Goal: Task Accomplishment & Management: Use online tool/utility

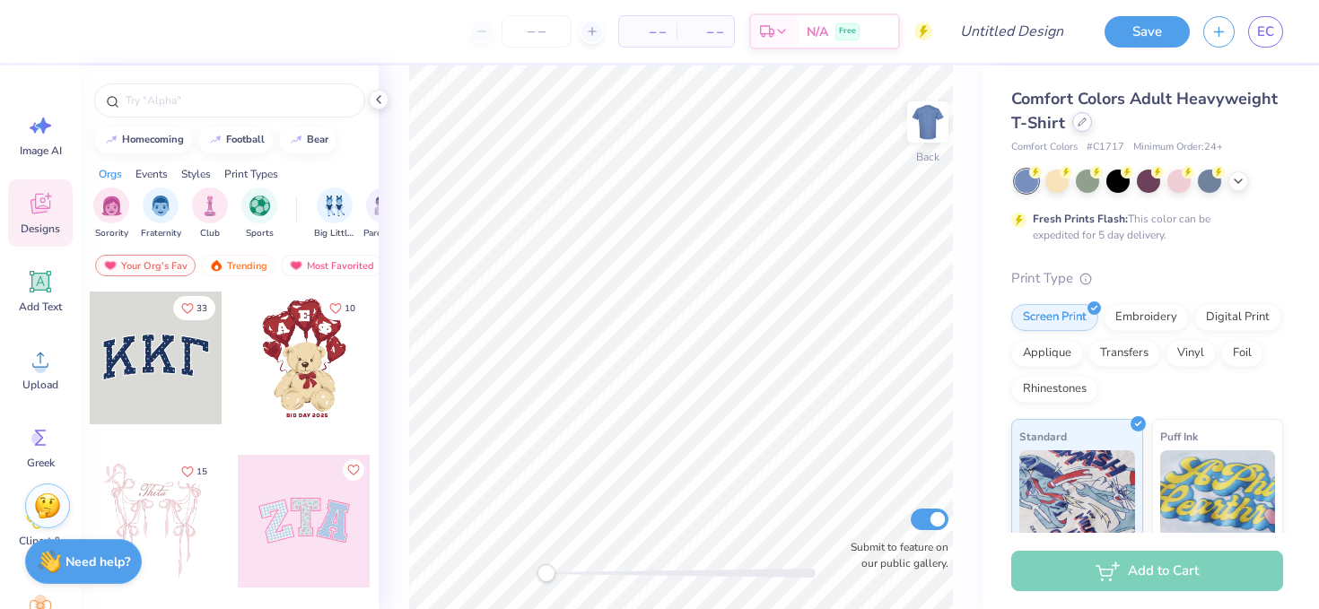
click at [1075, 128] on div at bounding box center [1083, 122] width 20 height 20
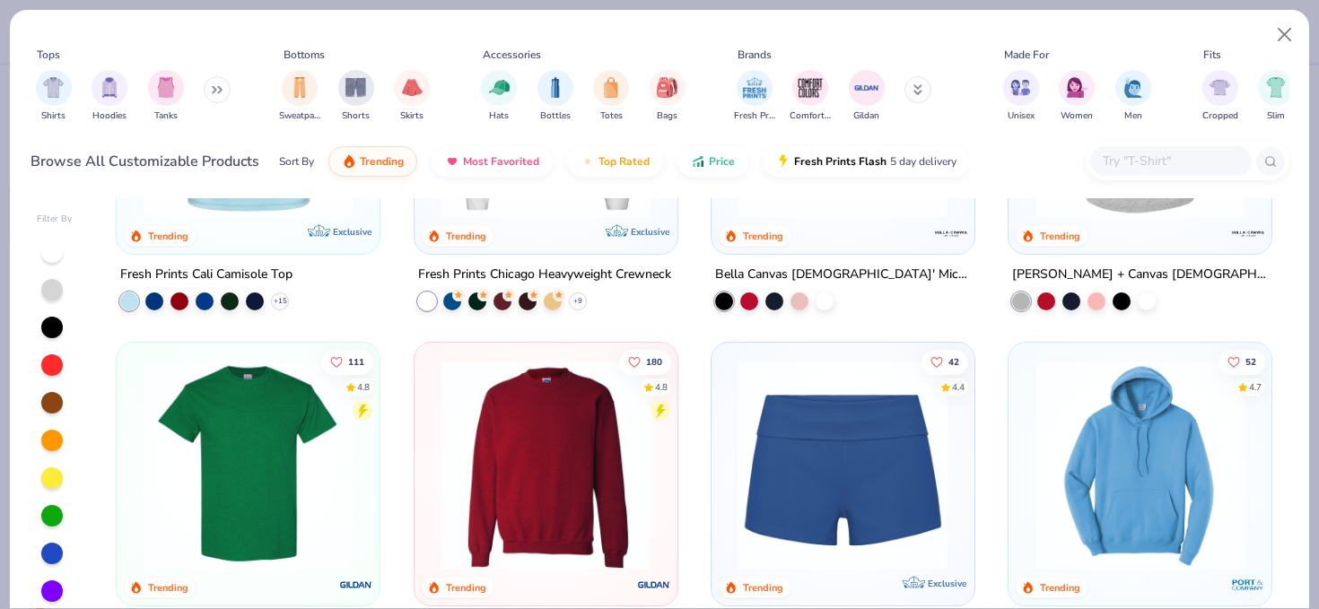
scroll to position [923, 0]
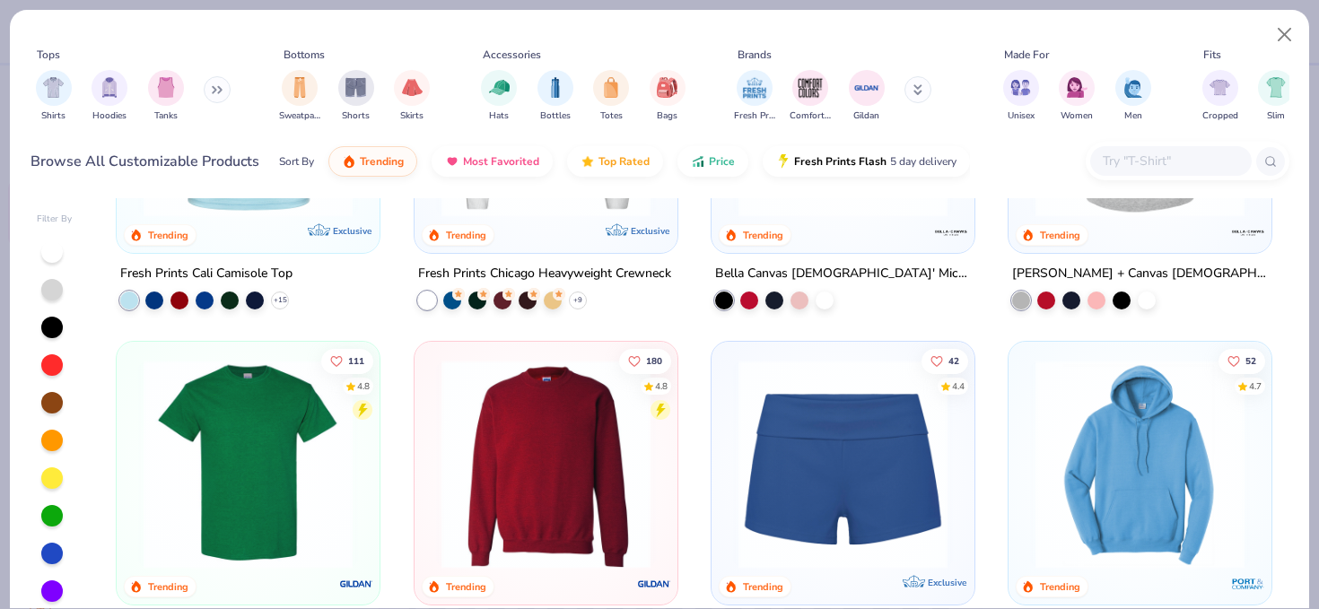
click at [569, 517] on img at bounding box center [546, 464] width 227 height 209
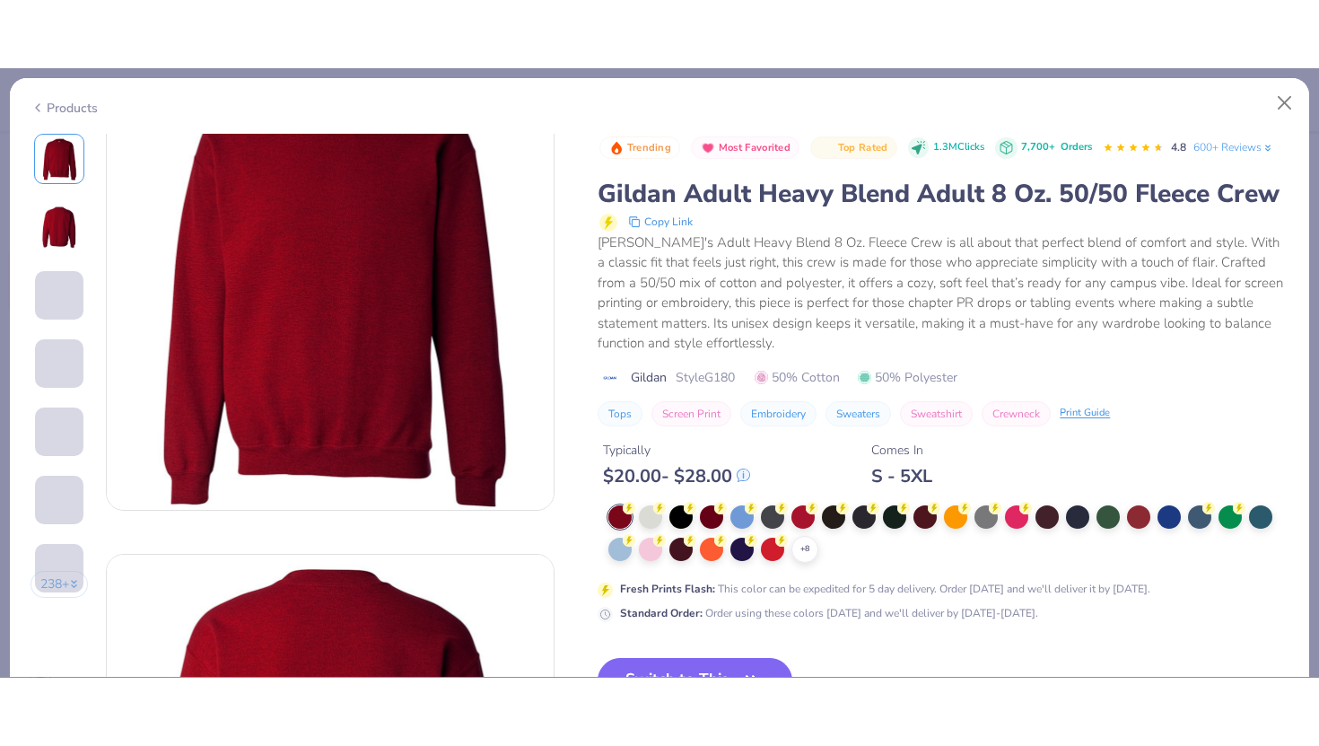
scroll to position [74, 0]
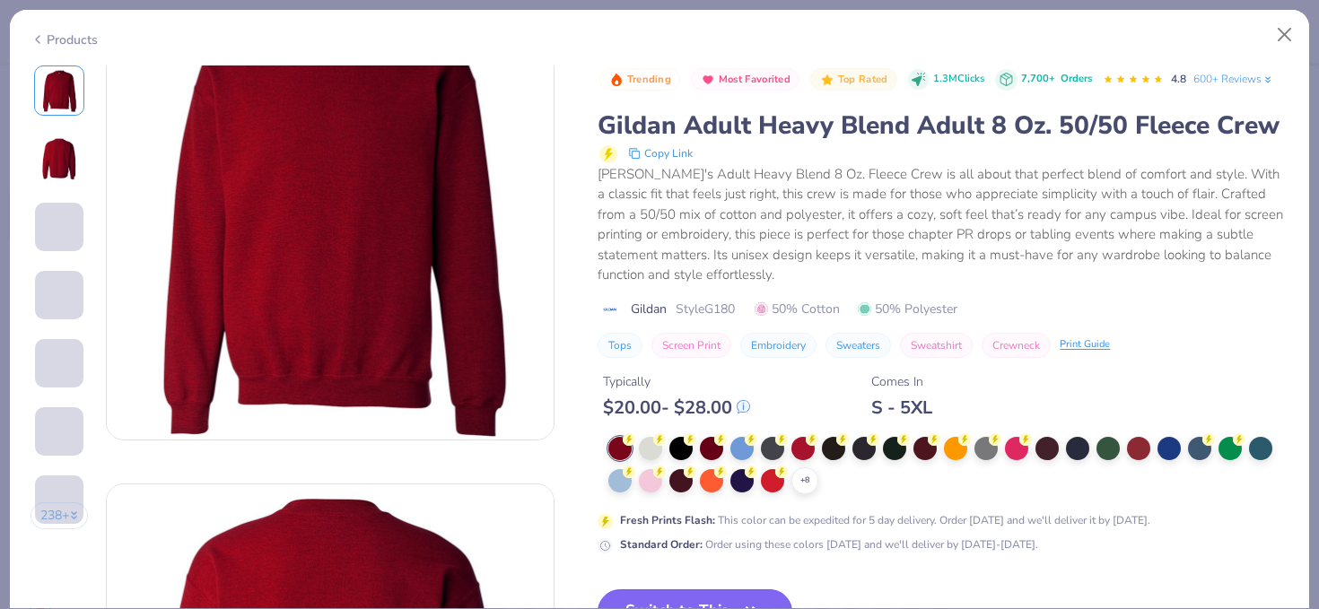
click at [722, 597] on button "Switch to This" at bounding box center [695, 612] width 195 height 45
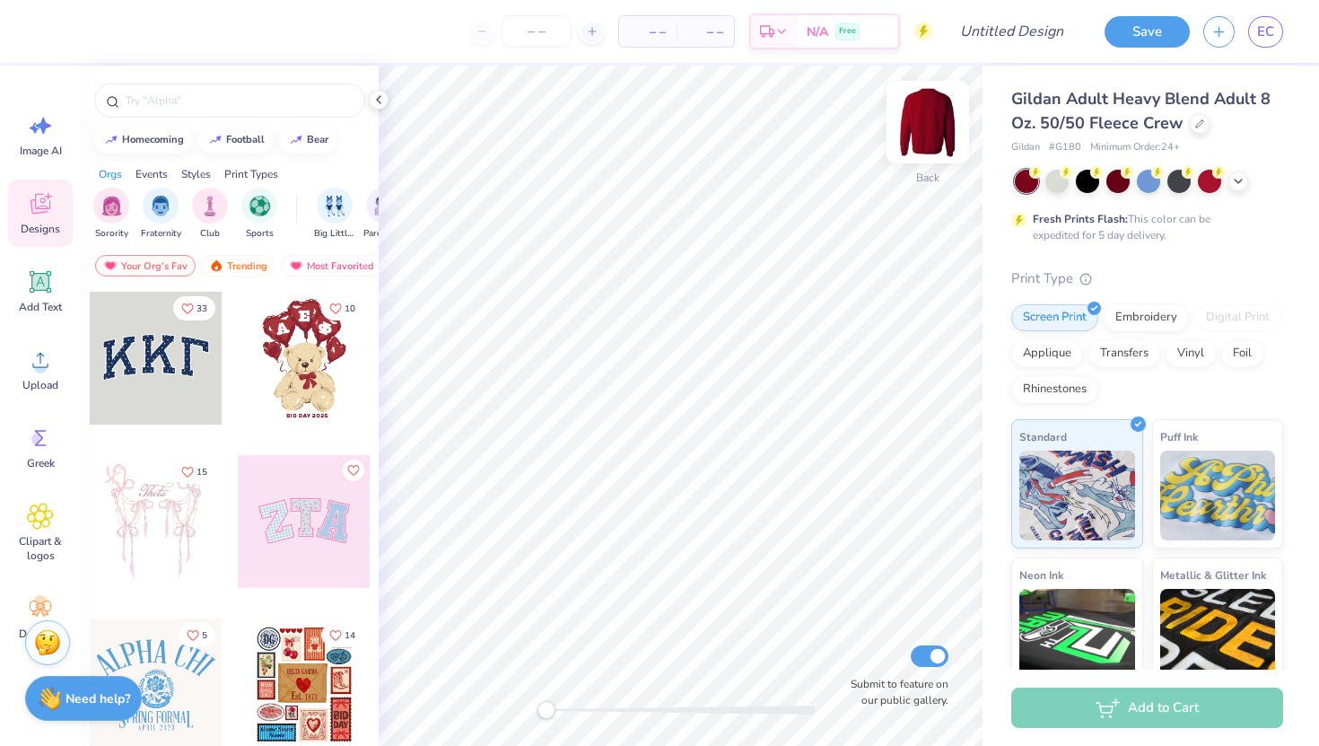
click at [928, 117] on img at bounding box center [928, 122] width 72 height 72
click at [1236, 185] on icon at bounding box center [1238, 179] width 14 height 14
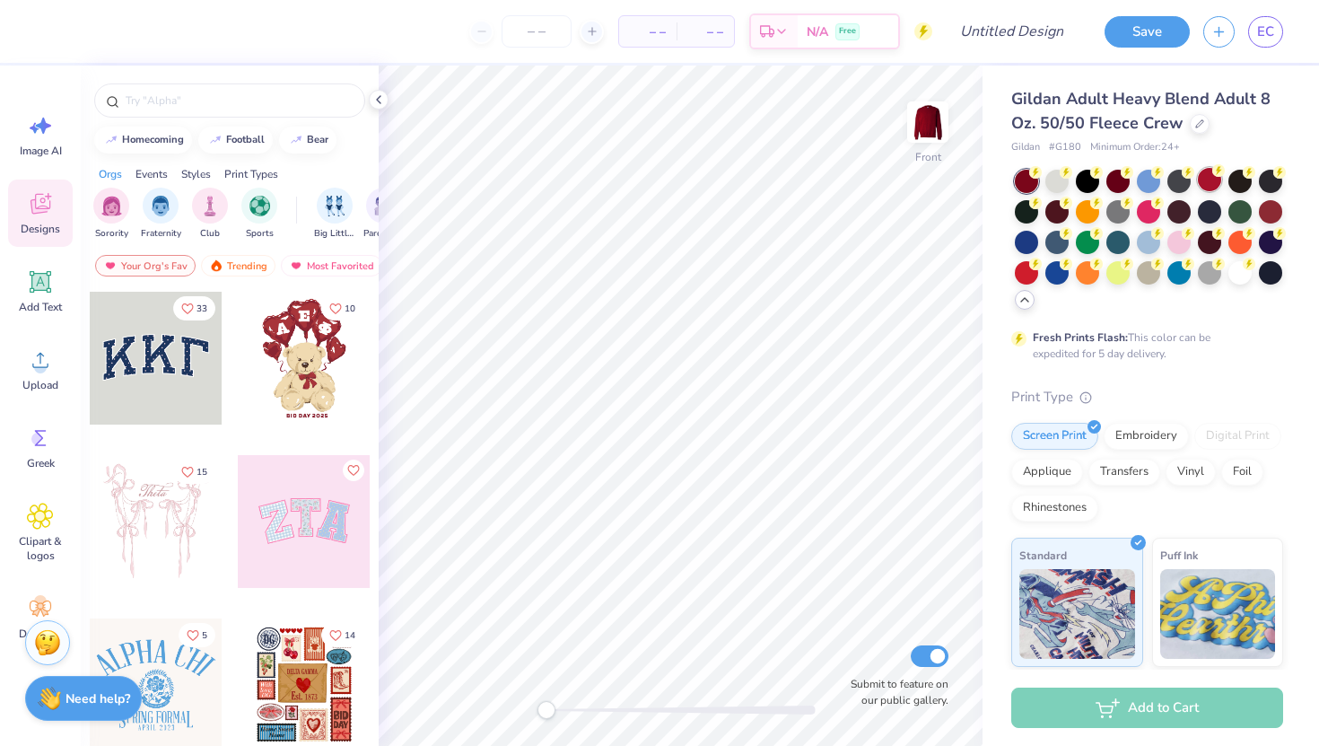
click at [1209, 180] on div at bounding box center [1209, 179] width 23 height 23
click at [947, 120] on img at bounding box center [928, 122] width 72 height 72
click at [1274, 209] on div at bounding box center [1270, 209] width 23 height 23
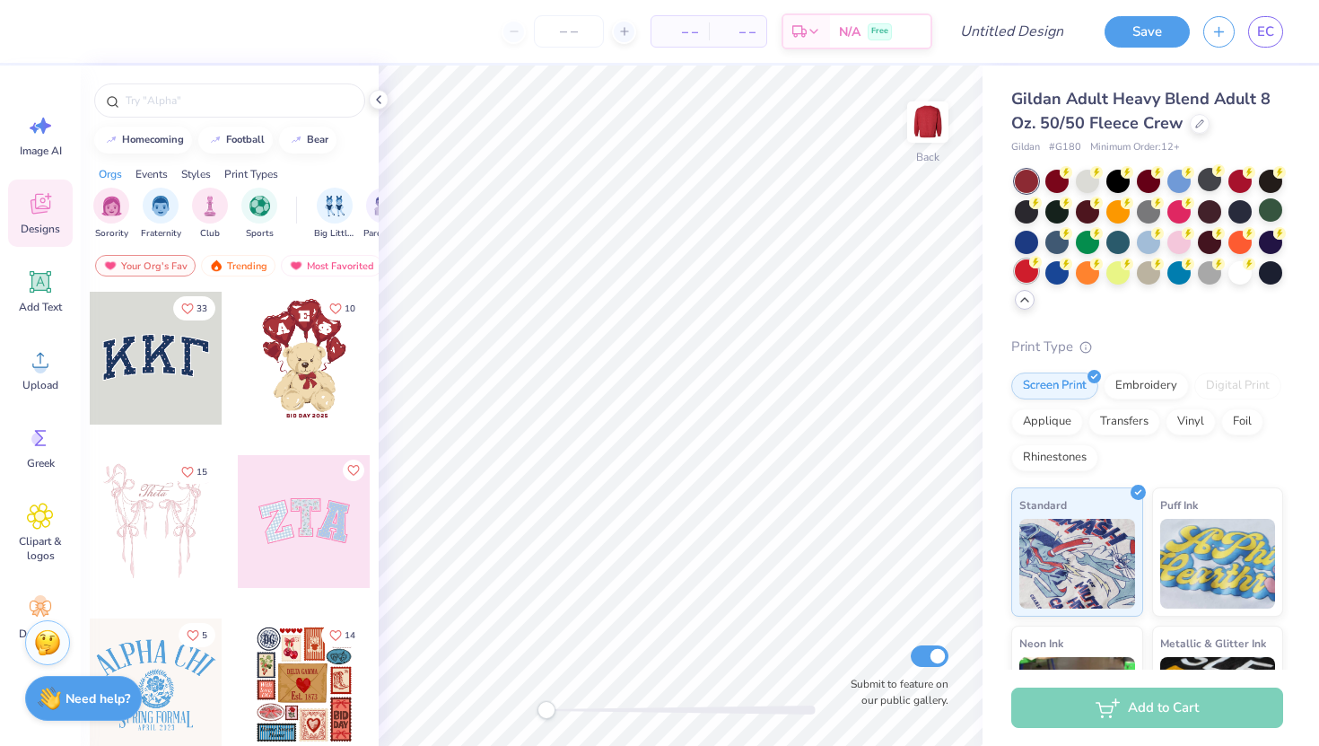
click at [1031, 273] on div at bounding box center [1026, 270] width 23 height 23
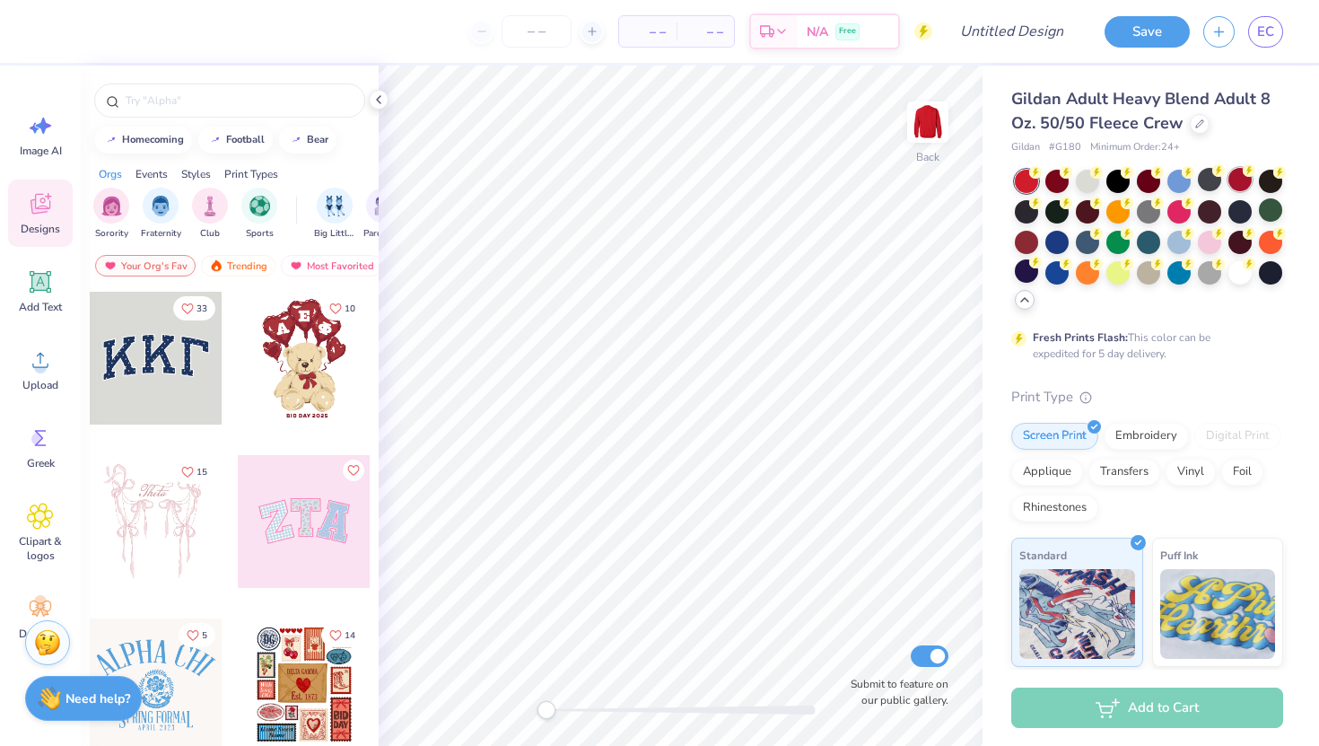
click at [1241, 182] on div at bounding box center [1240, 179] width 23 height 23
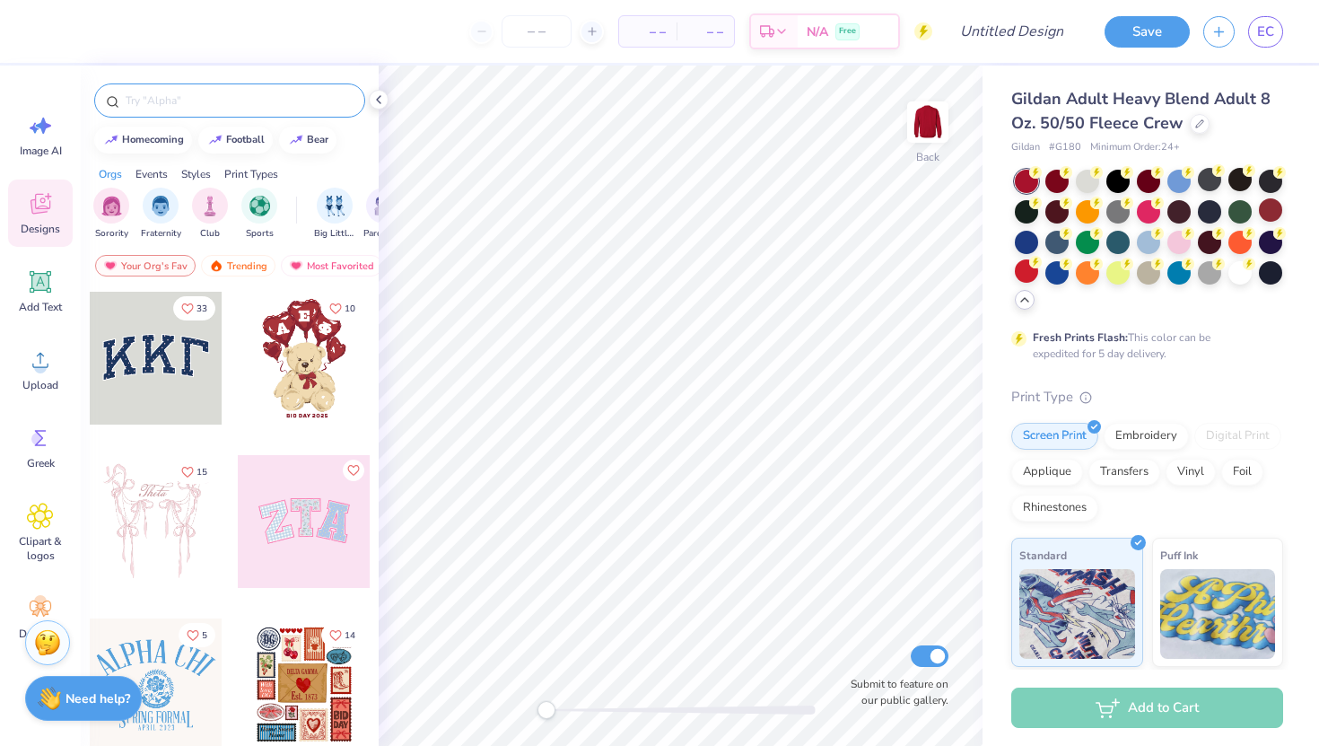
click at [205, 101] on input "text" at bounding box center [239, 101] width 230 height 18
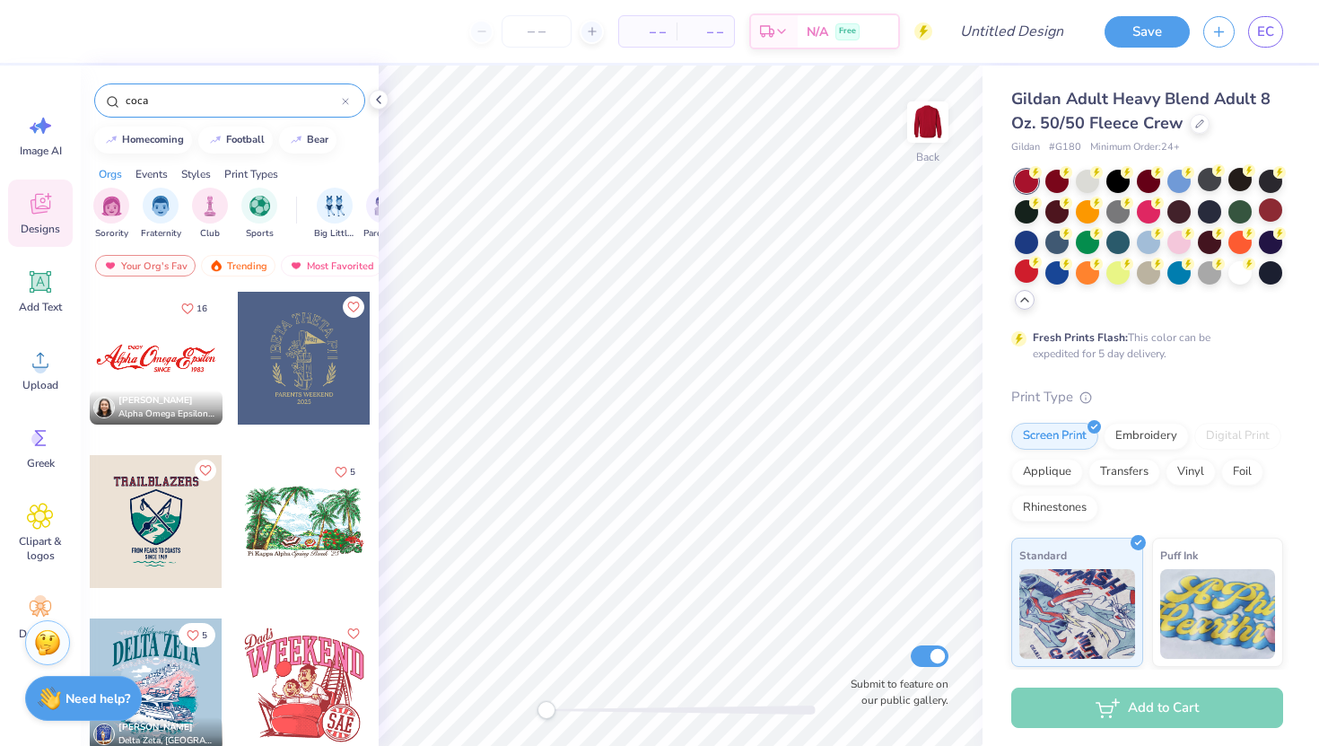
type input "coca"
click at [150, 369] on div at bounding box center [156, 358] width 133 height 133
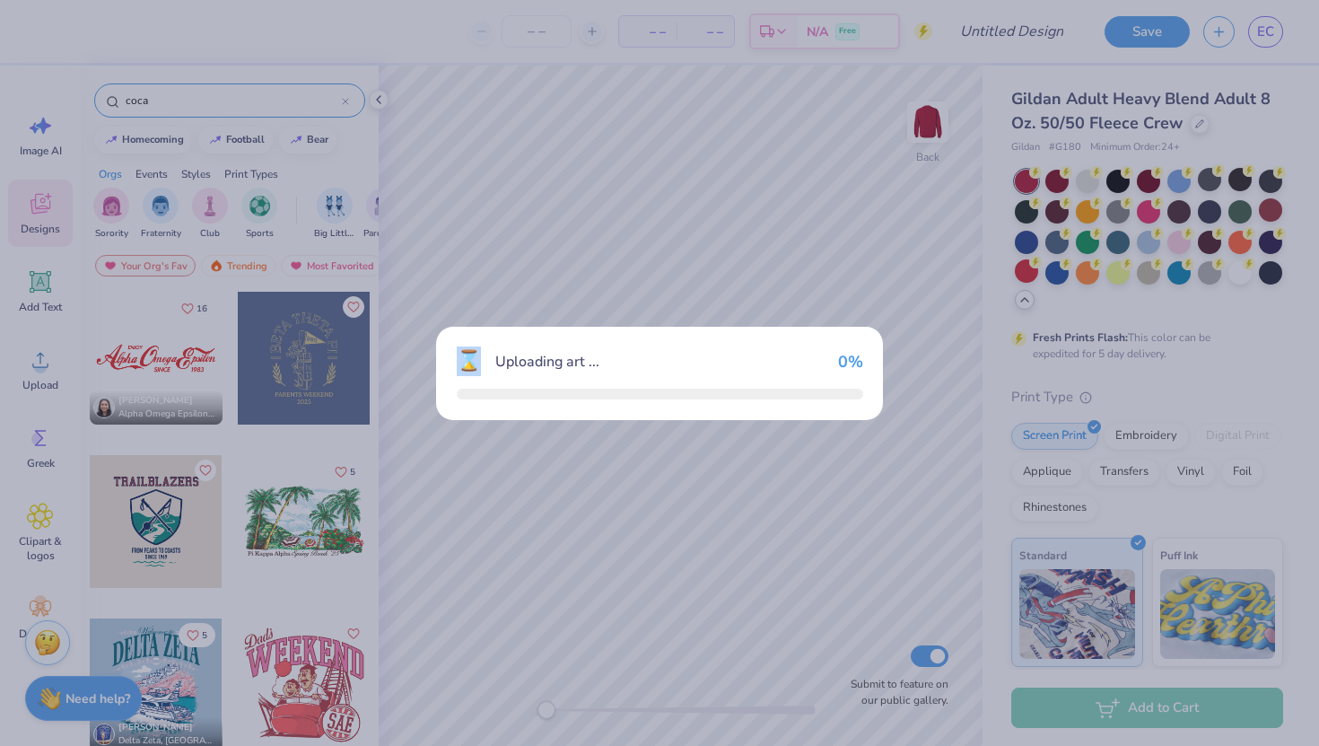
click at [150, 369] on div "⌛ Uploading art ... 0 %" at bounding box center [659, 373] width 1319 height 746
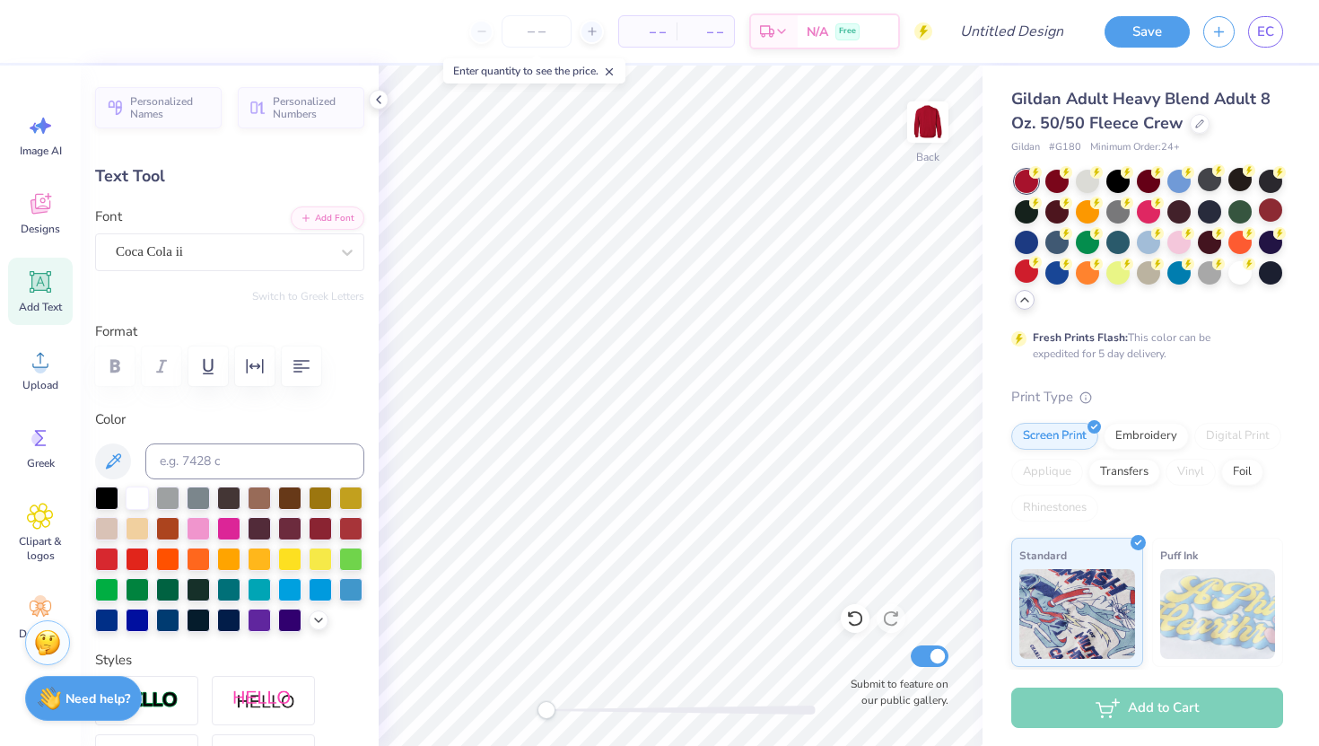
type input "2.02"
type input "1.41"
type input "3.71"
type input "1.88"
type input "2.08"
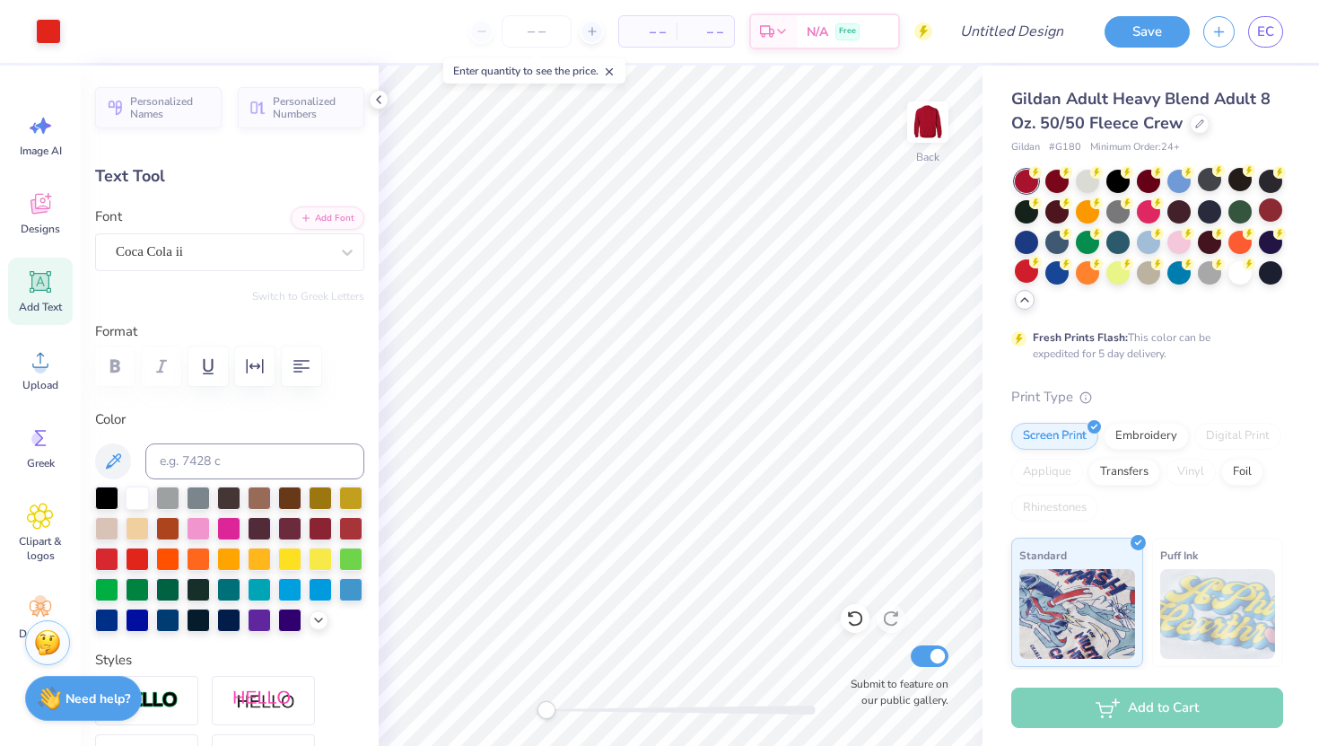
type input "3.11"
type textarea "G"
type input "2.35"
type input "0.85"
type input "4.24"
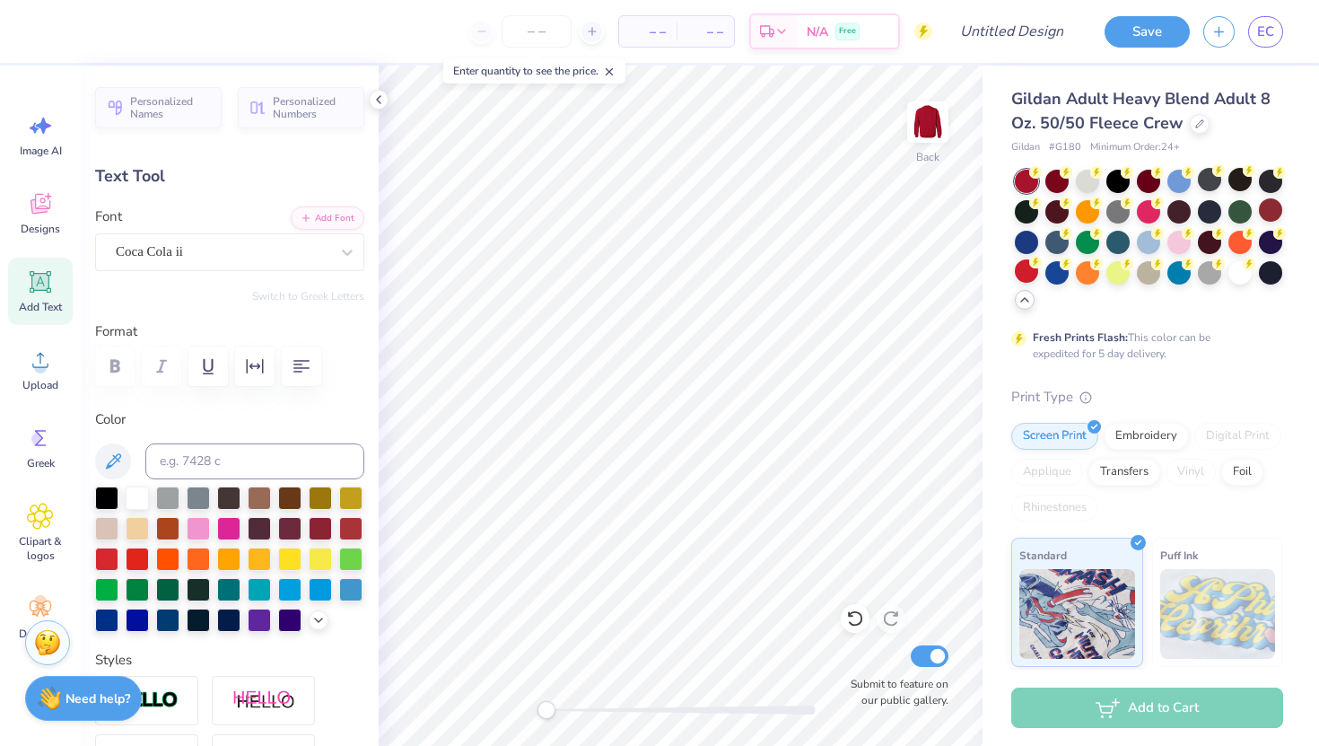
type textarea "amma"
type input "3.84"
type input "2.11"
type input "3.31"
type textarea "E"
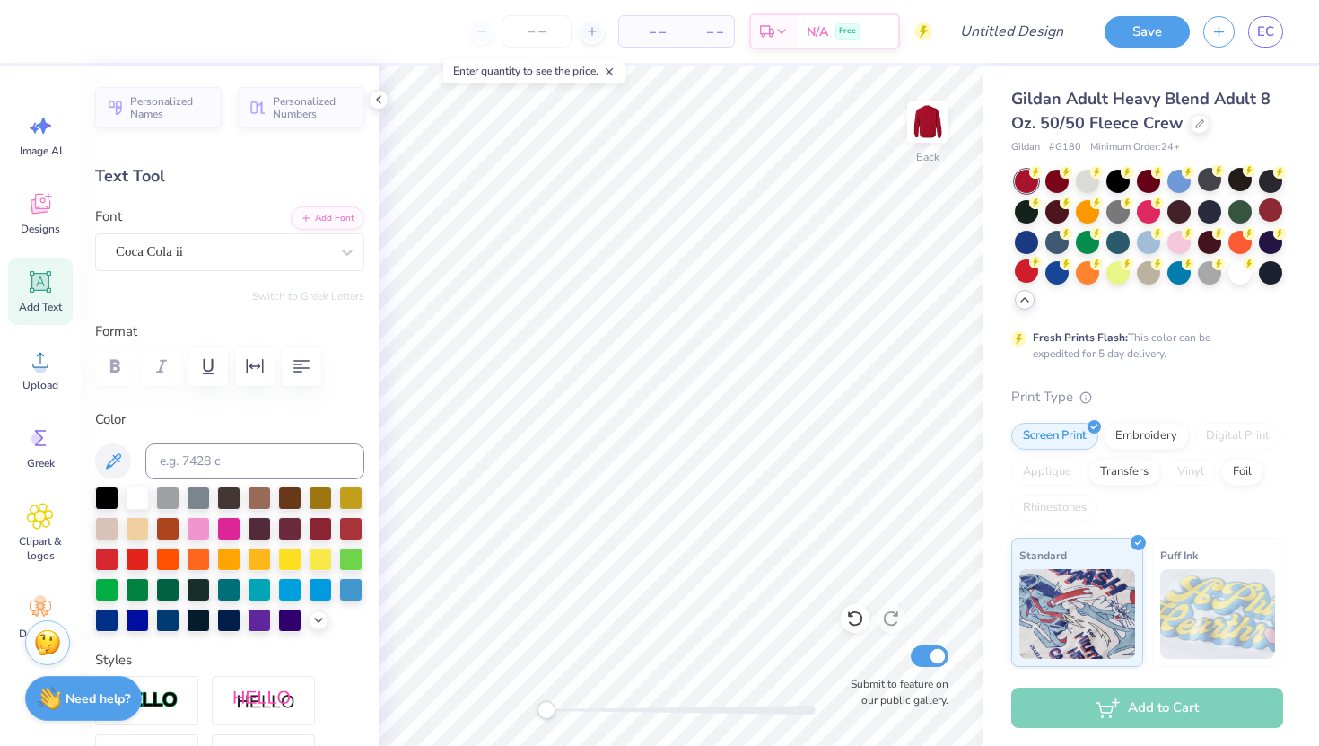
type input "2.51"
type input "1.27"
type input "3.71"
type input "3.84"
type input "2.11"
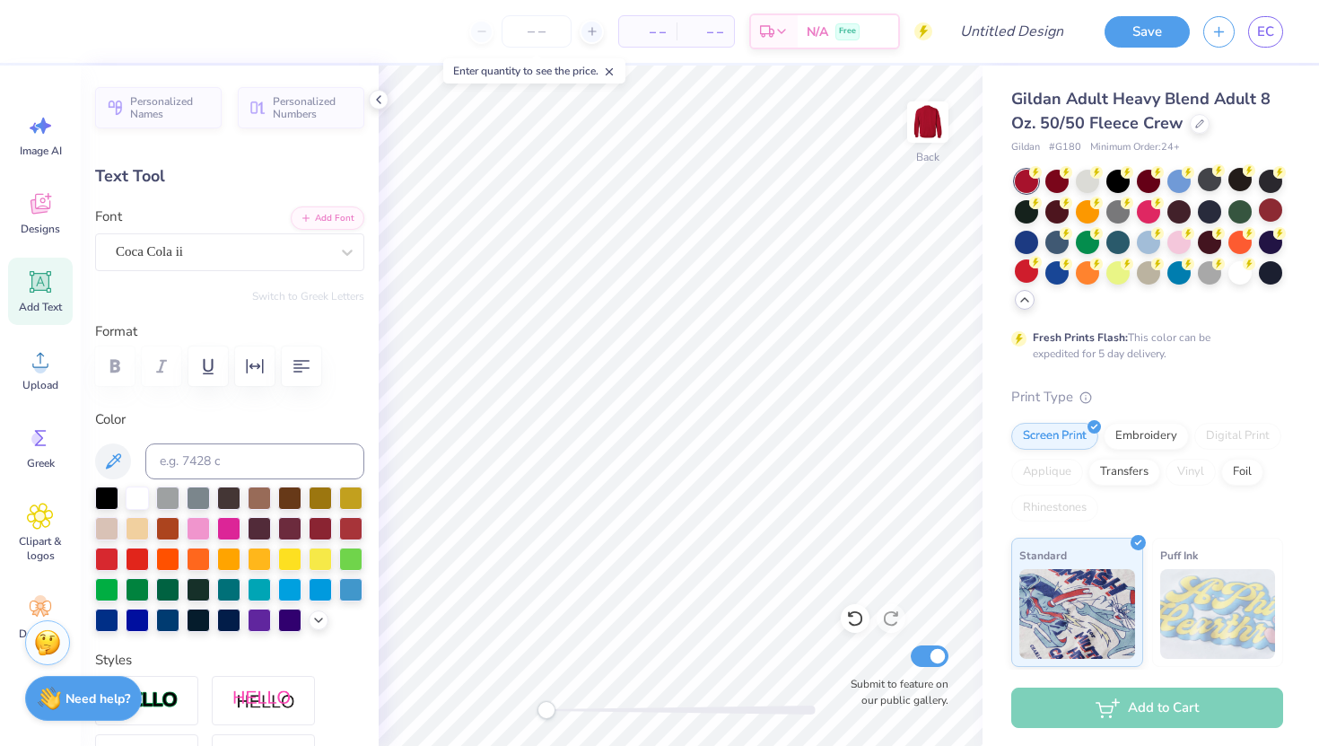
type input "3.31"
type input "2.51"
type input "1.27"
type input "3.71"
type input "3.84"
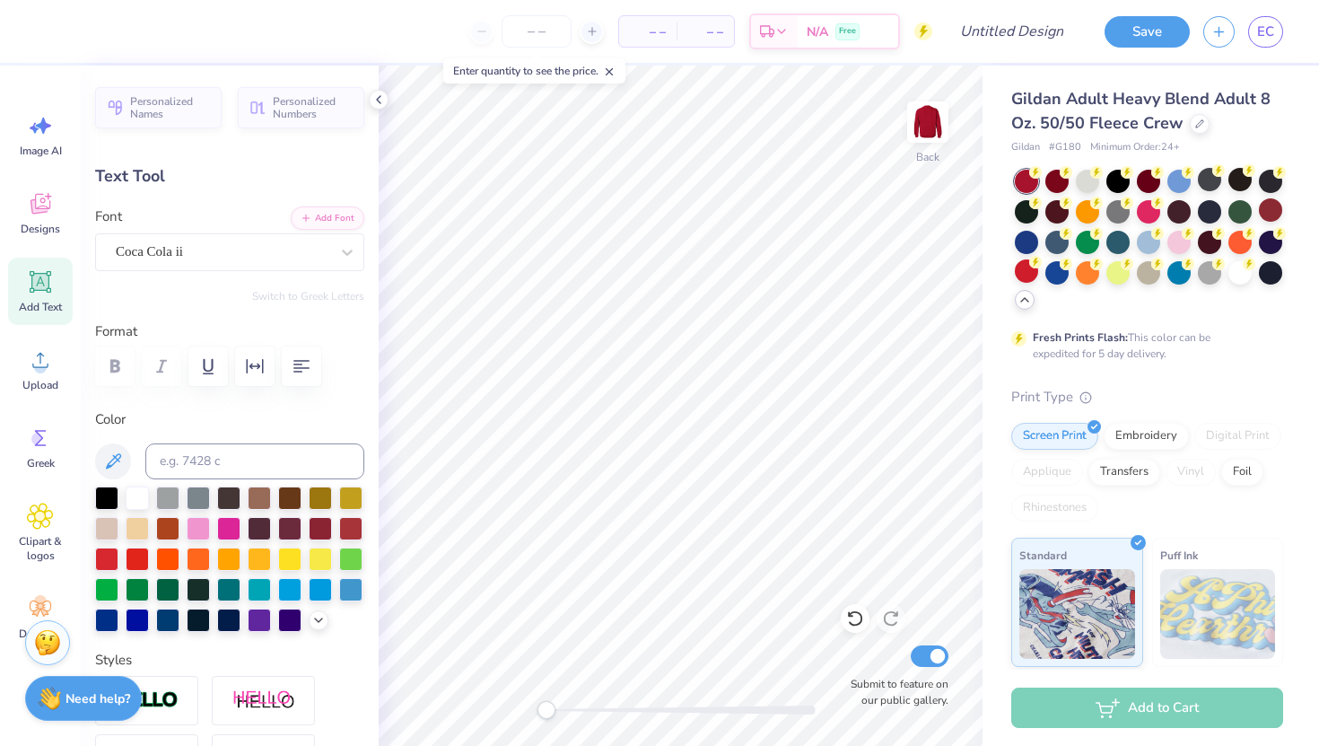
type input "2.11"
type input "3.31"
type textarea "D"
type input "2.51"
type input "1.27"
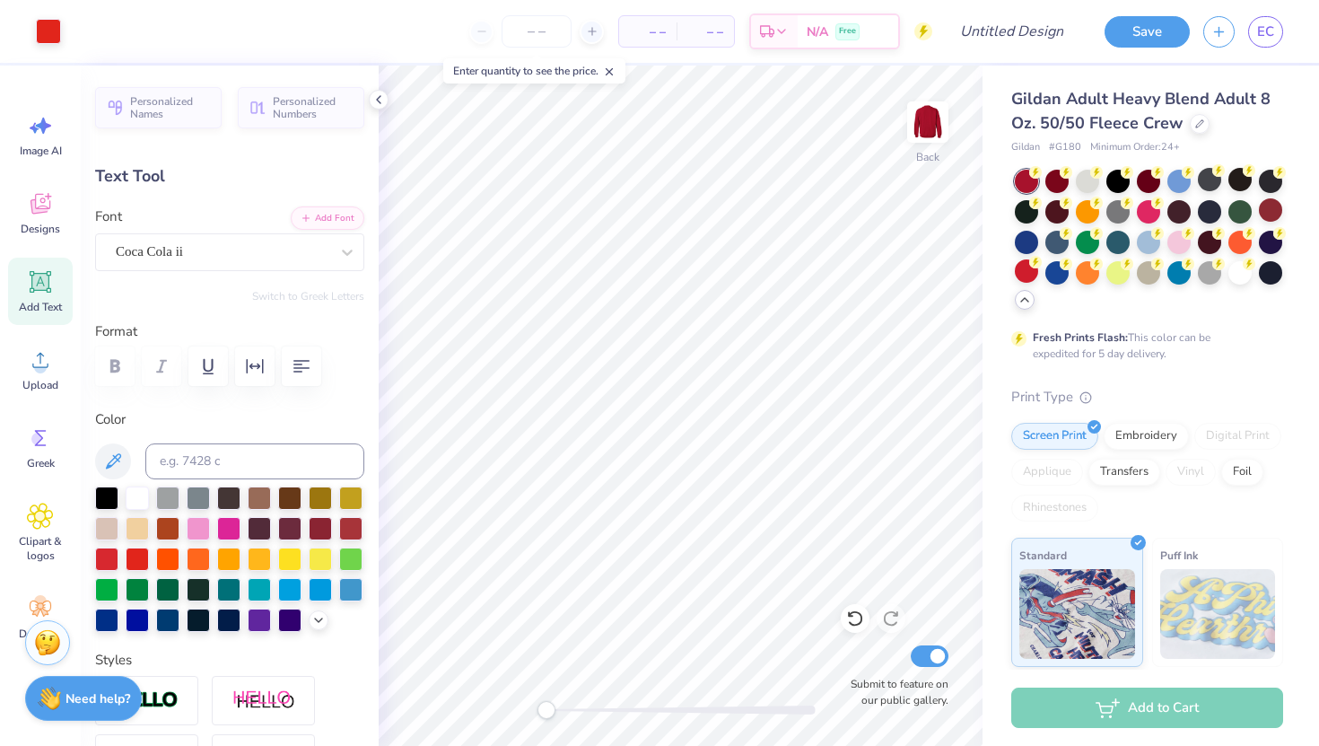
type input "3.71"
type textarea "elta"
type input "1.95"
type input "2.12"
type input "3.28"
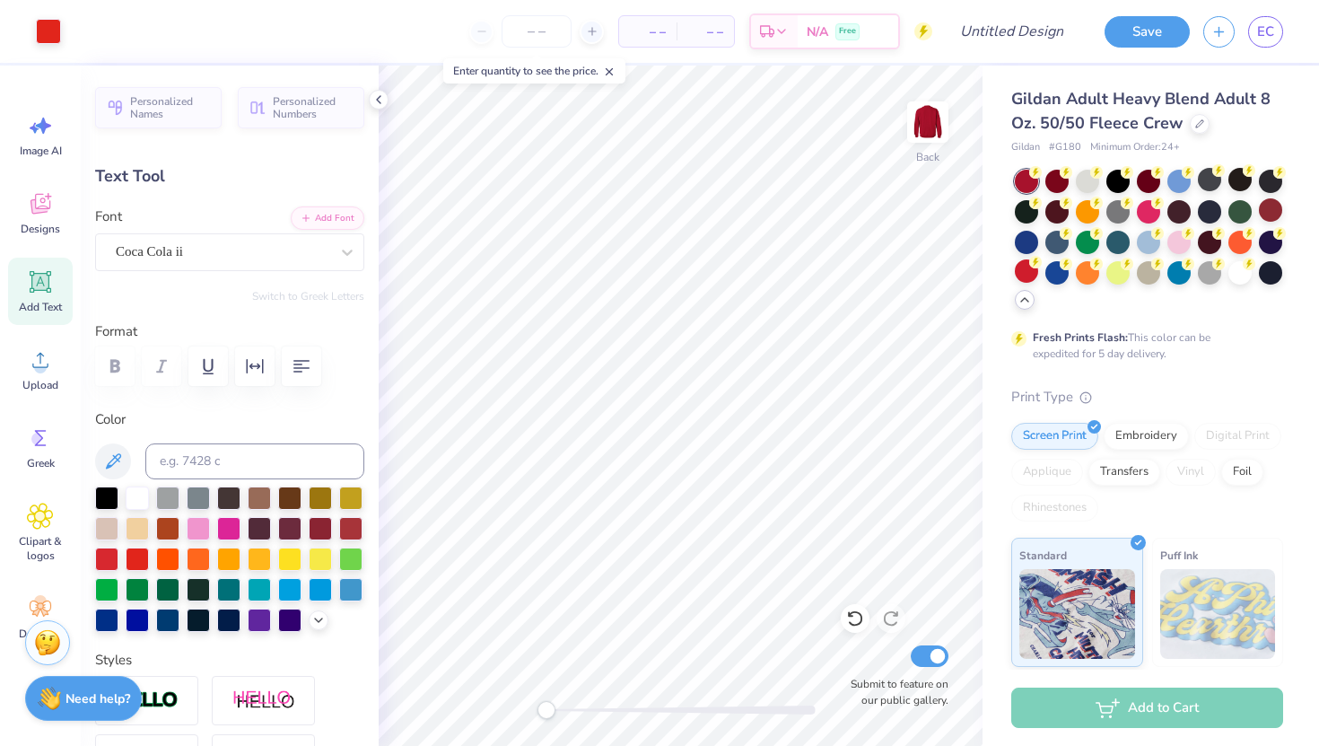
type input "2.69"
type input "0.51"
type input "4.41"
type input "1.61"
type input "1.01"
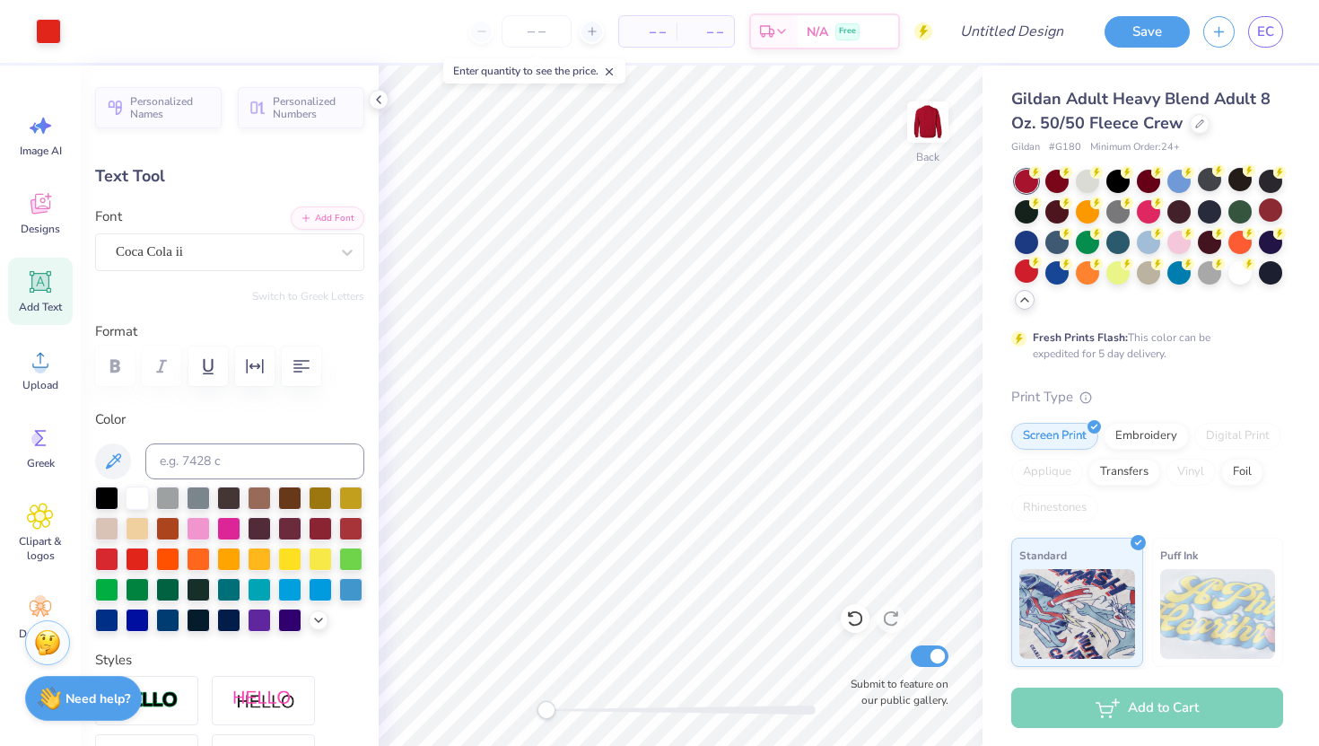
type input "3.78"
type input "2.40"
type input "2.11"
type input "3.29"
type input "1.61"
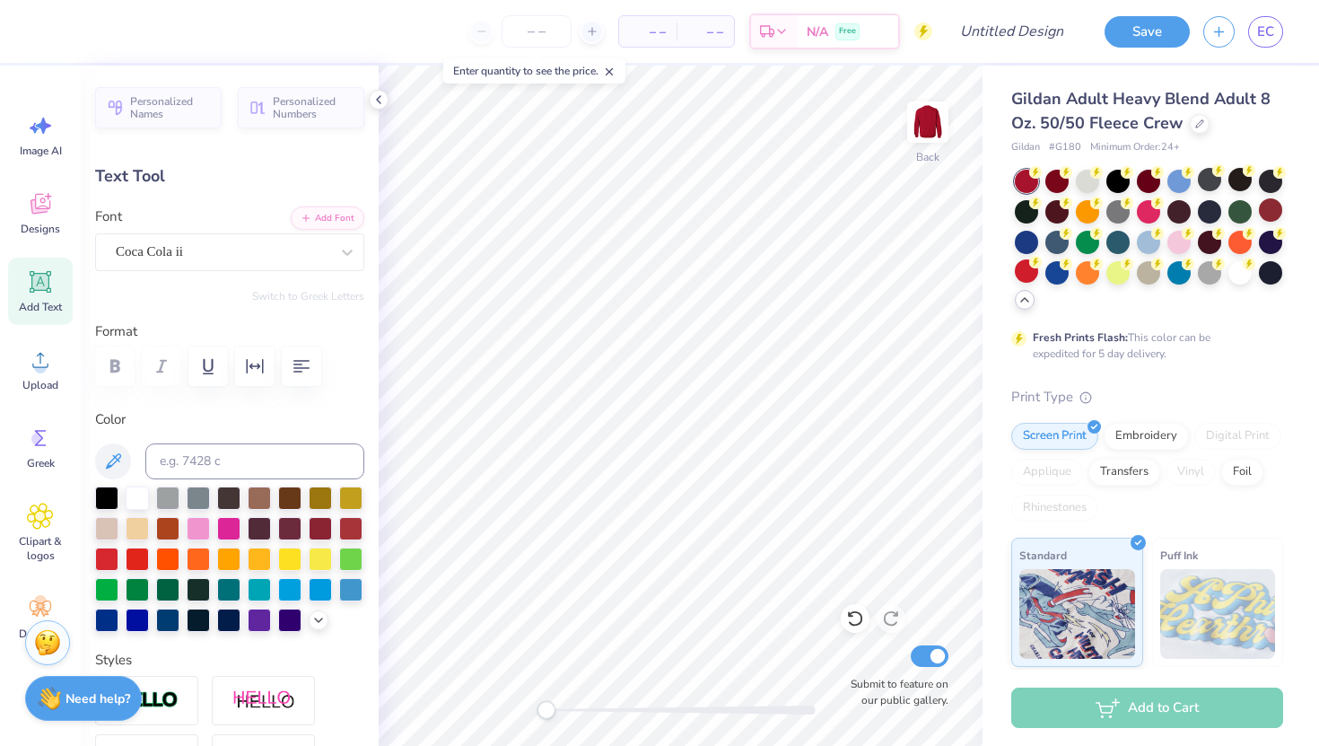
type input "1.01"
type input "3.53"
type input "2.40"
type input "2.11"
type input "3.36"
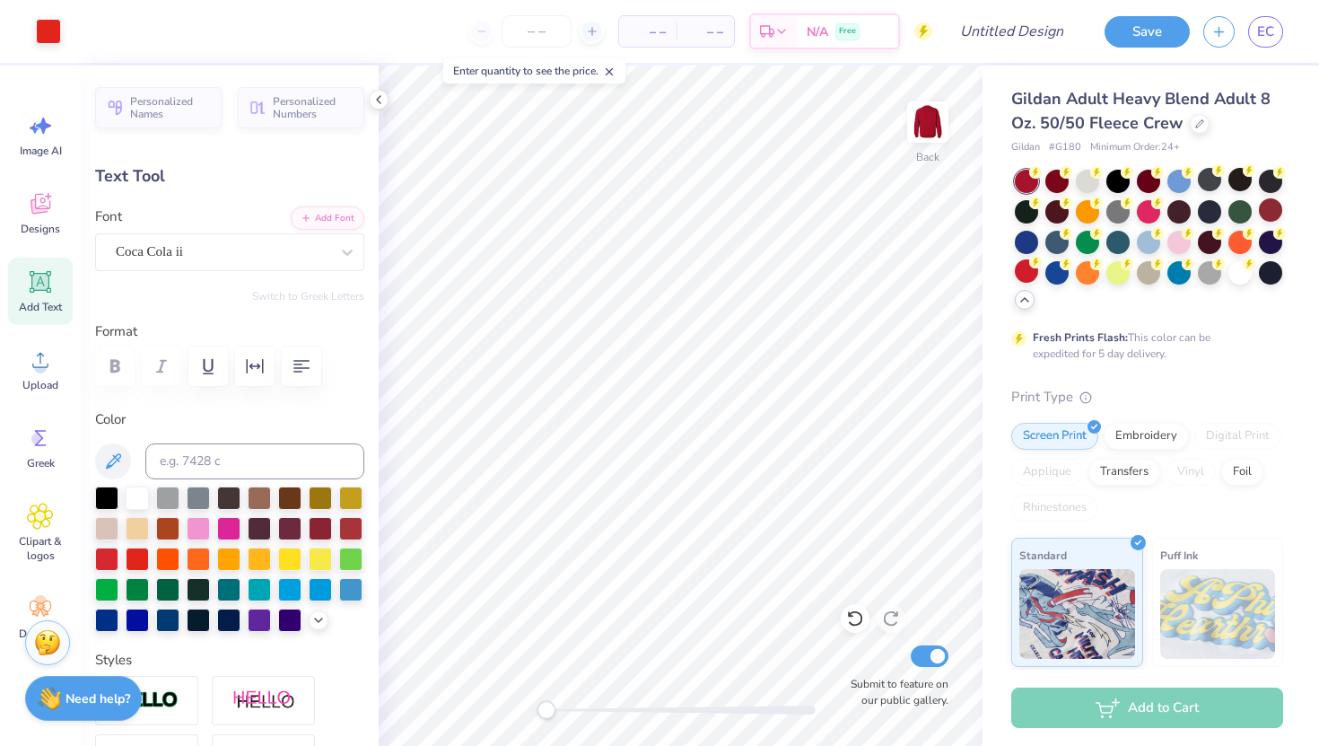
type input "1.61"
type input "1.01"
type input "4.29"
type input "2.69"
type input "0.51"
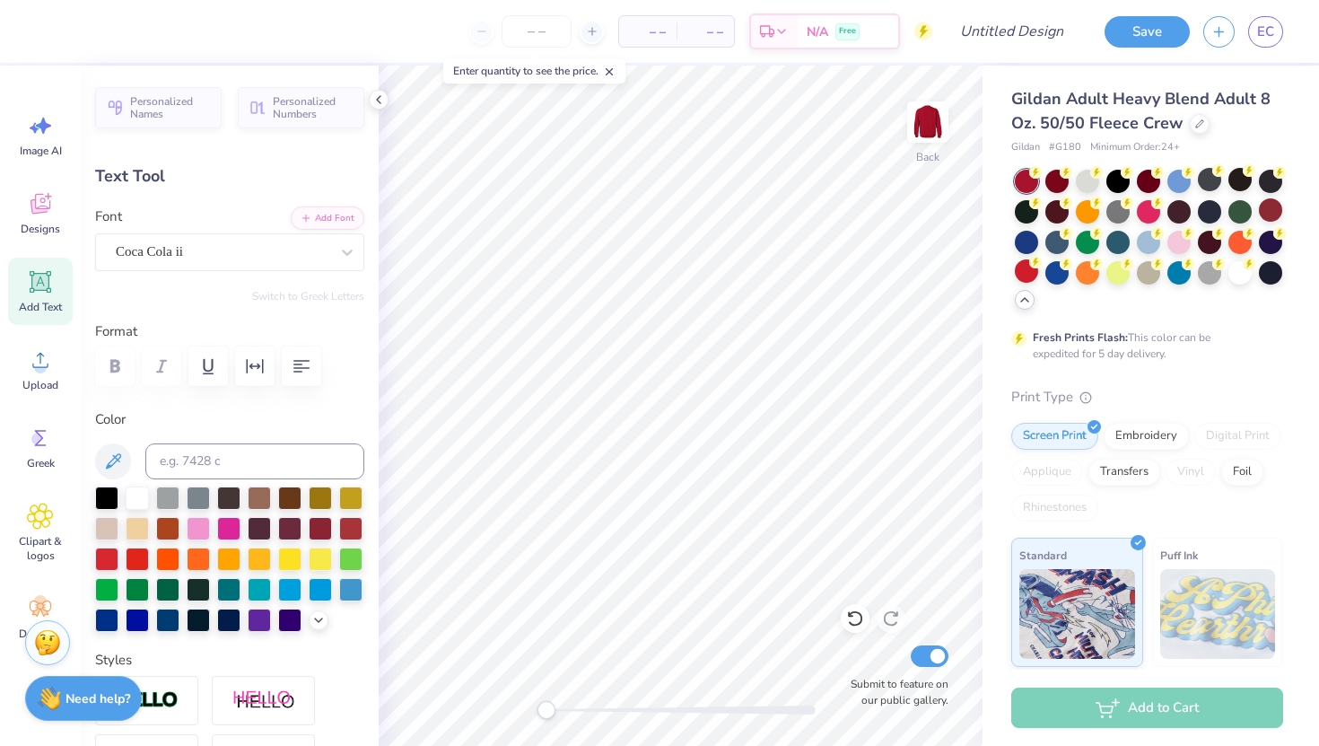
type input "4.54"
type input "1.95"
type input "2.12"
type input "3.00"
type input "2.02"
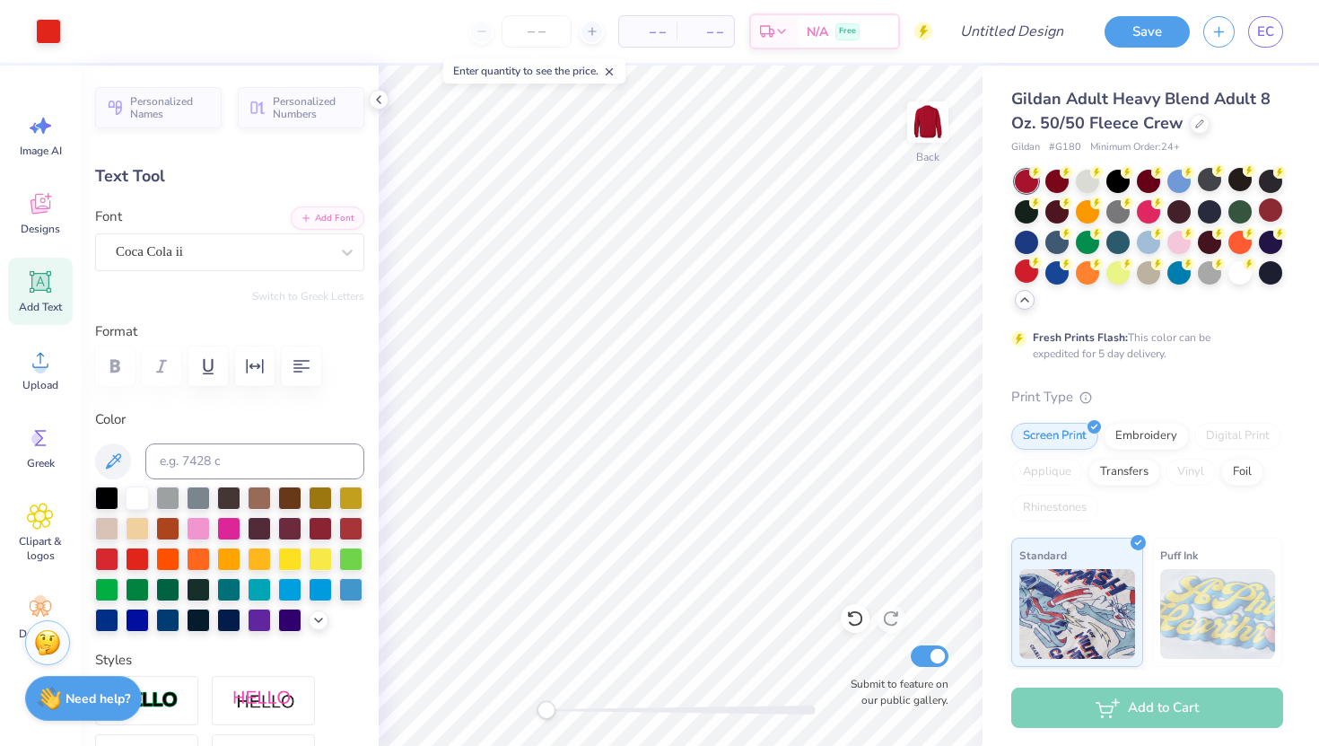
type input "1.41"
type input "3.71"
type input "1.95"
type input "2.12"
type input "3.00"
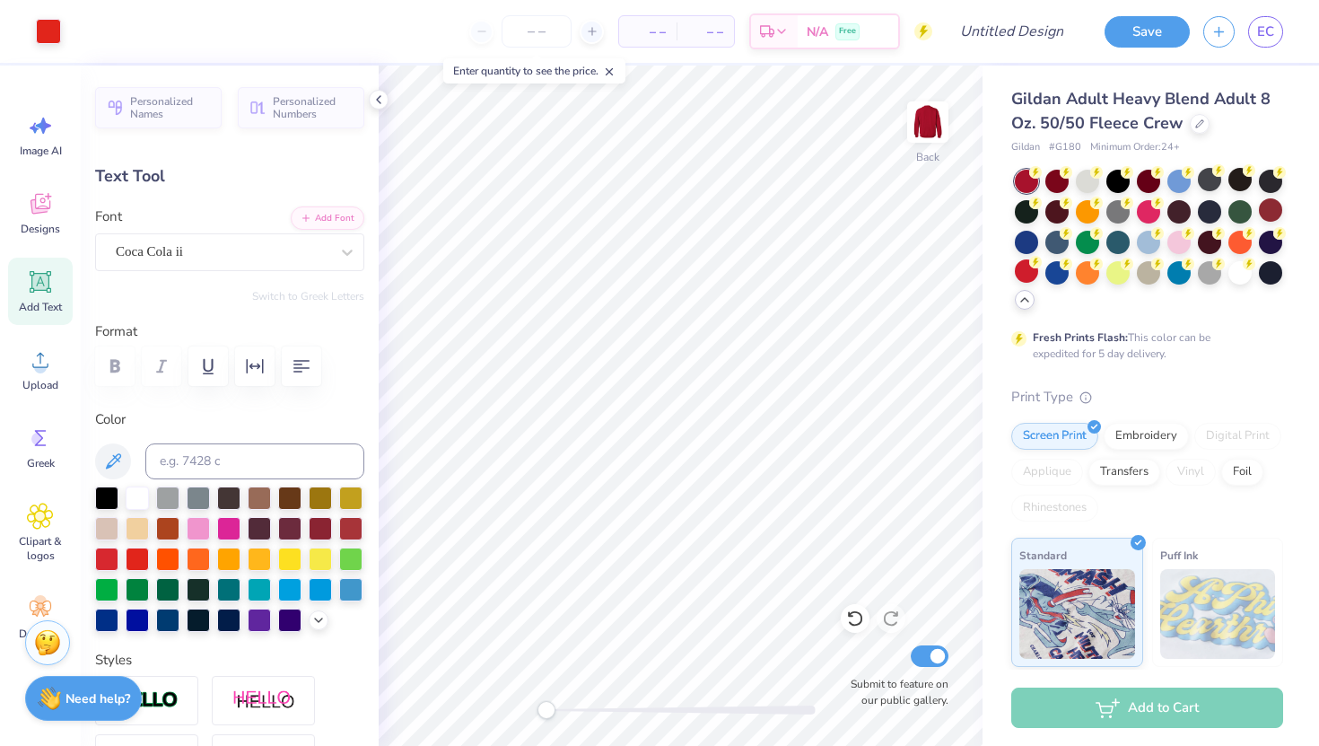
type input "2.69"
type input "0.51"
type input "4.54"
type input "1.65"
type input "0.45"
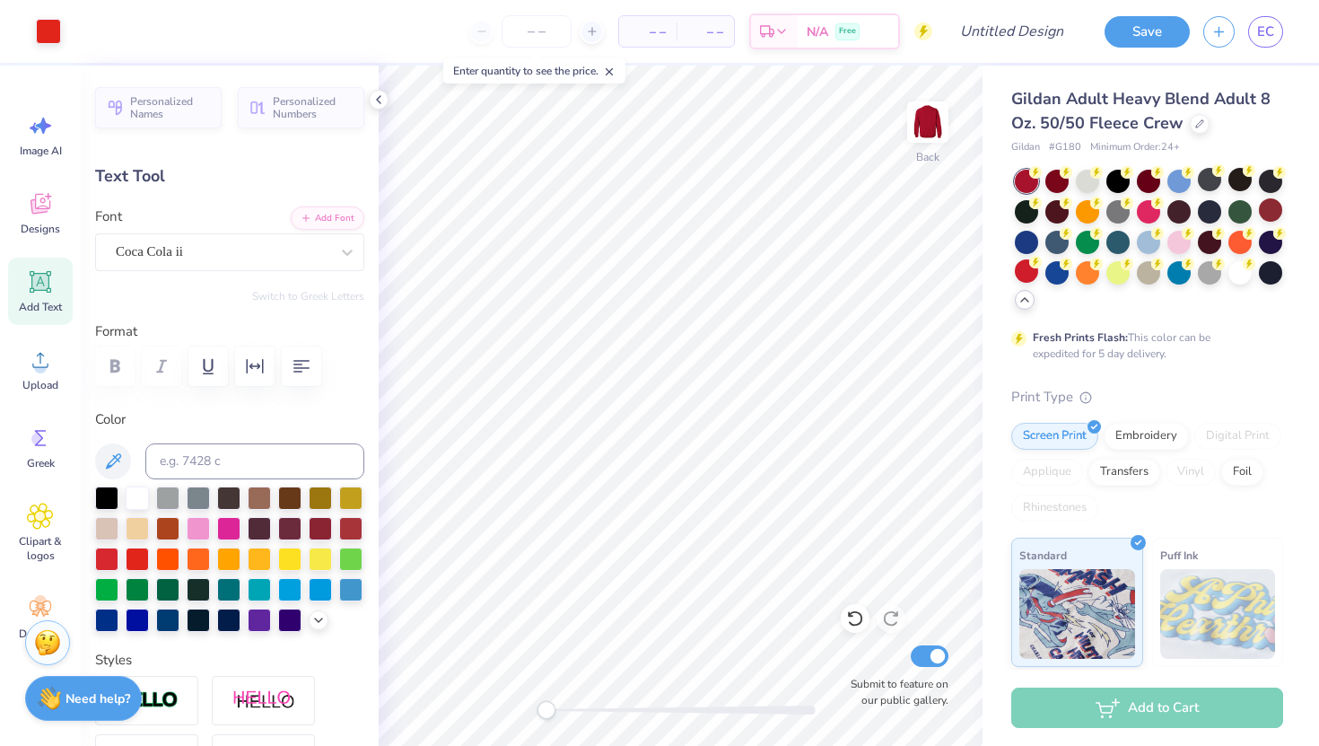
type input "5.26"
type input "2.69"
type input "0.51"
type input "4.54"
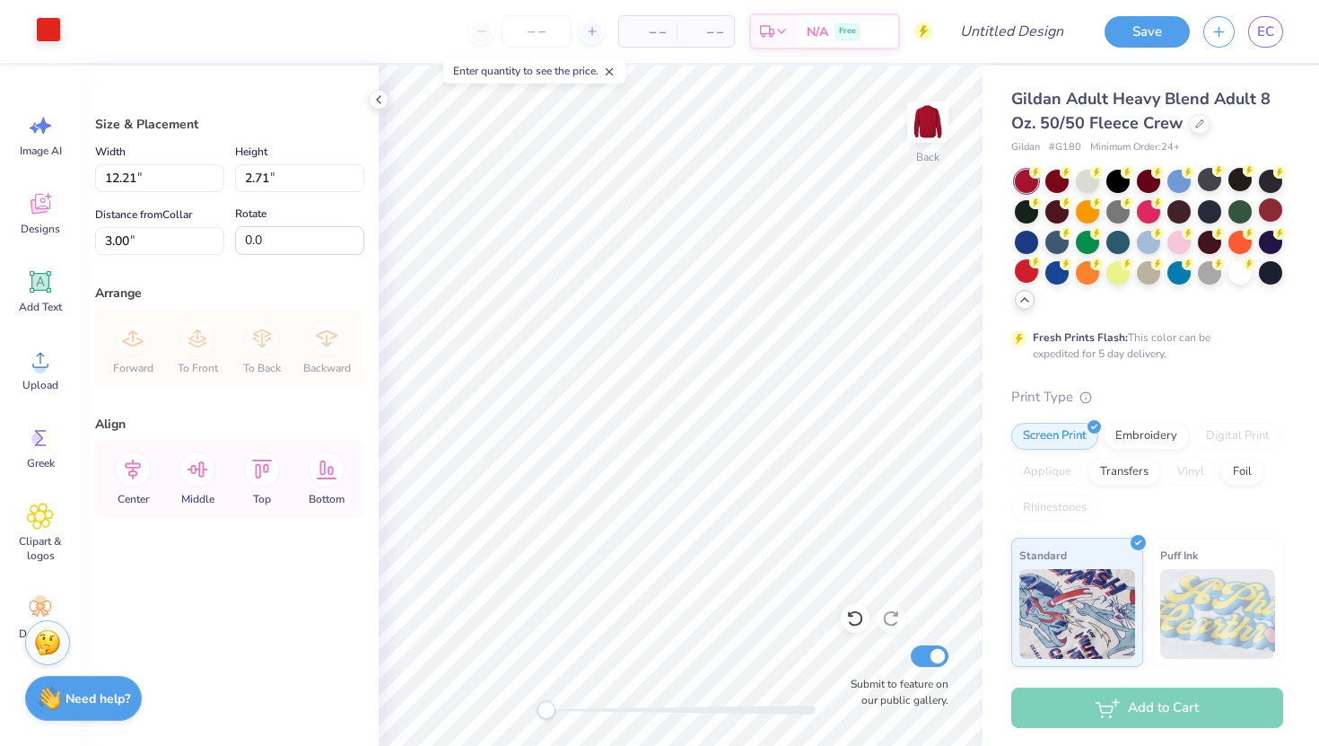
click at [48, 40] on div at bounding box center [48, 29] width 25 height 25
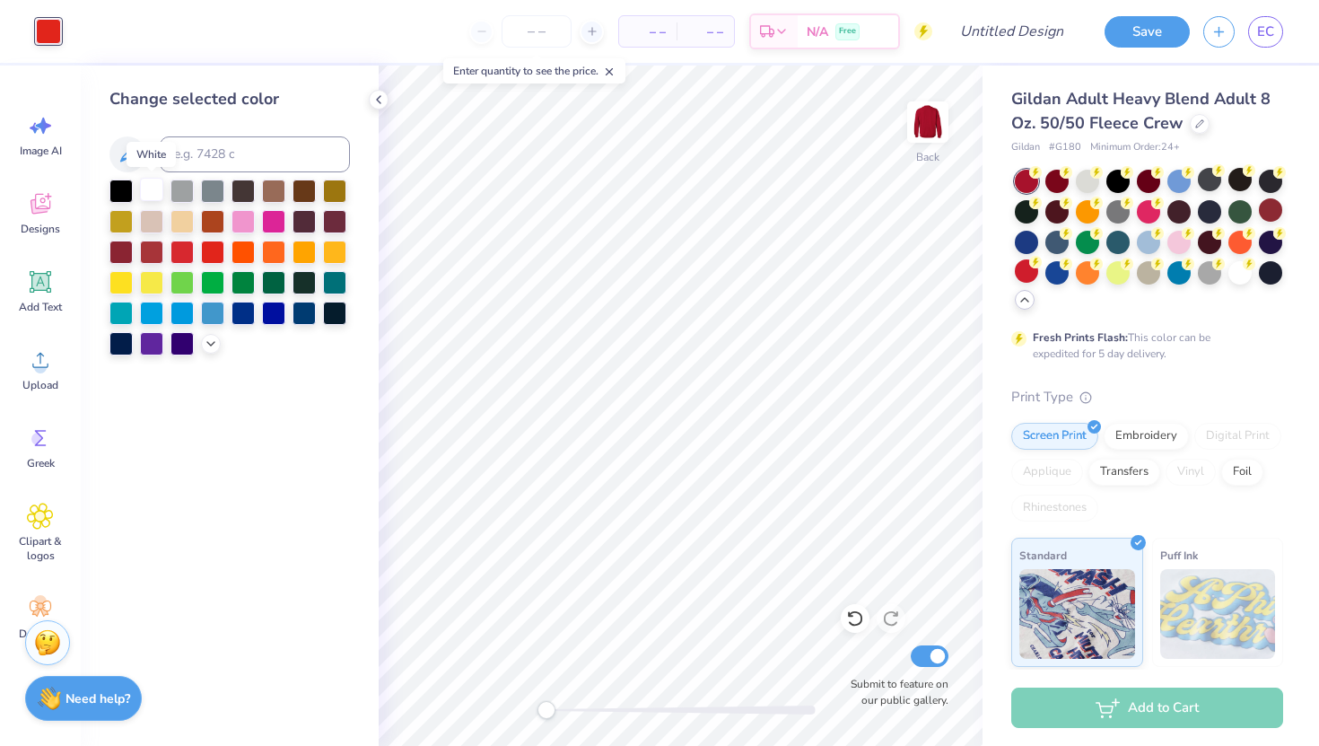
click at [142, 189] on div at bounding box center [151, 189] width 23 height 23
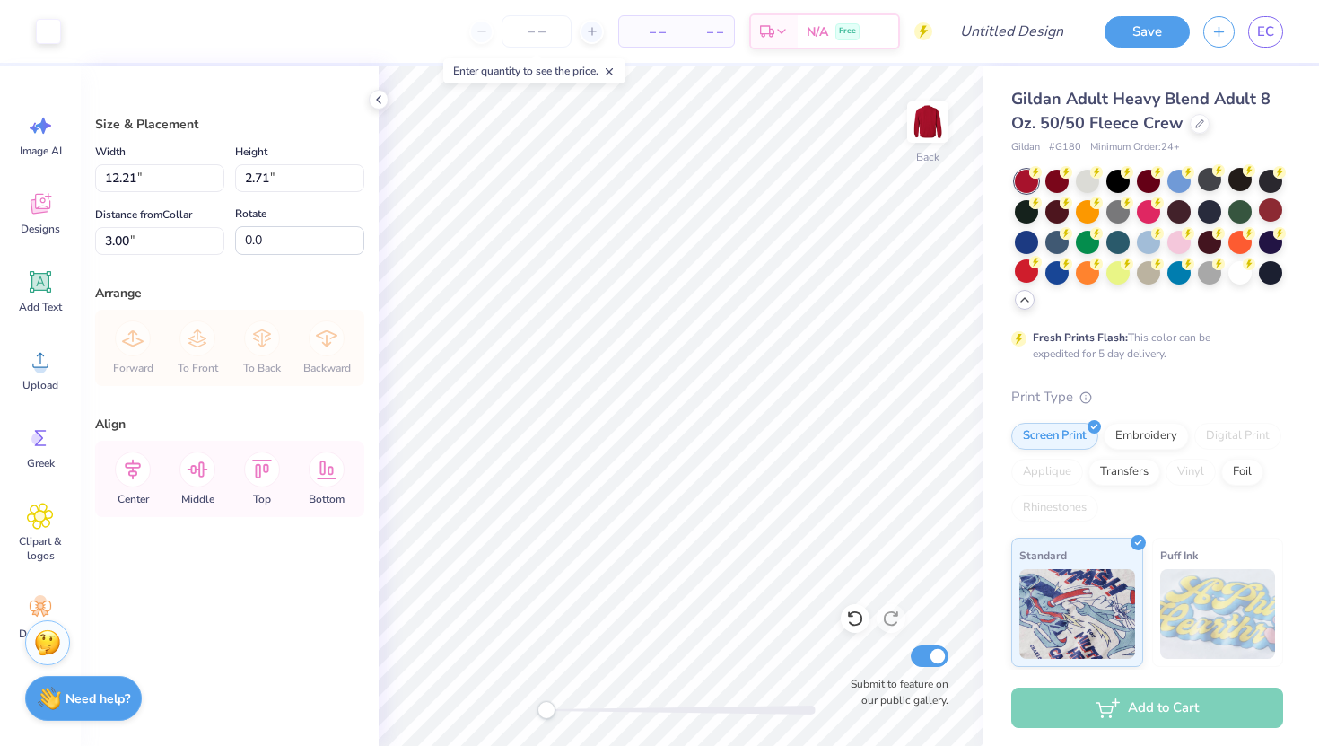
type input "3.35"
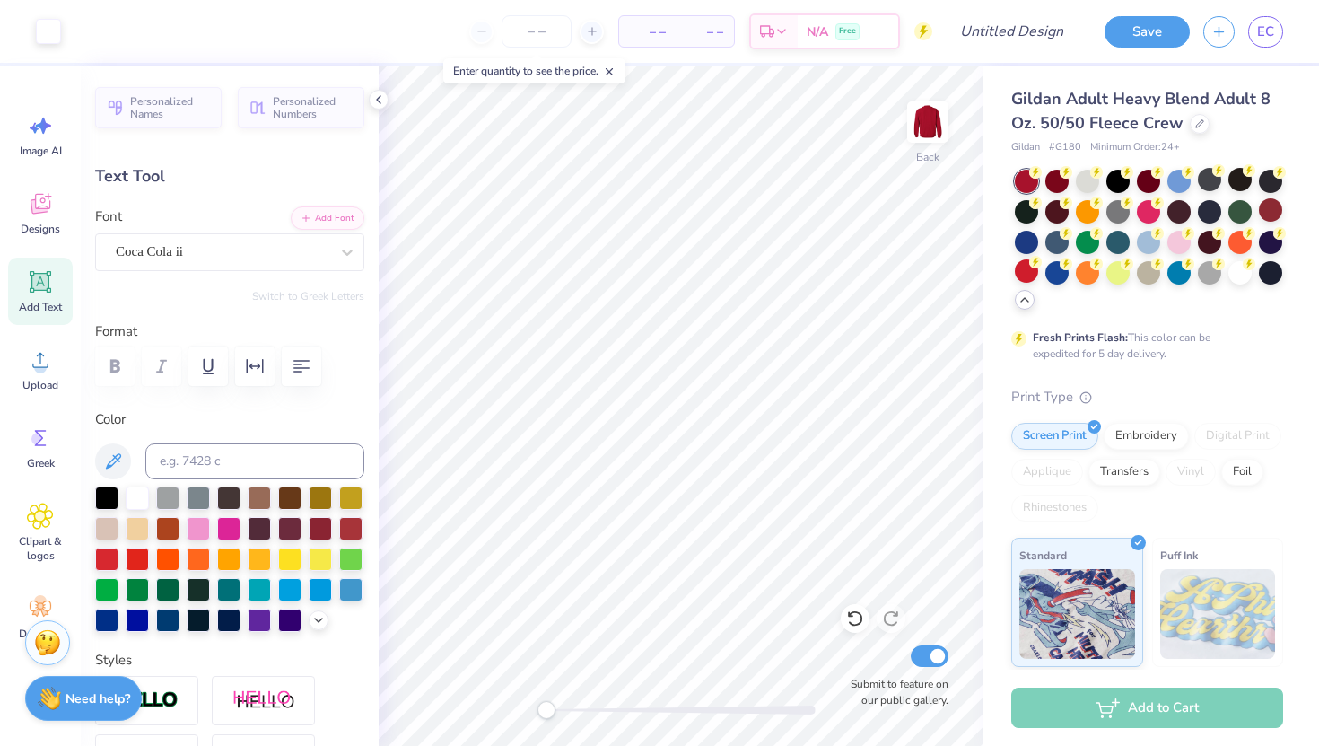
type input "3.82"
type input "1.21"
type input "0.45"
type input "5.61"
click at [853, 609] on icon at bounding box center [855, 618] width 18 height 18
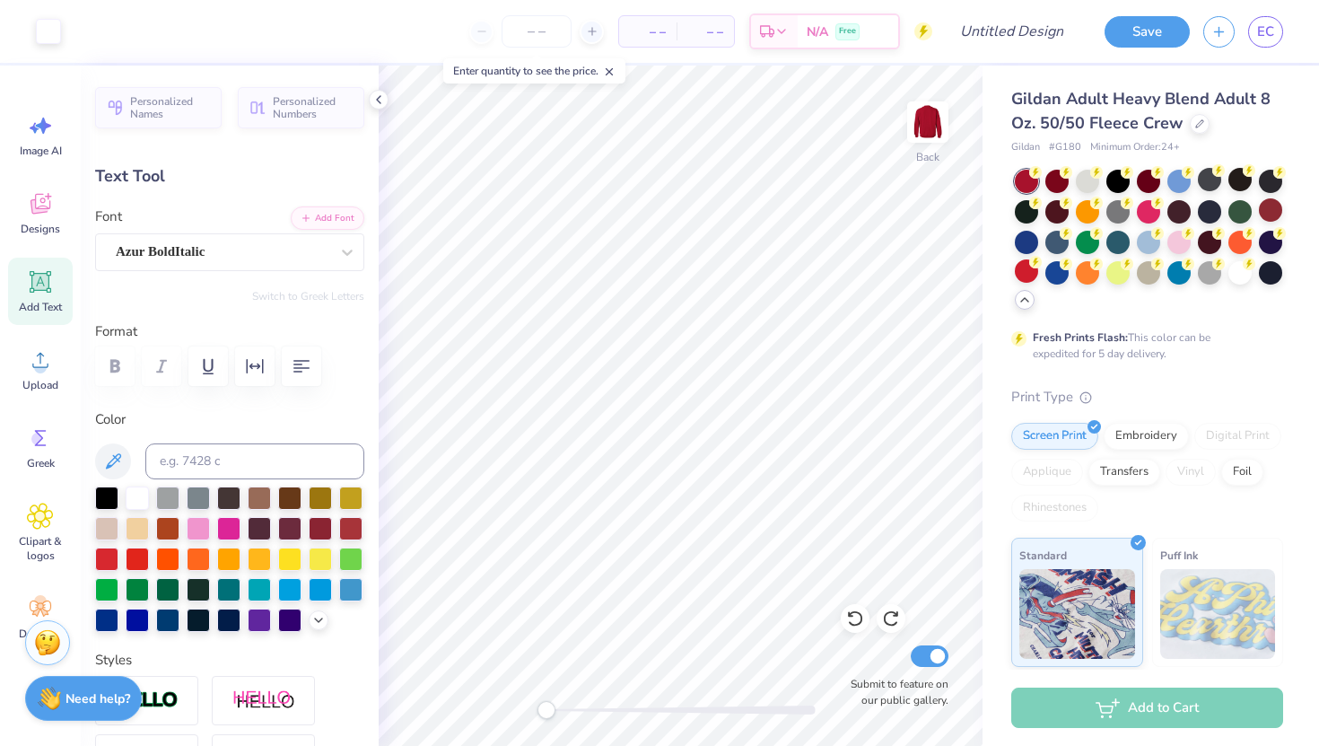
type input "2.40"
type input "2.11"
type input "3.58"
type input "1.21"
type input "0.45"
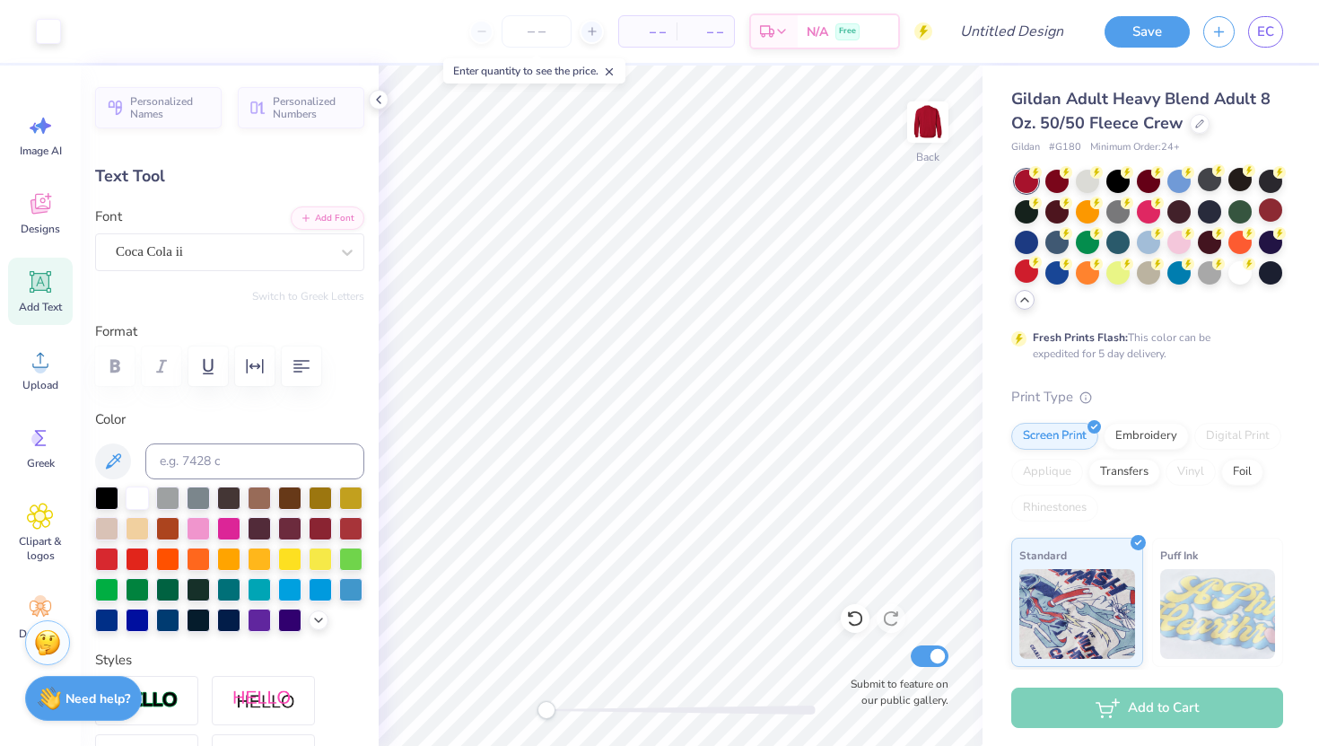
type input "5.39"
type input "2.40"
type input "2.11"
type input "3.32"
type input "1.21"
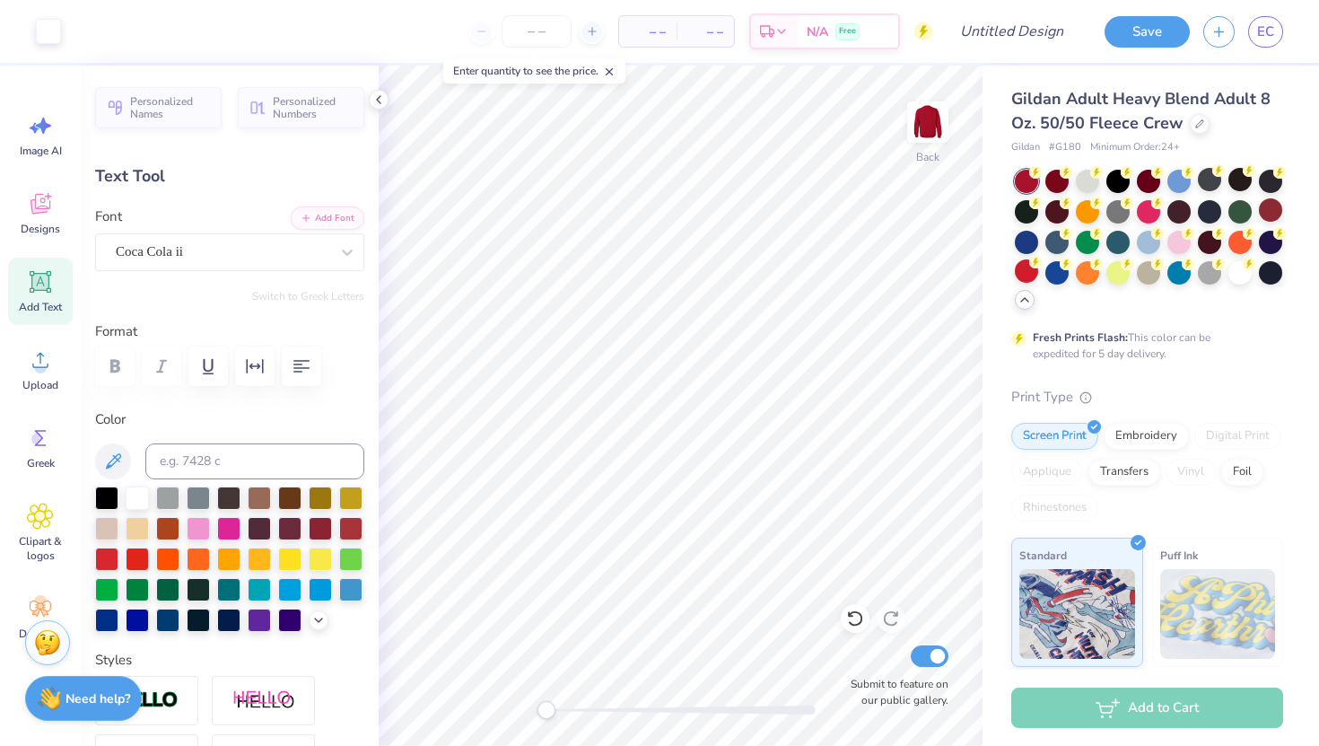
type input "0.45"
type input "6.06"
type textarea "1904"
type input "1.65"
type input "5.61"
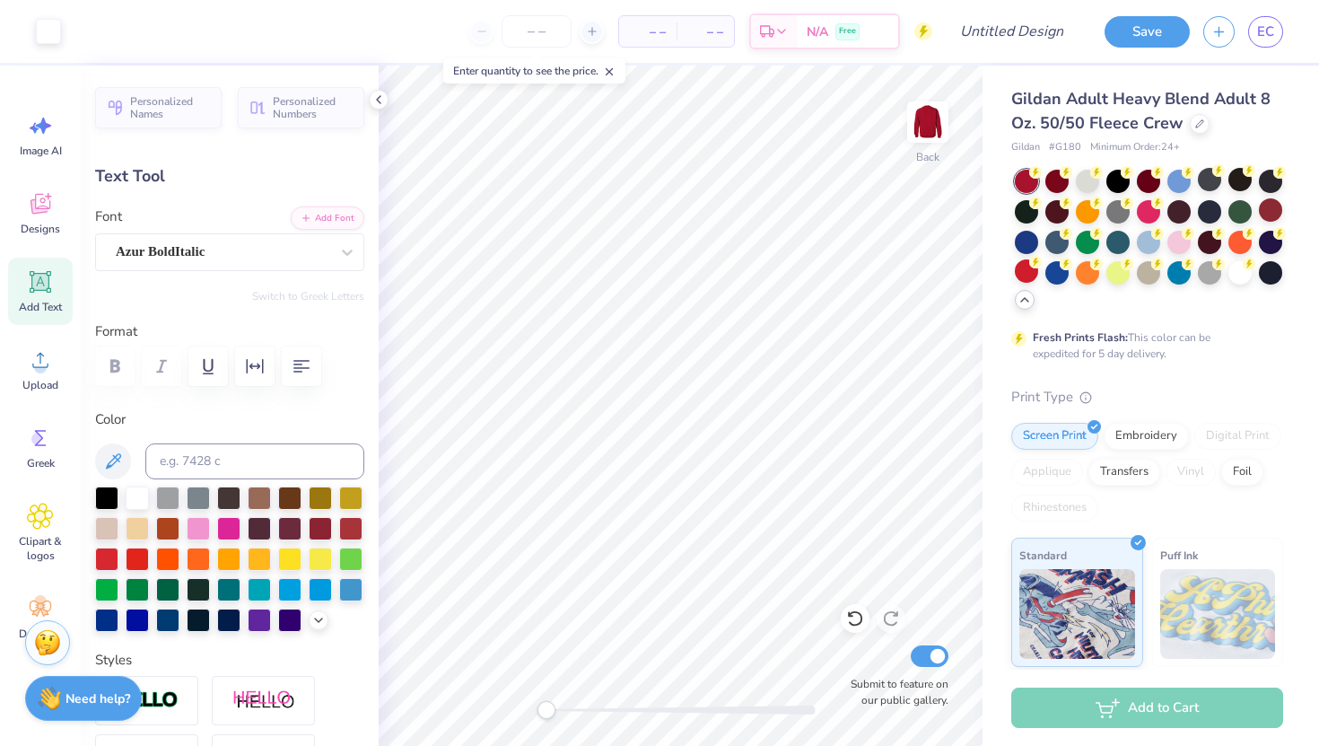
type input "4.70"
type input "2.48"
type input "3.35"
type input "2.02"
type input "1.41"
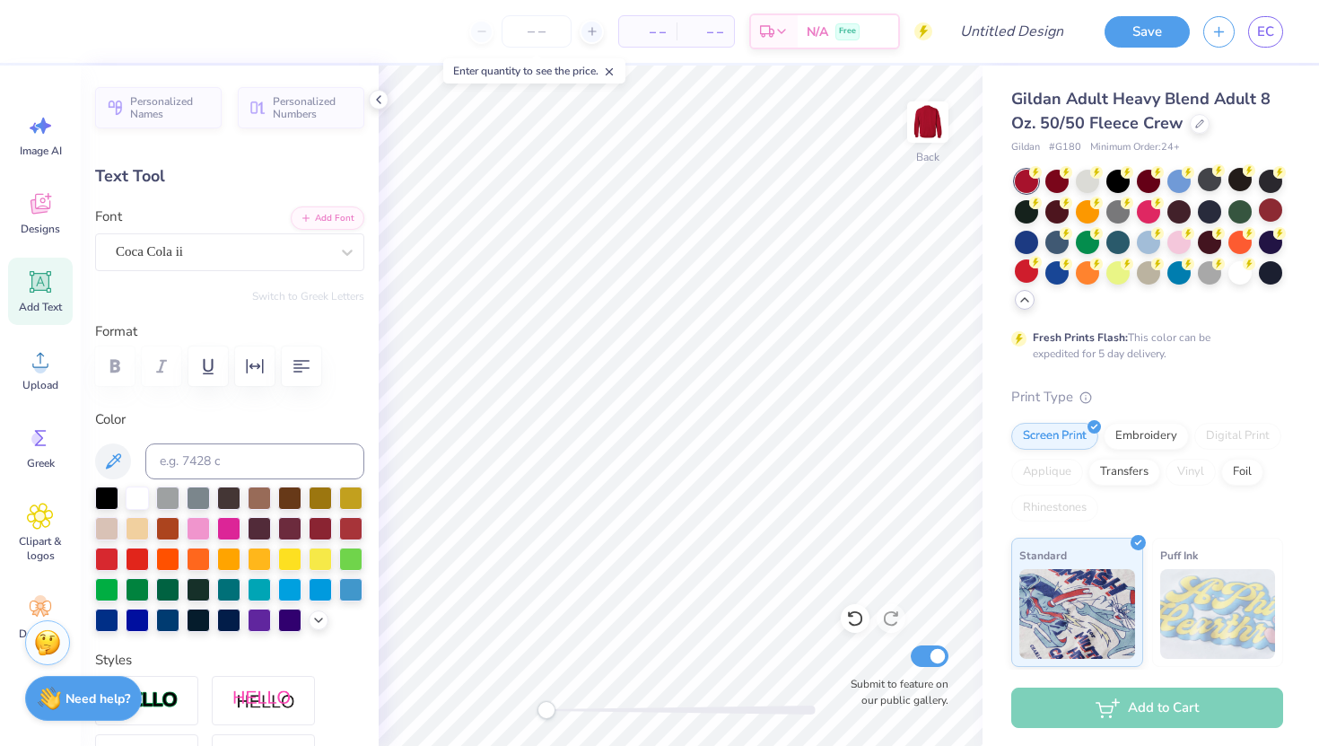
type input "3.98"
type input "1.95"
type input "2.12"
type input "3.82"
type input "2.69"
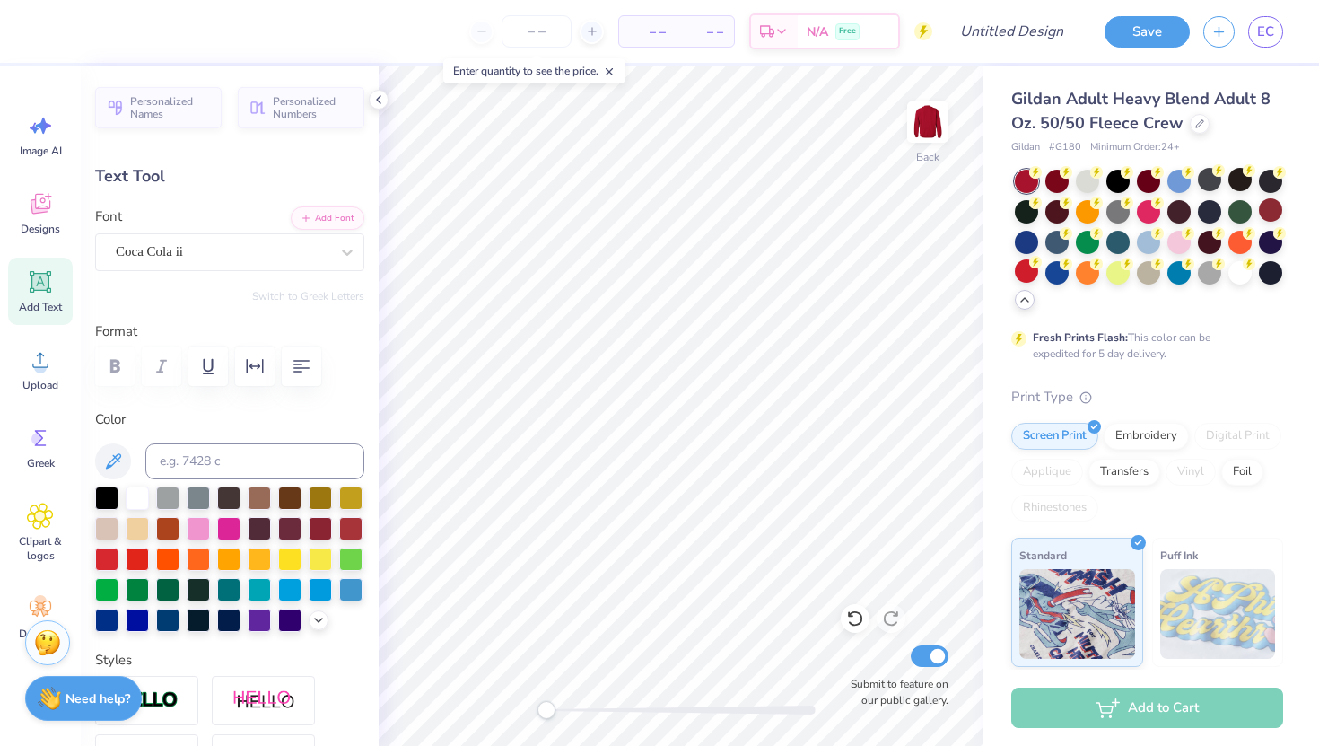
type input "0.51"
type input "4.88"
type input "2.40"
type input "2.11"
type input "3.63"
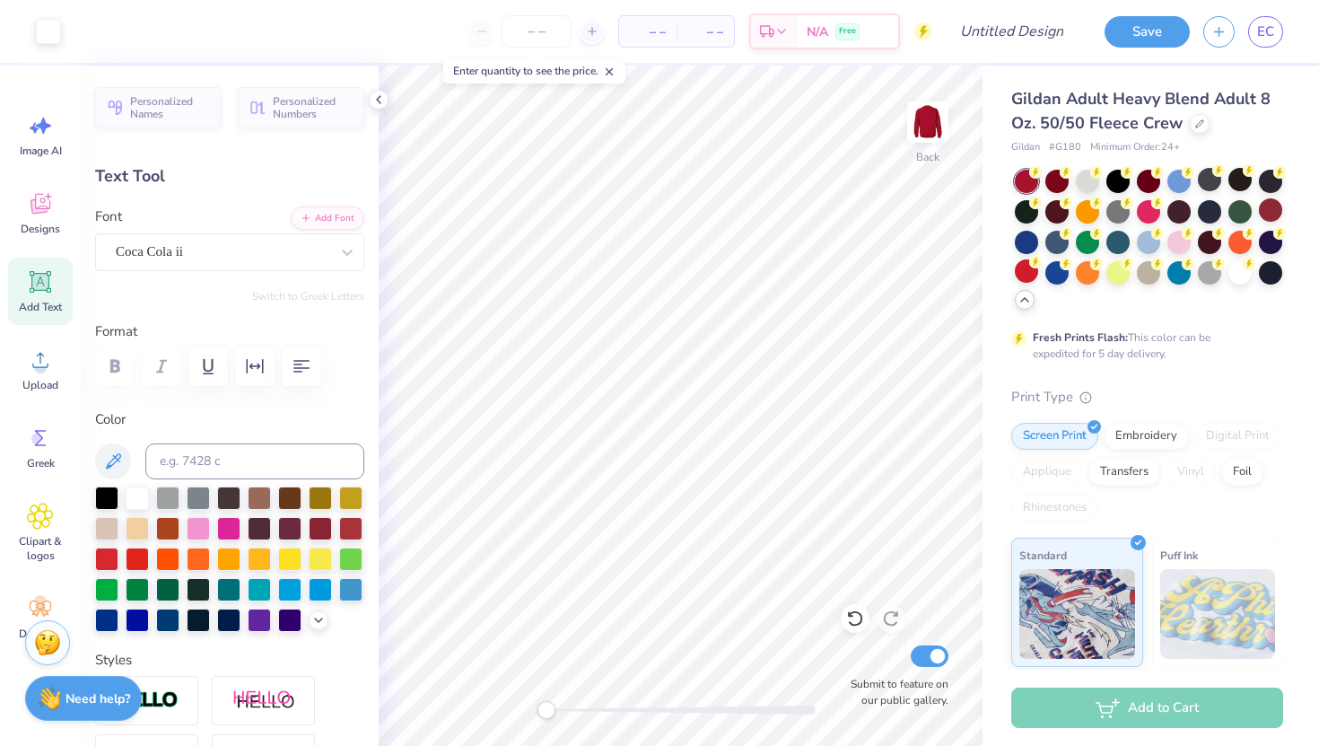
type input "1.95"
type input "2.12"
type input "3.82"
type input "2.69"
type input "0.51"
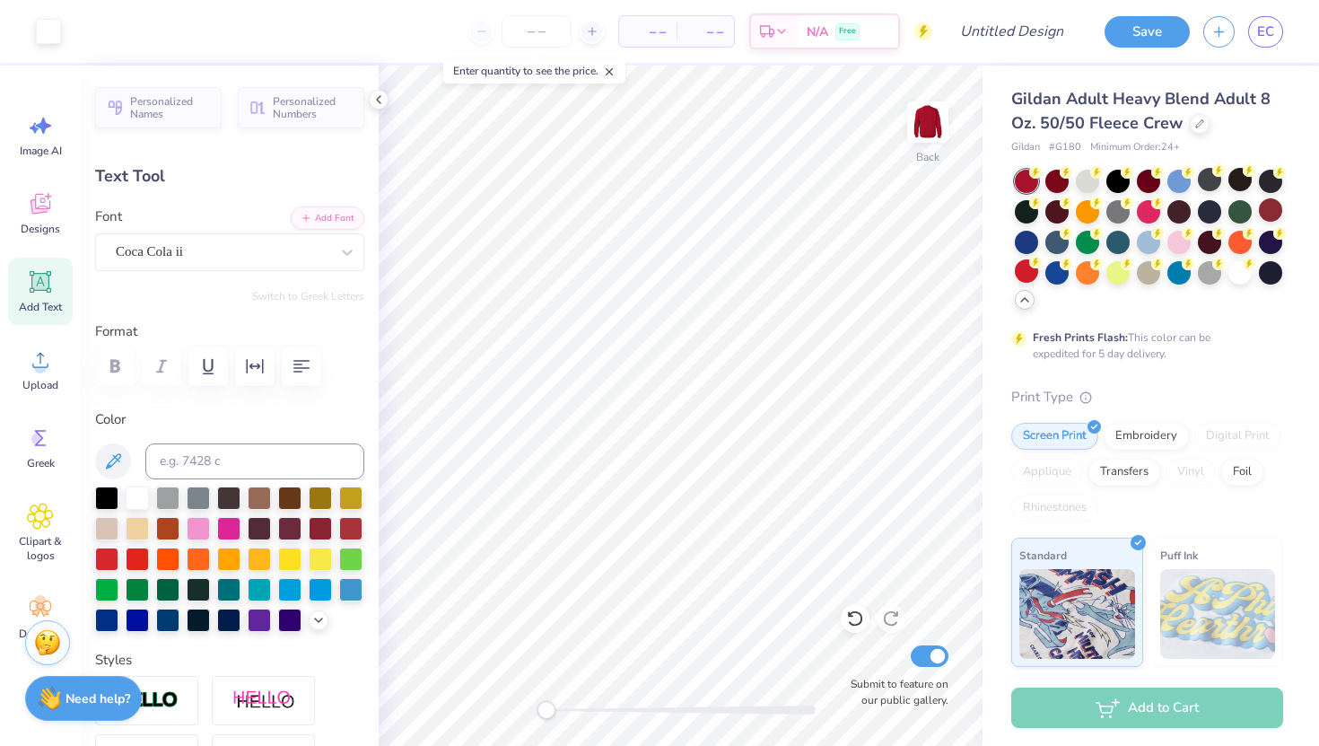
type input "4.88"
type input "1.95"
type input "2.12"
type input "3.82"
type input "2.69"
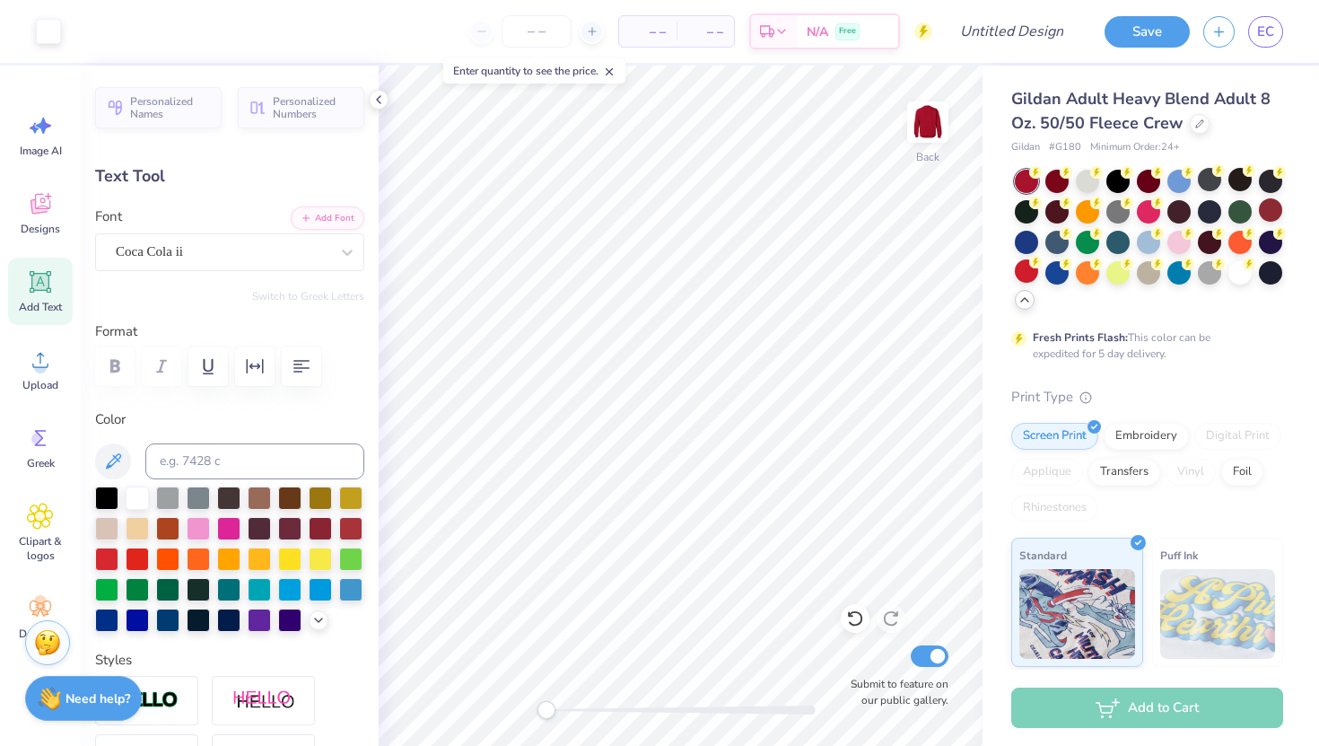
type input "0.51"
type input "4.88"
type input "2.40"
type input "2.11"
type input "3.83"
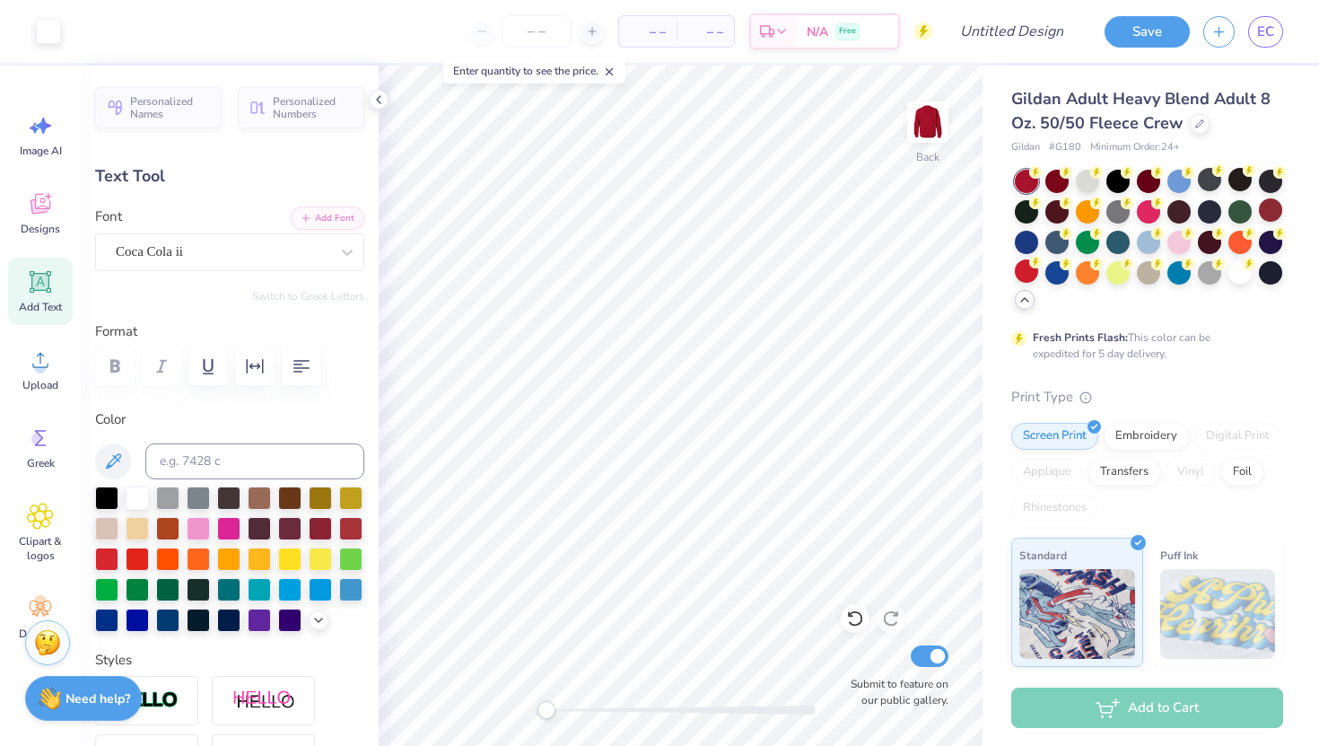
type input "1.61"
type input "1.01"
type input "4.38"
type input "4.70"
type input "2.48"
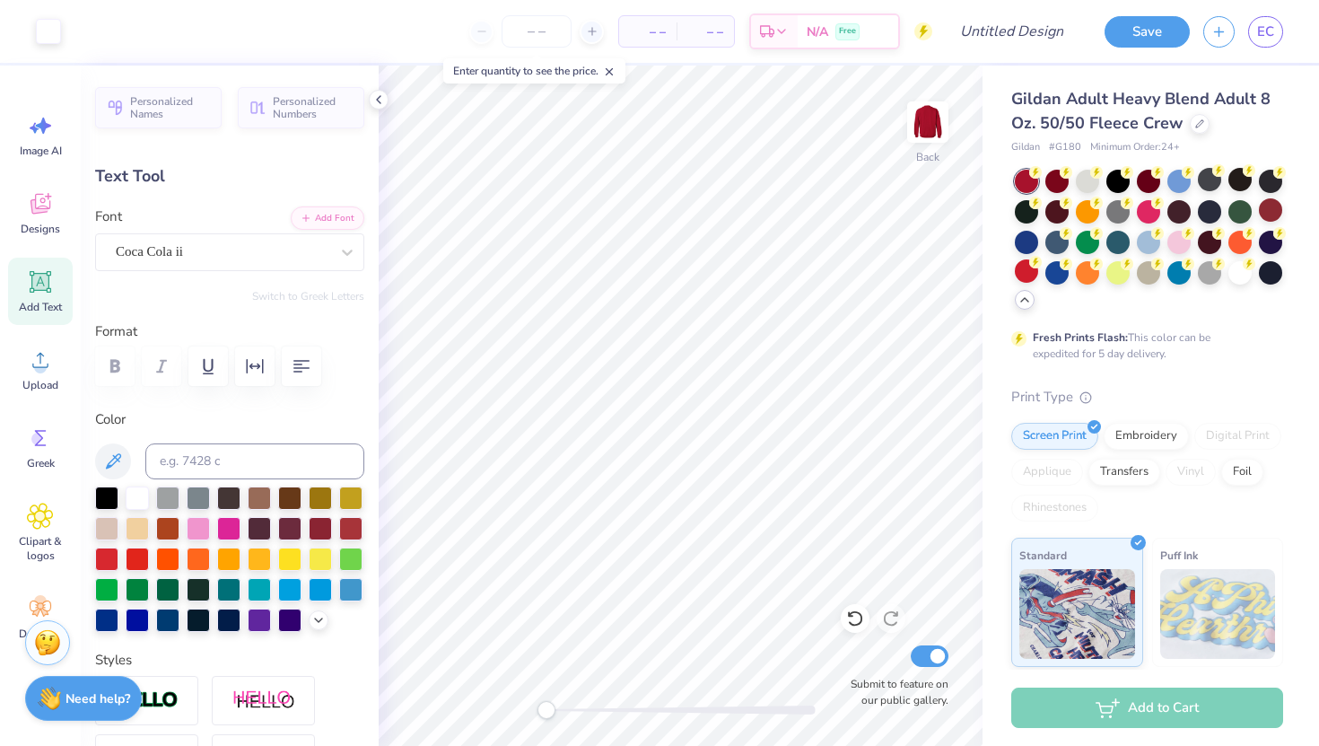
type input "3.44"
type input "1.25"
type input "0.45"
type input "5.74"
click at [51, 289] on icon at bounding box center [40, 281] width 27 height 27
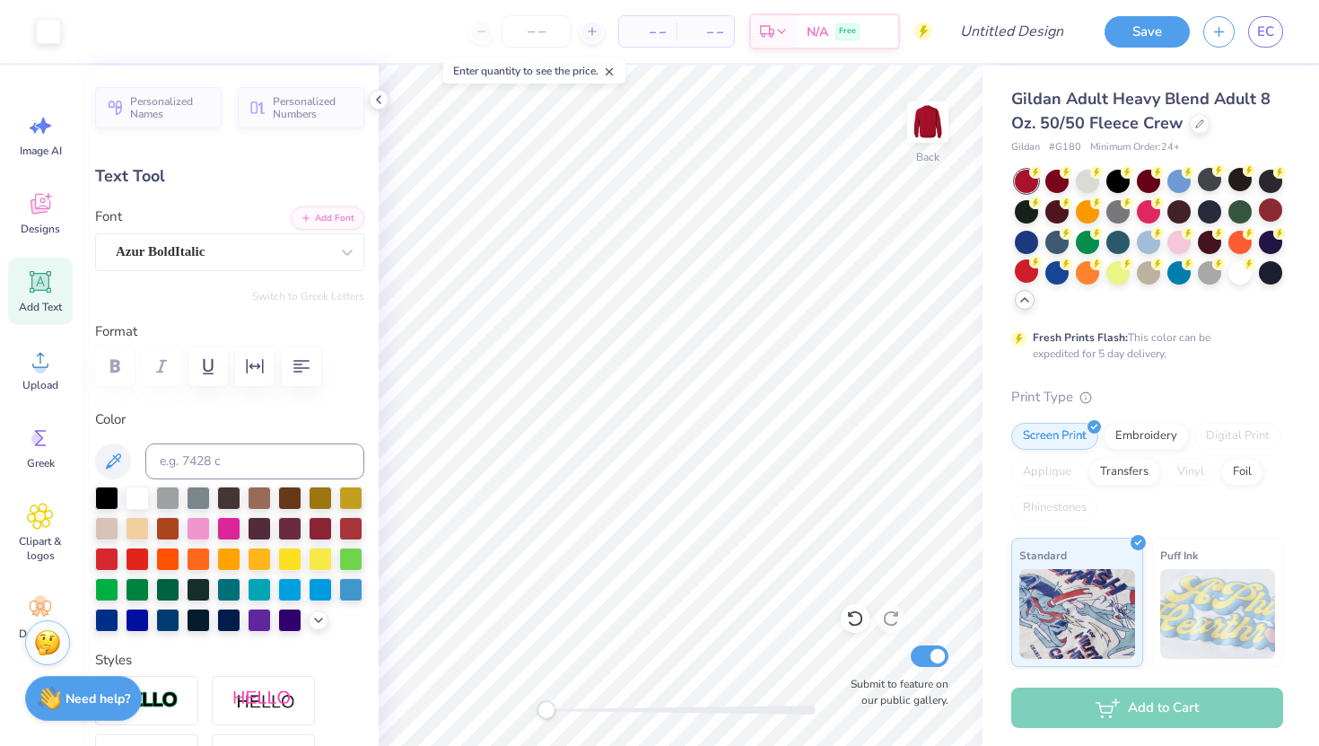
type input "5.89"
type input "1.71"
type input "11.02"
click at [244, 253] on div "Super Dream" at bounding box center [222, 252] width 217 height 28
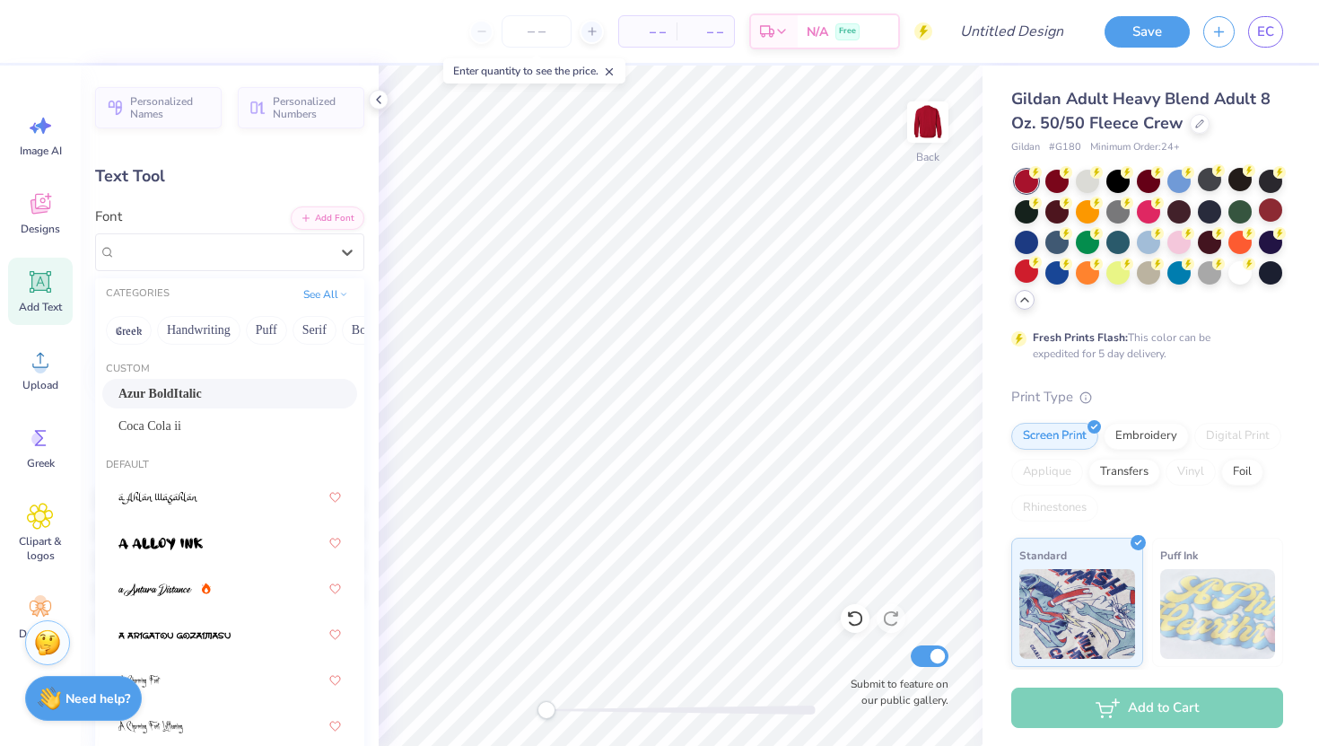
click at [212, 381] on div "Azur BoldItalic" at bounding box center [229, 394] width 255 height 30
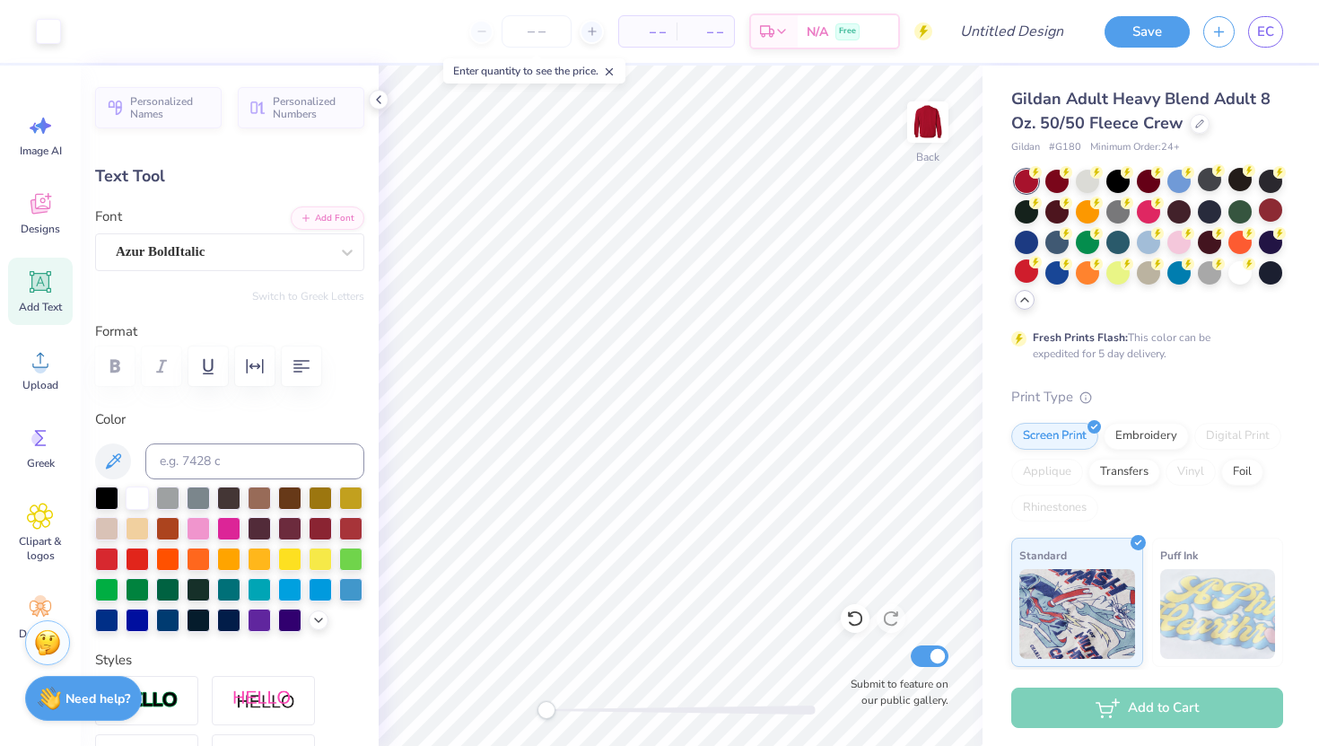
click at [59, 302] on span "Add Text" at bounding box center [40, 307] width 43 height 14
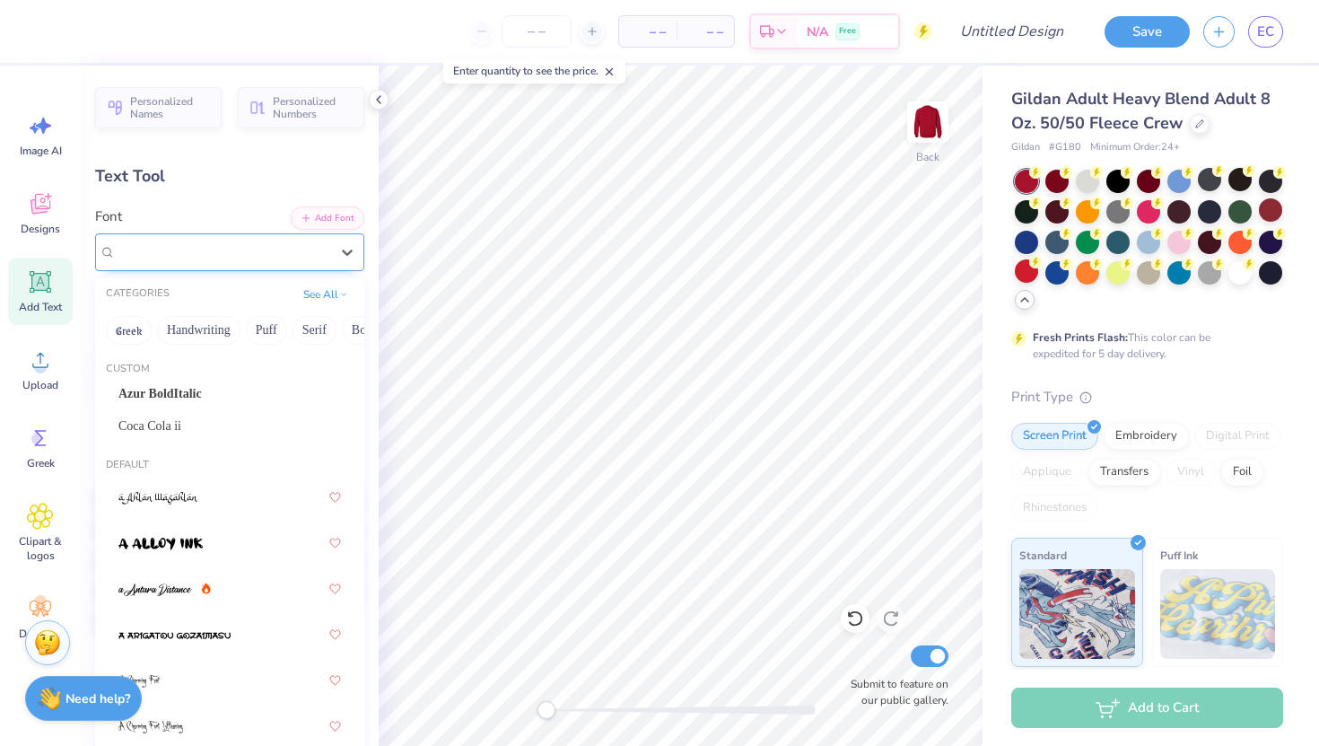
click at [200, 255] on div "Super Dream" at bounding box center [222, 252] width 217 height 28
click at [194, 395] on span "Azur BoldItalic" at bounding box center [159, 393] width 83 height 19
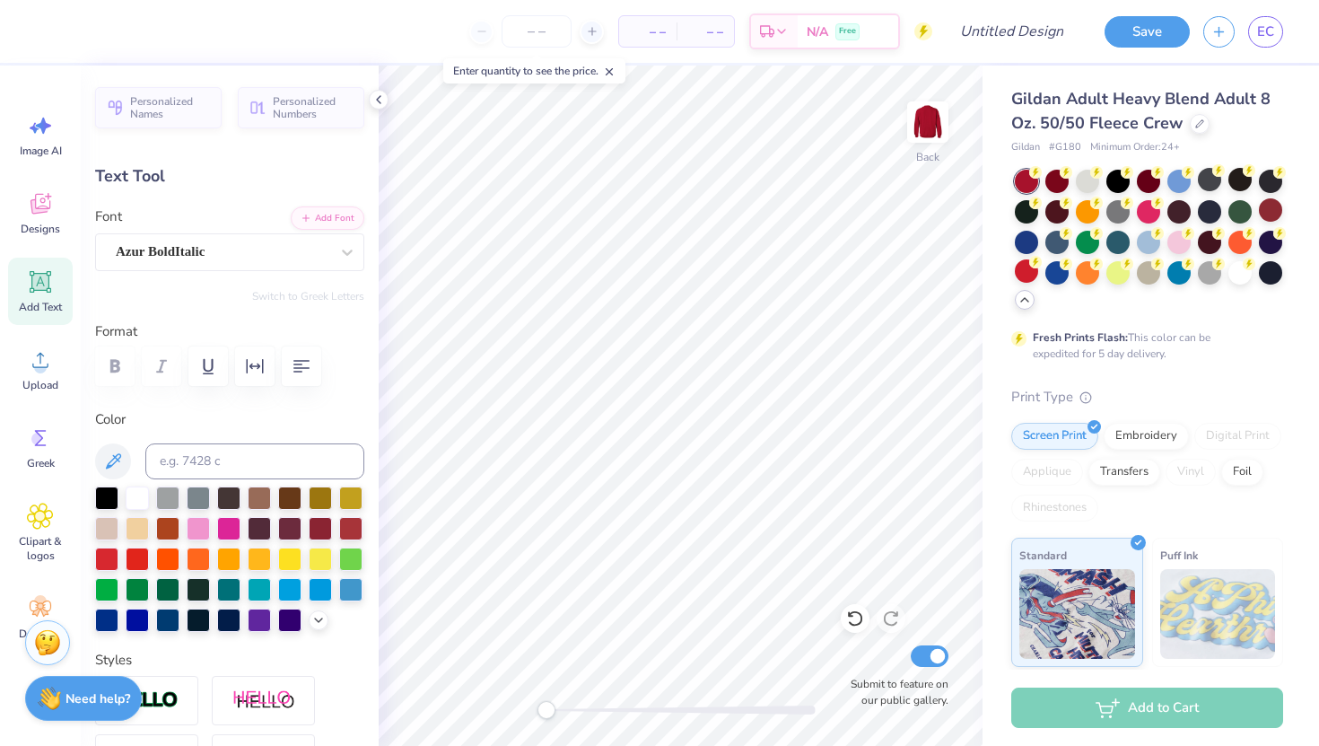
type textarea "T"
type textarea "D"
type textarea "Barn Dance"
type input "12.35"
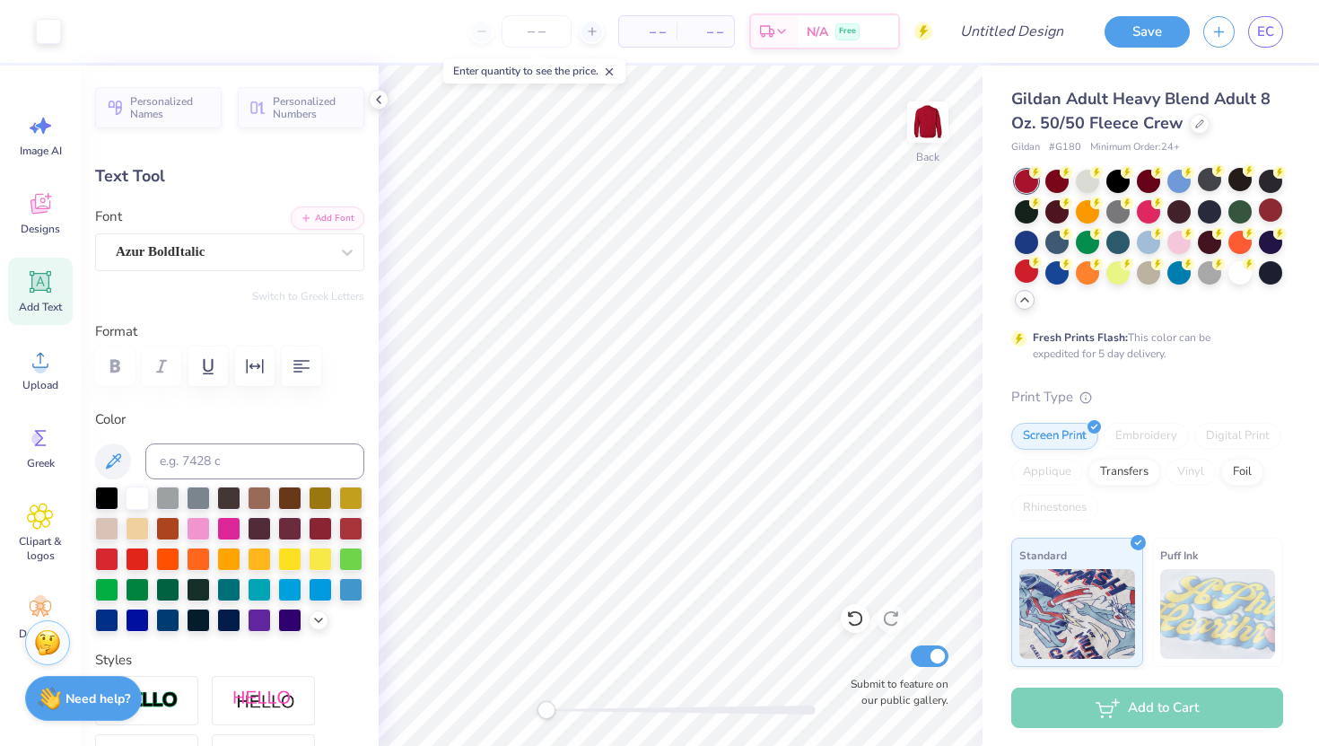
type input "1.81"
type input "10.97"
type textarea "Bance"
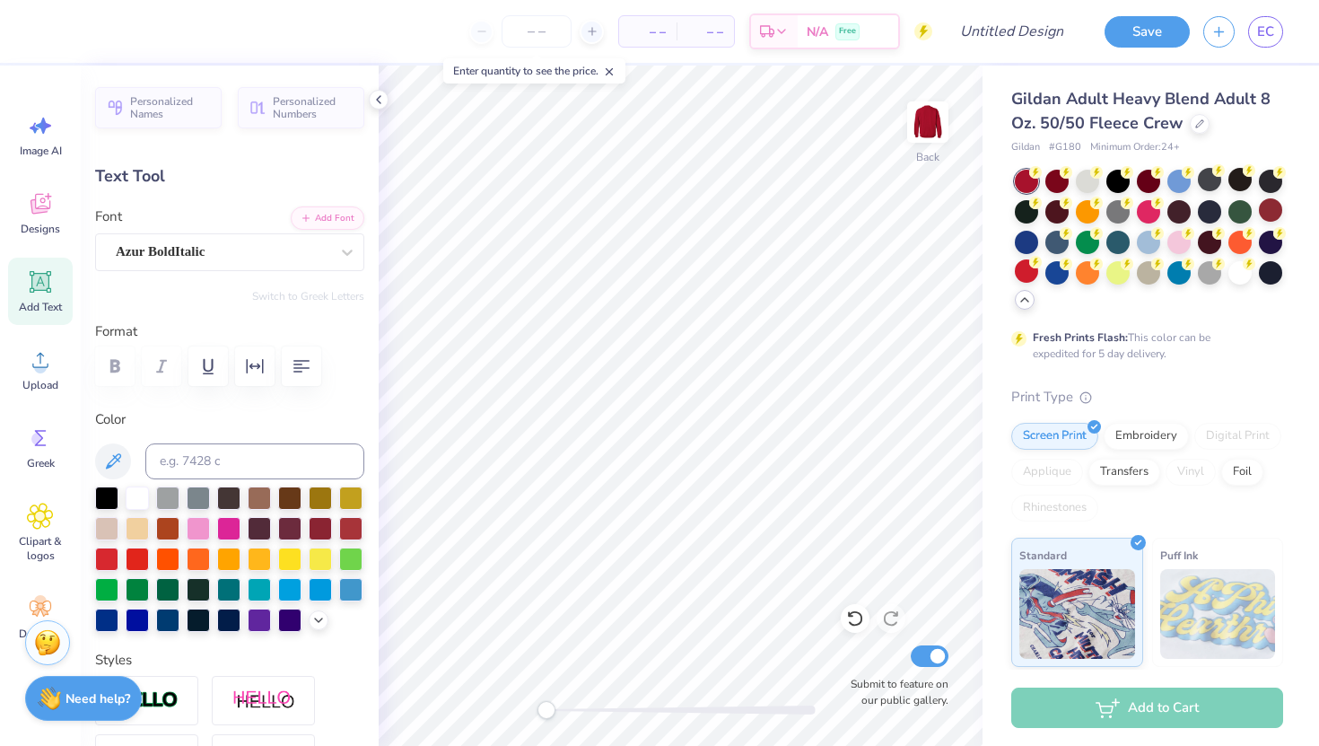
type input "2.91"
type input "0.80"
click at [931, 138] on img at bounding box center [928, 122] width 72 height 72
click at [37, 367] on circle at bounding box center [40, 367] width 13 height 13
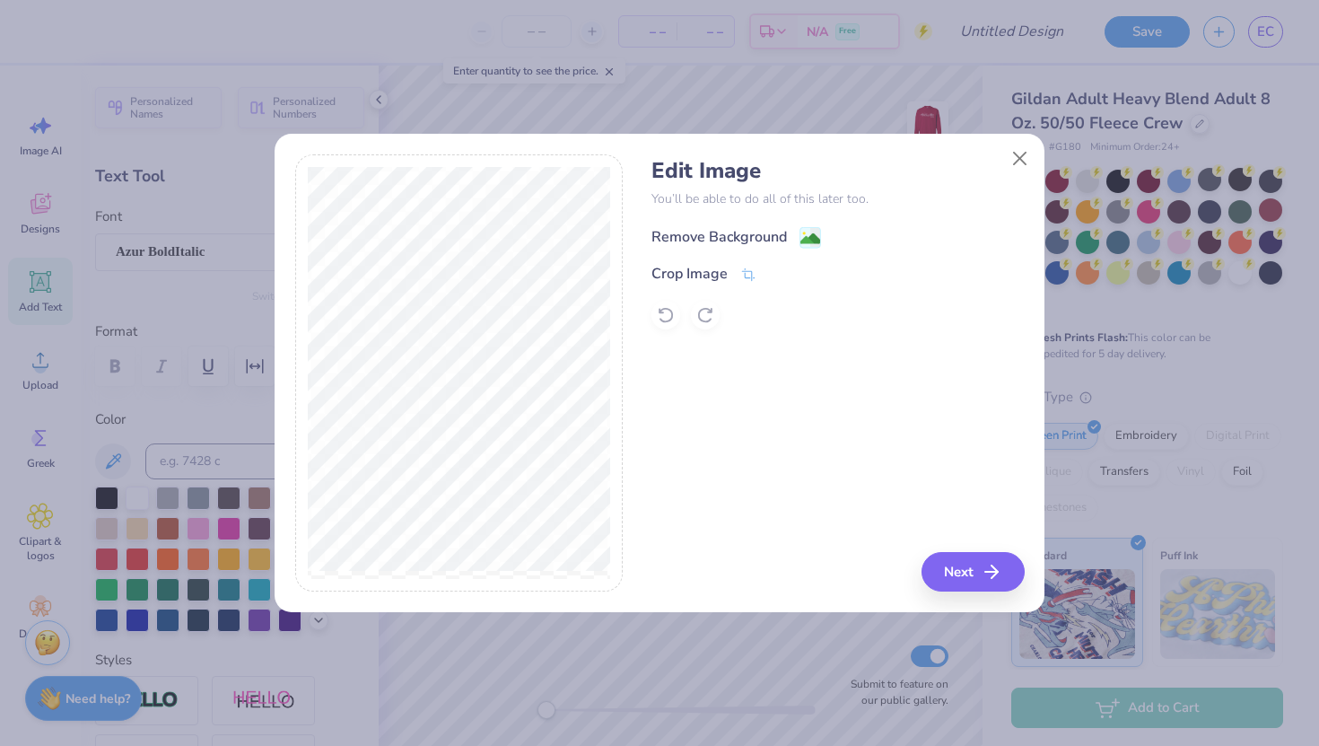
click at [769, 232] on div "Remove Background" at bounding box center [720, 237] width 136 height 22
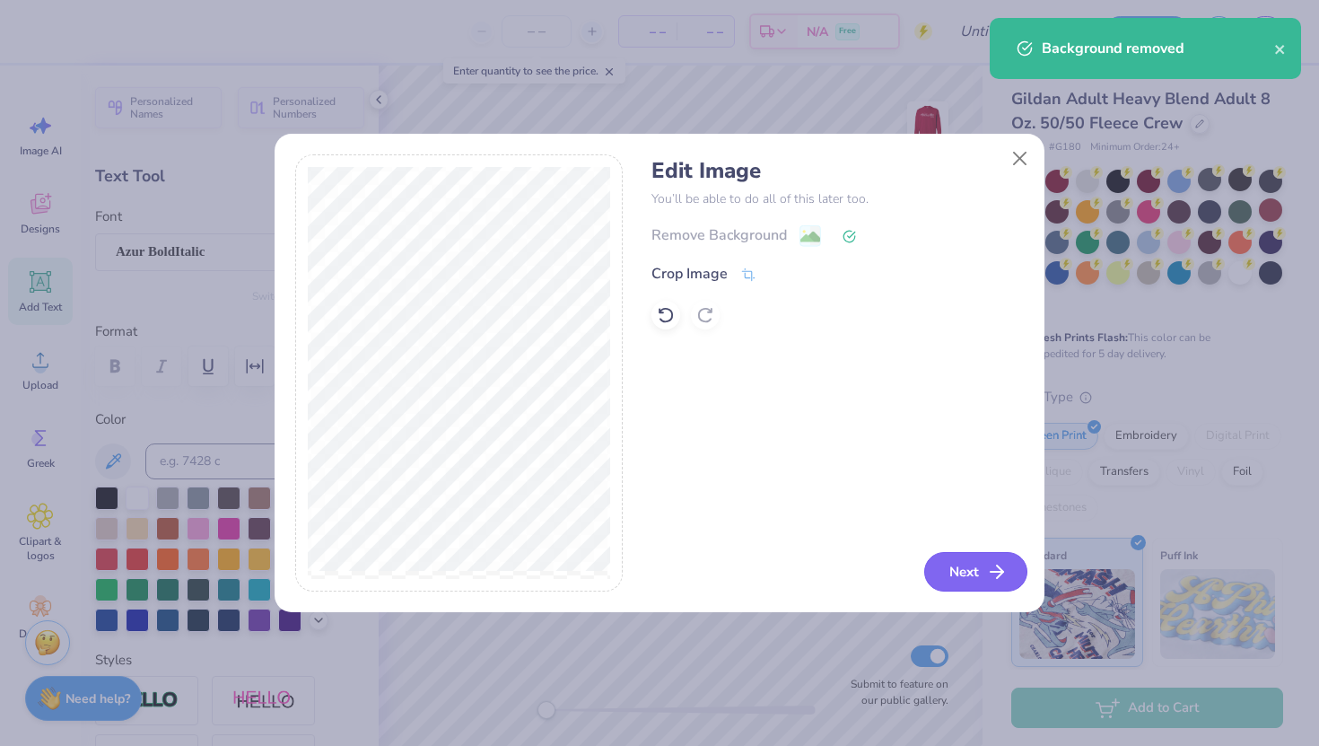
click at [945, 583] on button "Next" at bounding box center [975, 571] width 103 height 39
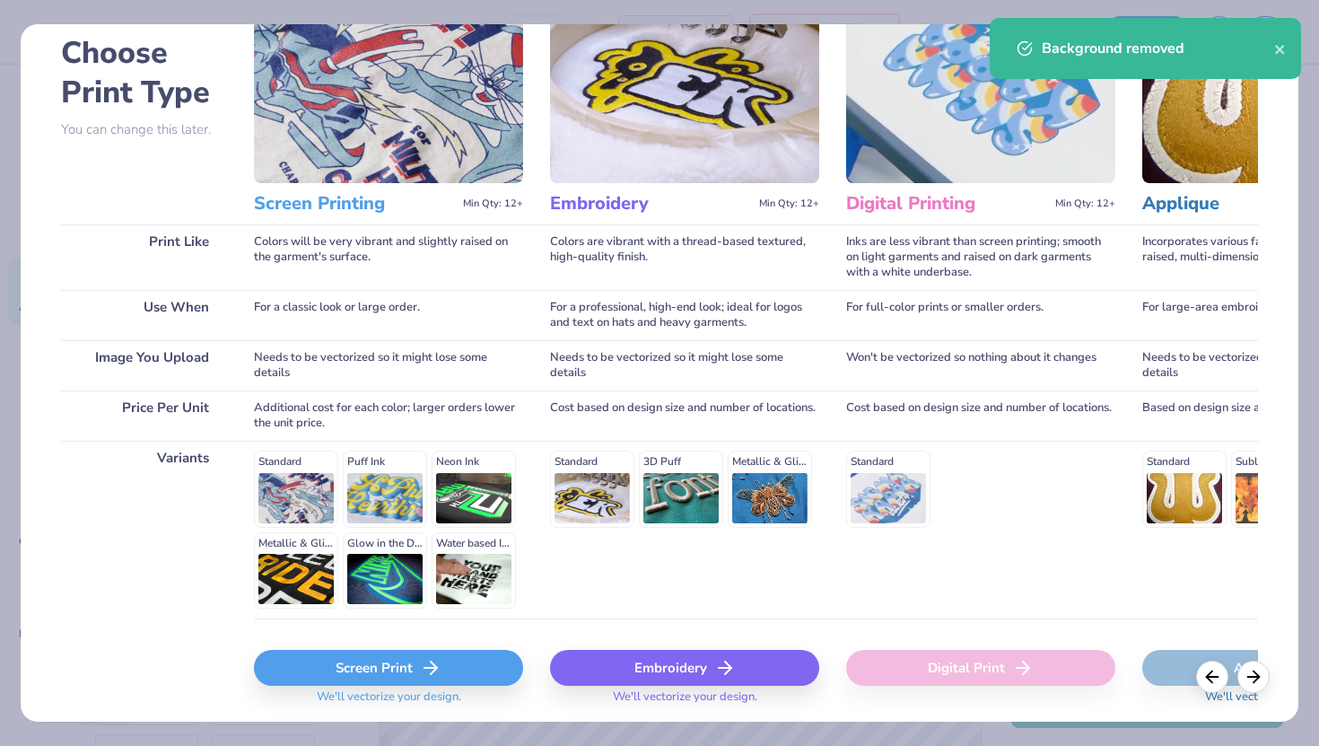
scroll to position [108, 0]
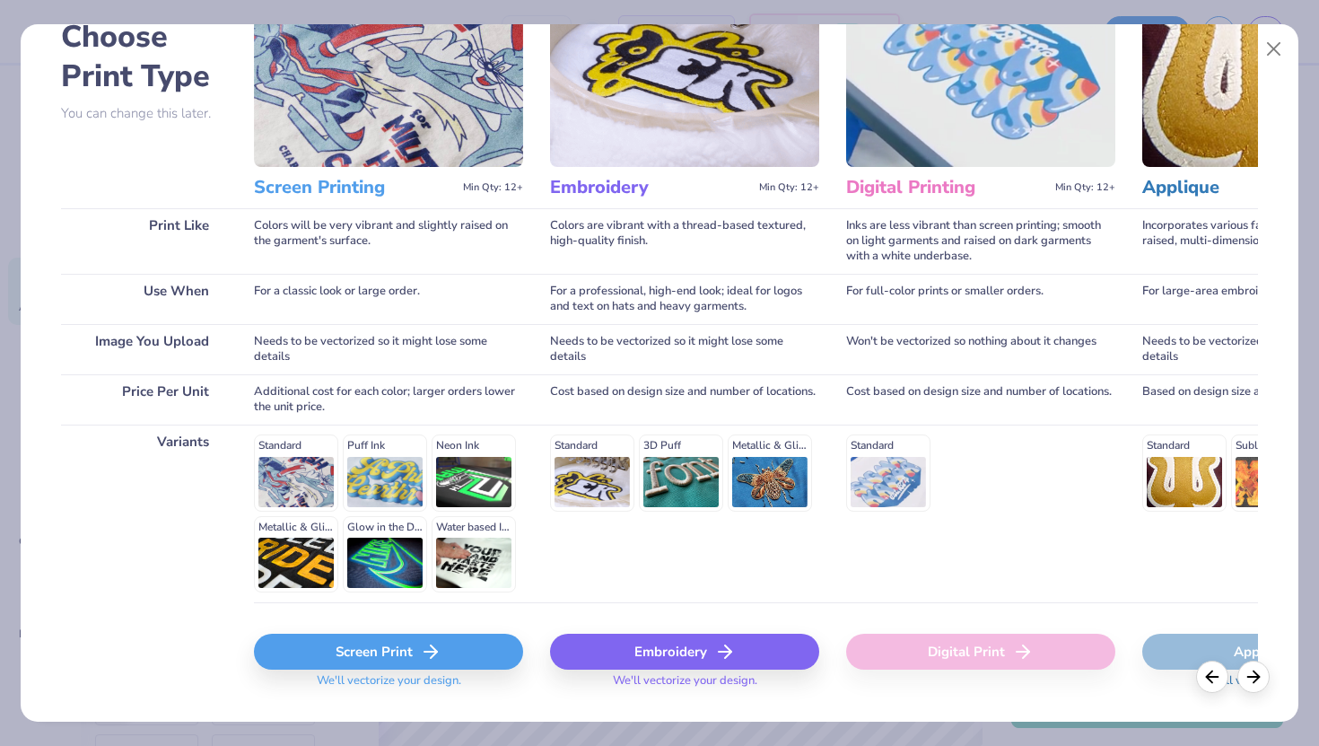
click at [477, 609] on div "Screen Print" at bounding box center [388, 652] width 269 height 36
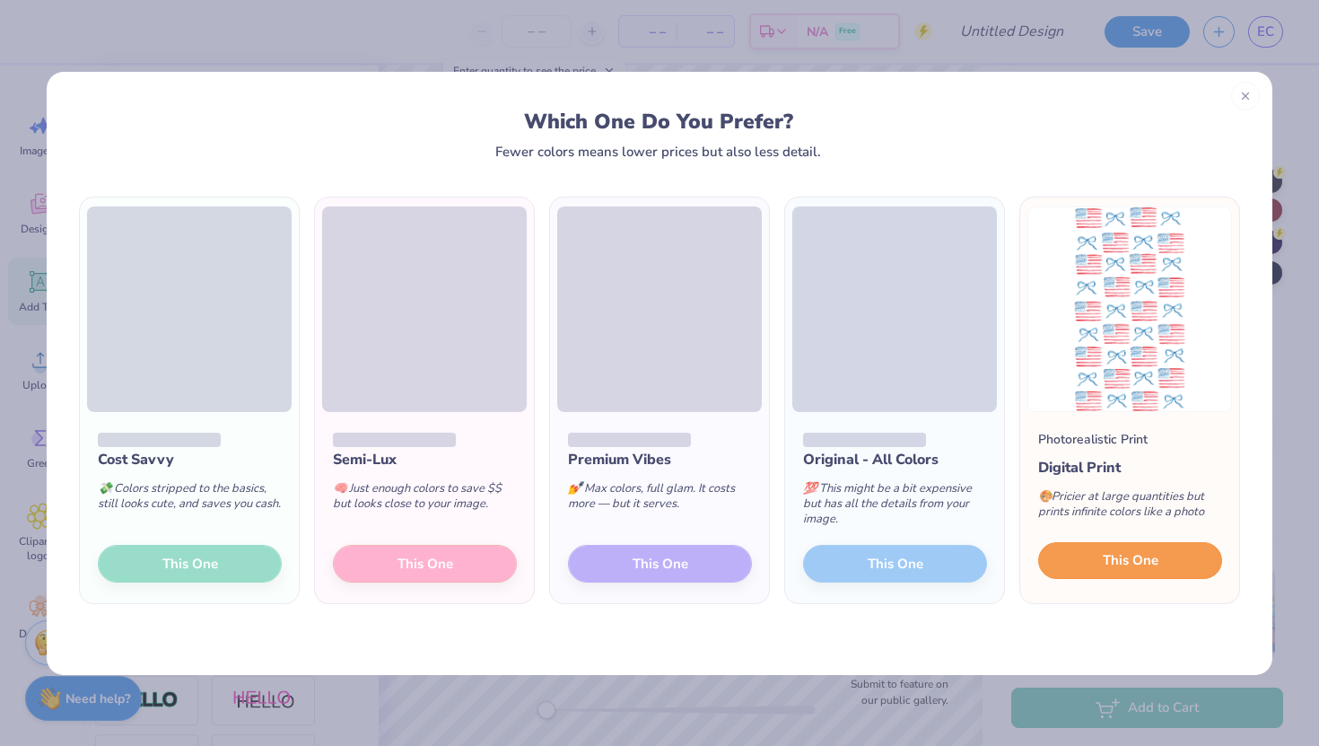
click at [1104, 562] on span "This One" at bounding box center [1131, 560] width 56 height 21
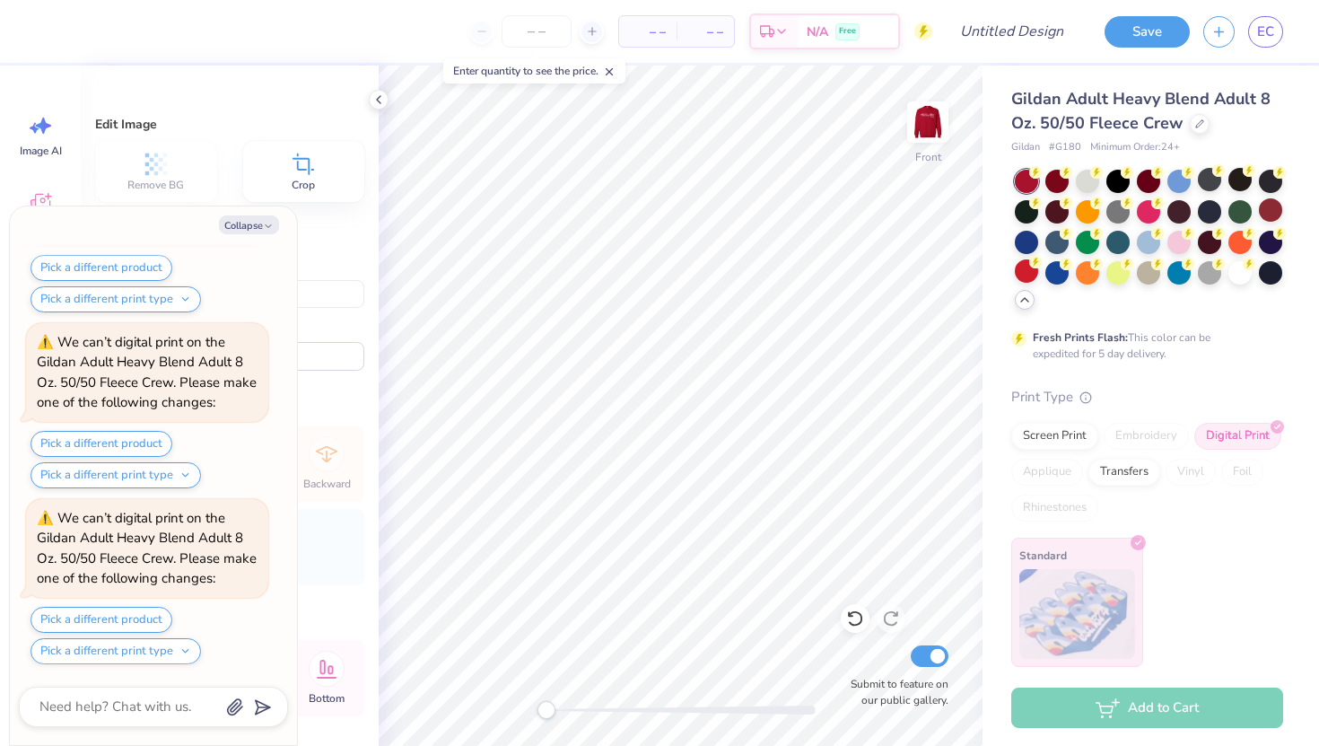
scroll to position [336, 0]
type textarea "x"
type input "6.16"
type textarea "x"
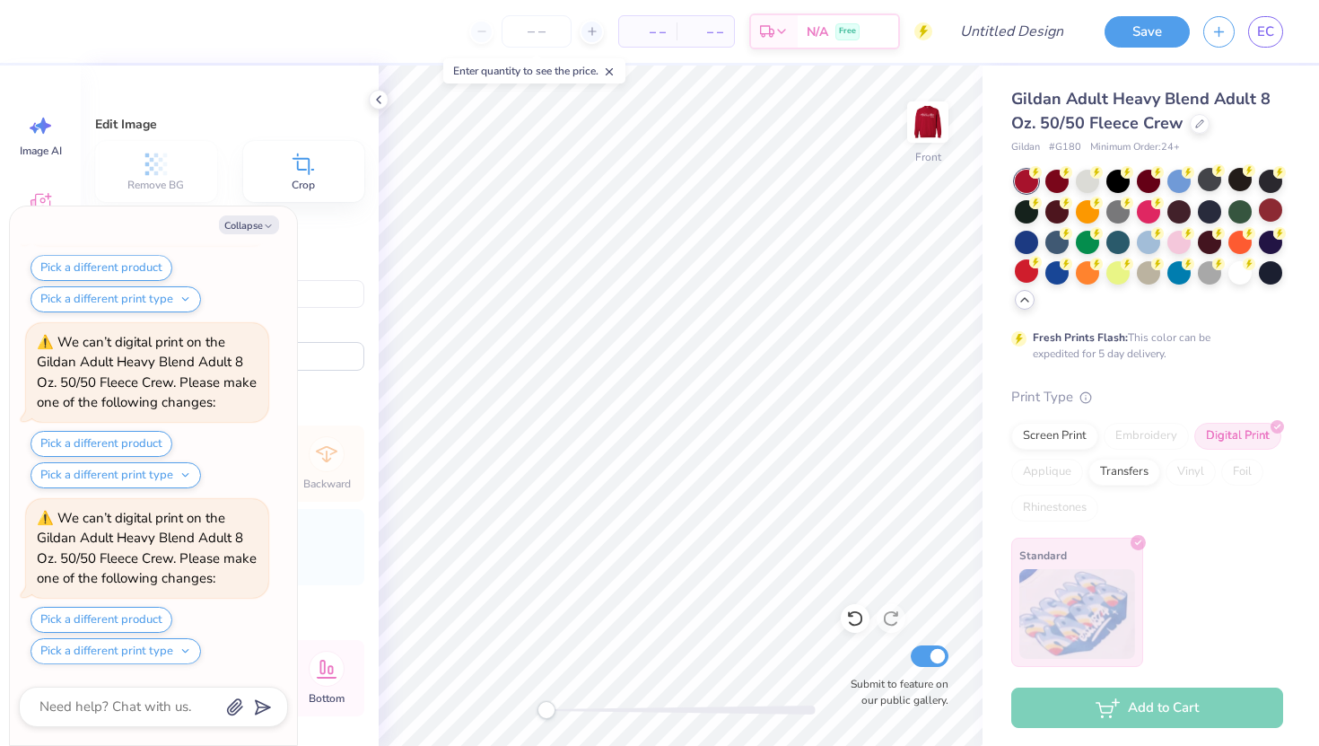
type input "3.00"
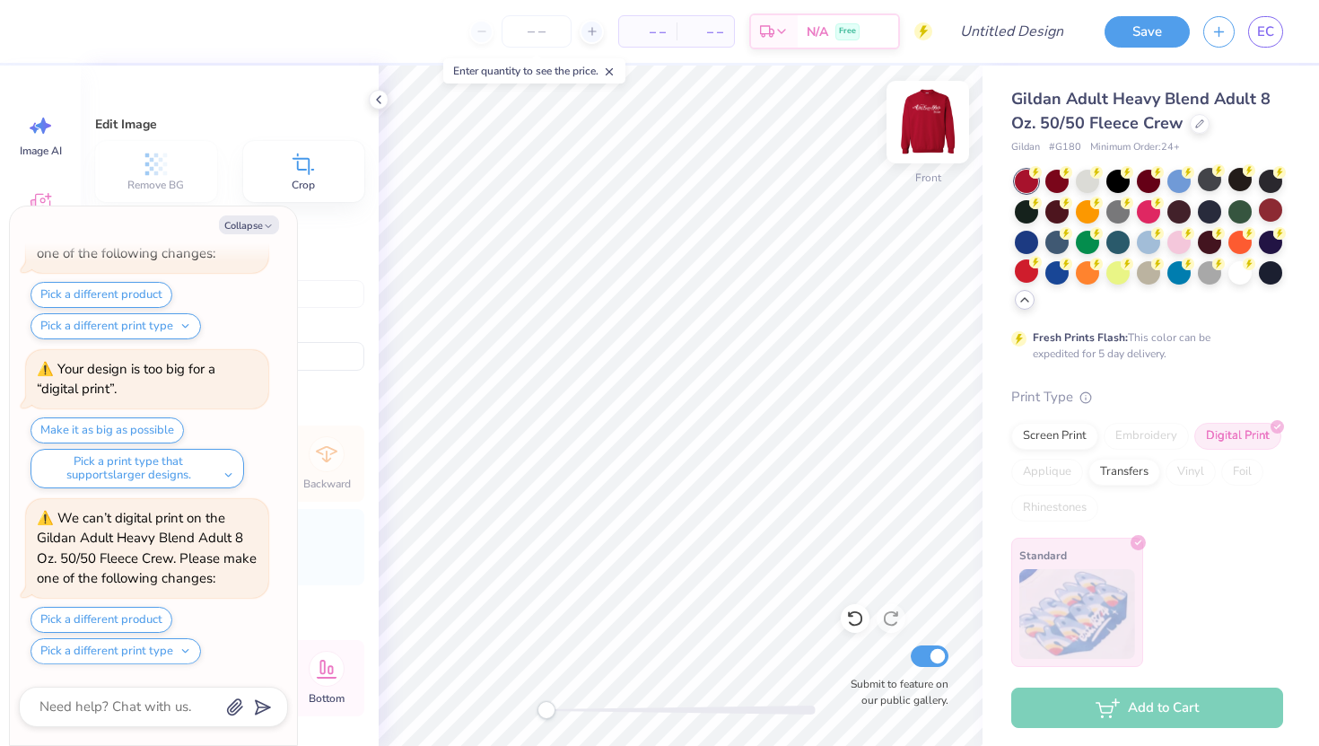
click at [940, 118] on img at bounding box center [928, 122] width 72 height 72
type textarea "x"
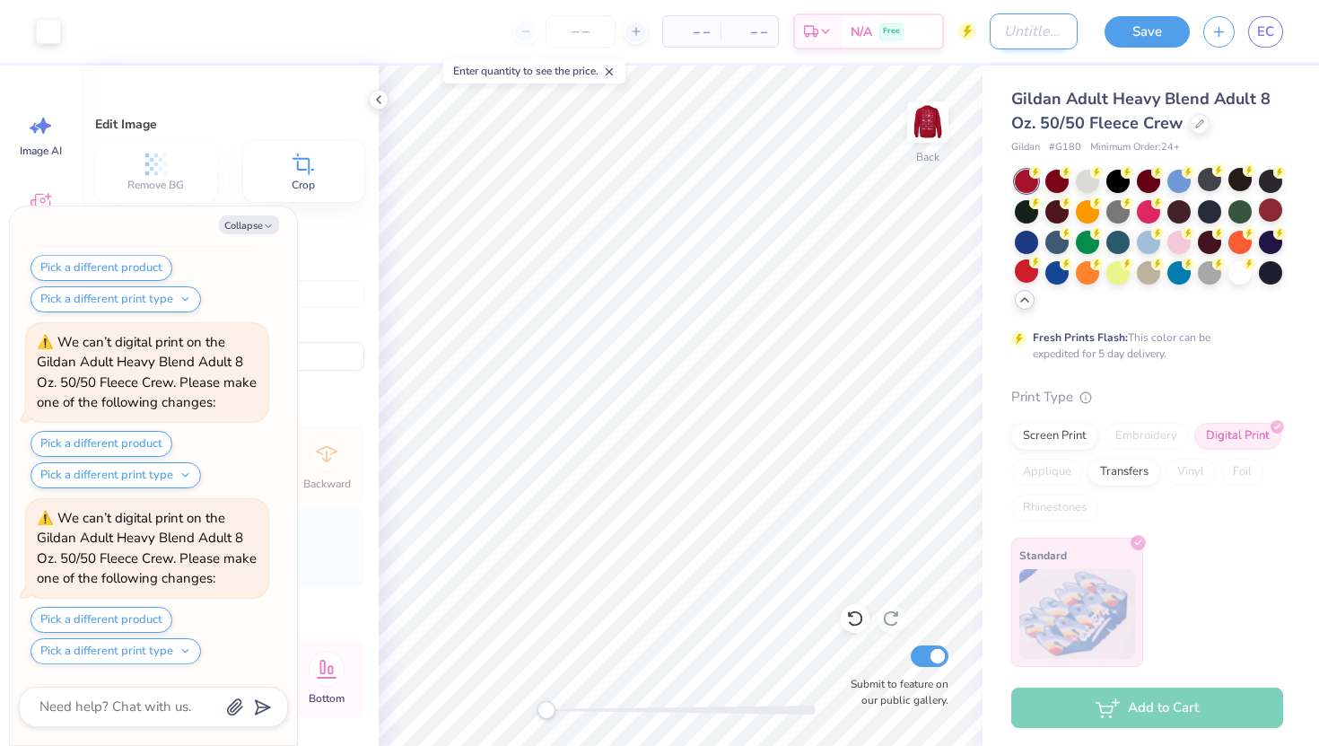
click at [1046, 21] on input "Design Title" at bounding box center [1034, 31] width 88 height 36
type input "b"
type textarea "x"
type input "ba"
type textarea "x"
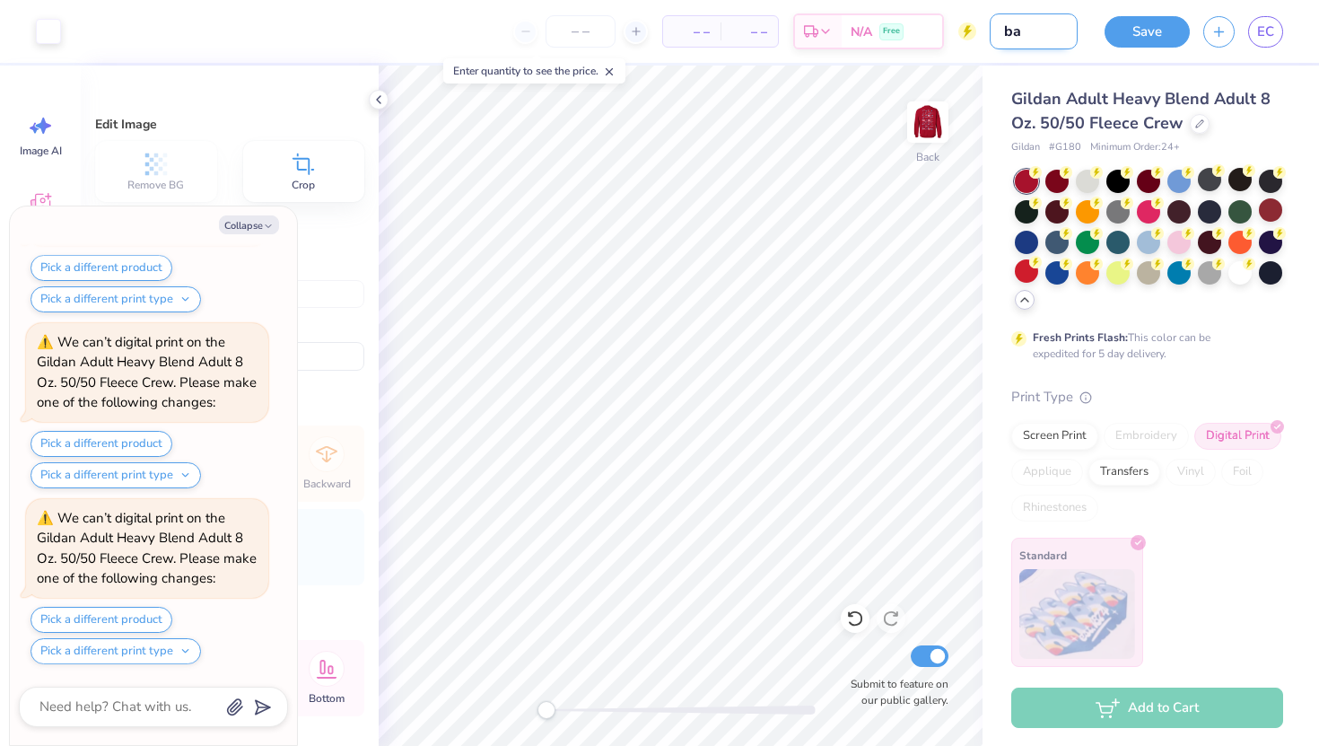
type input "bar"
type textarea "x"
type input "barn"
type textarea "x"
type input "barnd"
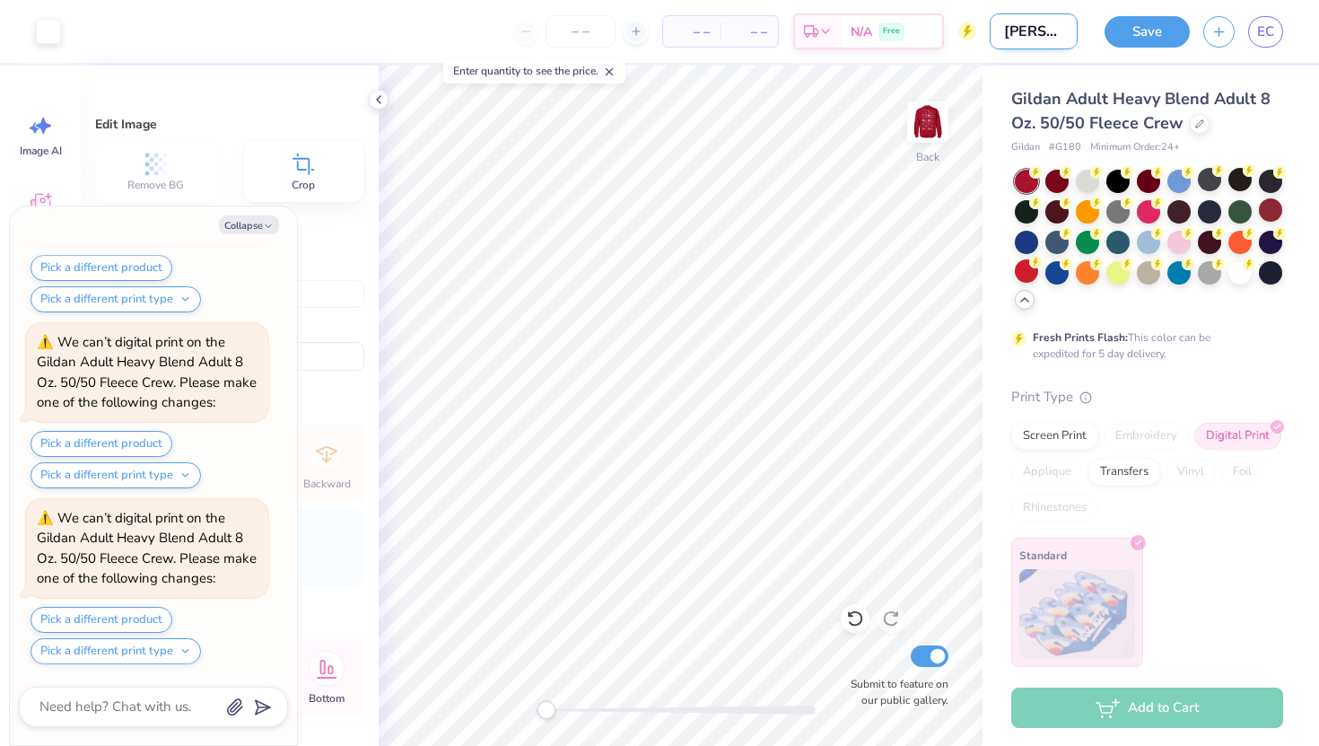
type textarea "x"
type input "barnd"
type textarea "x"
type input "barnd"
type textarea "x"
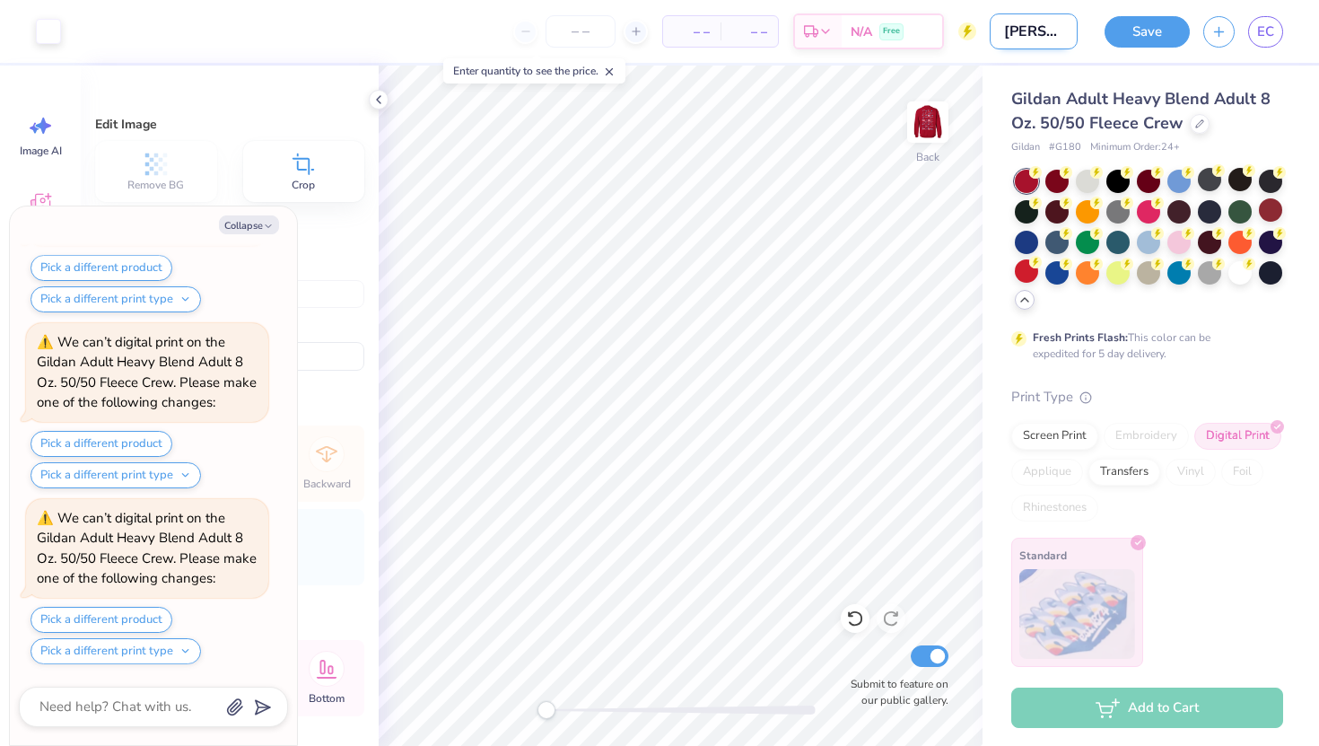
type input "barn"
type textarea "x"
type input "barn"
type textarea "x"
type input "barn d"
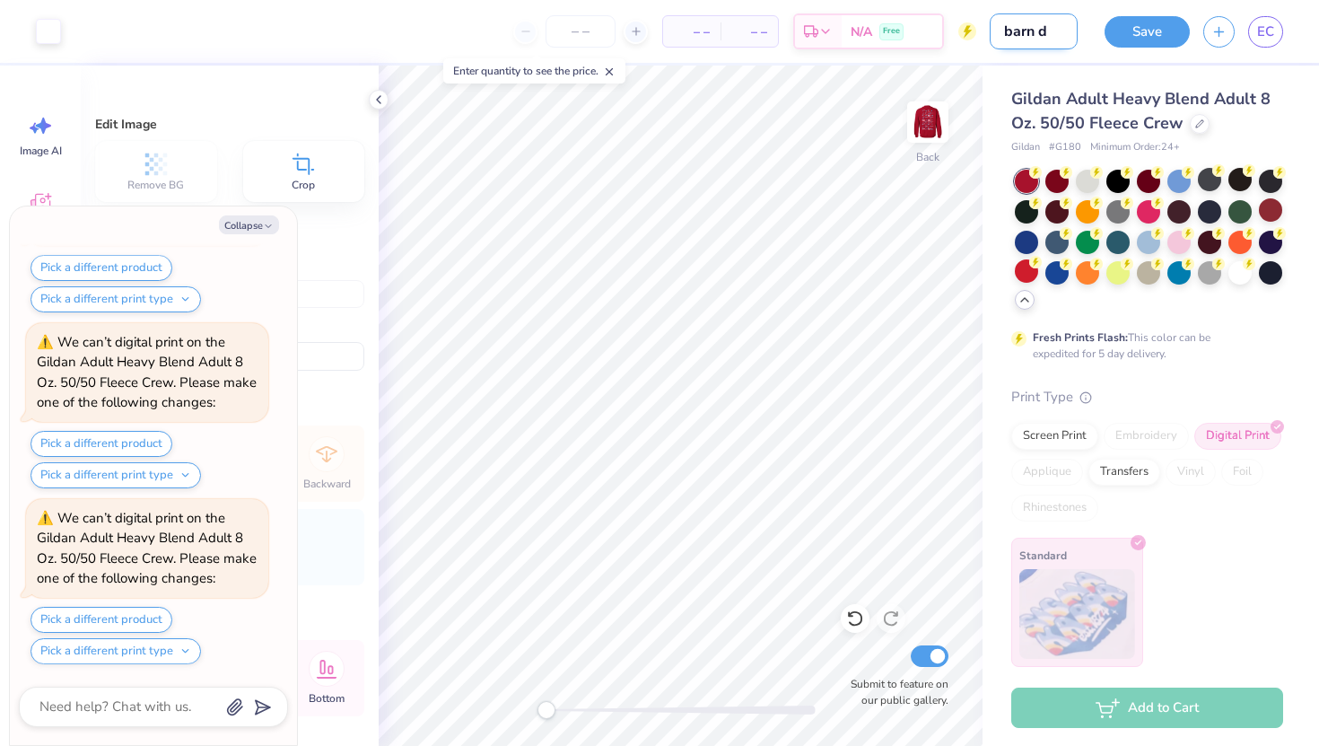
type textarea "x"
type input "barn da"
type textarea "x"
type input "barn dan"
type textarea "x"
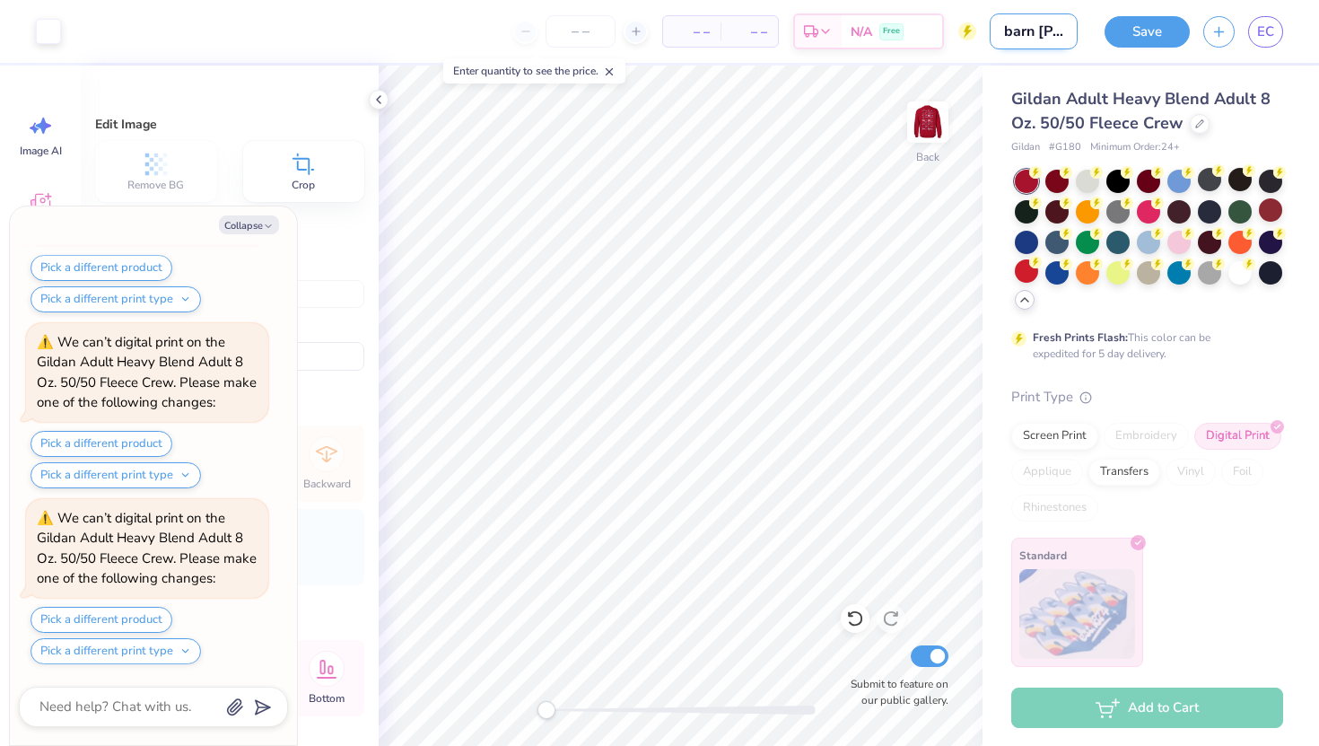
type input "barn danc"
type textarea "x"
type input "barn dance"
type textarea "x"
type input "barn dance"
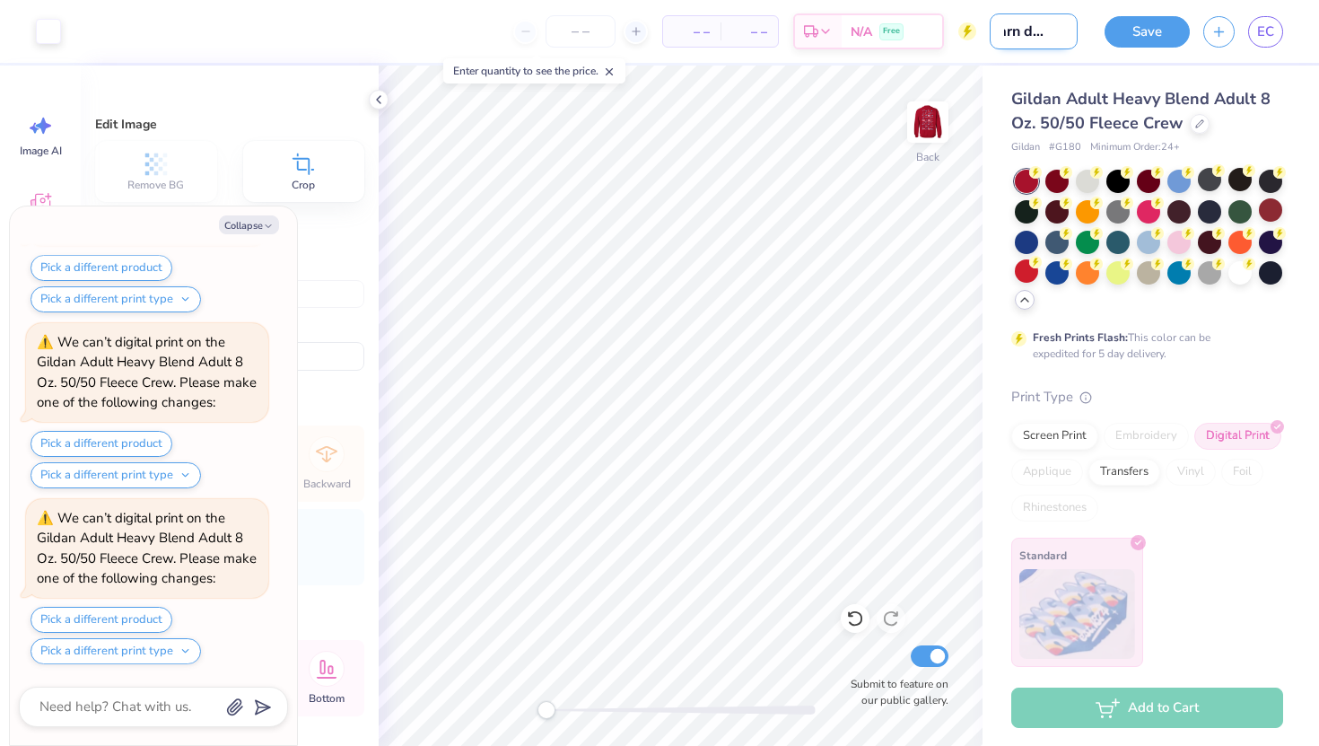
type textarea "x"
type input "barn dance m"
type textarea "x"
type input "barn dance me"
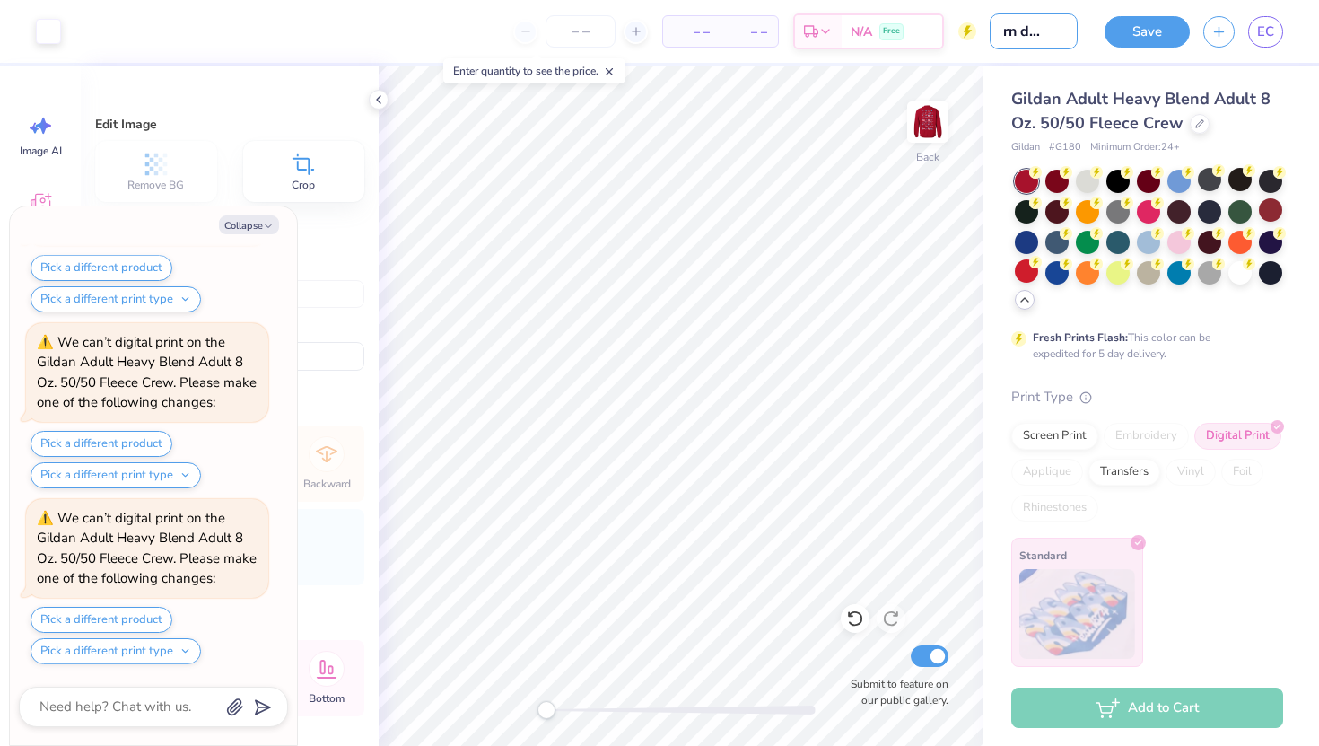
type textarea "x"
type input "barn dance mer"
type textarea "x"
type input "barn dance merc"
type textarea "x"
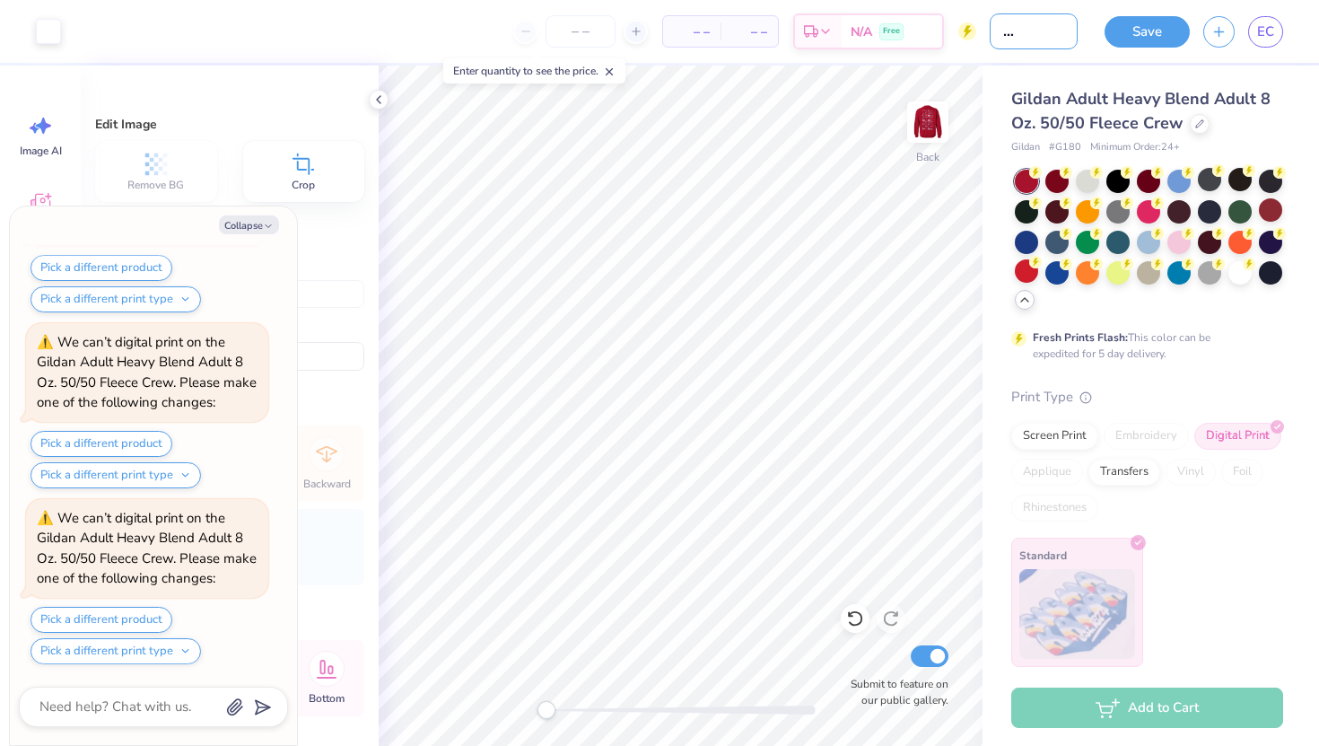
type input "barn dance merch"
type textarea "x"
type input "barn dance merch"
type textarea "x"
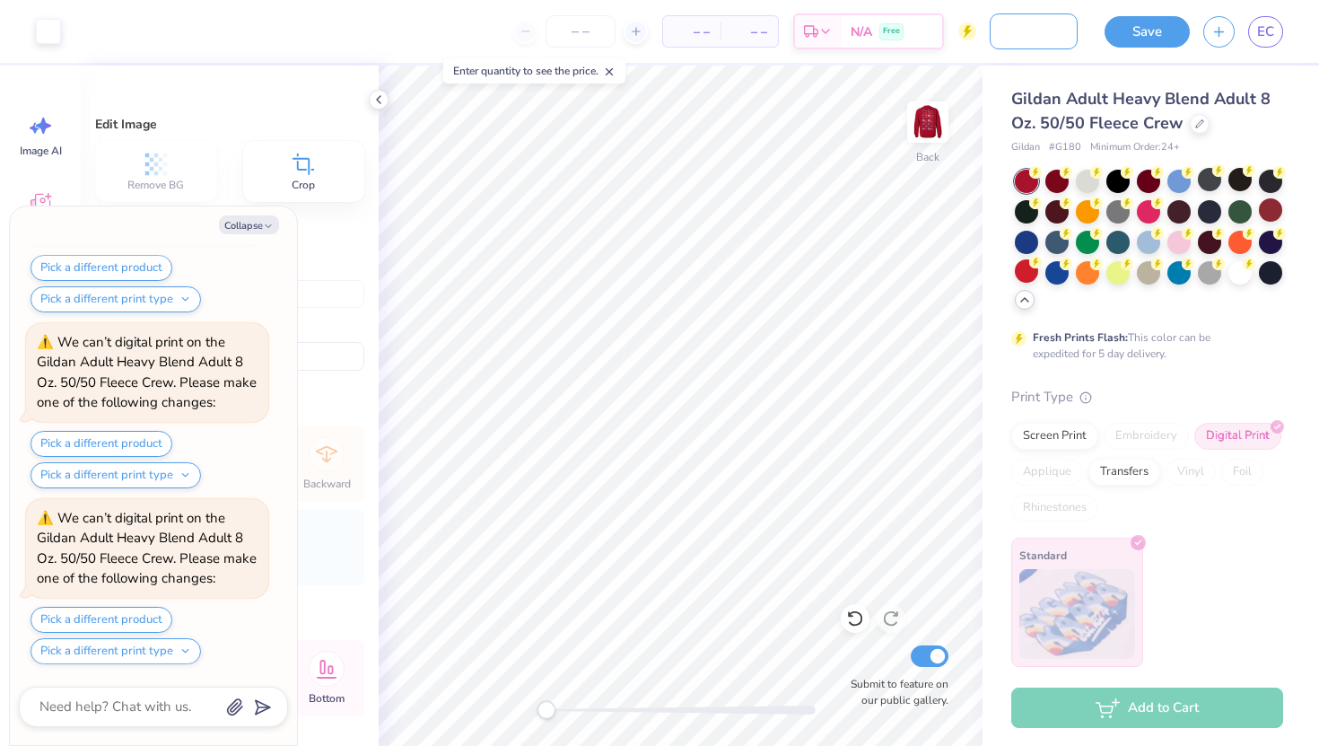
type input "barn dance merch"
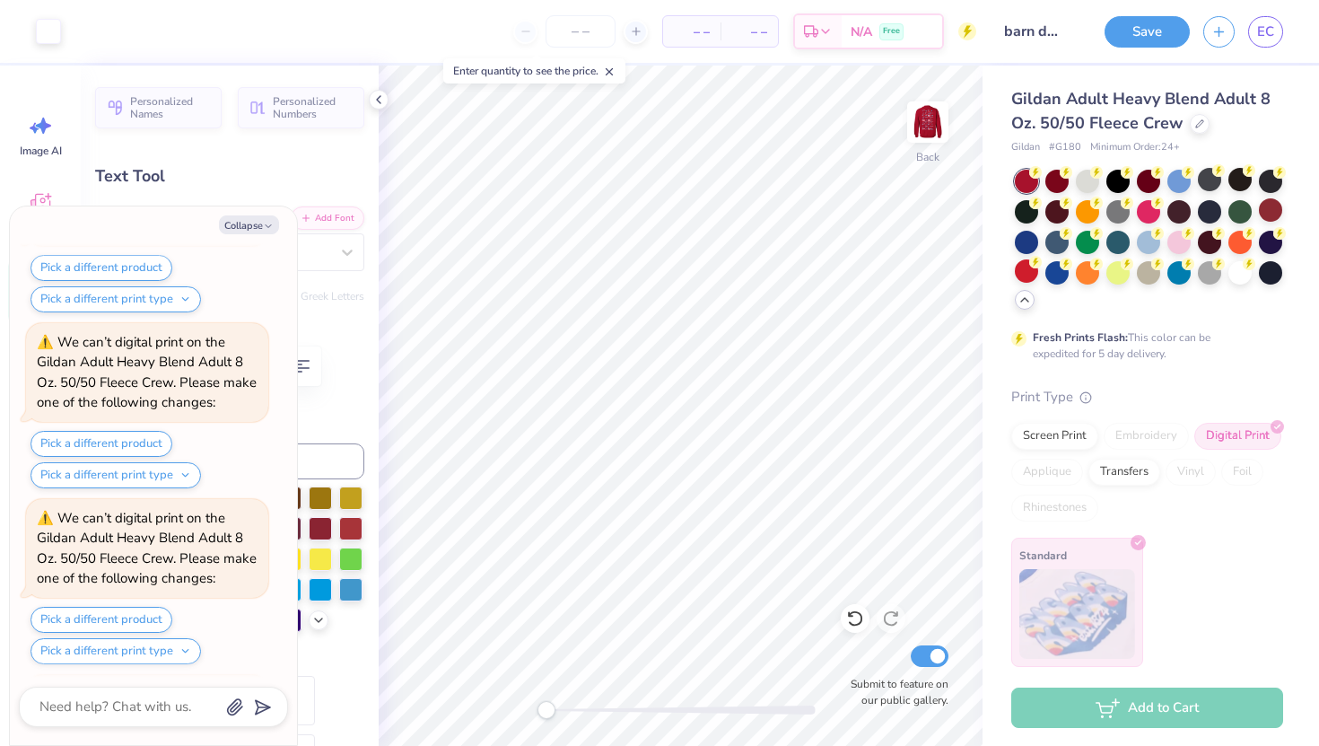
scroll to position [2691, 0]
type textarea "x"
type input "2.49"
type input "0.69"
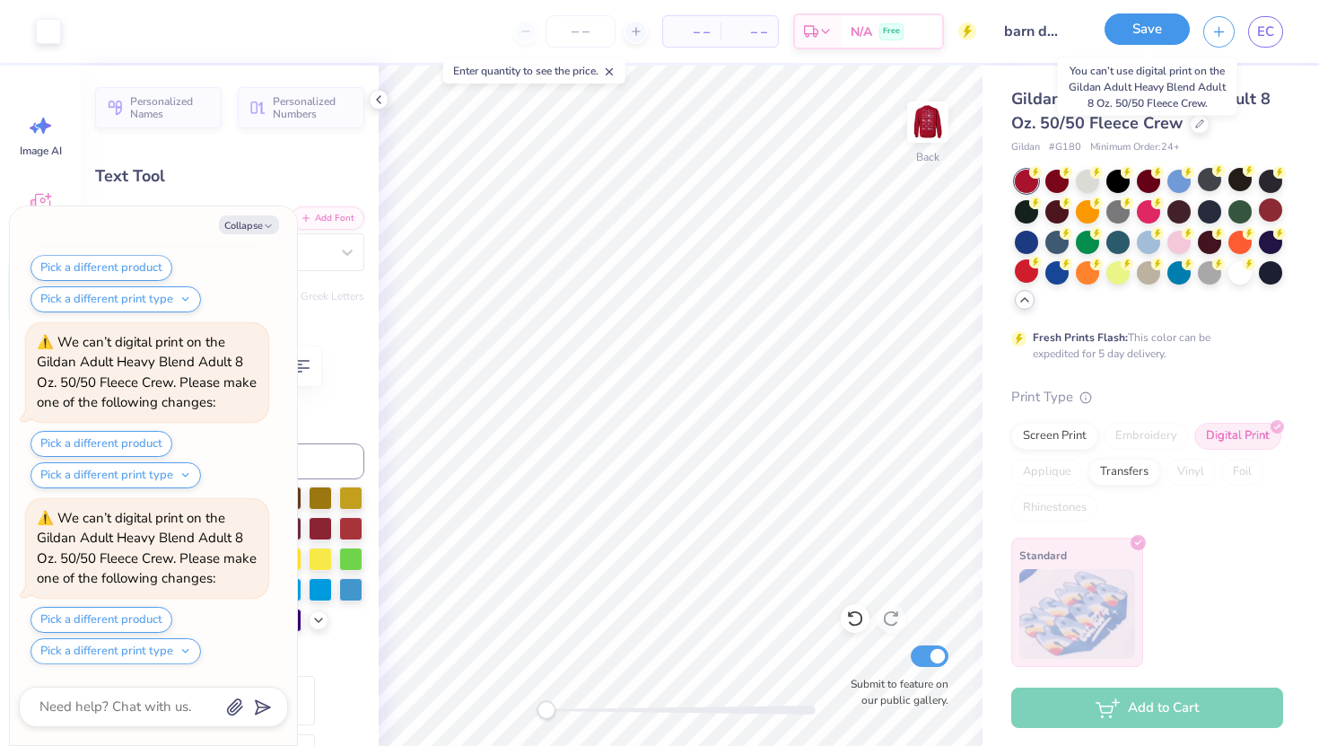
click at [1141, 38] on button "Save" at bounding box center [1147, 28] width 85 height 31
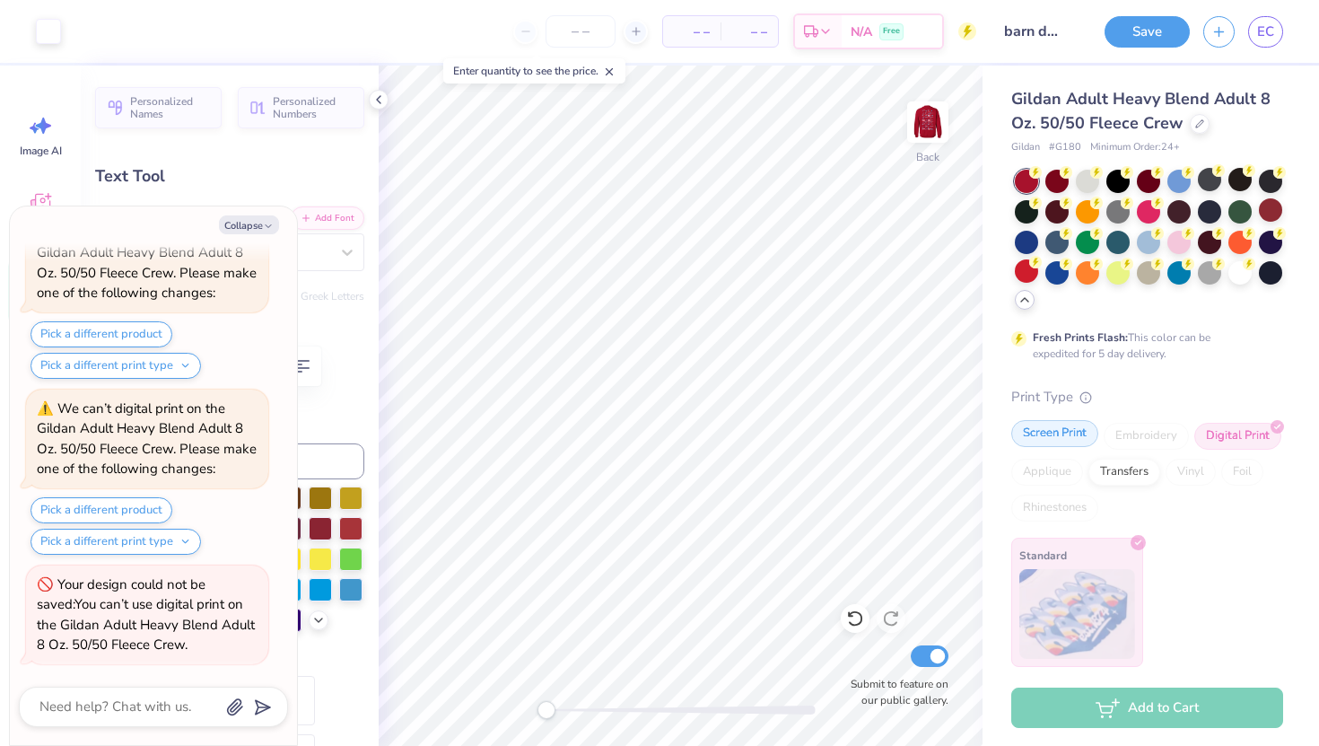
click at [1078, 434] on div "Screen Print" at bounding box center [1054, 433] width 87 height 27
type textarea "x"
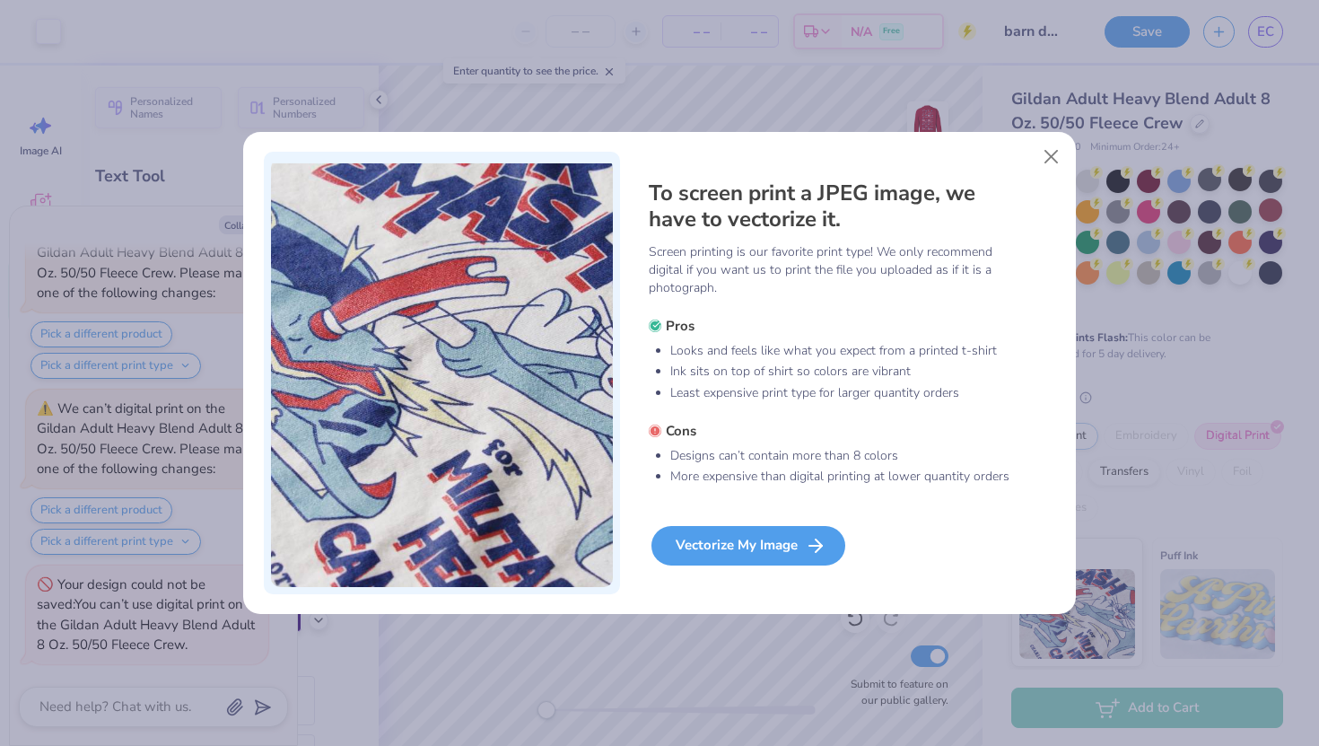
click at [767, 544] on div "Vectorize My Image" at bounding box center [749, 545] width 194 height 39
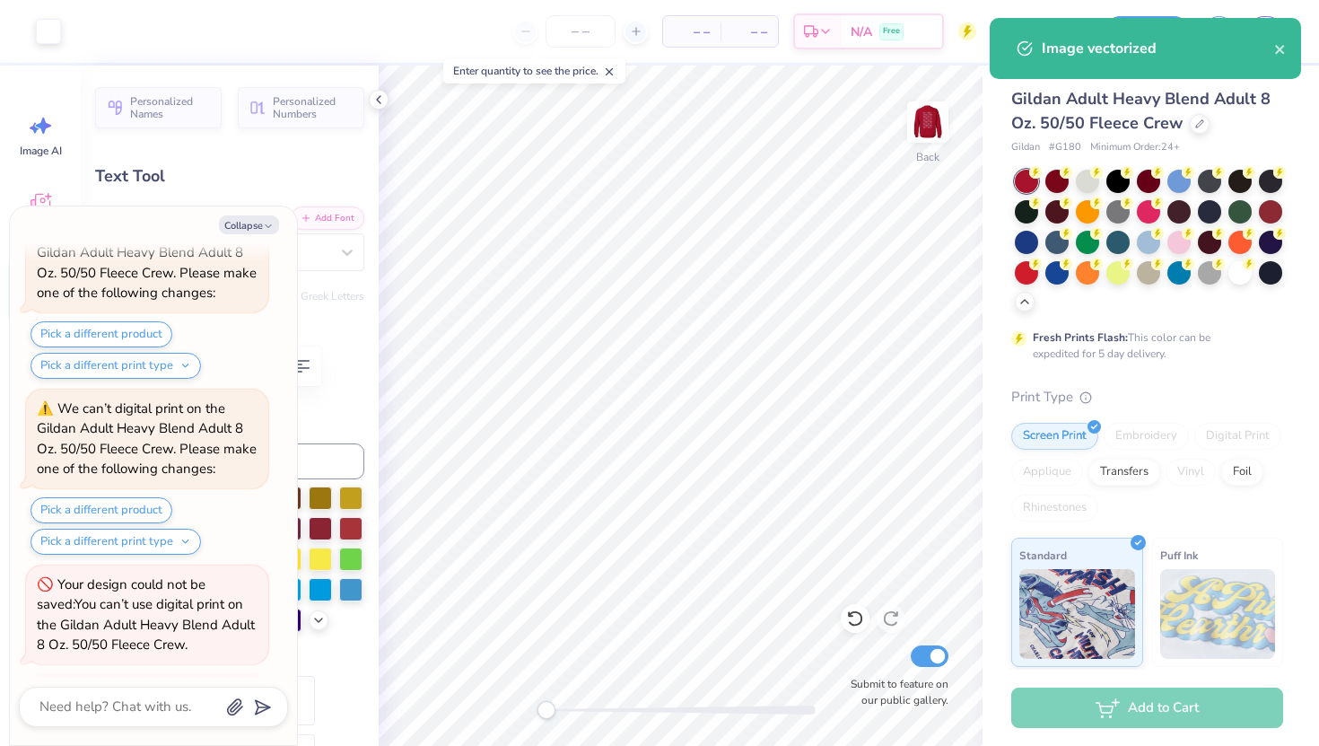
scroll to position [3125, 0]
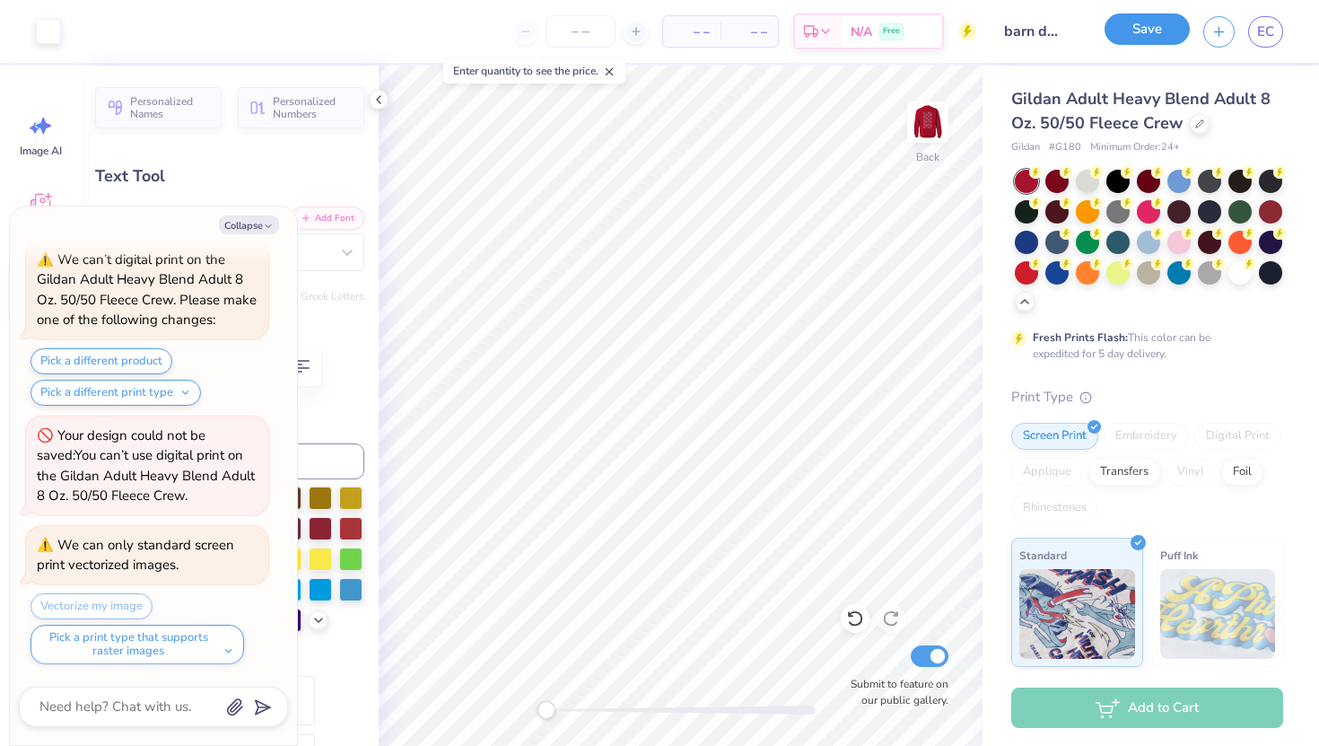
click at [1158, 25] on button "Save" at bounding box center [1147, 28] width 85 height 31
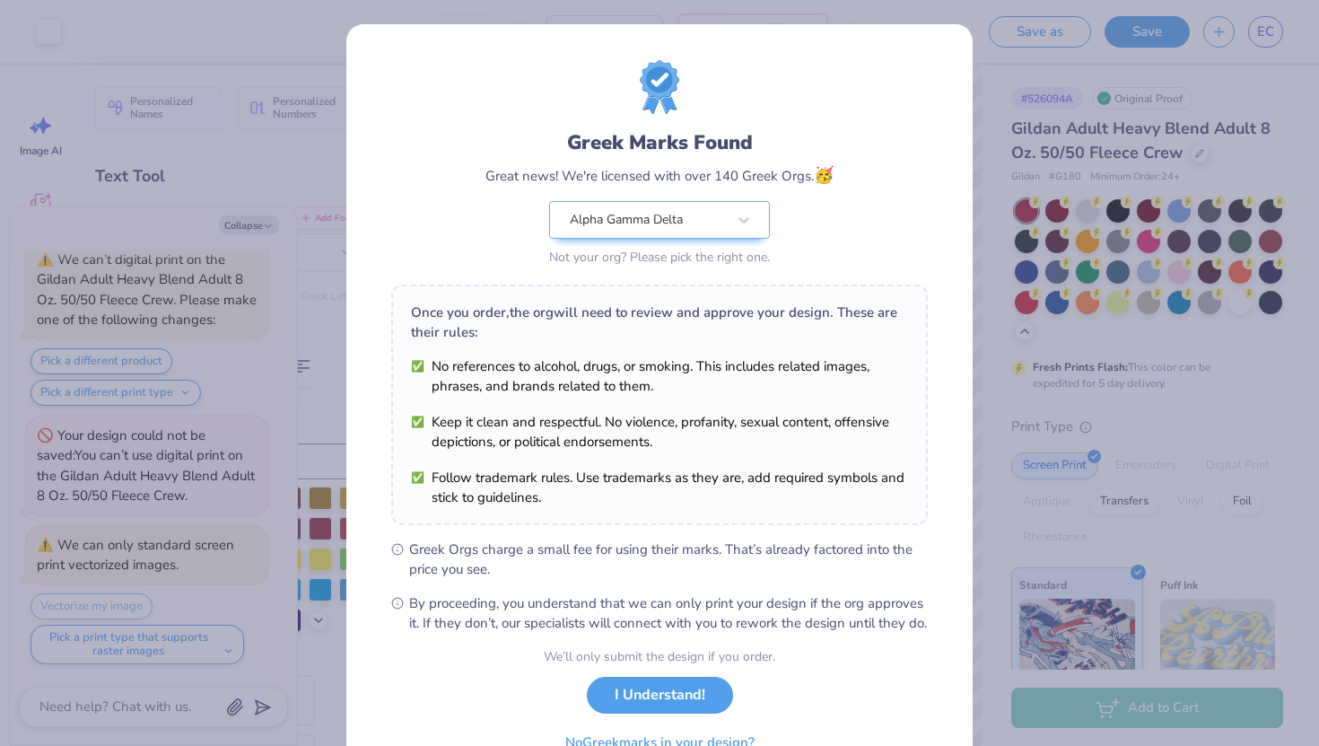
click at [1012, 95] on div "Greek Marks Found Great news! We're licensed with over 140 Greek Orgs. 🥳 Alpha …" at bounding box center [659, 373] width 1319 height 746
click at [697, 709] on button "I Understand!" at bounding box center [660, 690] width 146 height 37
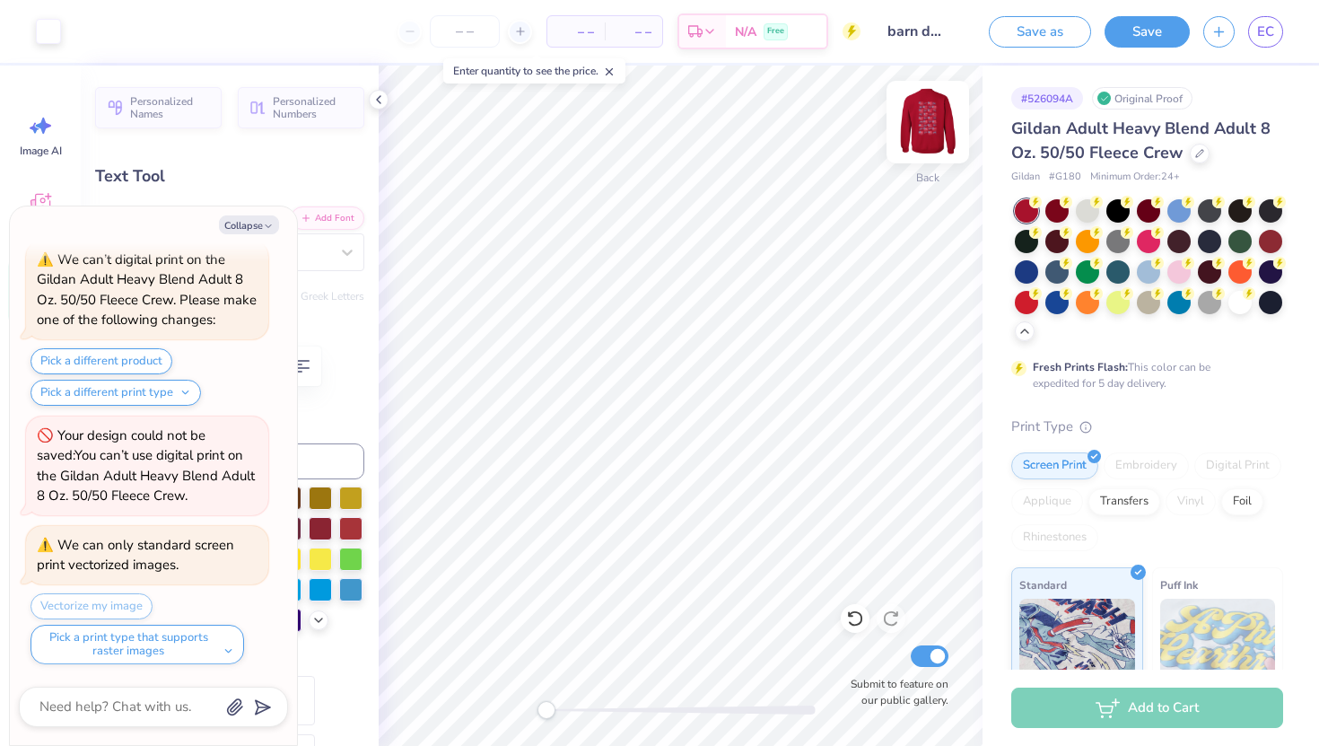
click at [942, 129] on img at bounding box center [928, 122] width 72 height 72
type textarea "x"
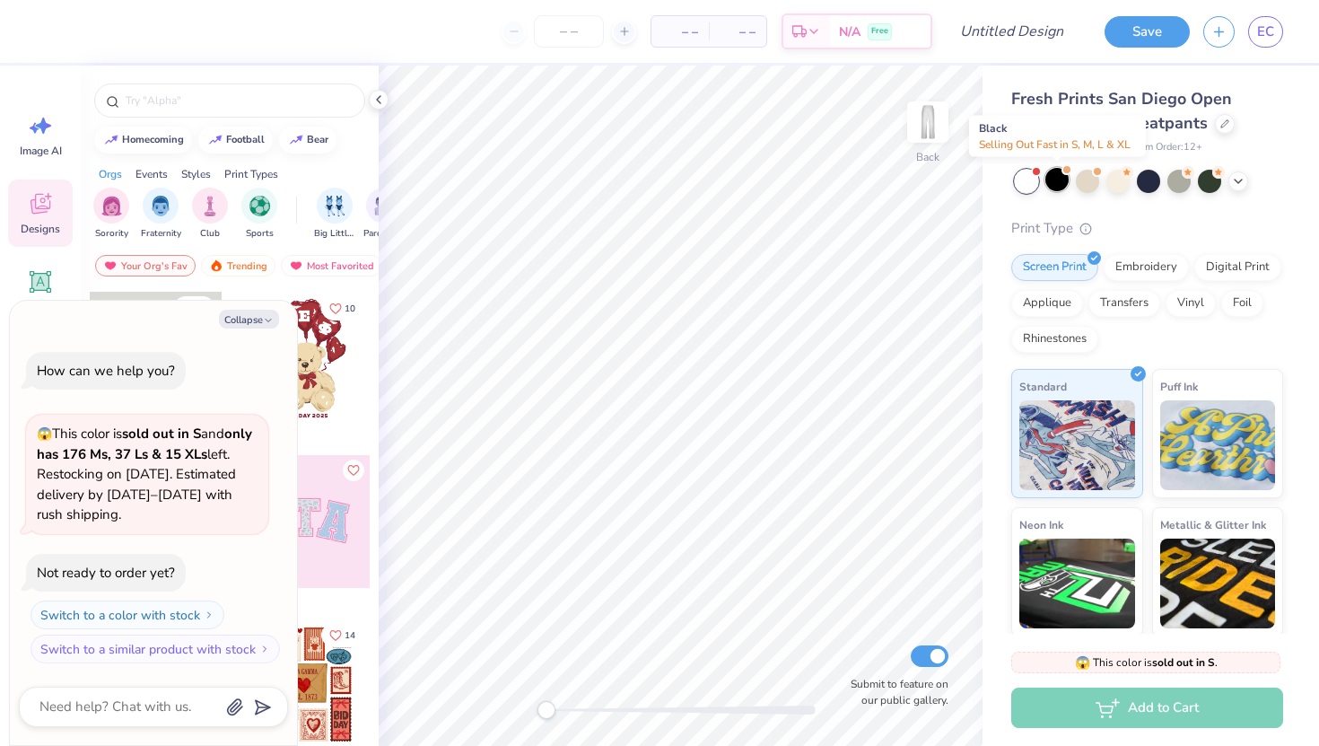
click at [1058, 187] on div at bounding box center [1057, 179] width 23 height 23
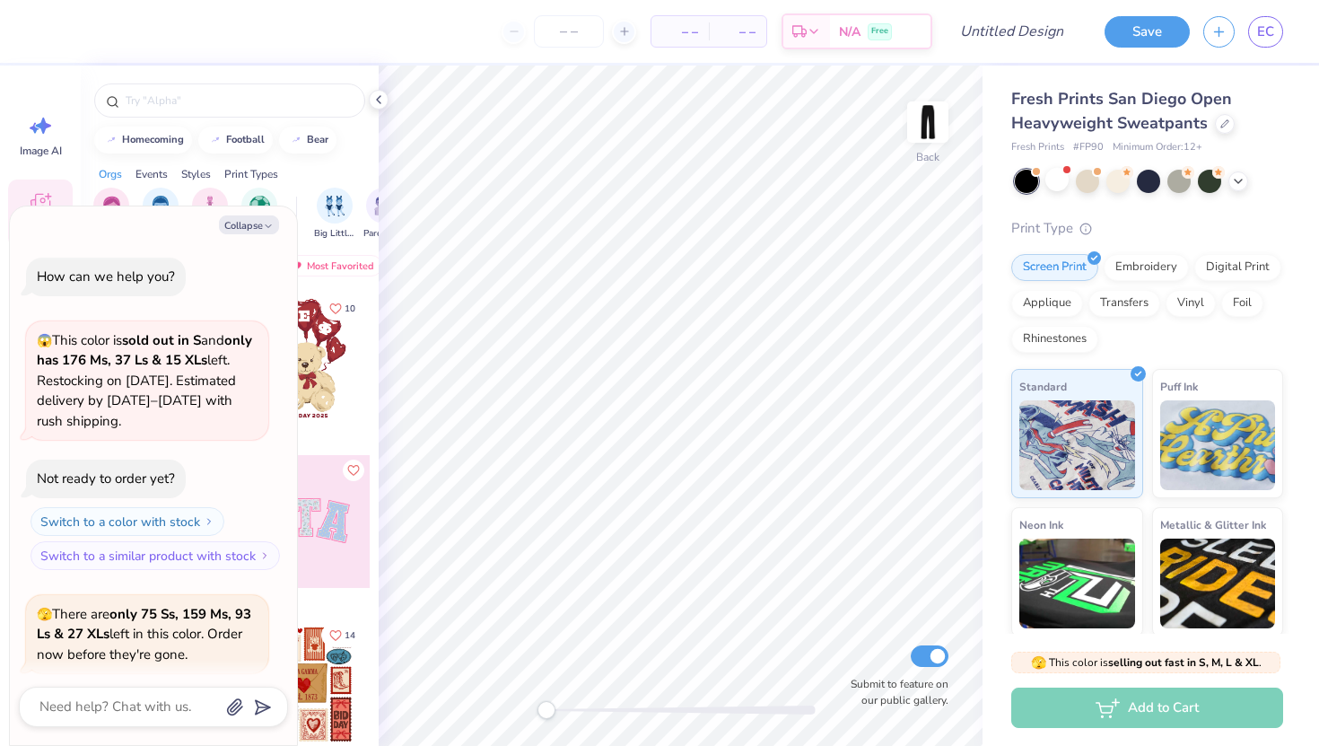
scroll to position [139, 0]
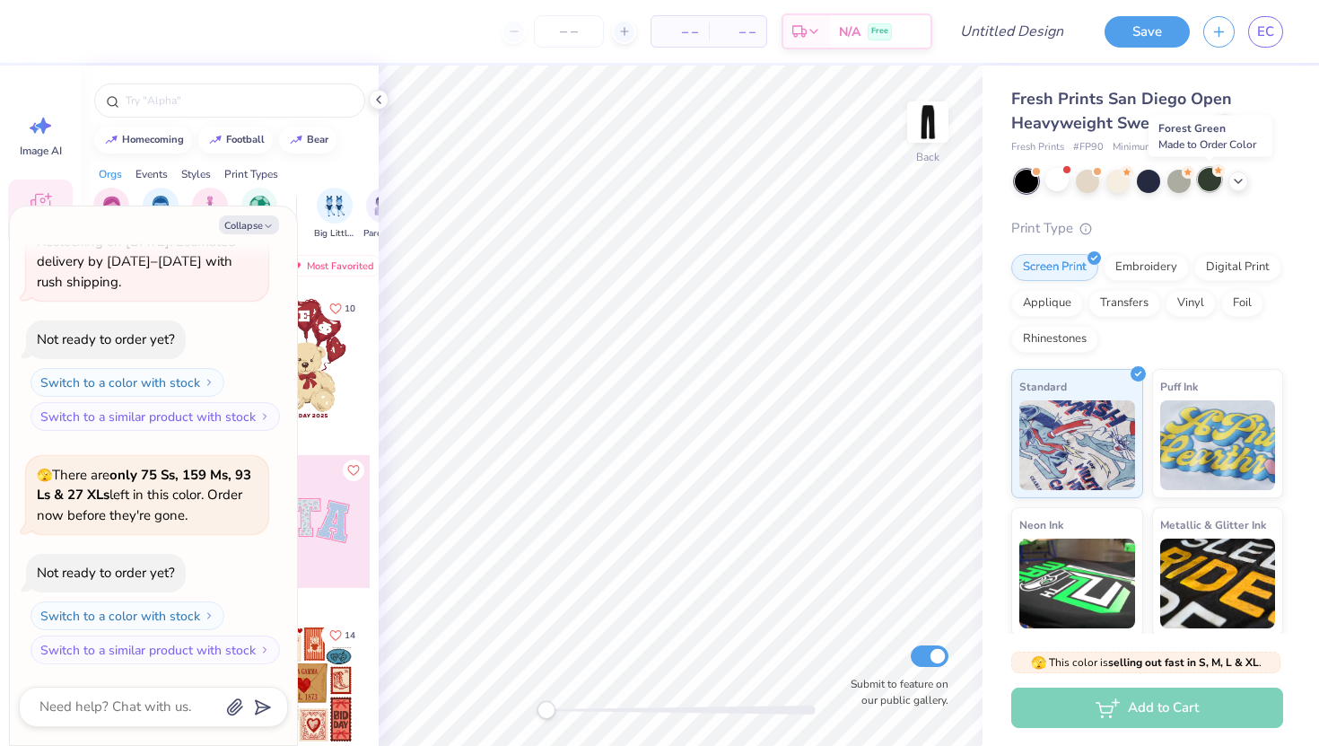
click at [1213, 180] on div at bounding box center [1209, 179] width 23 height 23
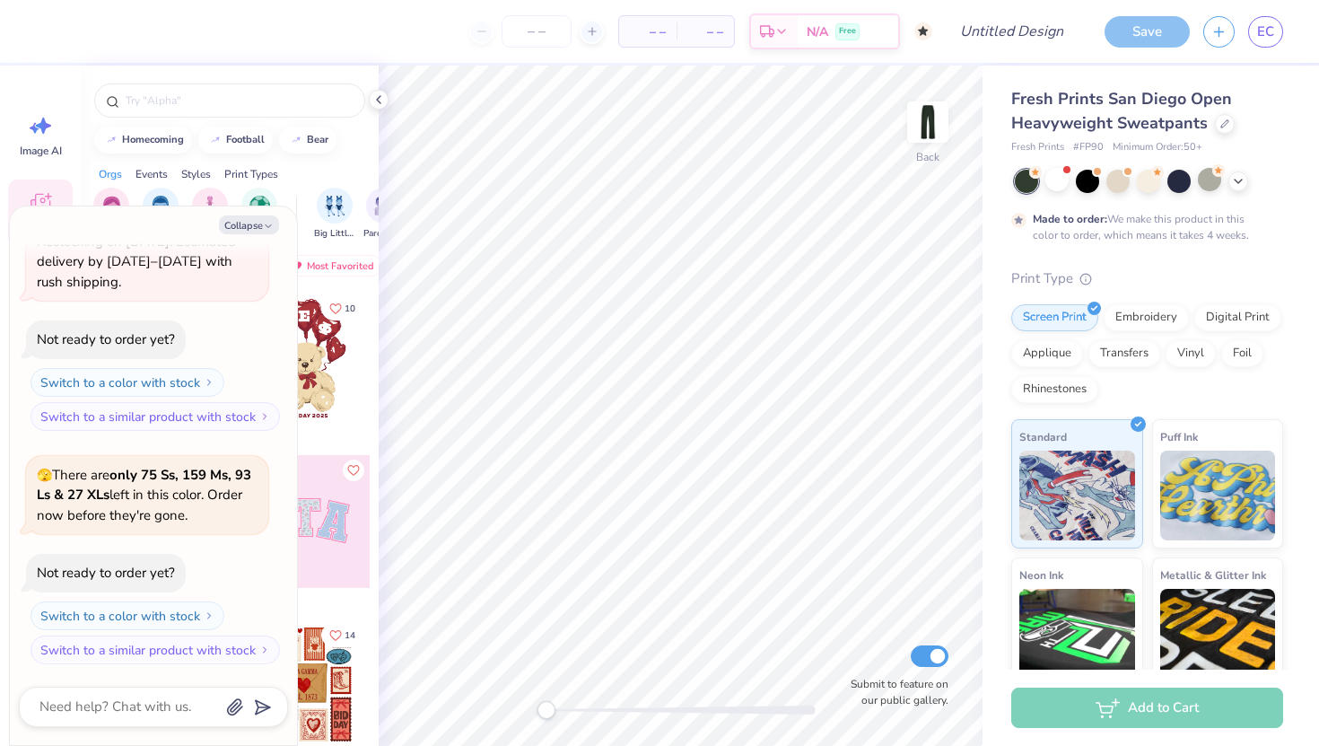
scroll to position [288, 0]
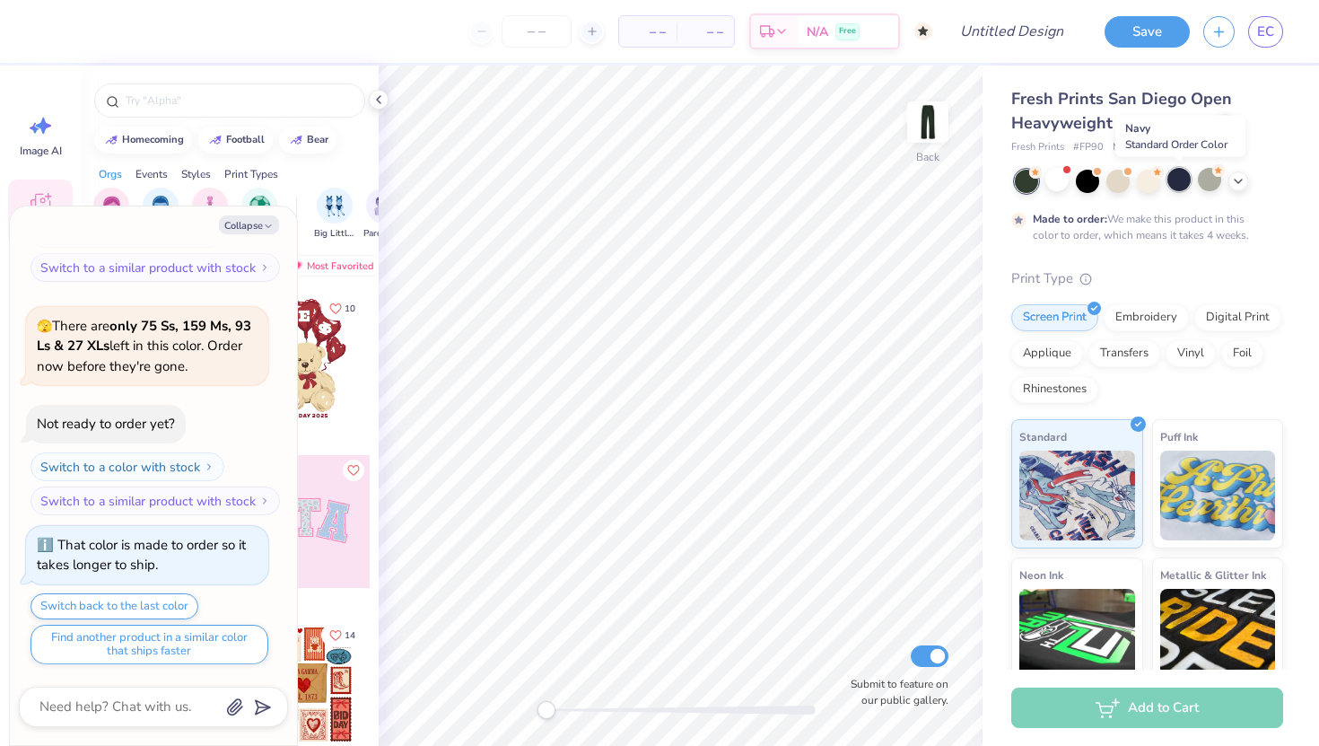
click at [1179, 184] on div at bounding box center [1179, 179] width 23 height 23
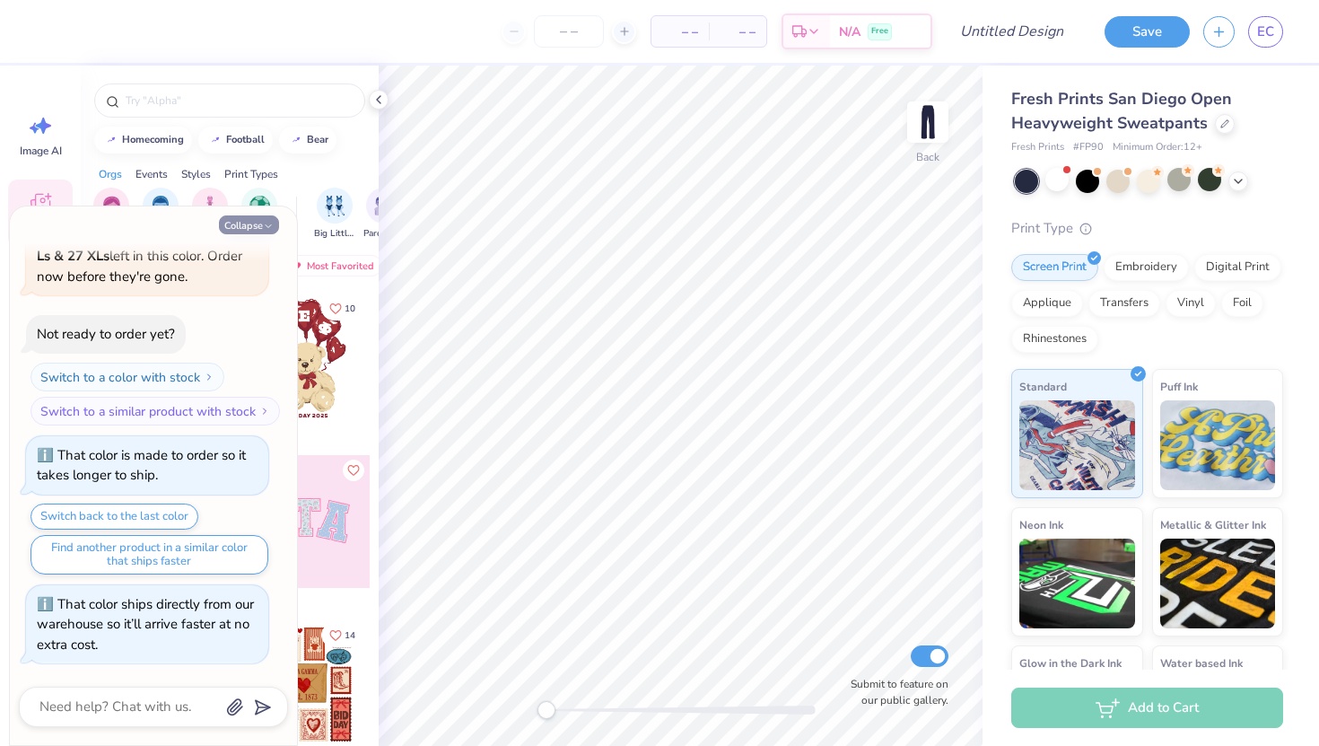
click at [276, 223] on button "Collapse" at bounding box center [249, 224] width 60 height 19
type textarea "x"
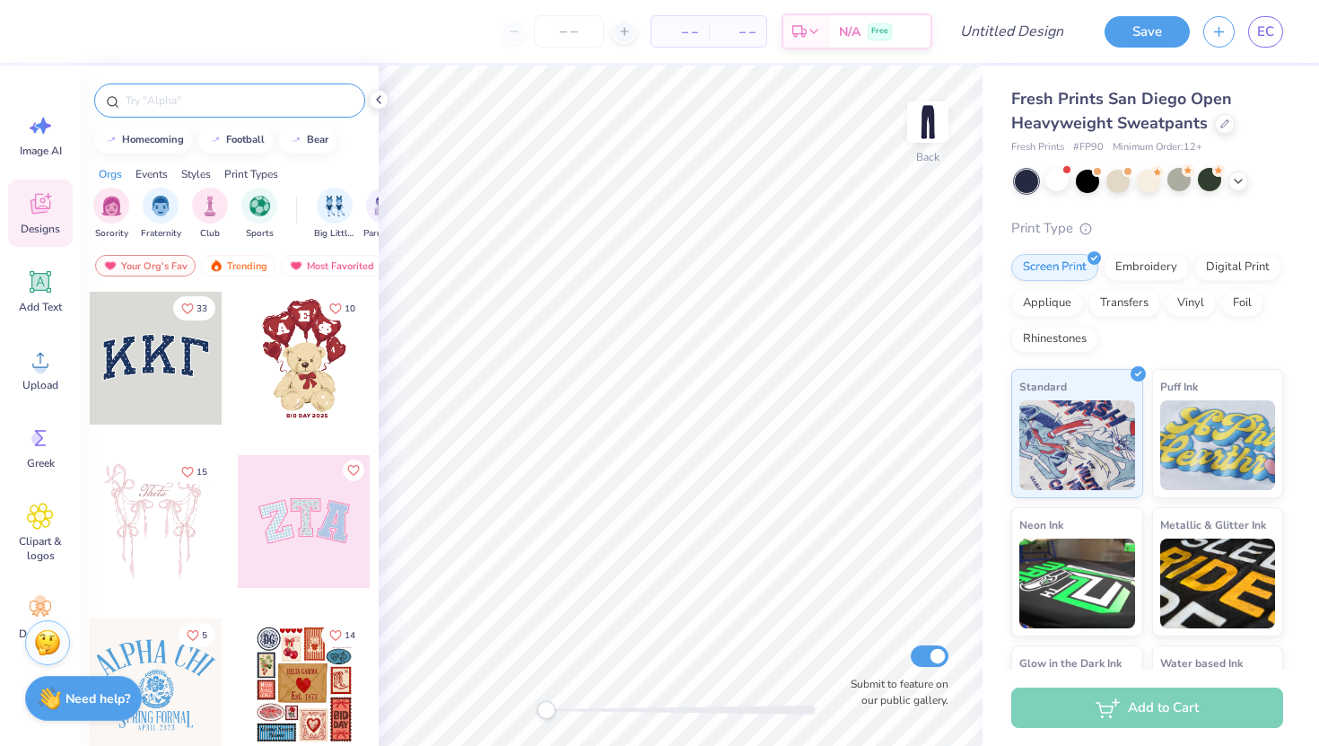
click at [277, 109] on div at bounding box center [229, 100] width 271 height 34
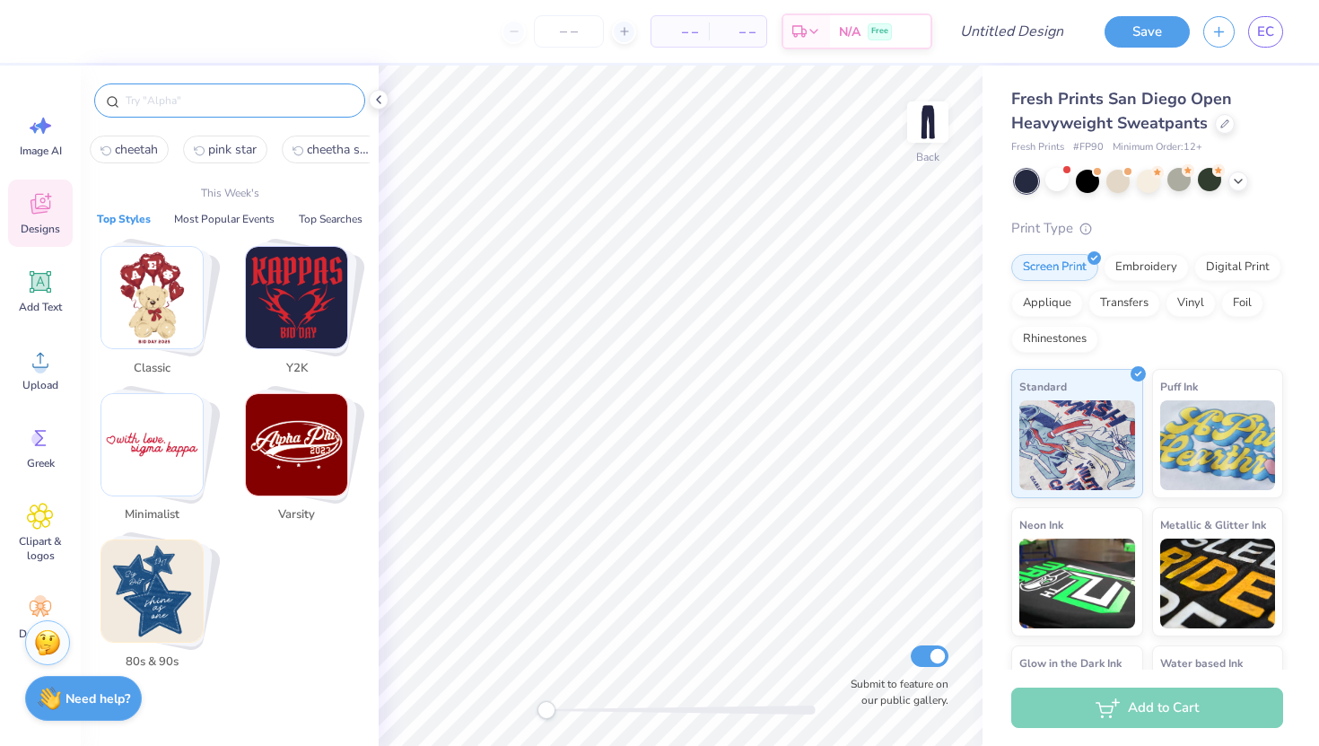
click at [277, 108] on input "text" at bounding box center [239, 101] width 230 height 18
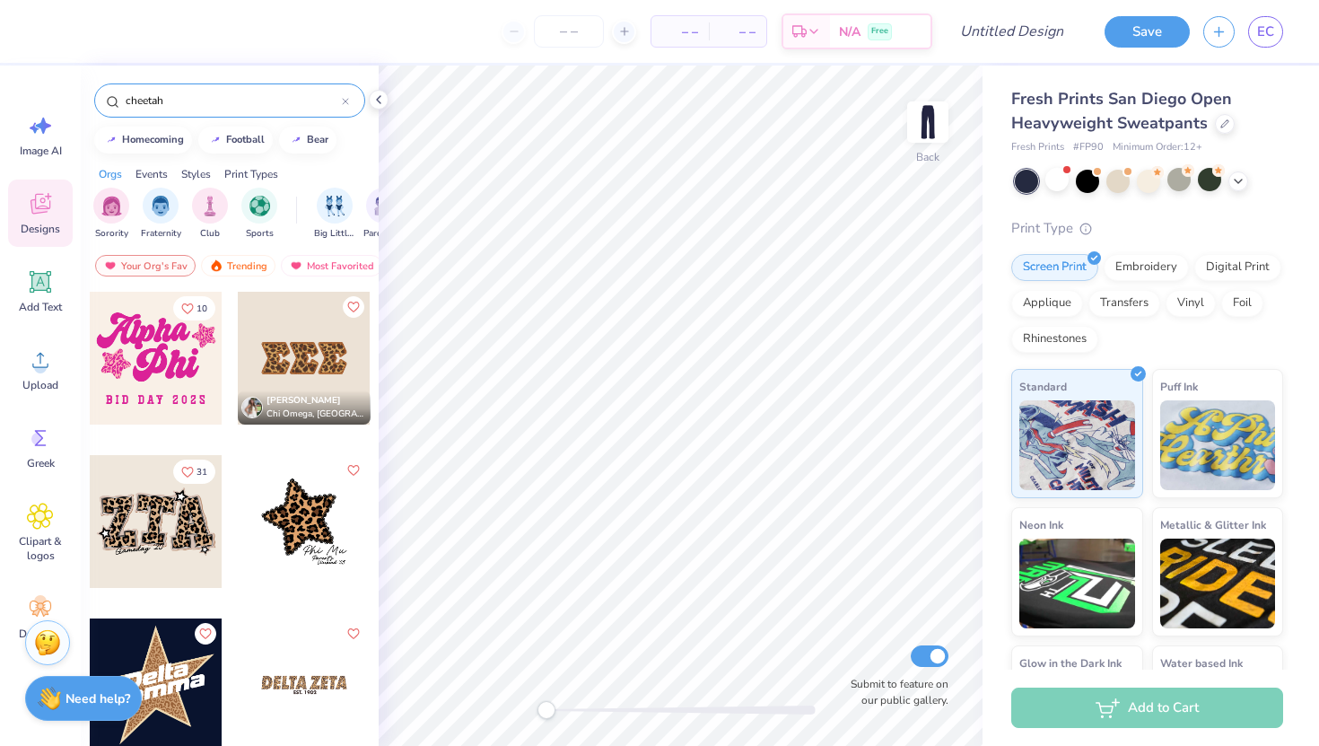
type input "cheetah"
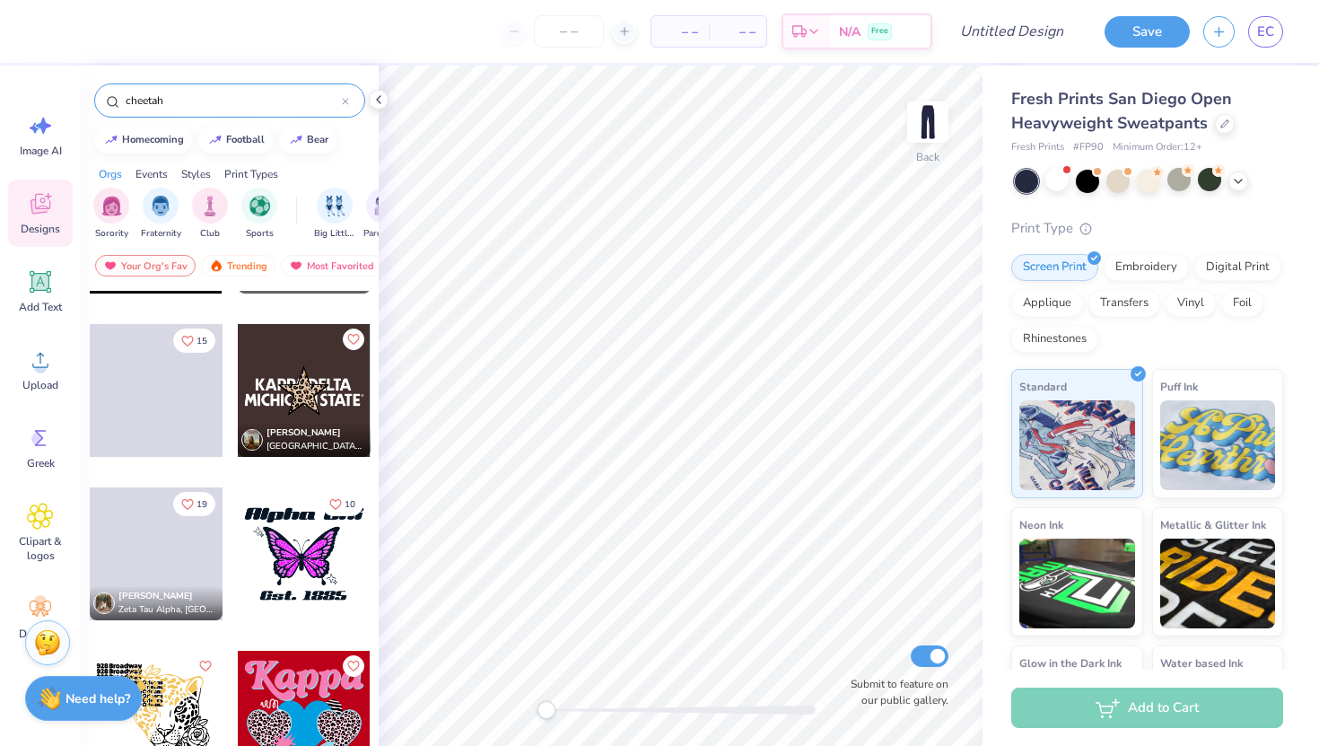
scroll to position [1928, 0]
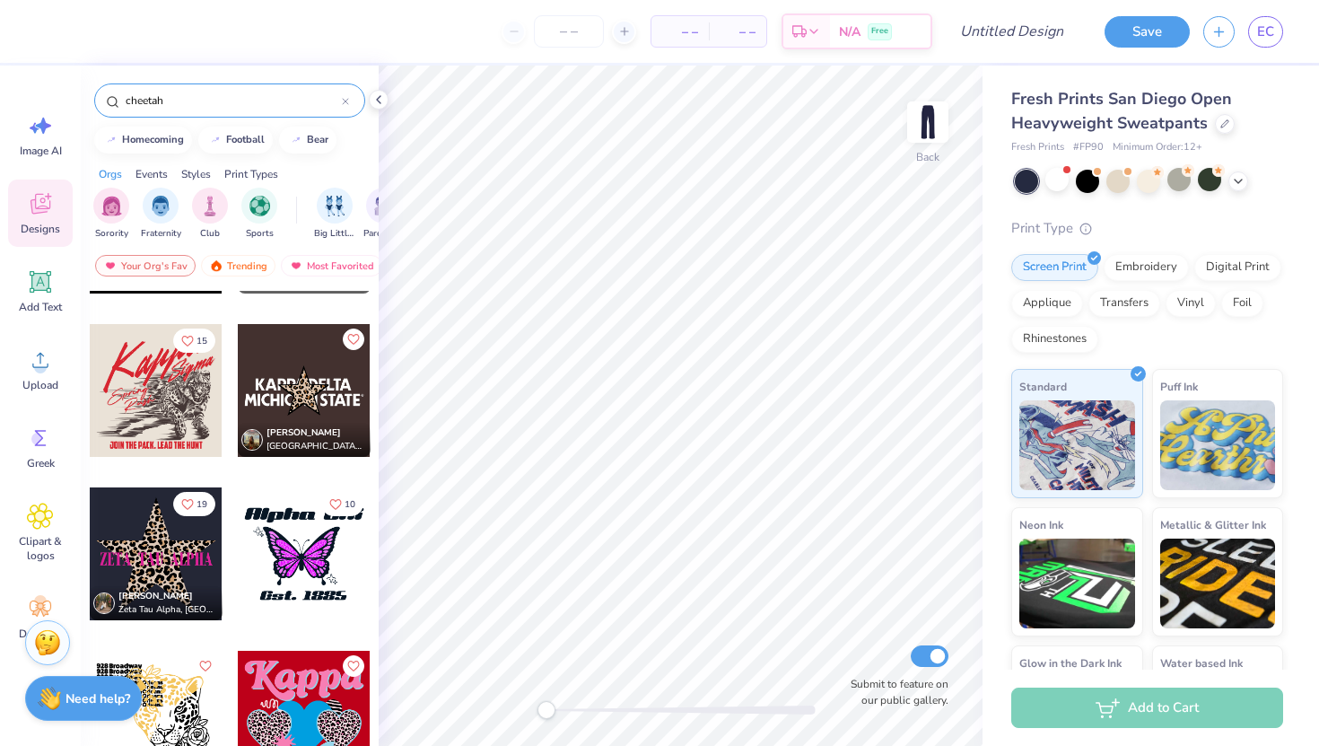
click at [179, 603] on span "Zeta Tau Alpha, University of Miami" at bounding box center [166, 609] width 97 height 13
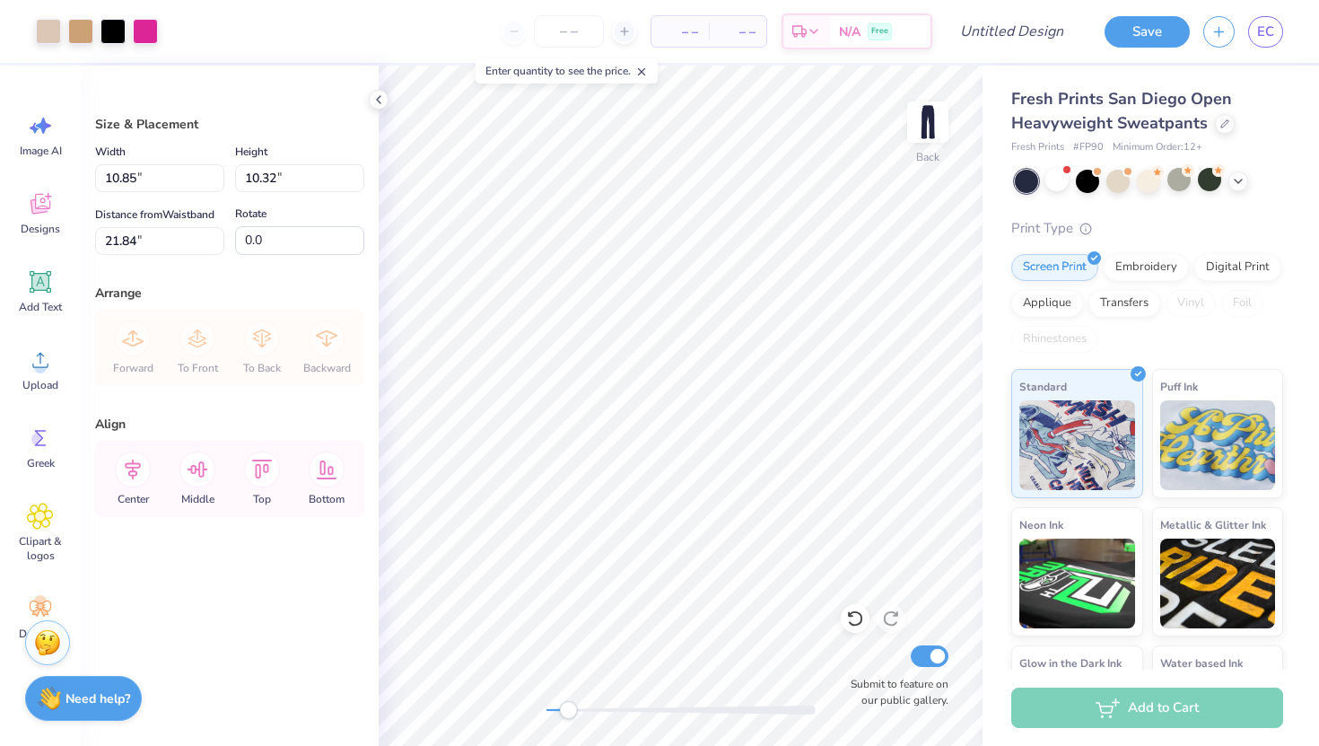
click at [568, 658] on div "Back Submit to feature on our public gallery." at bounding box center [681, 406] width 604 height 680
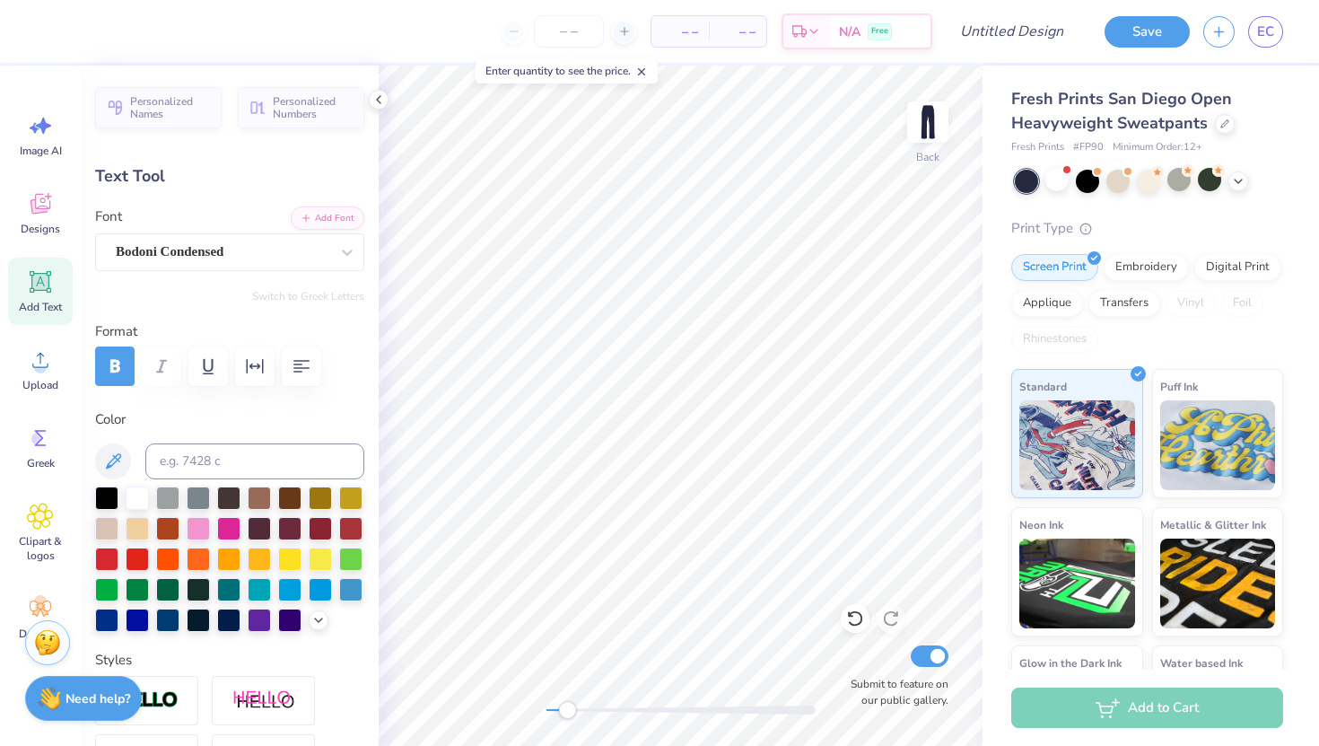
scroll to position [0, 0]
type textarea "Z"
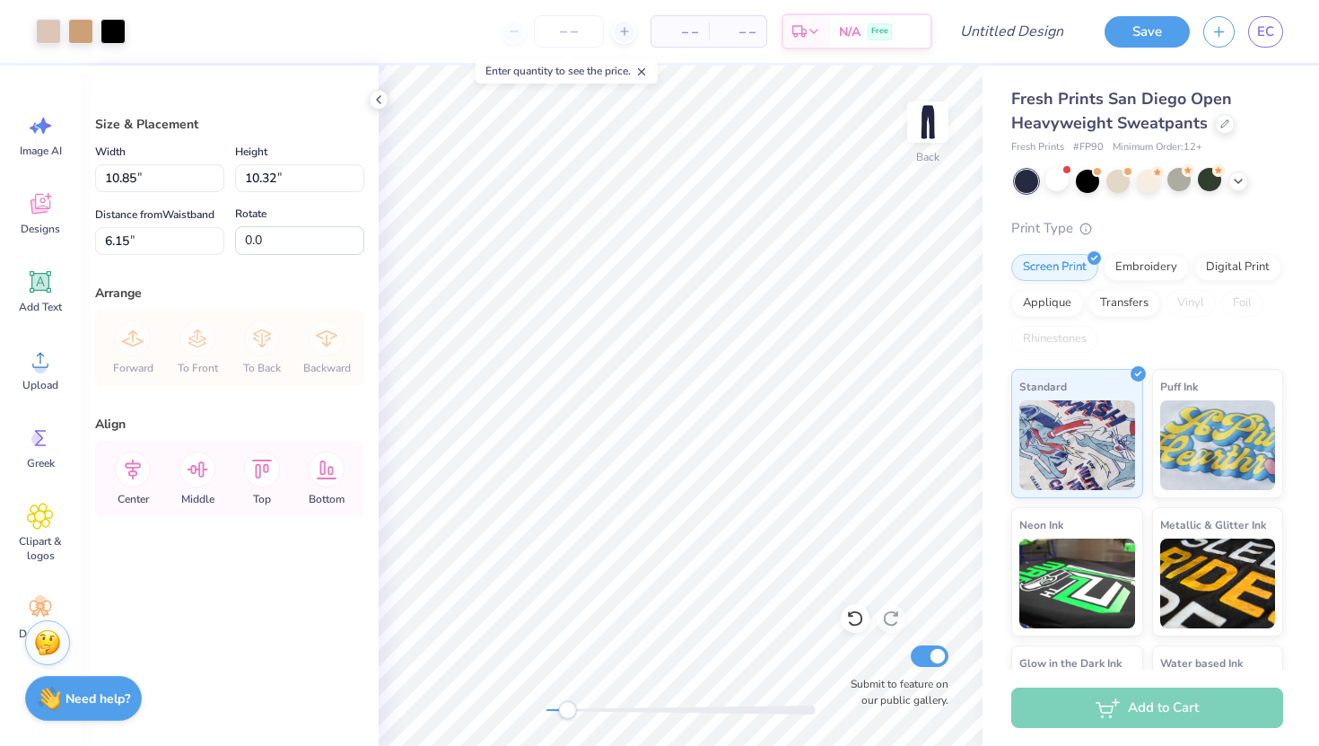
type input "6.00"
type input "5.71"
type input "0.50"
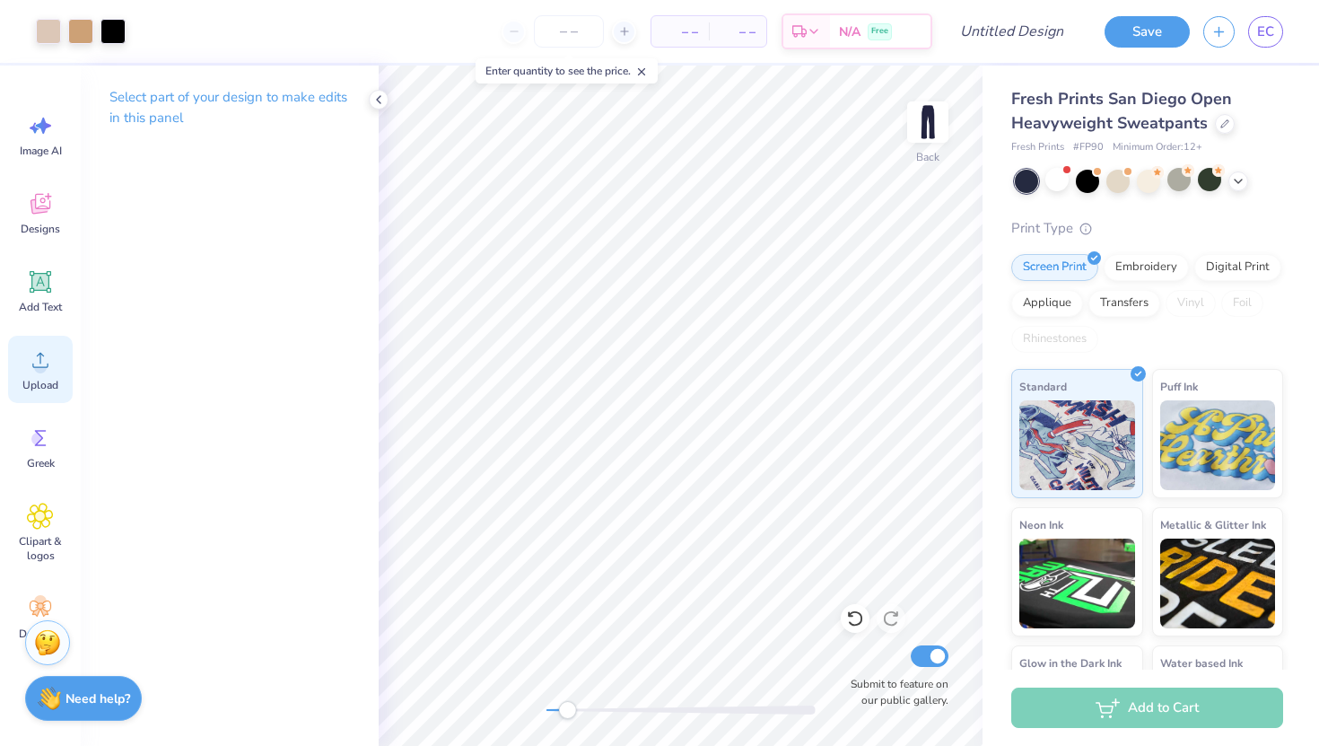
click at [40, 376] on div "Upload" at bounding box center [40, 369] width 65 height 67
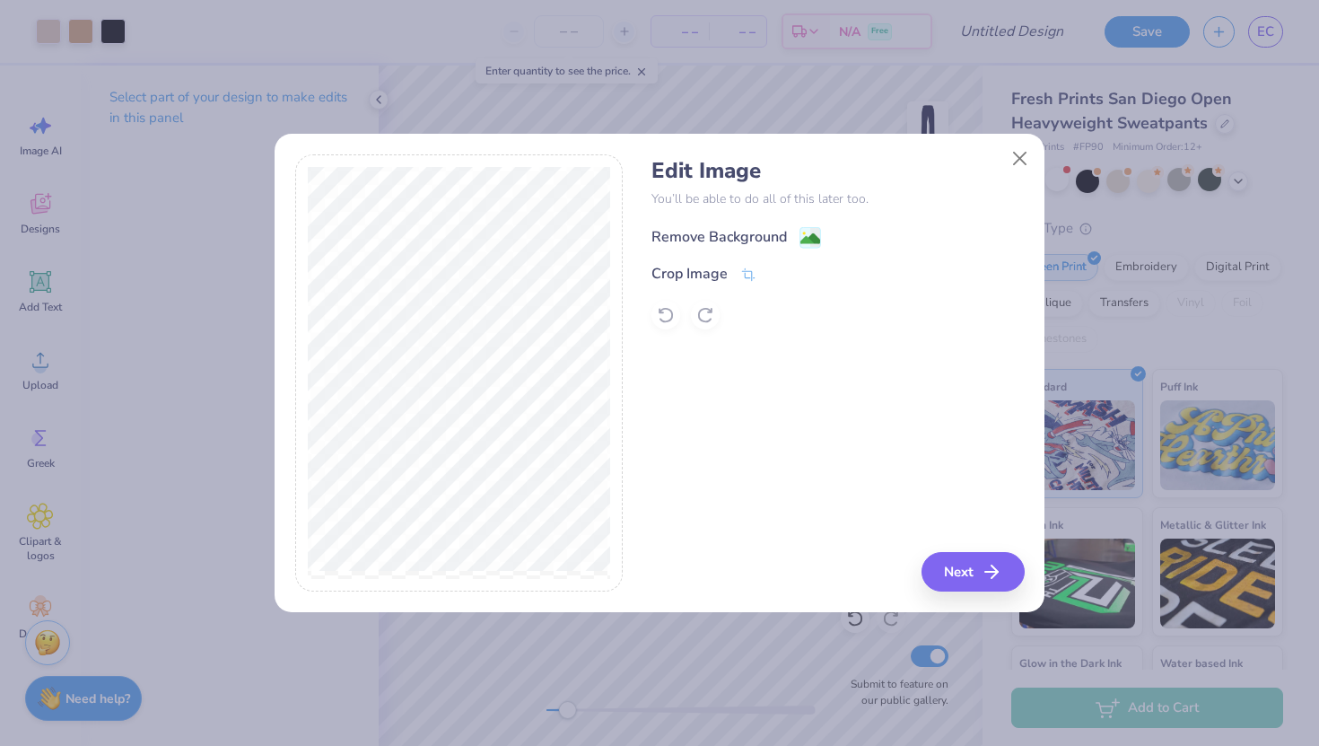
click at [725, 234] on div "Remove Background" at bounding box center [720, 237] width 136 height 22
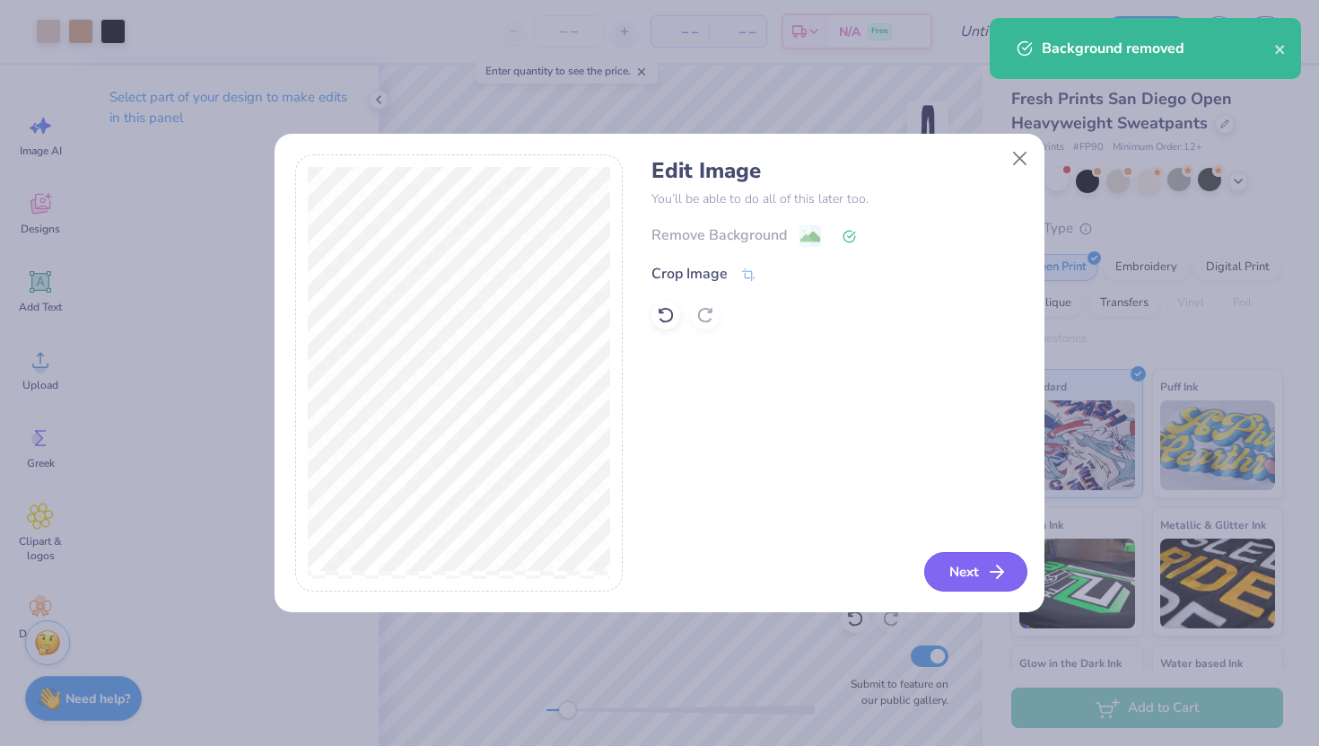
click at [958, 560] on button "Next" at bounding box center [975, 571] width 103 height 39
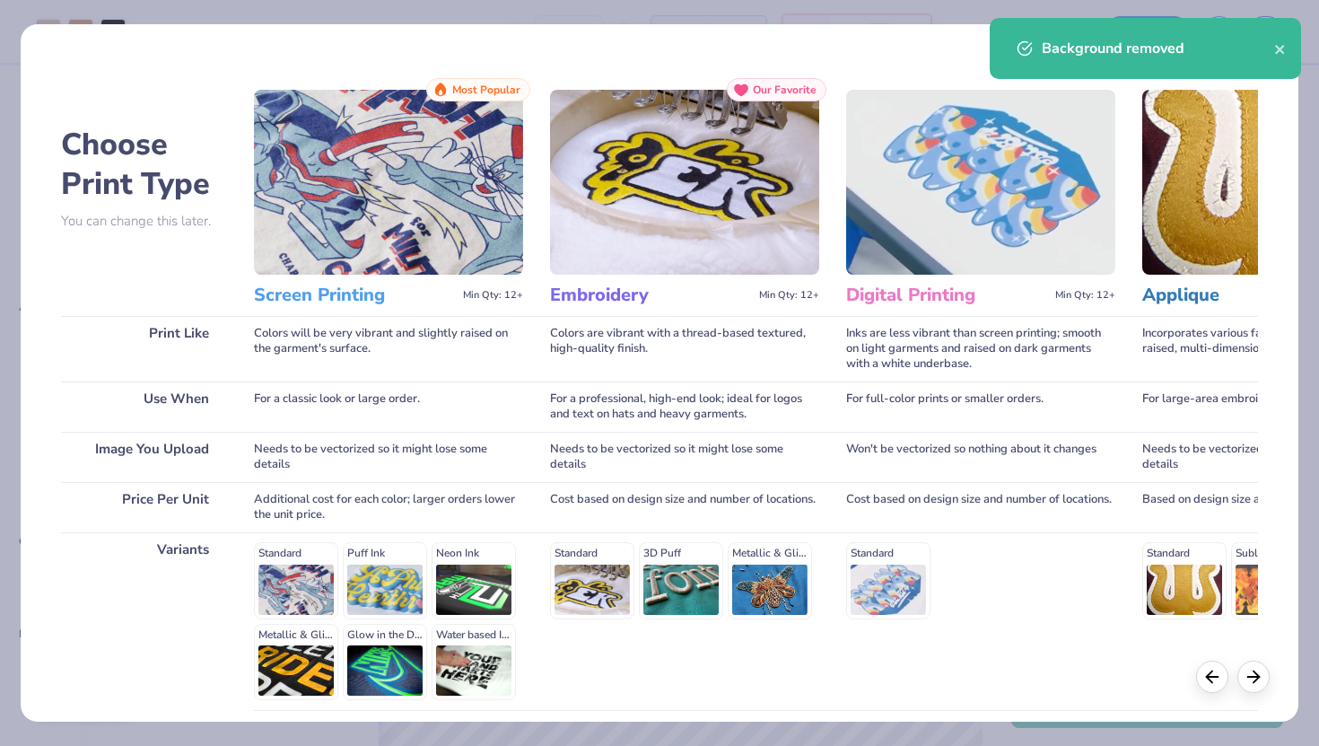
scroll to position [149, 0]
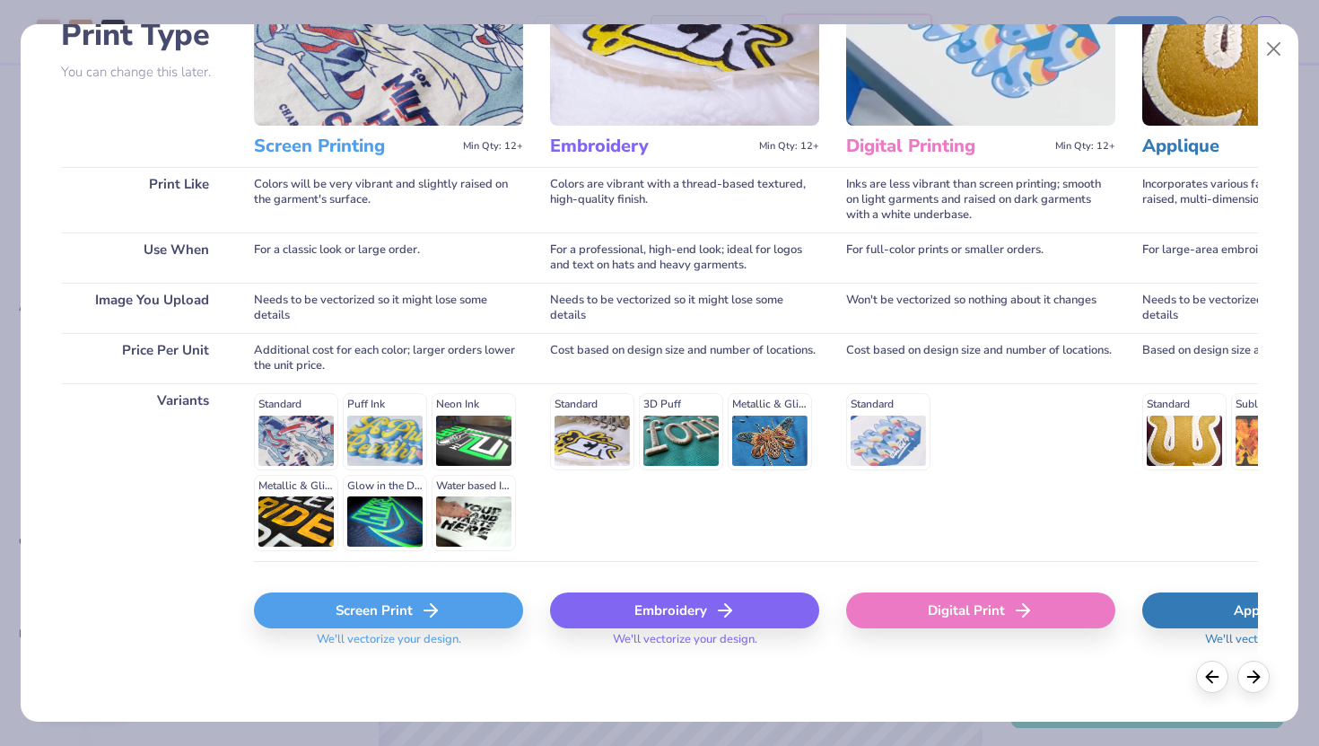
click at [437, 600] on icon at bounding box center [431, 611] width 22 height 22
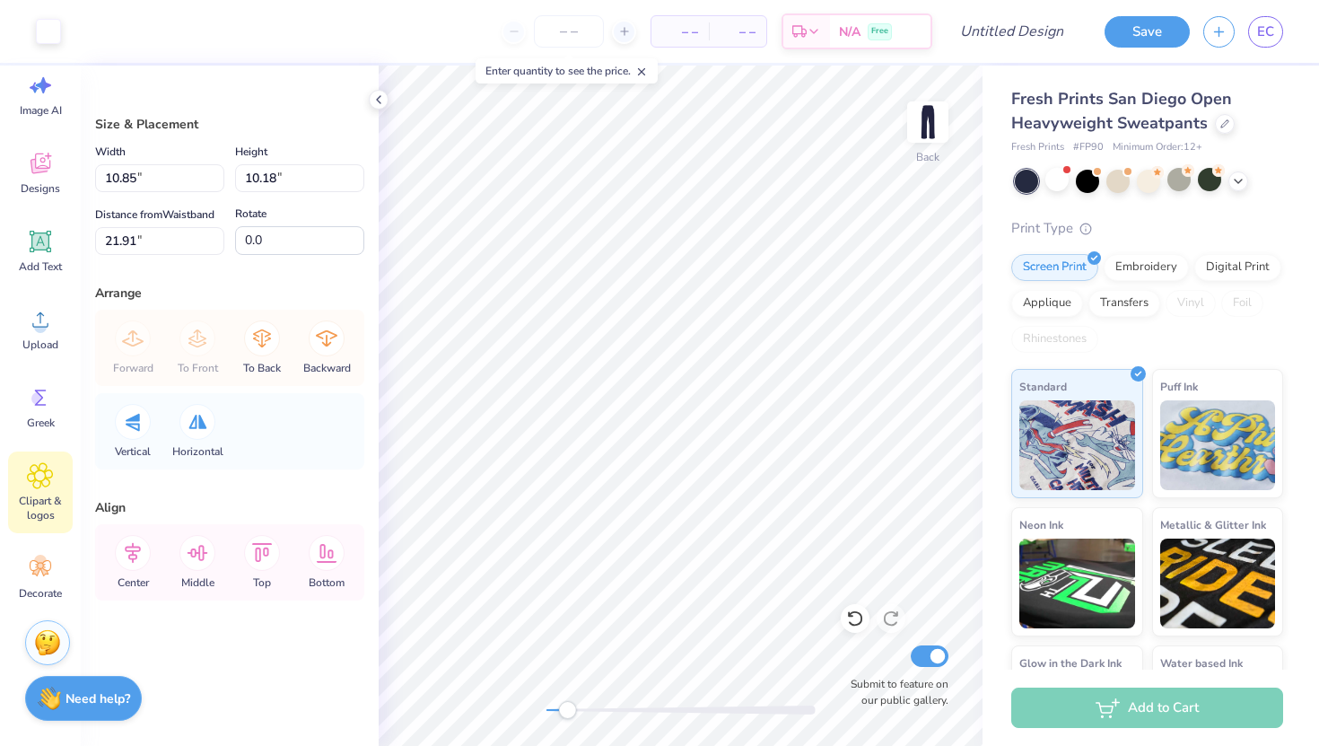
scroll to position [0, 0]
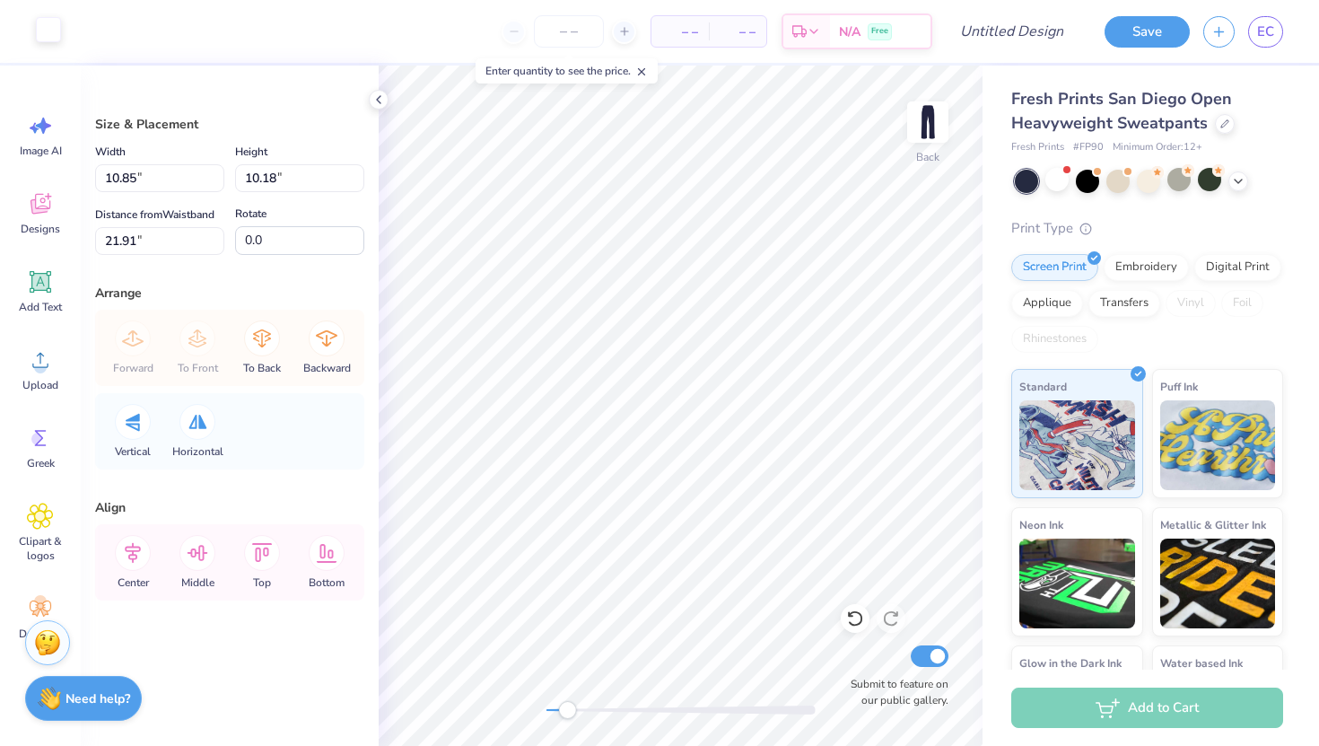
click at [48, 26] on div at bounding box center [48, 29] width 25 height 25
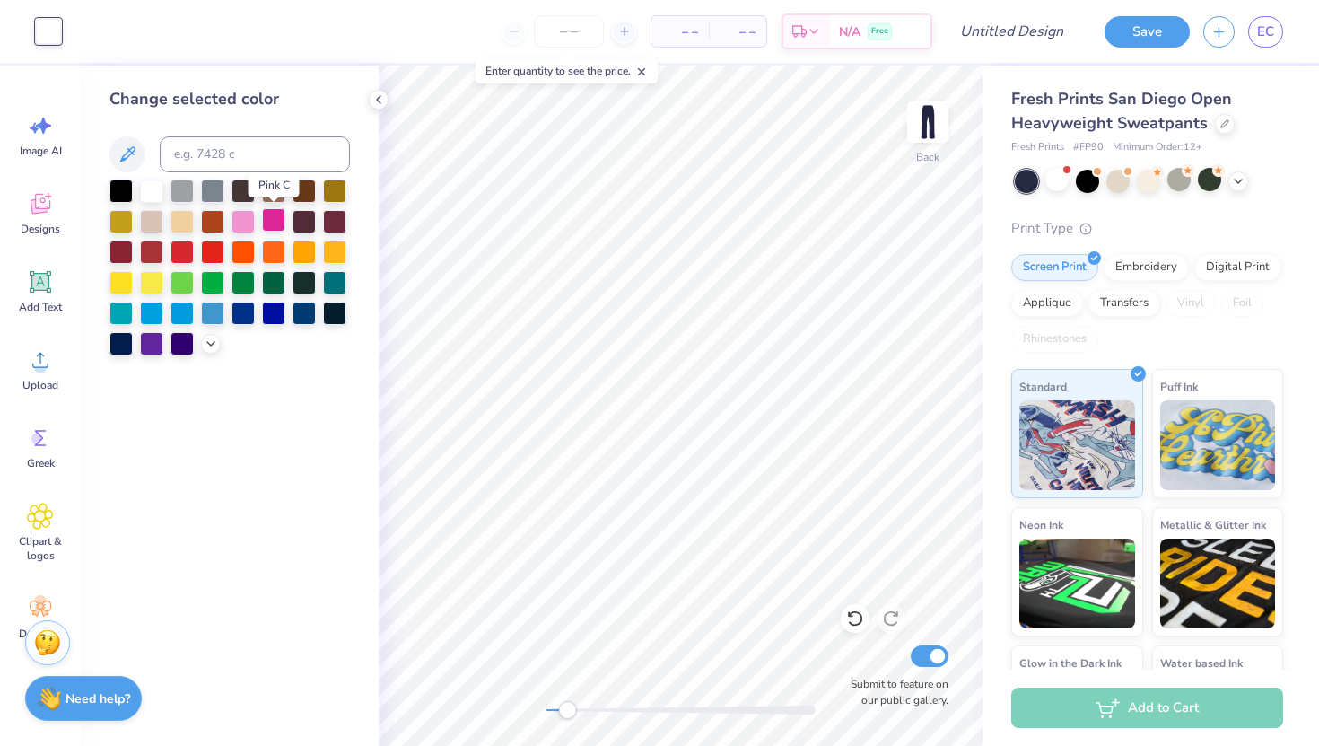
click at [278, 220] on div at bounding box center [273, 219] width 23 height 23
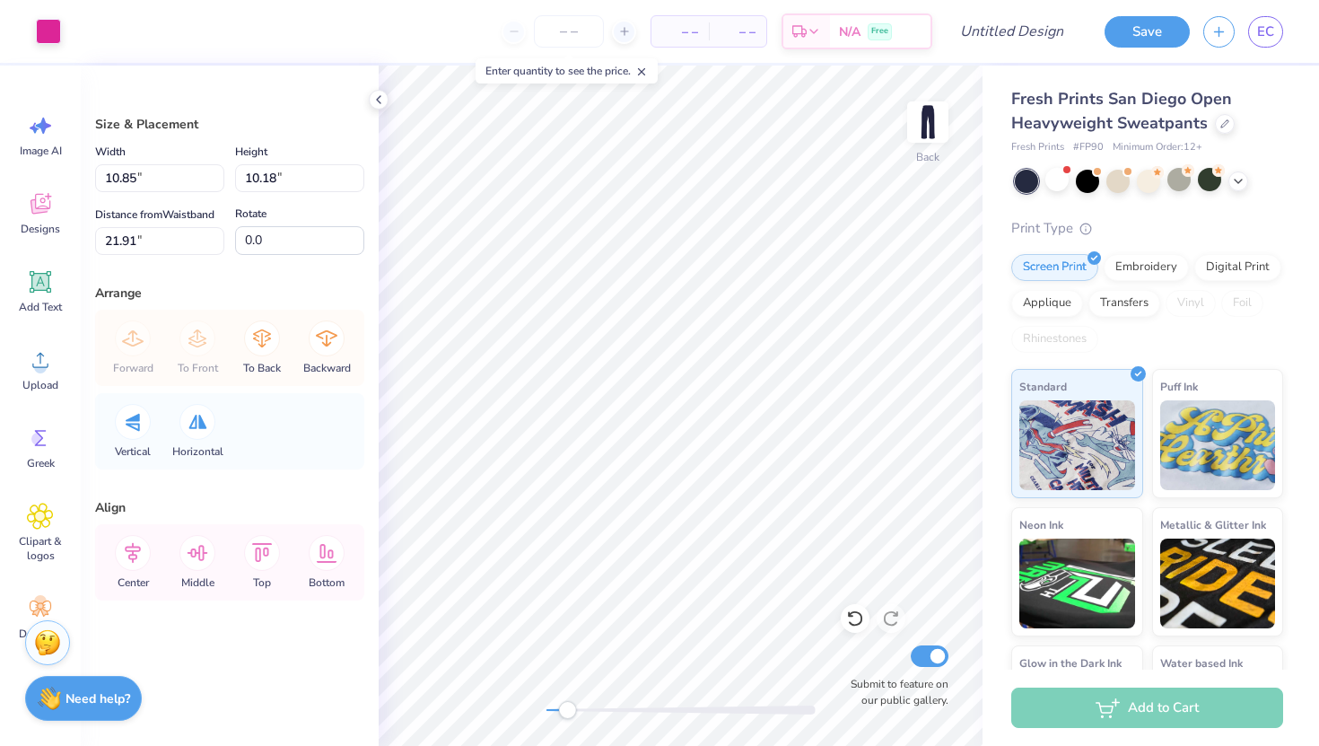
type input "4.88"
type input "4.57"
type input "27.51"
type input "2.75"
type input "2.58"
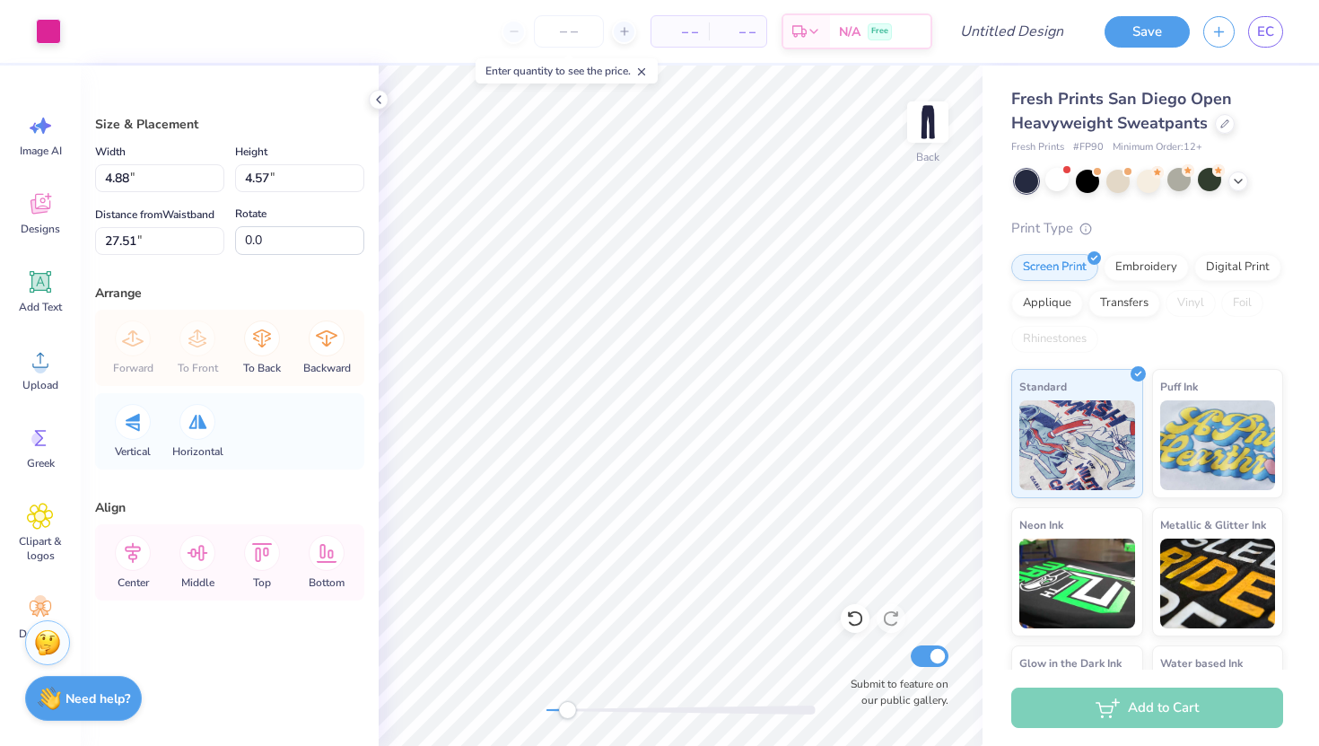
type input "9.24"
type input "5.69"
type input "5.38"
type input "0.79"
type input "5.78"
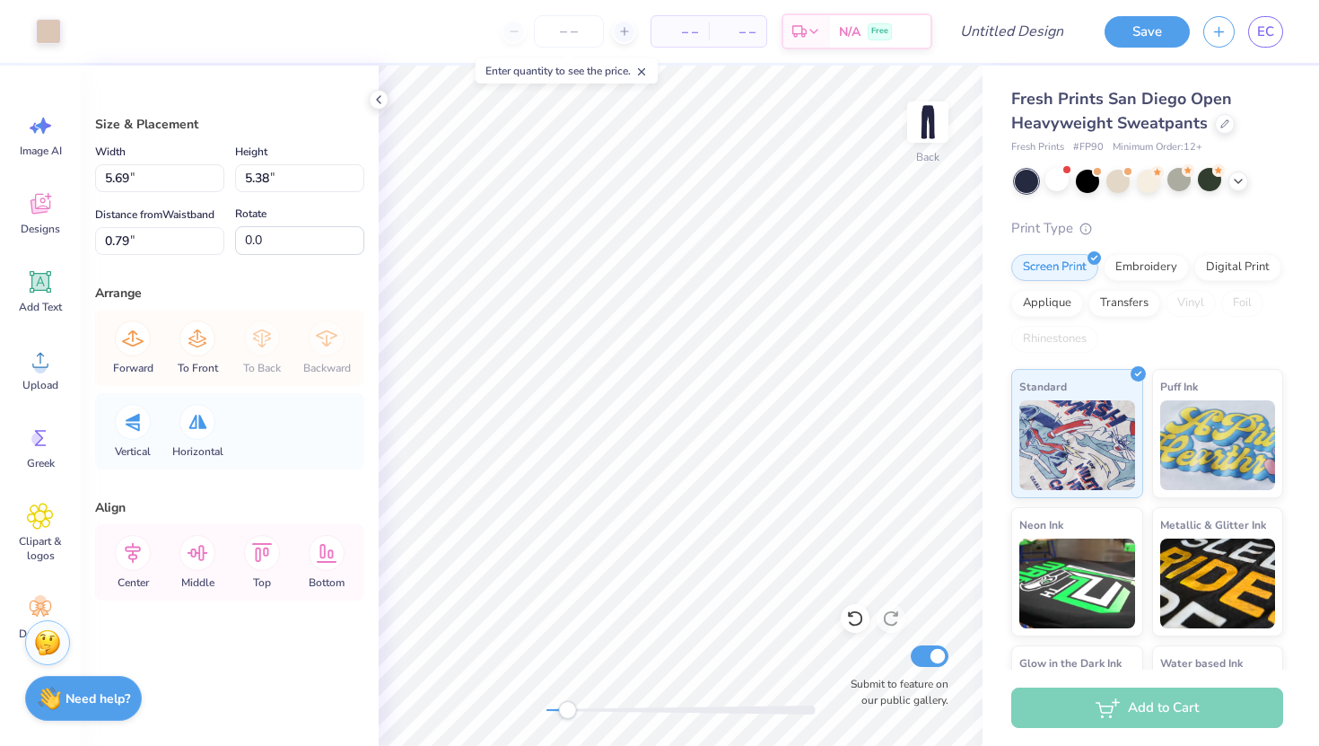
type input "5.47"
click at [847, 610] on icon at bounding box center [855, 618] width 18 height 18
type input "5.69"
type input "5.38"
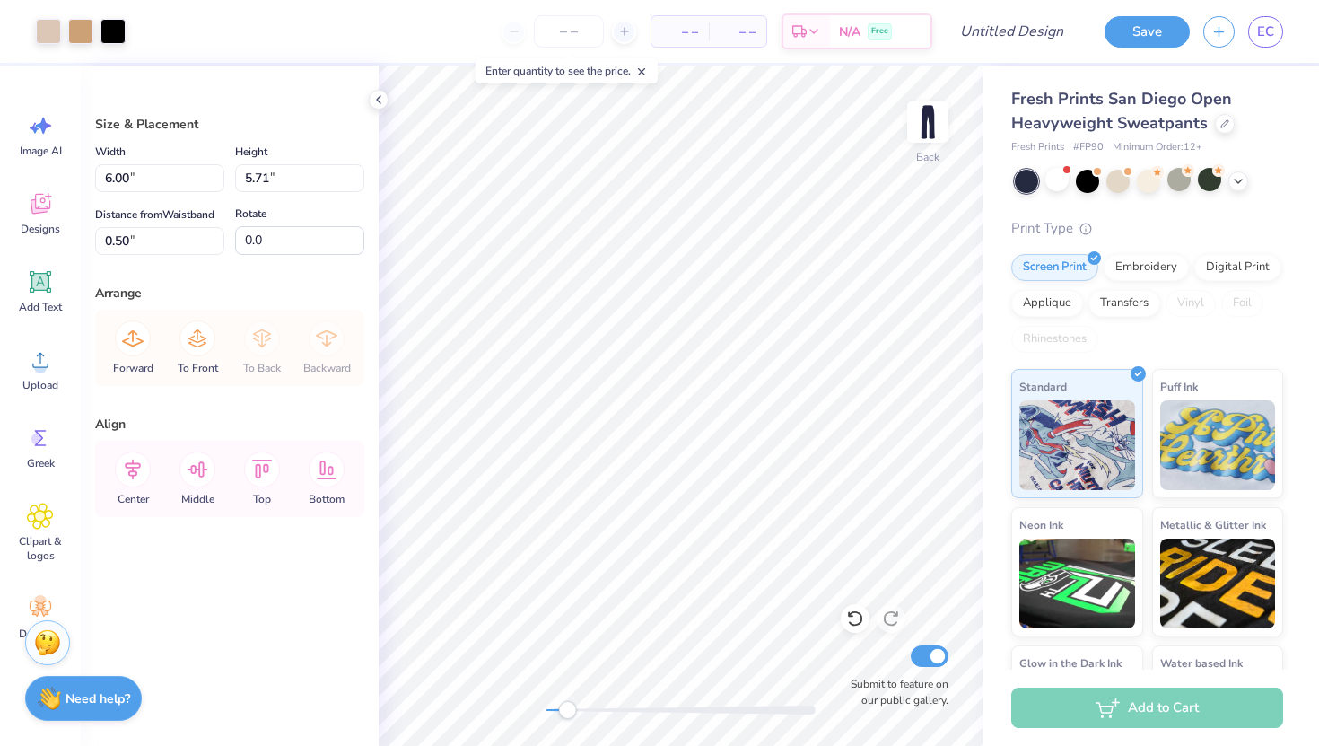
type input "5.11"
type input "4.86"
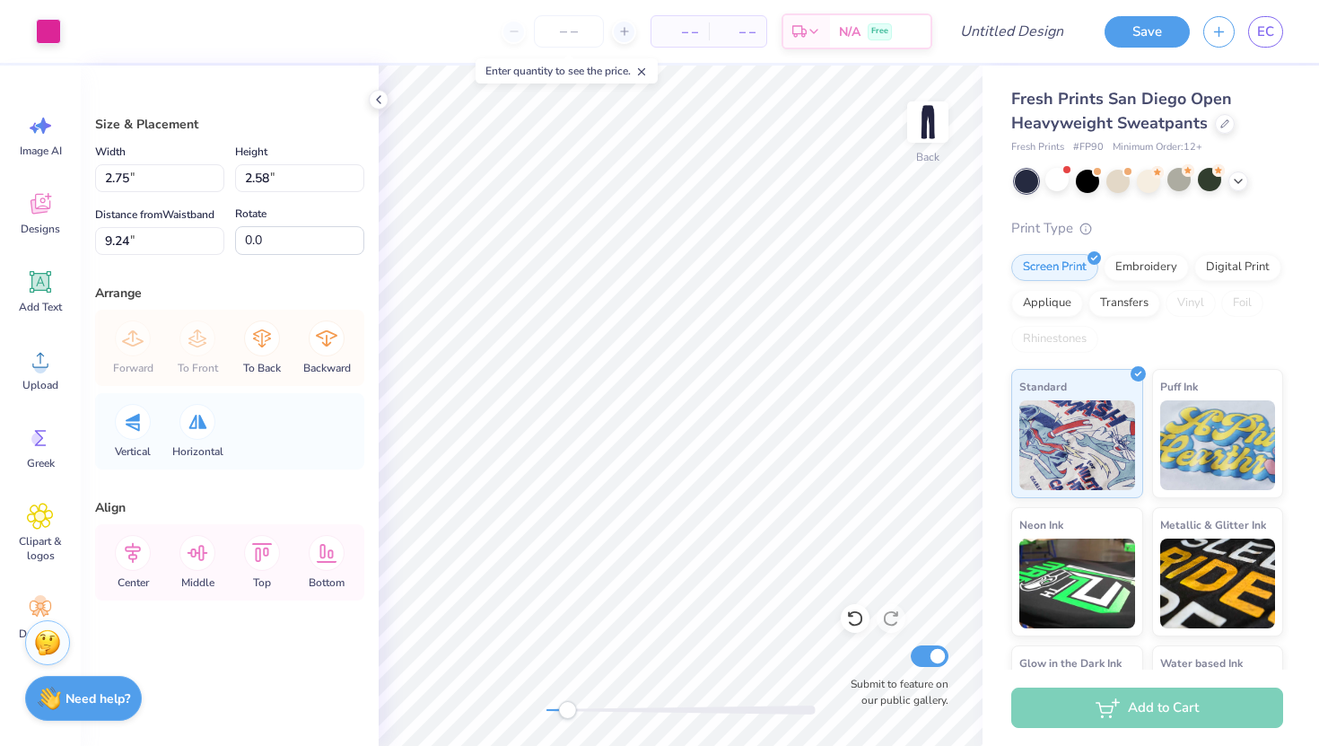
type input "15.8"
type input "2.01"
type input "2.06"
type input "0.99"
type input "2.21"
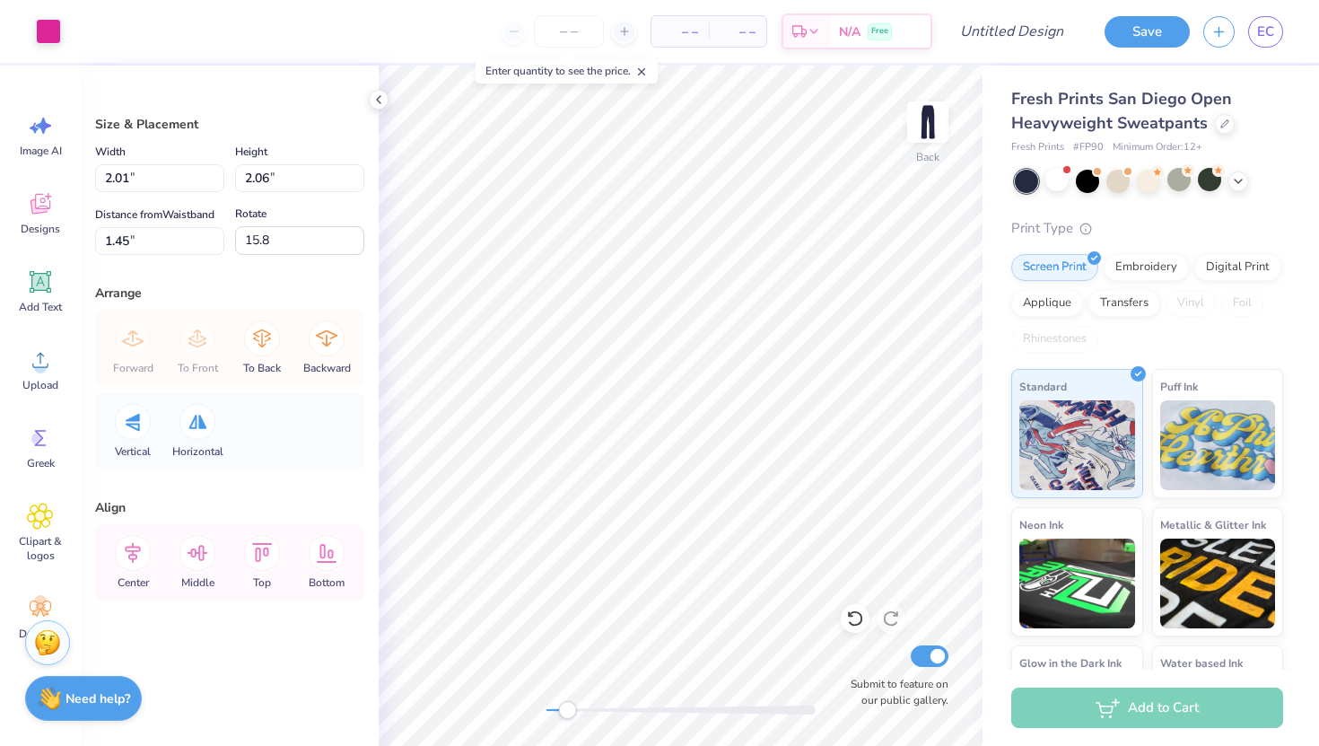
type input "2.27"
type input "1.47"
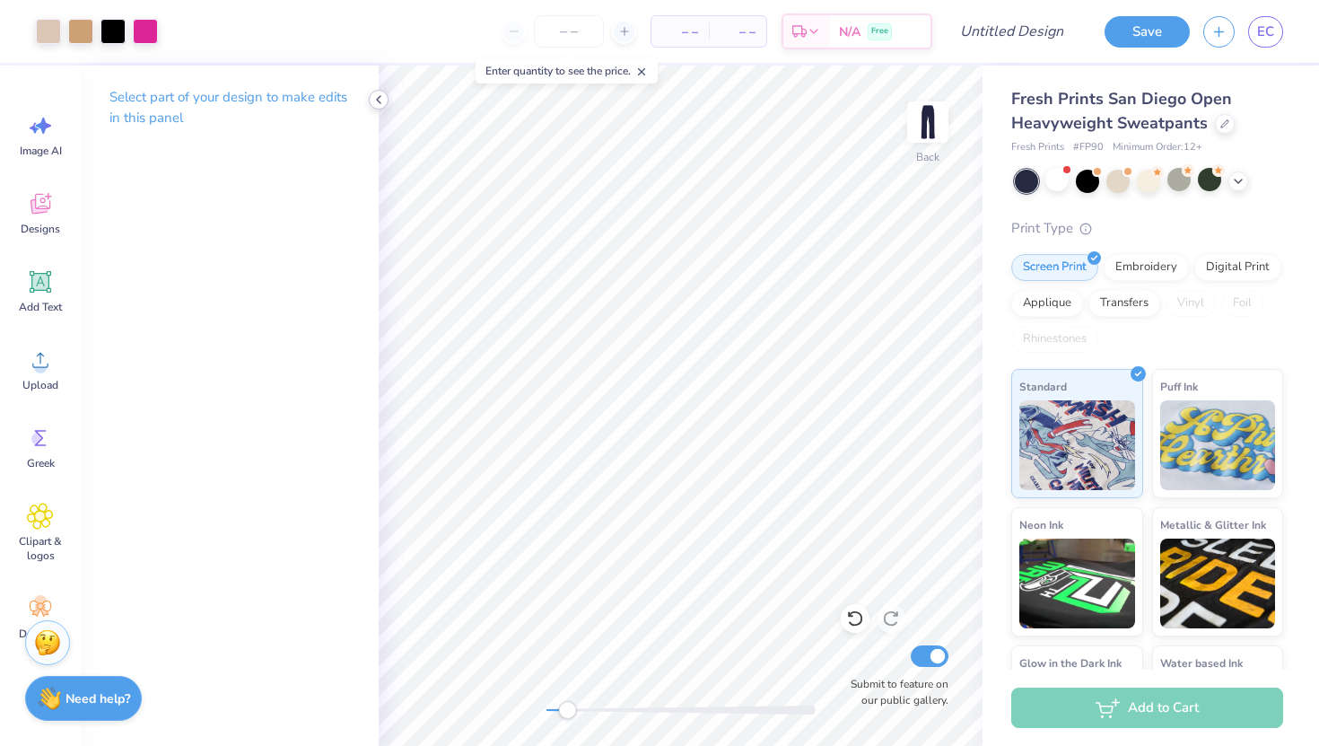
click at [375, 101] on icon at bounding box center [379, 99] width 14 height 14
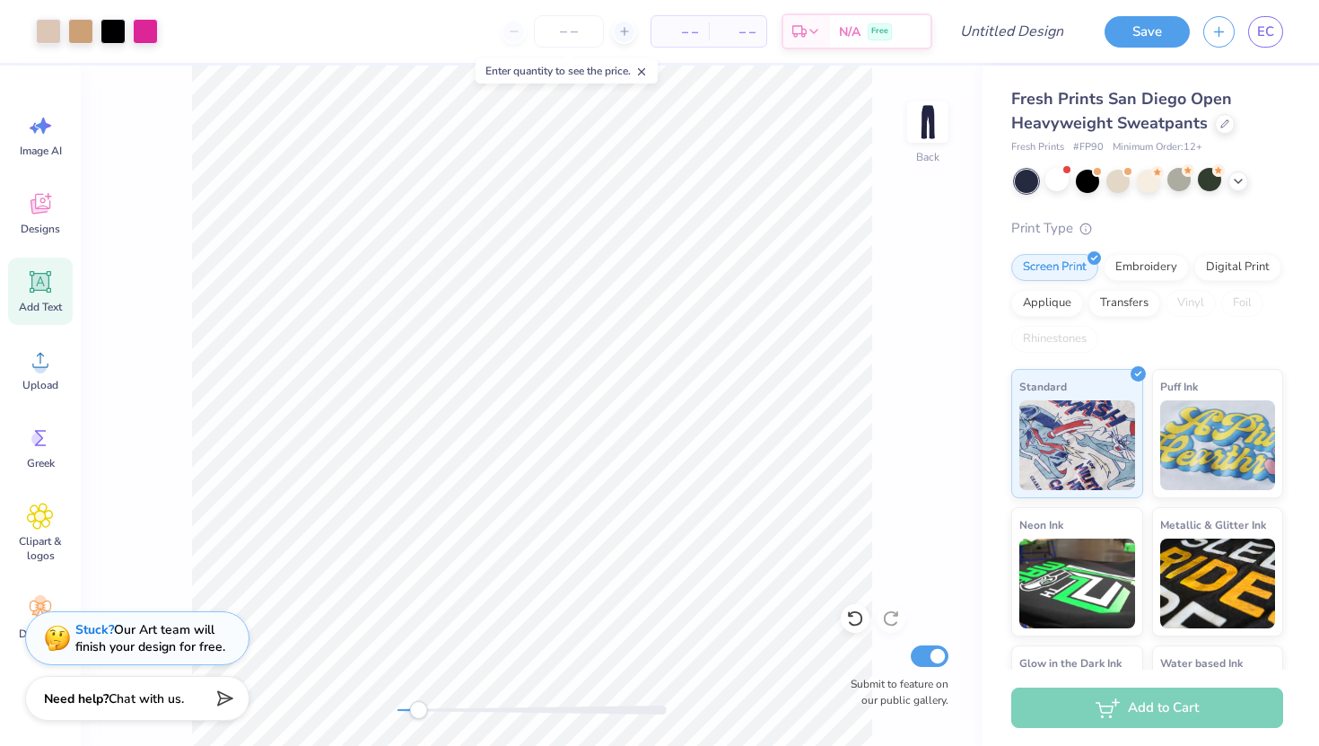
click at [50, 291] on icon at bounding box center [41, 282] width 22 height 22
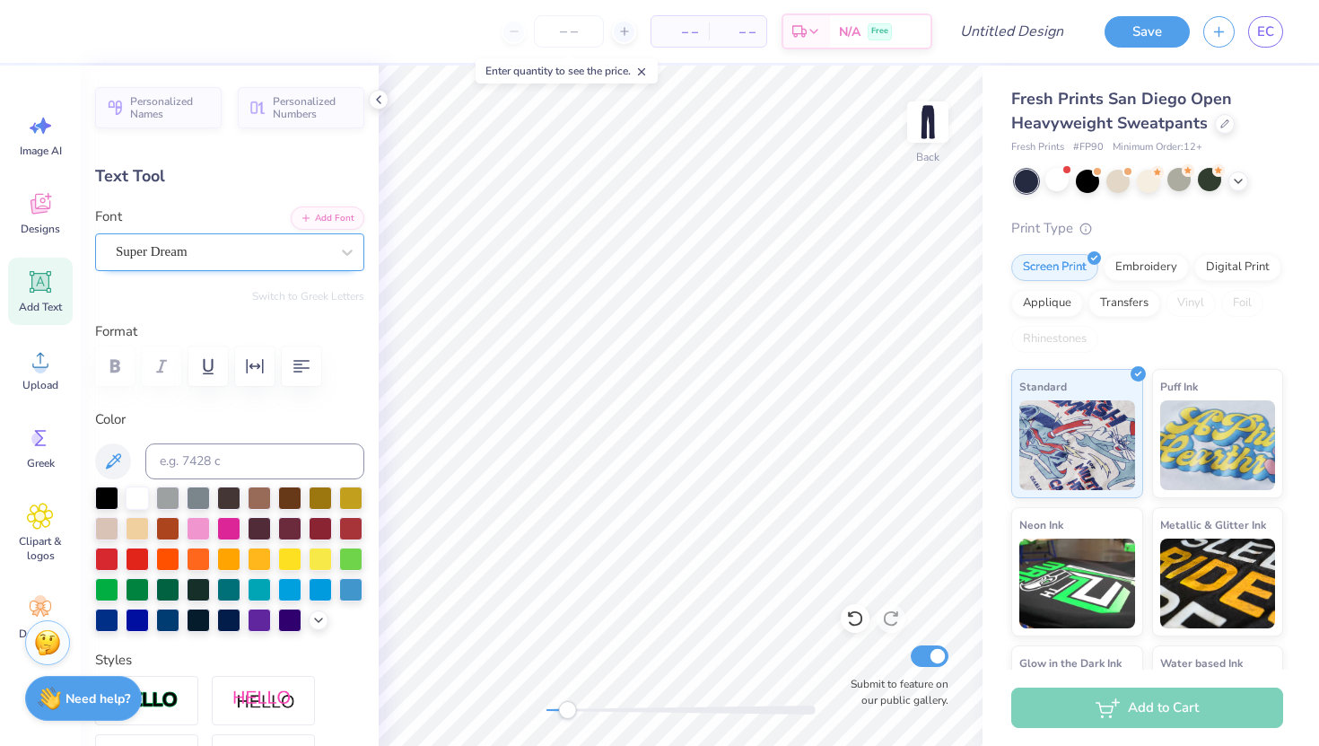
click at [199, 242] on div "Super Dream" at bounding box center [222, 252] width 217 height 28
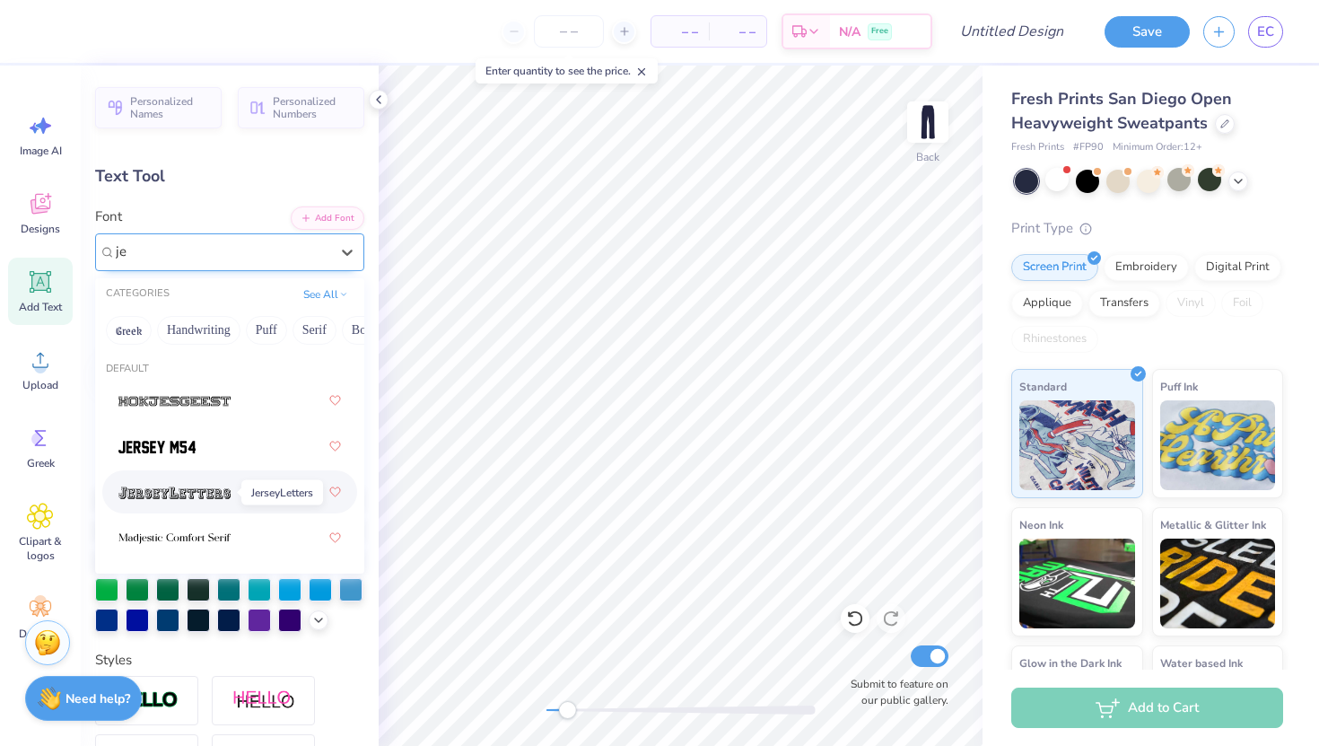
click at [187, 492] on img at bounding box center [174, 492] width 112 height 13
type input "je"
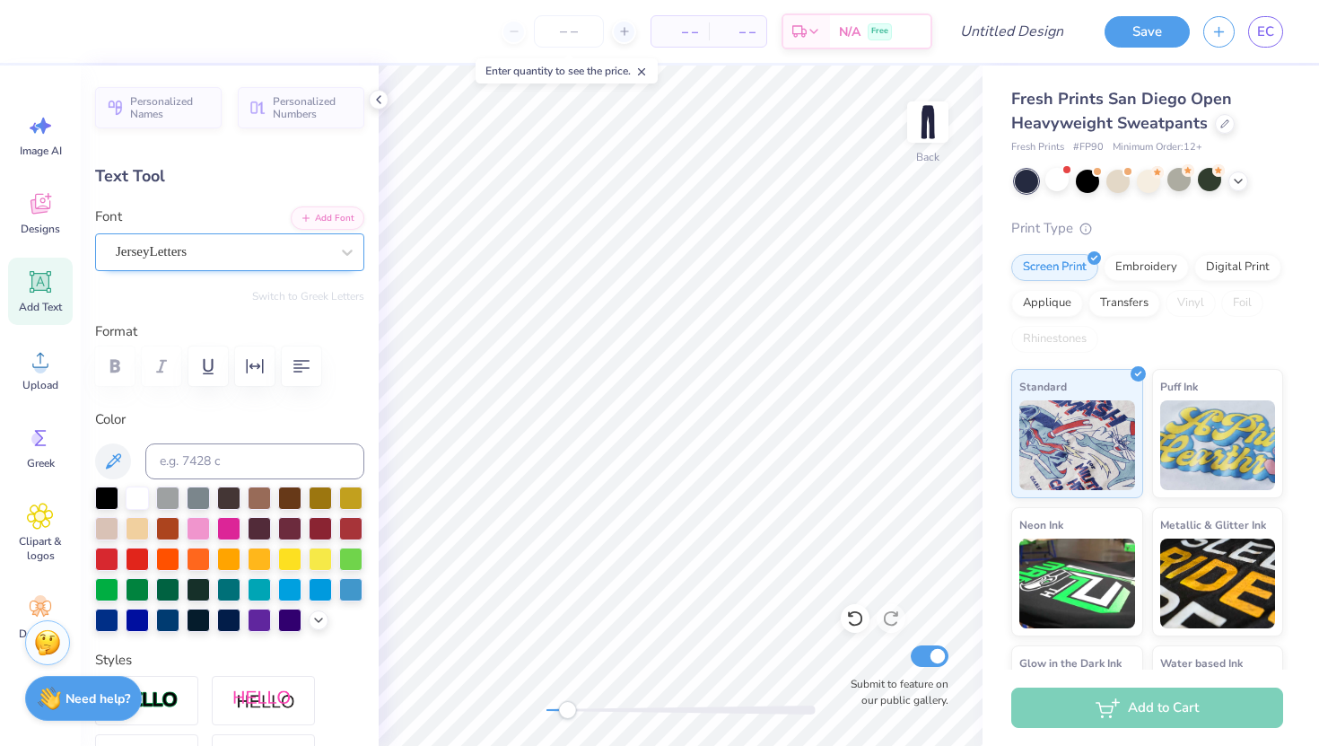
type textarea "T"
type textarea "04"
type input "4.46"
type input "3.14"
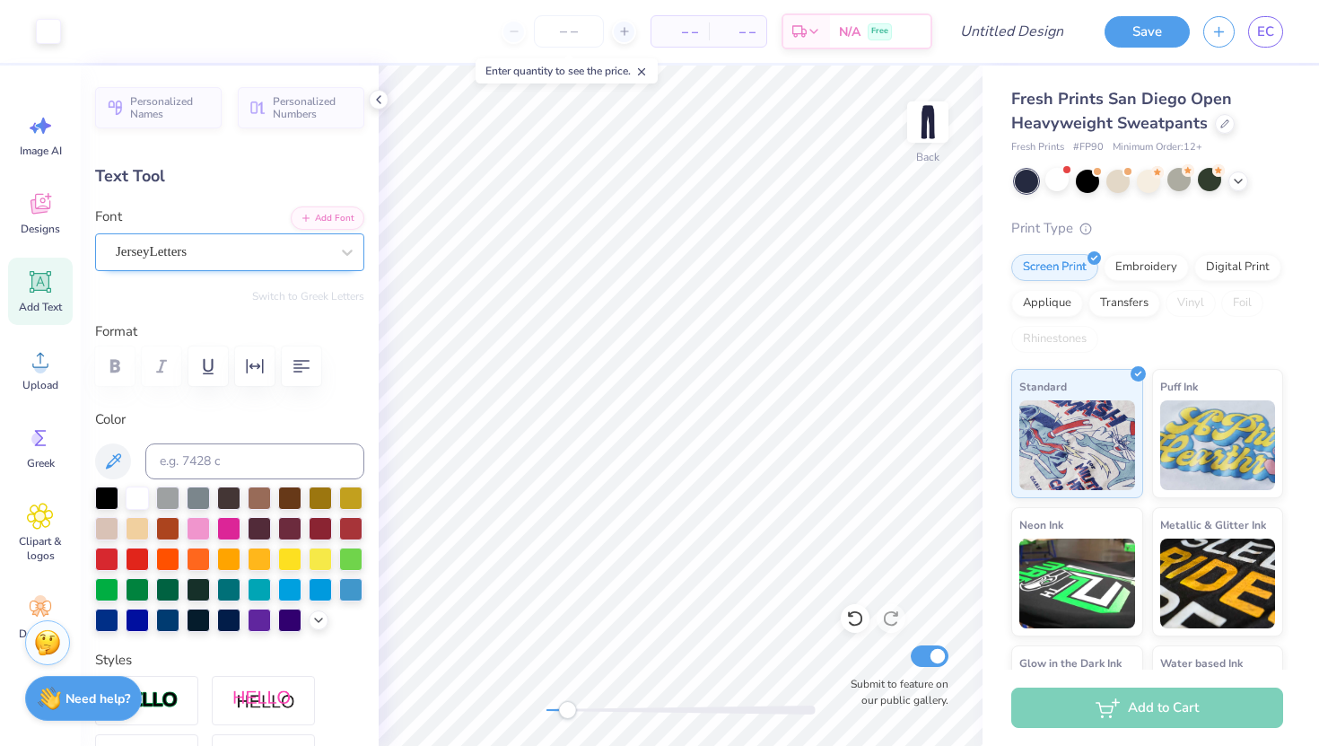
type input "25.43"
type input "1.38"
type input "0.97"
type input "15.77"
drag, startPoint x: 568, startPoint y: 705, endPoint x: 600, endPoint y: 705, distance: 32.3
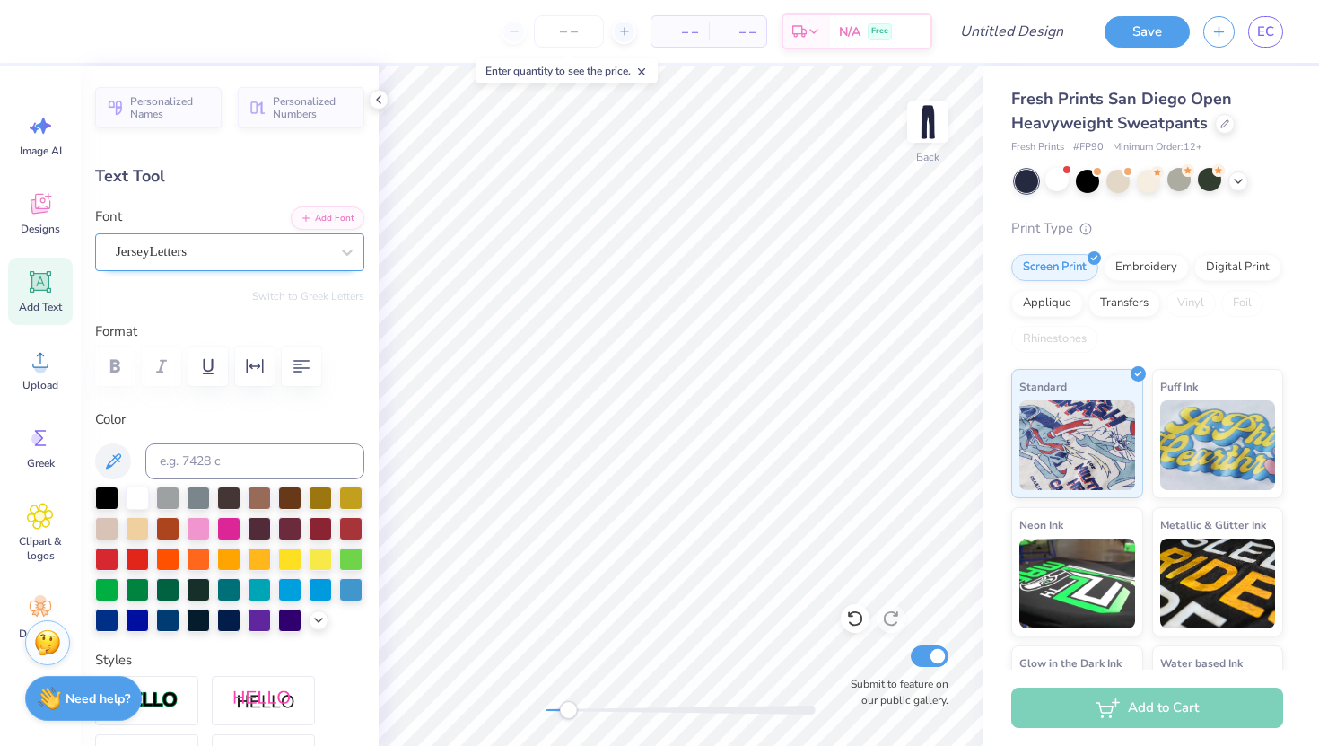
click at [577, 705] on div "Accessibility label" at bounding box center [568, 710] width 18 height 18
type input "2.33"
type input "1.64"
type input "6.56"
type input "1.66"
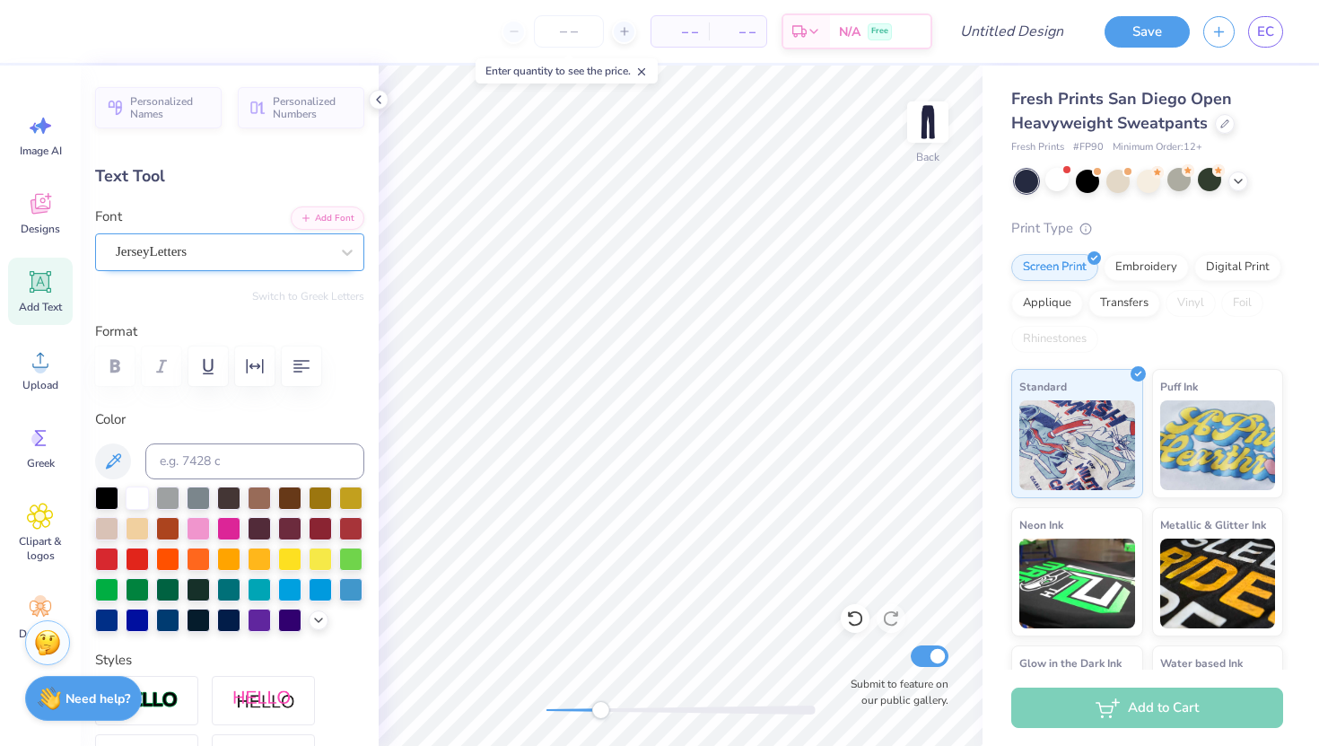
type input "1.17"
drag, startPoint x: 597, startPoint y: 712, endPoint x: 565, endPoint y: 705, distance: 32.2
click at [565, 705] on div "Accessibility label" at bounding box center [565, 710] width 18 height 18
click at [1246, 177] on div at bounding box center [1239, 180] width 20 height 20
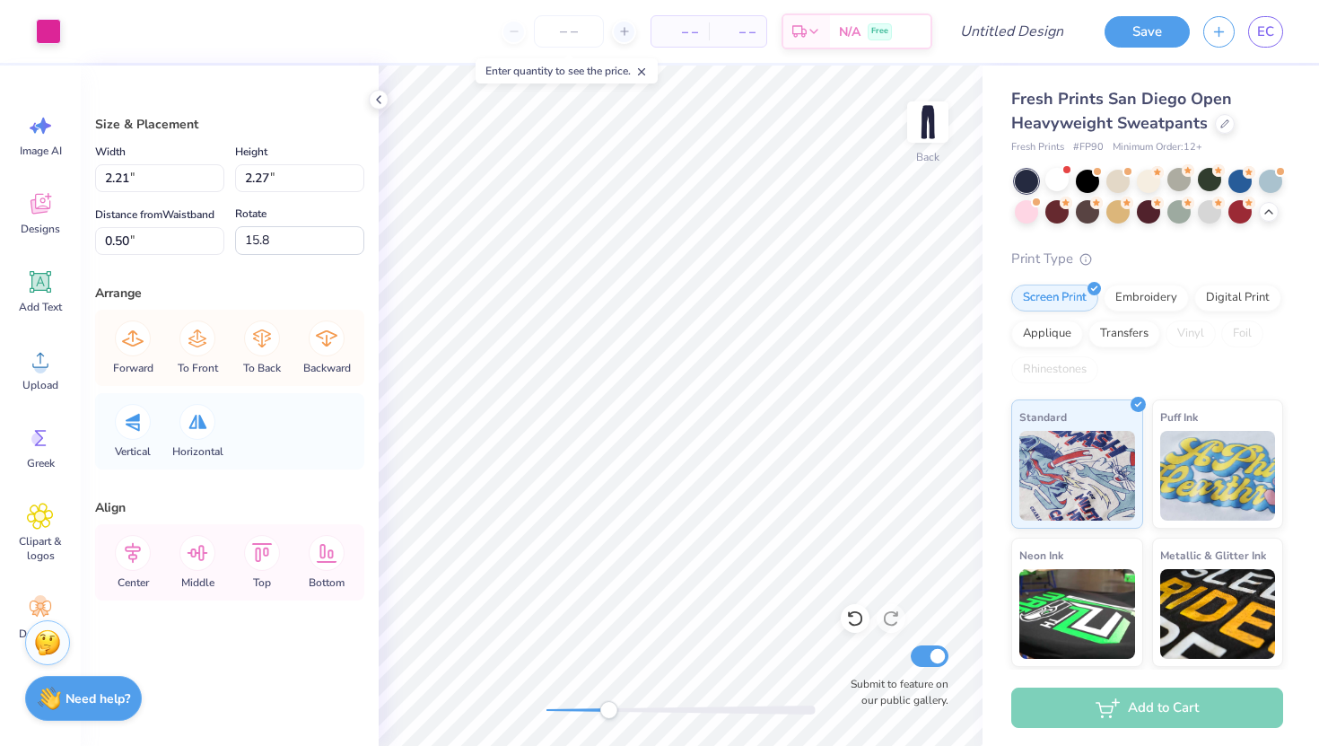
drag, startPoint x: 566, startPoint y: 705, endPoint x: 608, endPoint y: 704, distance: 41.3
click at [608, 704] on div "Accessibility label" at bounding box center [609, 710] width 18 height 18
type input "19.3"
type input "14.4"
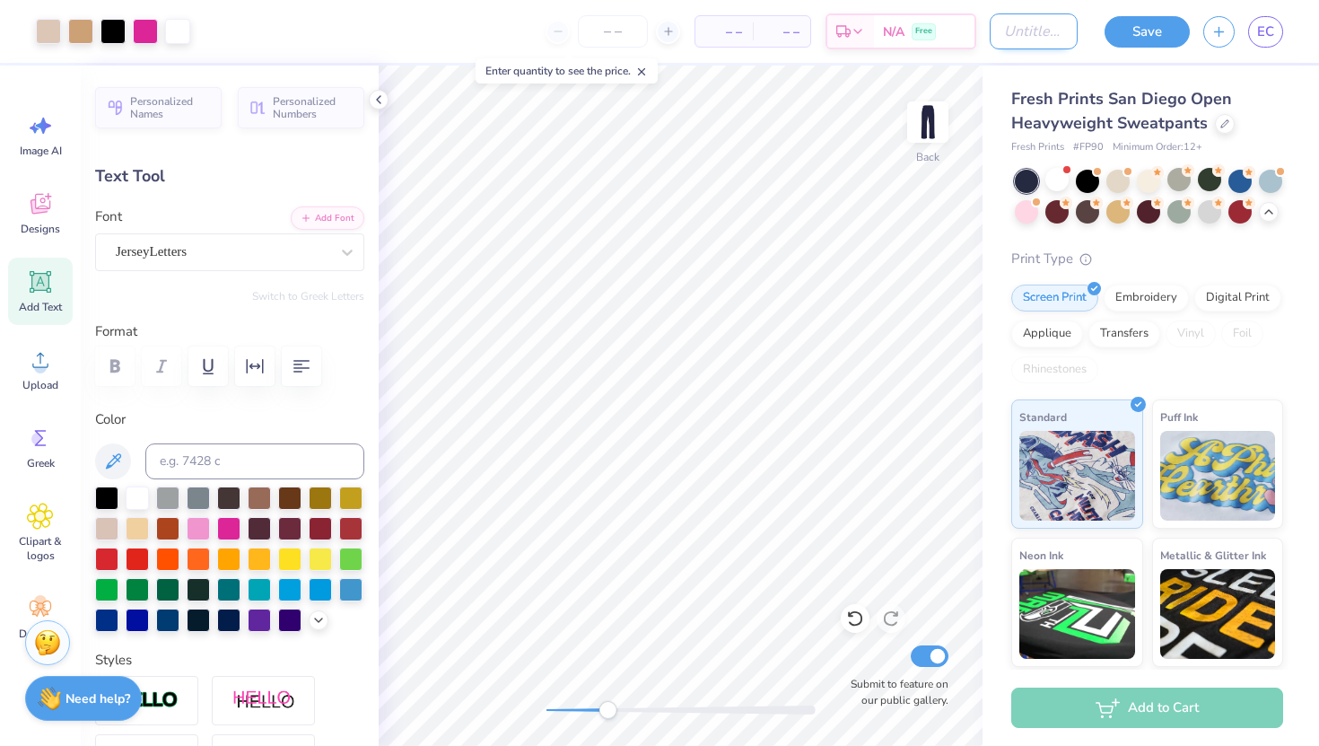
click at [992, 39] on input "Design Title" at bounding box center [1034, 31] width 88 height 36
type input "matching set bottoms"
click at [1150, 31] on button "Save" at bounding box center [1147, 28] width 85 height 31
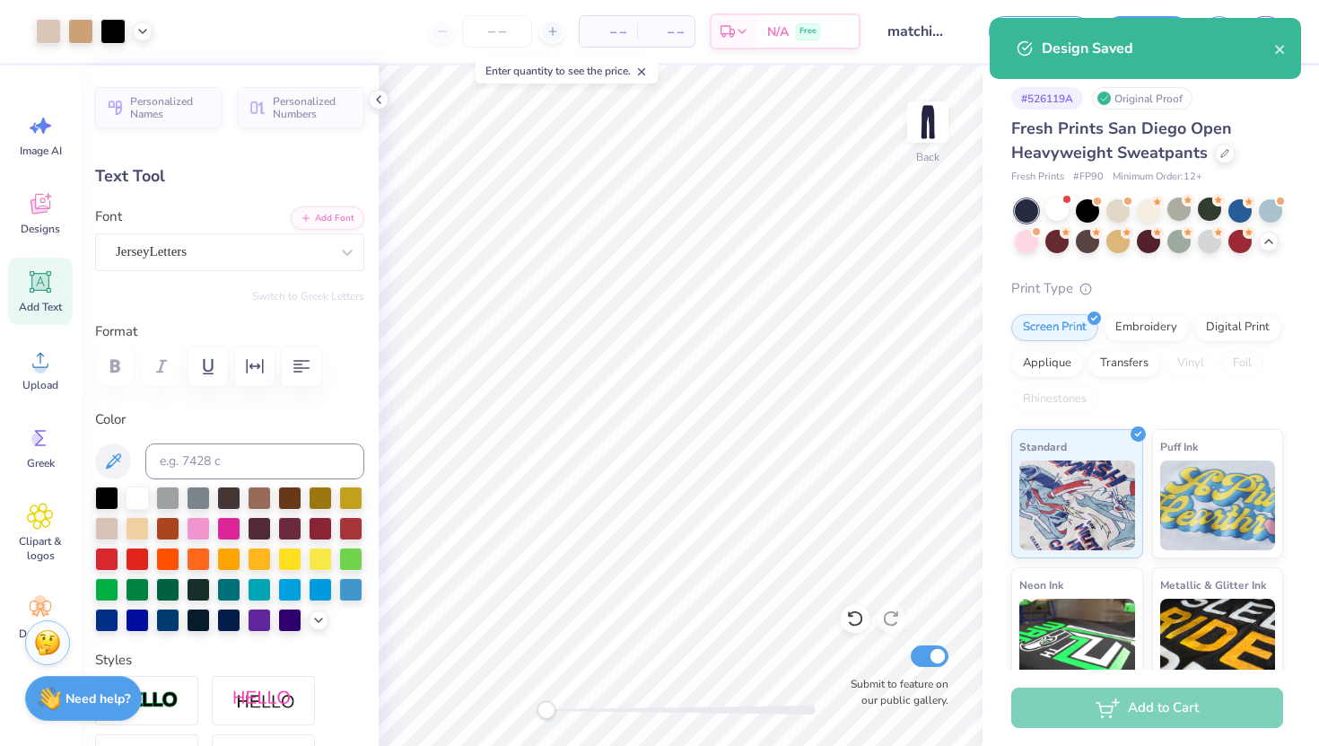
click at [536, 706] on div "Back Submit to feature on our public gallery." at bounding box center [681, 406] width 604 height 680
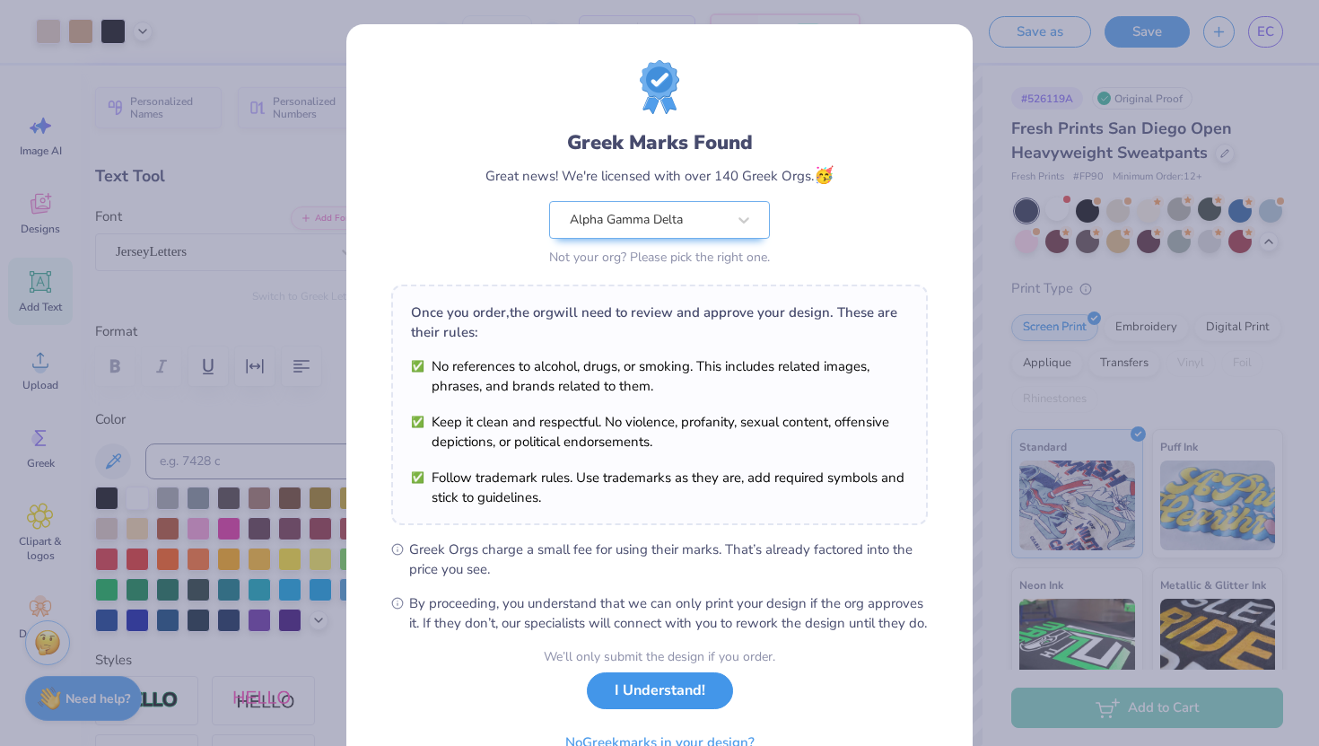
click at [662, 709] on button "I Understand!" at bounding box center [660, 690] width 146 height 37
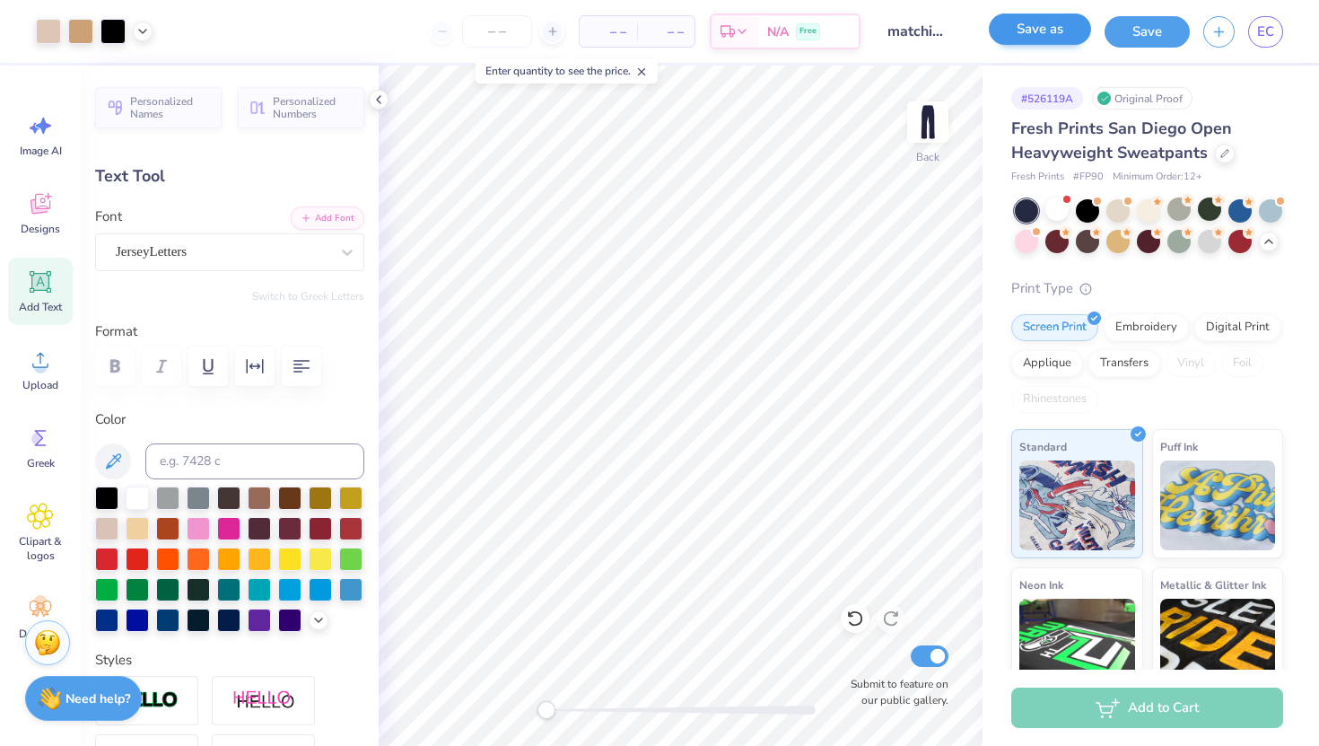
type textarea "x"
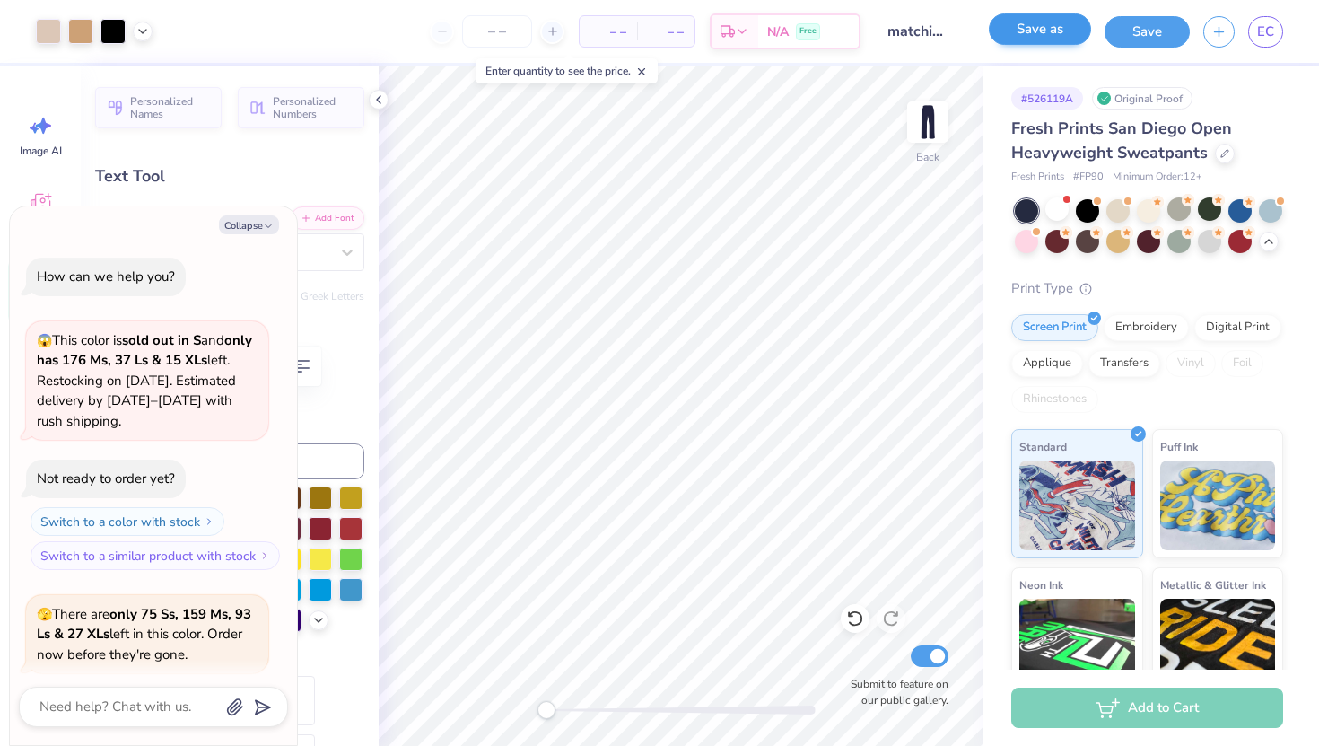
scroll to position [474, 0]
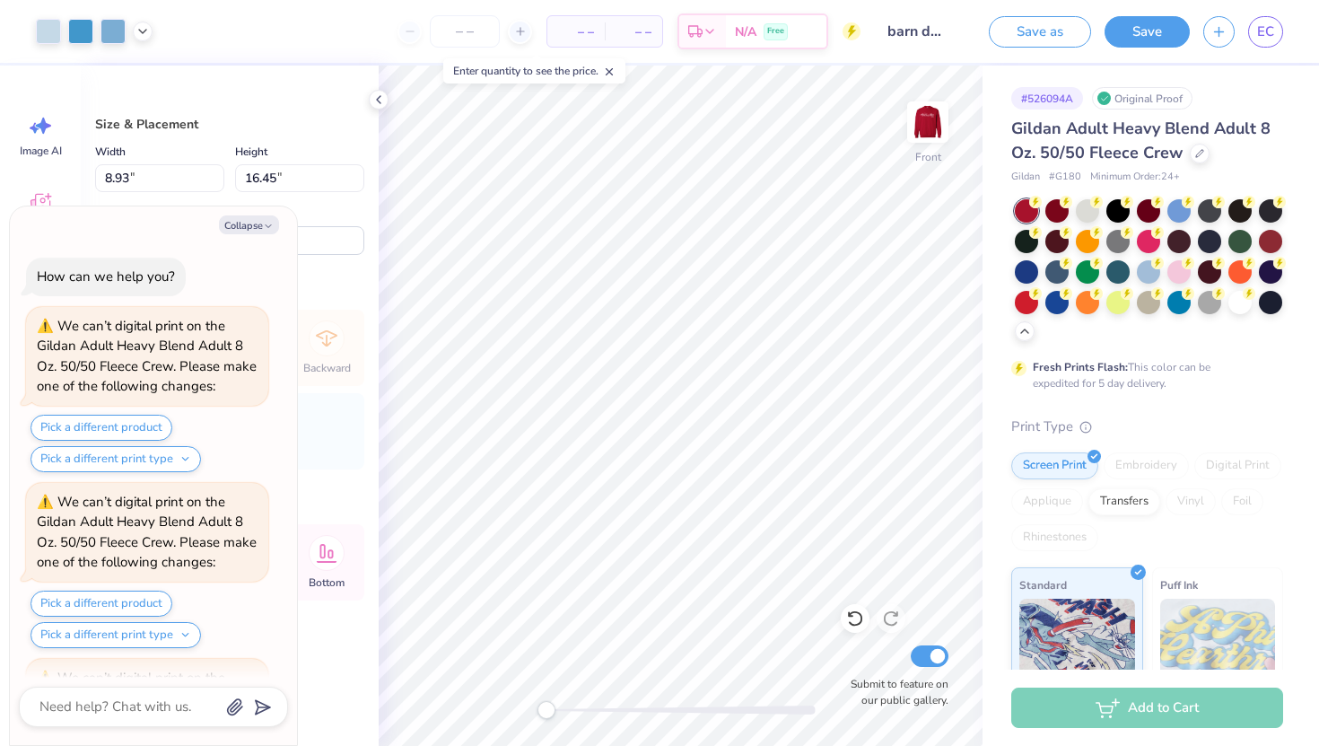
scroll to position [3125, 0]
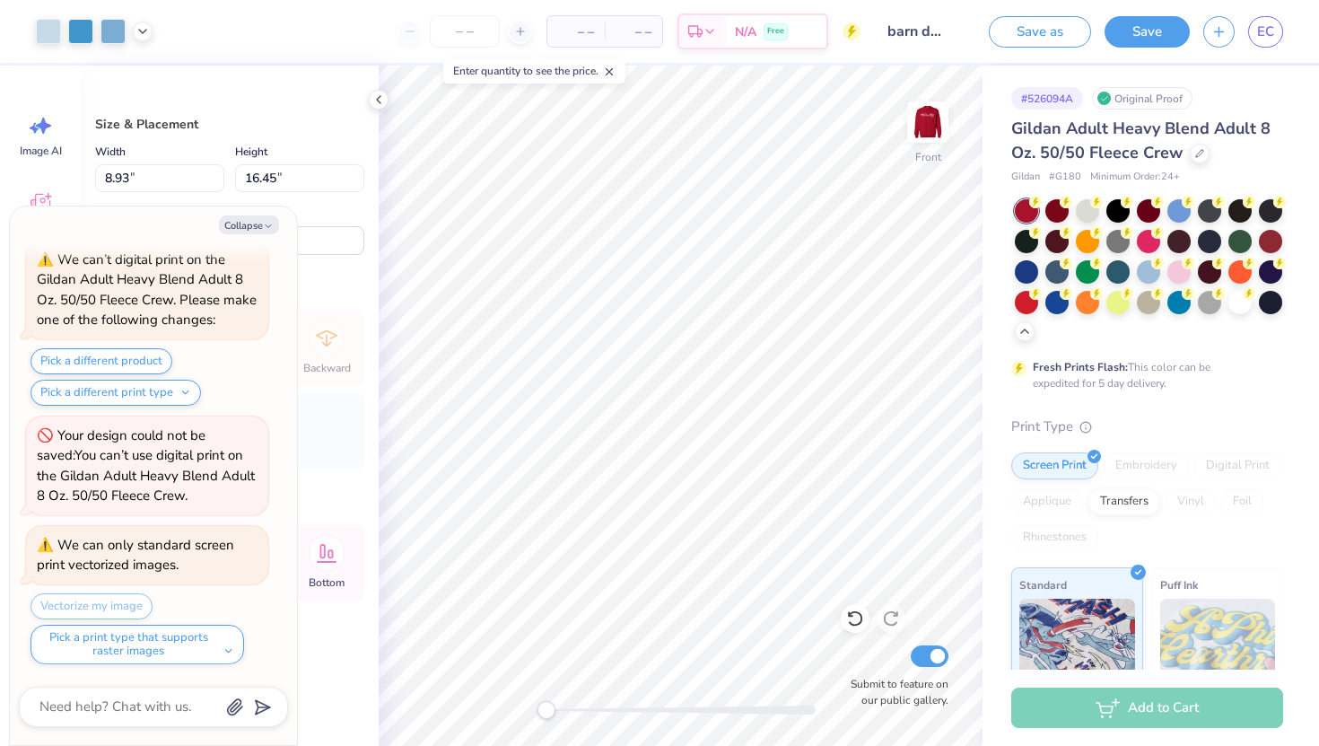
type textarea "x"
type input "9.73"
type input "17.93"
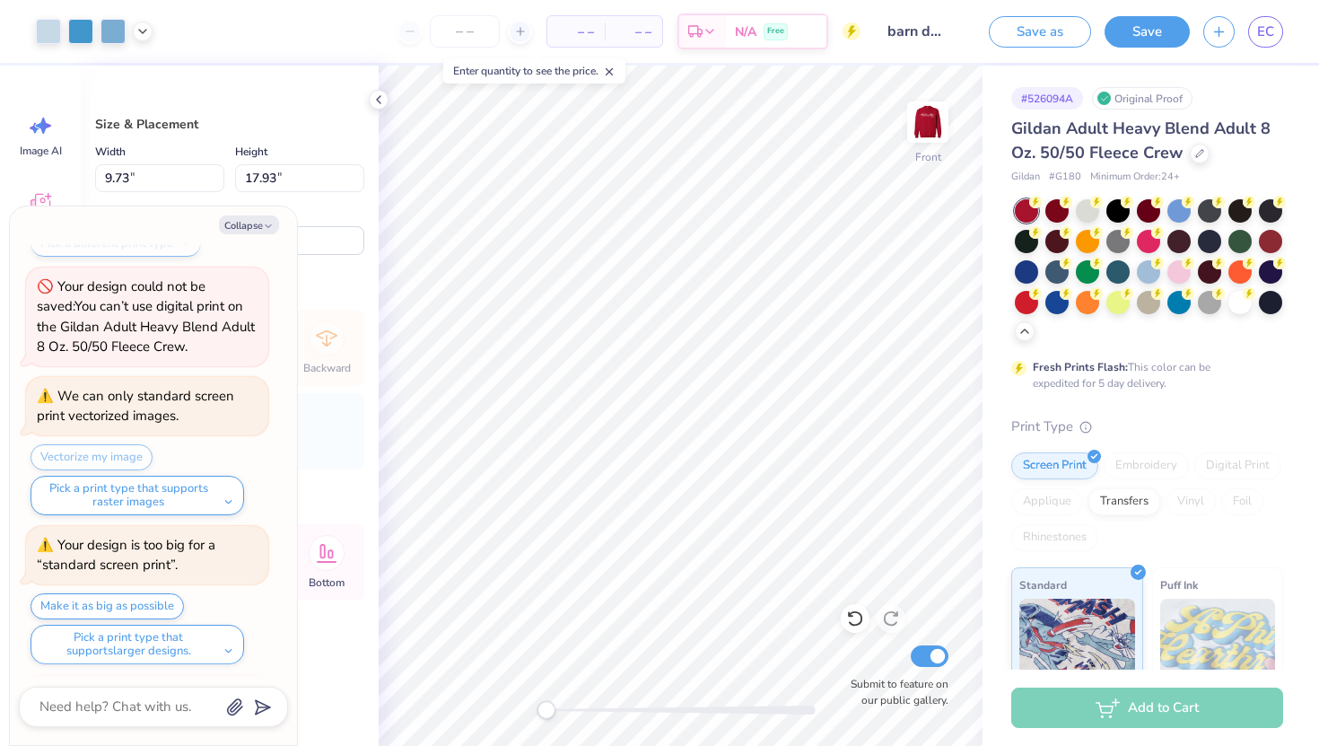
scroll to position [3423, 0]
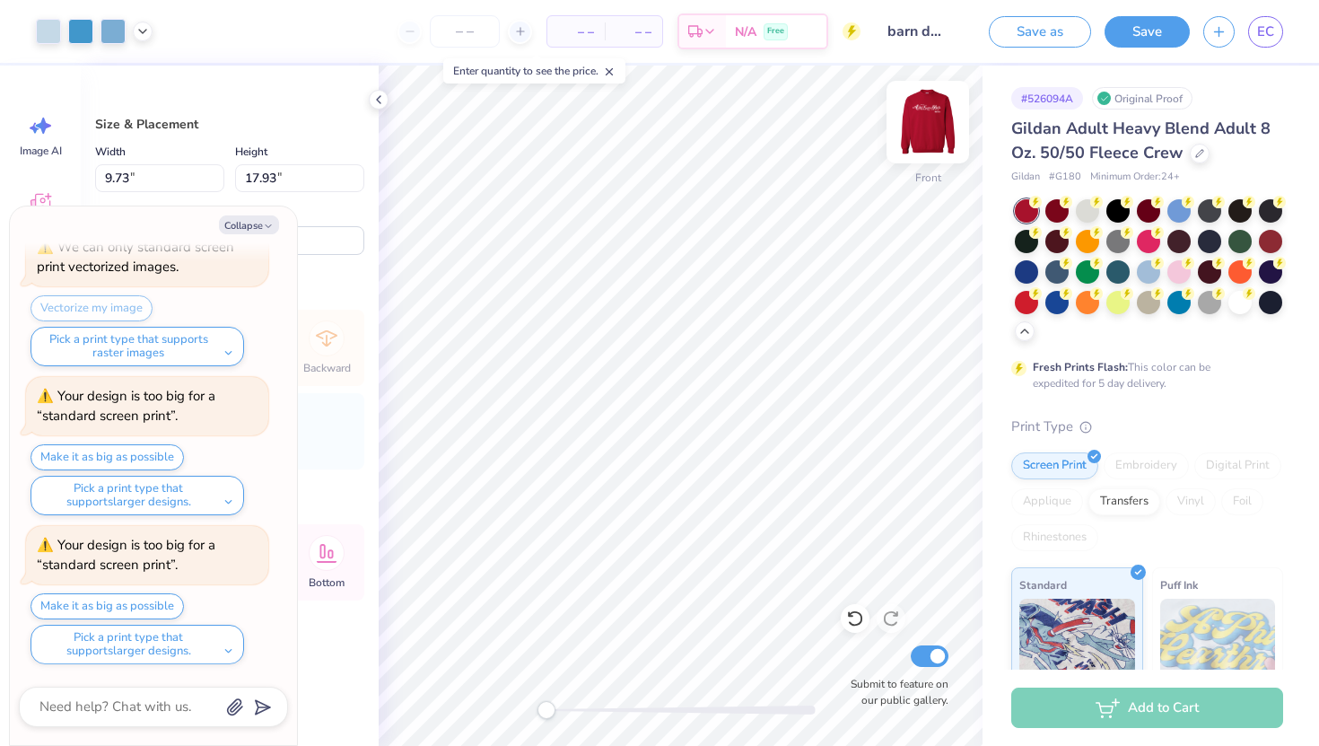
click at [932, 135] on img at bounding box center [928, 122] width 72 height 72
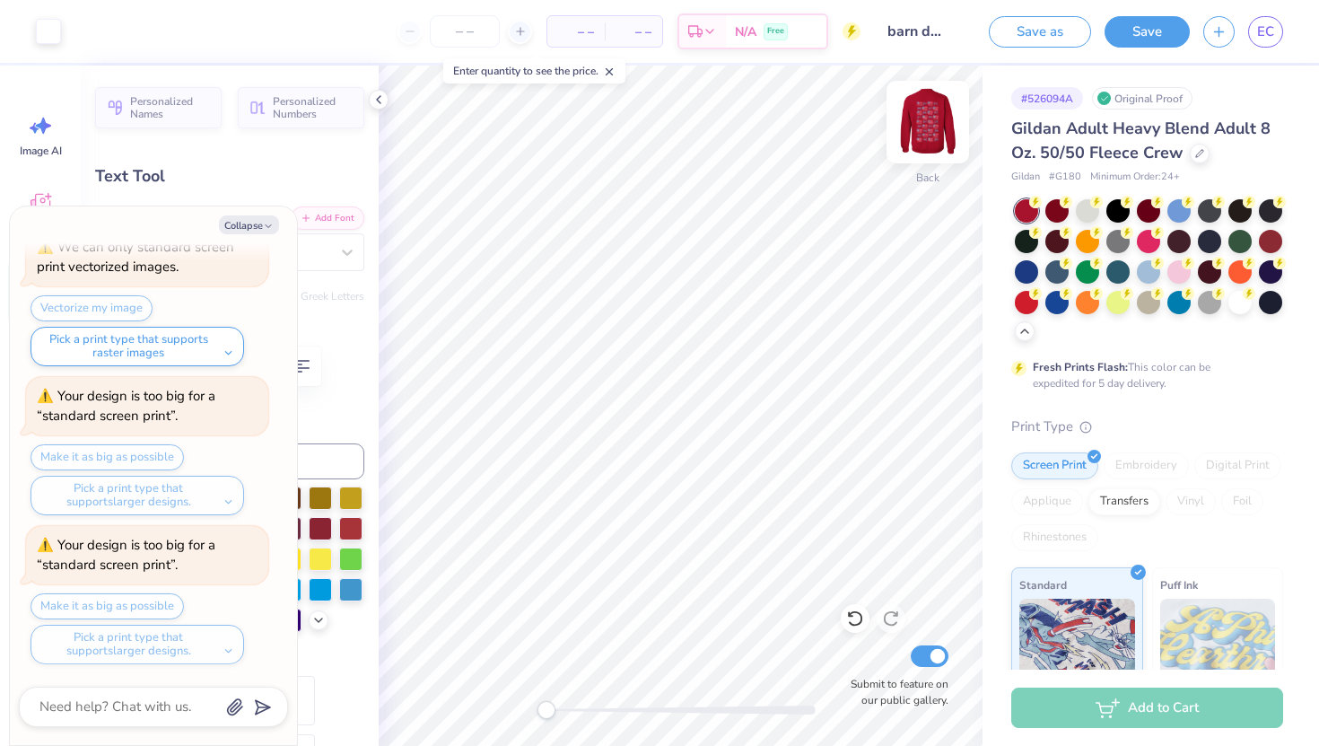
type textarea "x"
type input "2.40"
type input "2.11"
type input "3.83"
type textarea "x"
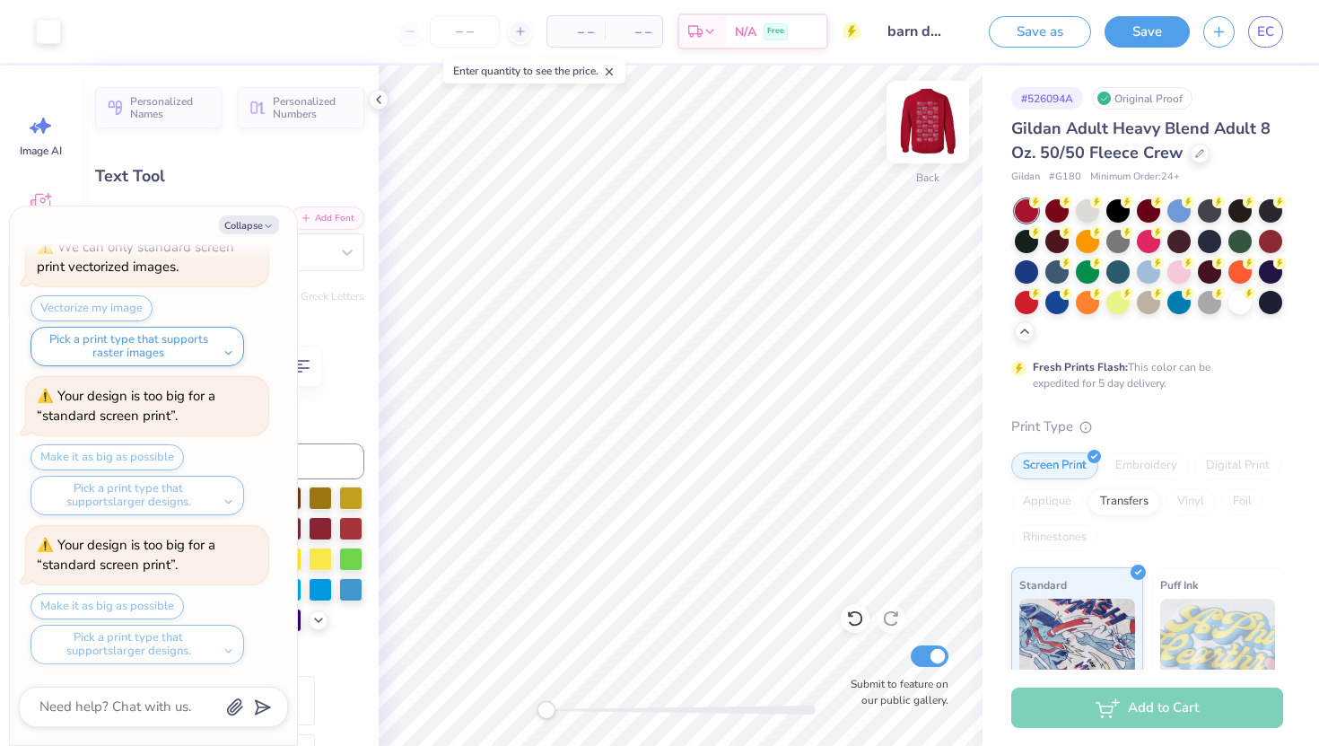
type input "2.02"
type input "1.41"
type input "4.18"
type textarea "x"
type input "1.95"
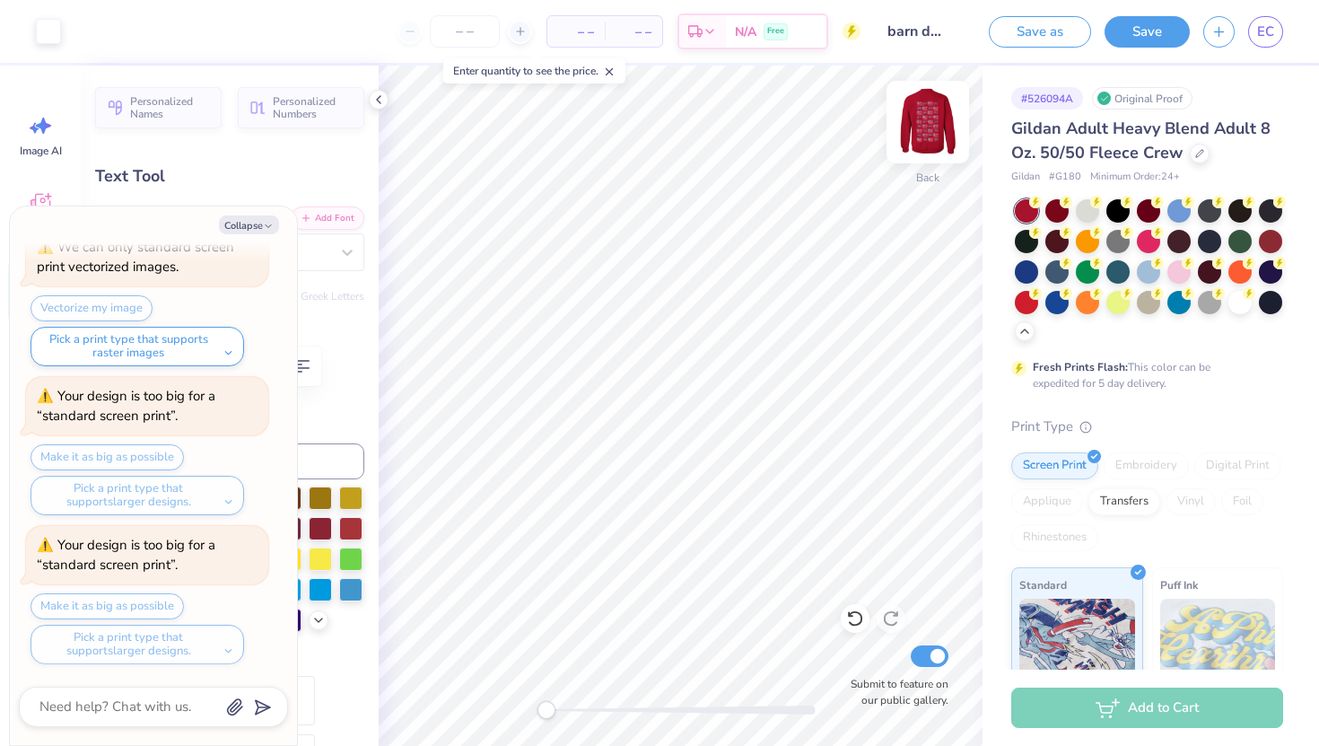
type input "2.12"
type input "3.82"
type textarea "x"
type input "2.69"
type input "0.51"
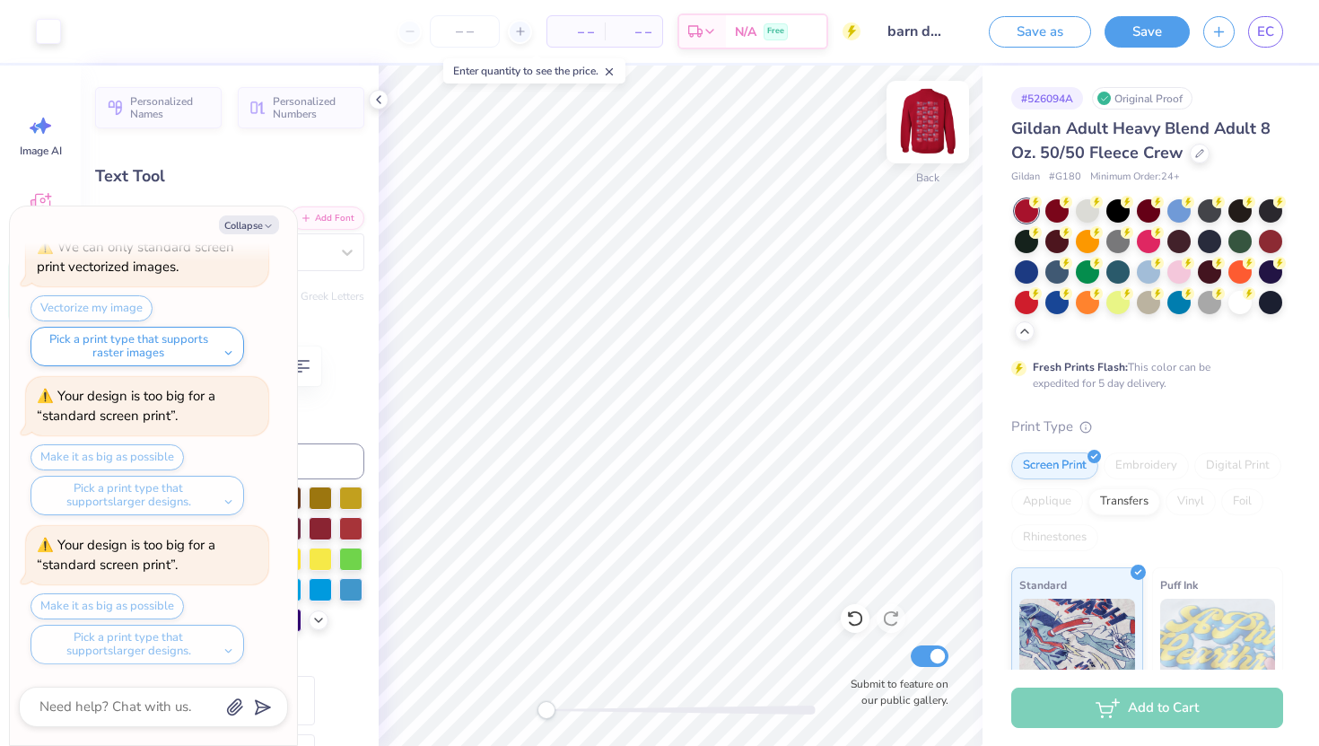
type input "4.88"
type textarea "x"
type input "2.49"
type input "0.69"
type input "6.43"
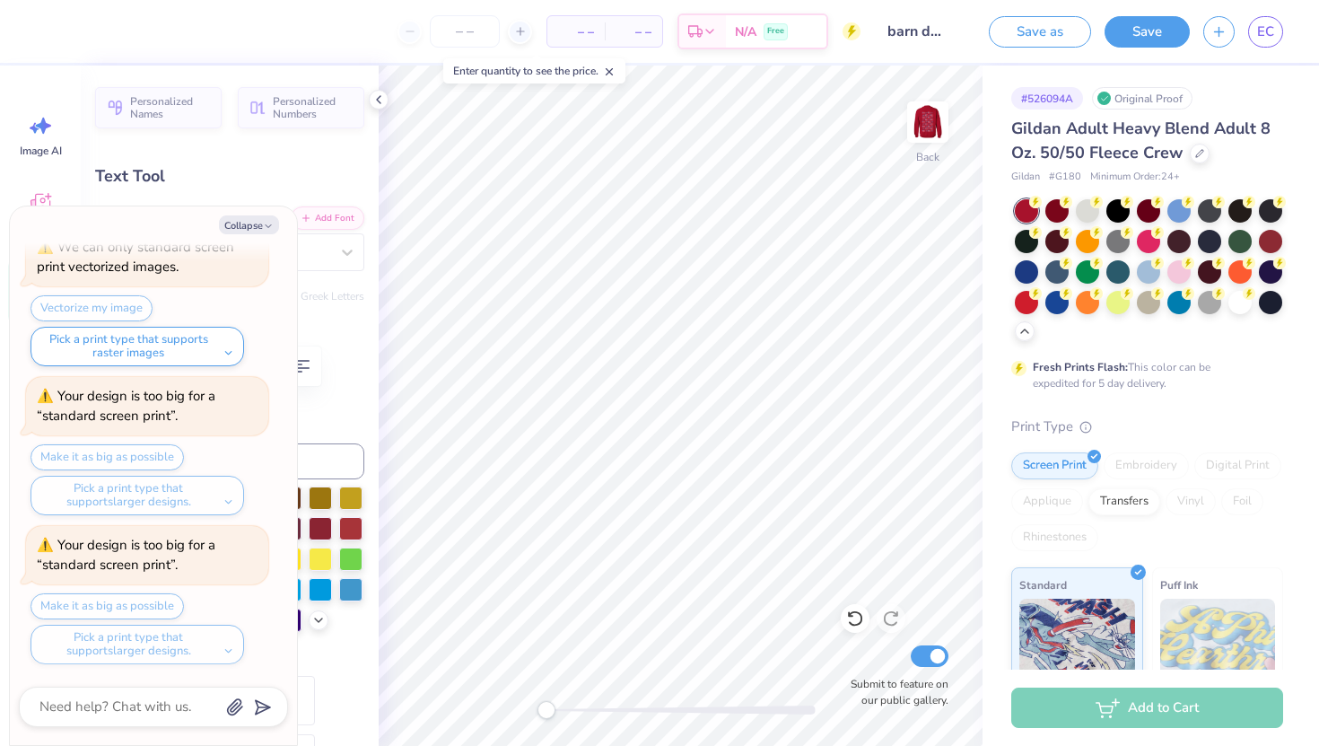
type textarea "x"
type input "4.70"
type input "2.48"
type input "3.45"
type textarea "x"
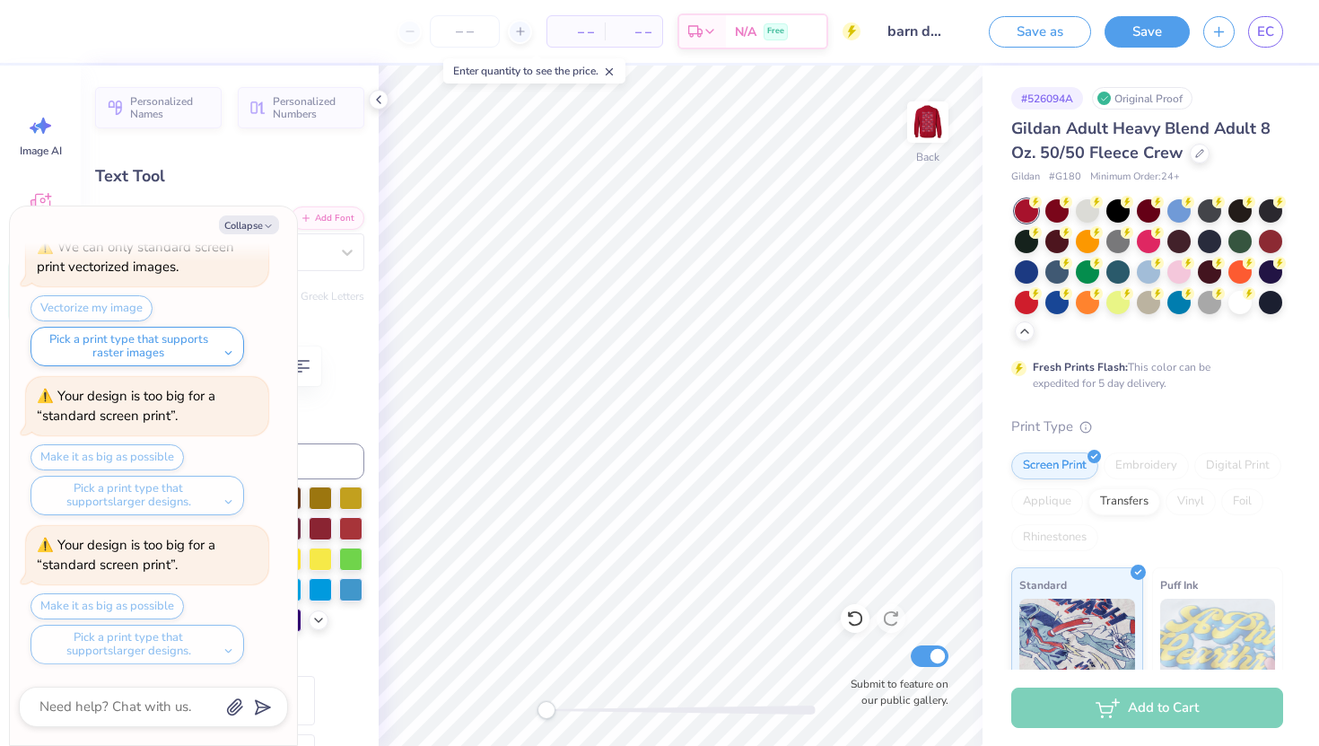
type input "2.02"
type input "1.41"
type input "3.98"
type textarea "x"
type input "1.95"
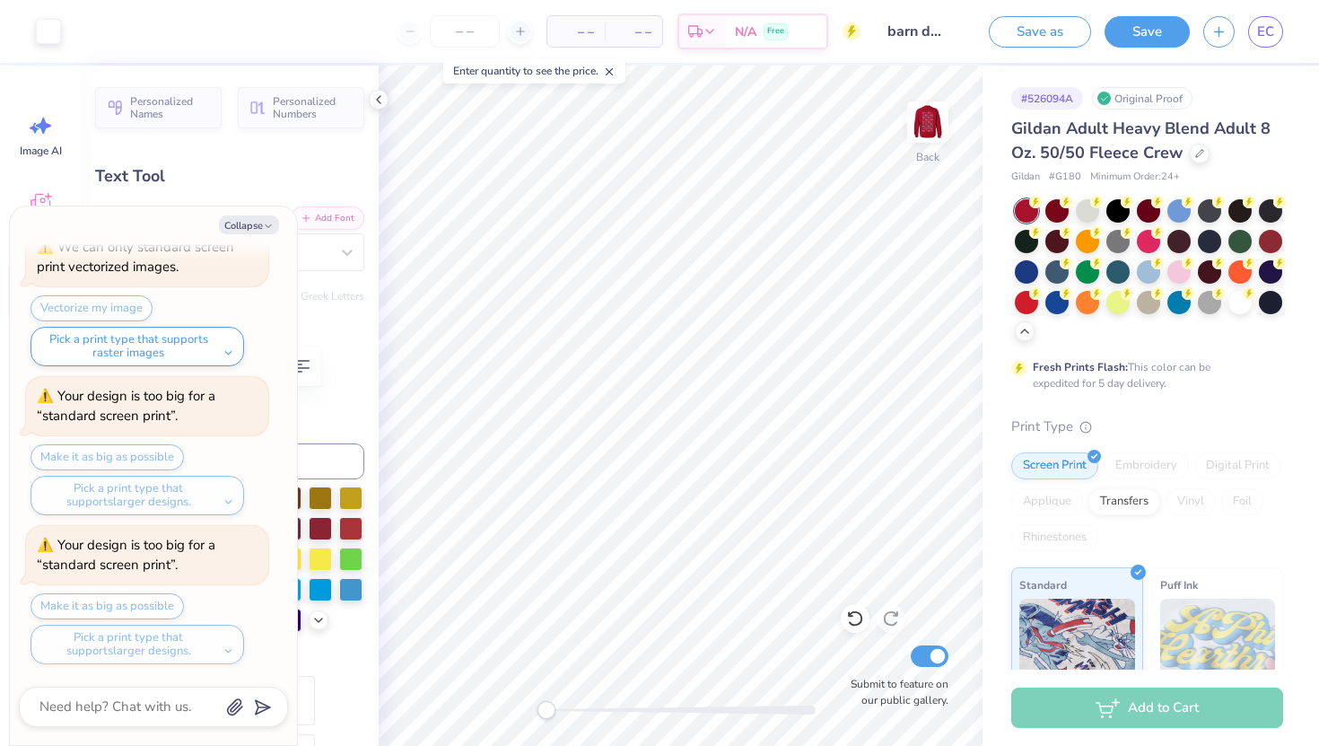
type input "2.12"
type input "3.82"
type textarea "x"
type input "2.69"
type input "0.51"
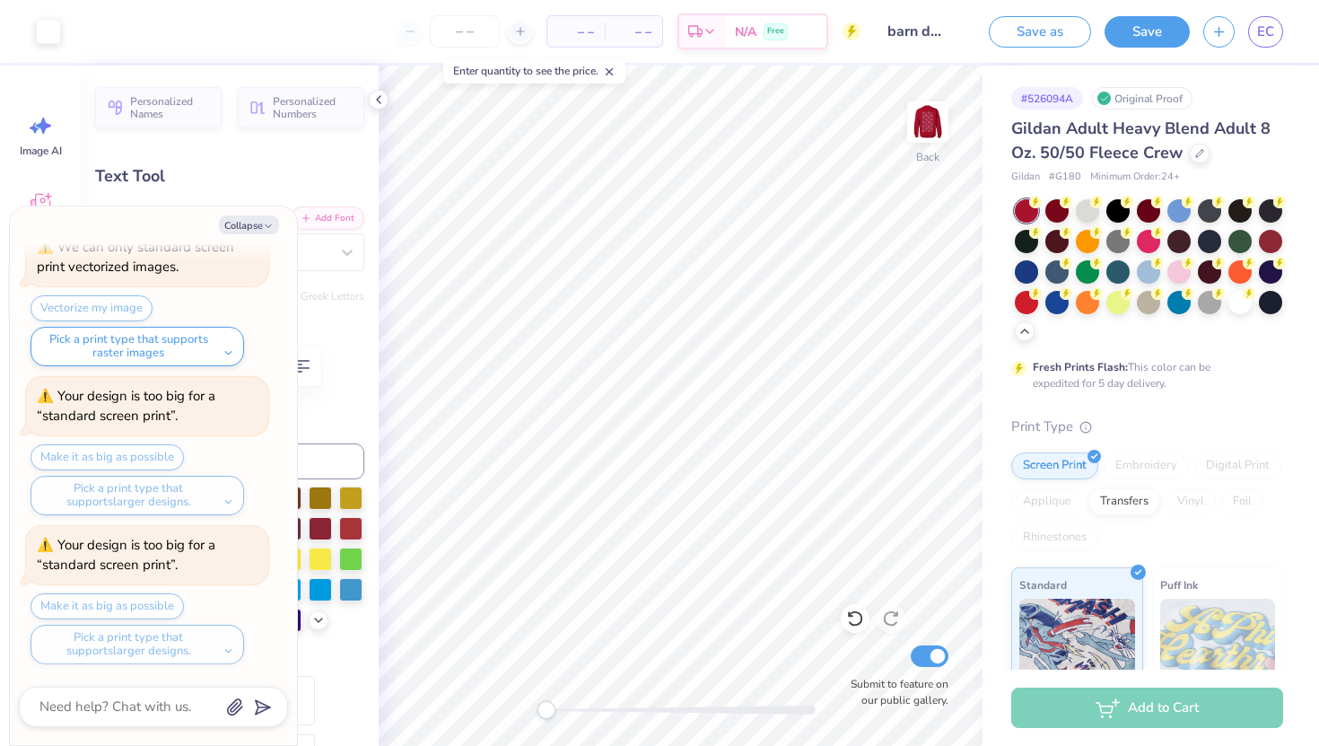
type input "4.88"
type textarea "x"
type input "2.40"
type input "2.11"
type input "3.83"
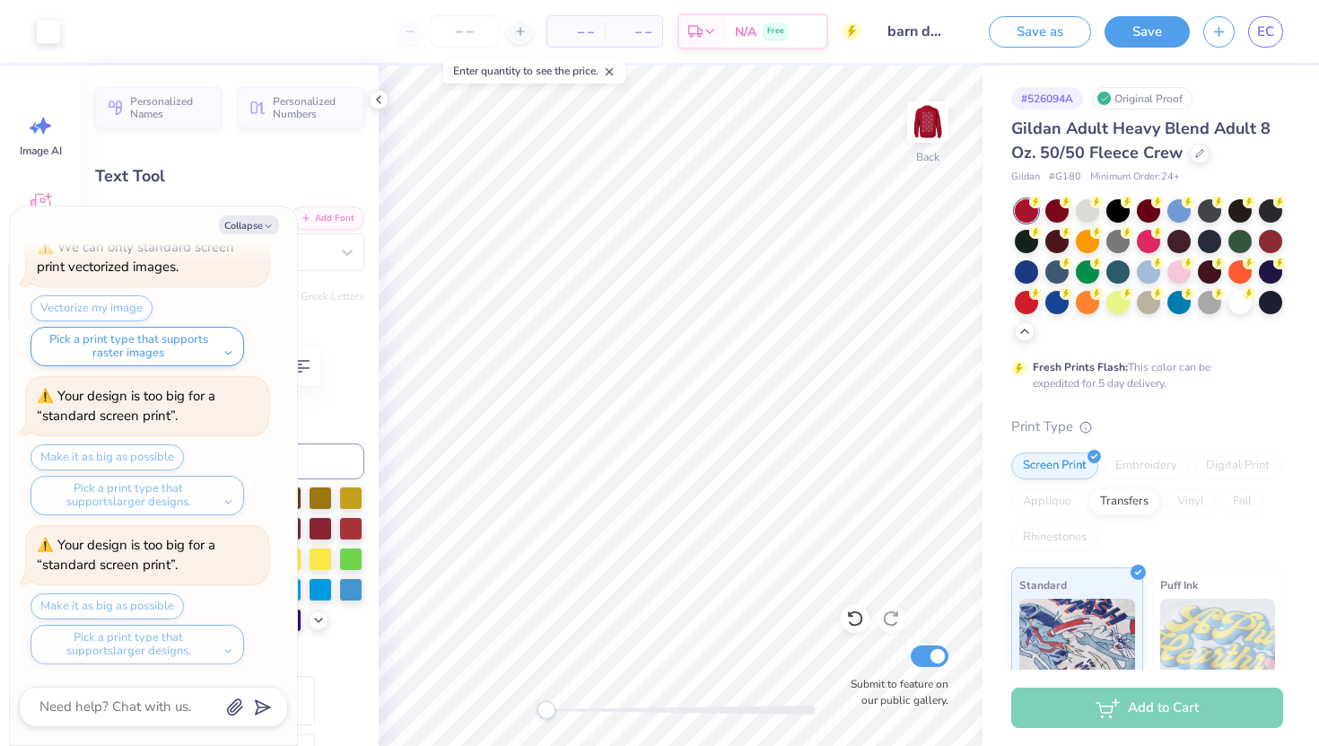
type textarea "x"
type input "1.61"
type input "1.01"
type input "4.38"
type textarea "x"
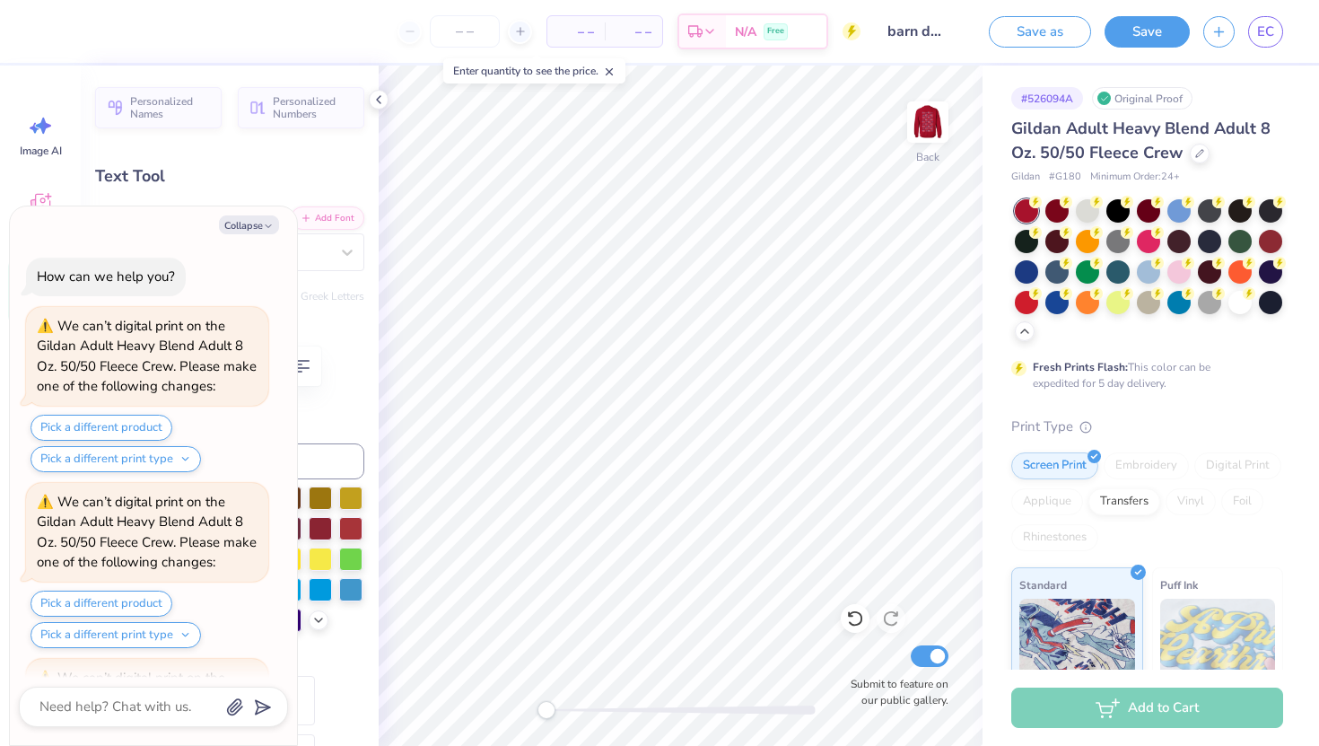
scroll to position [3423, 0]
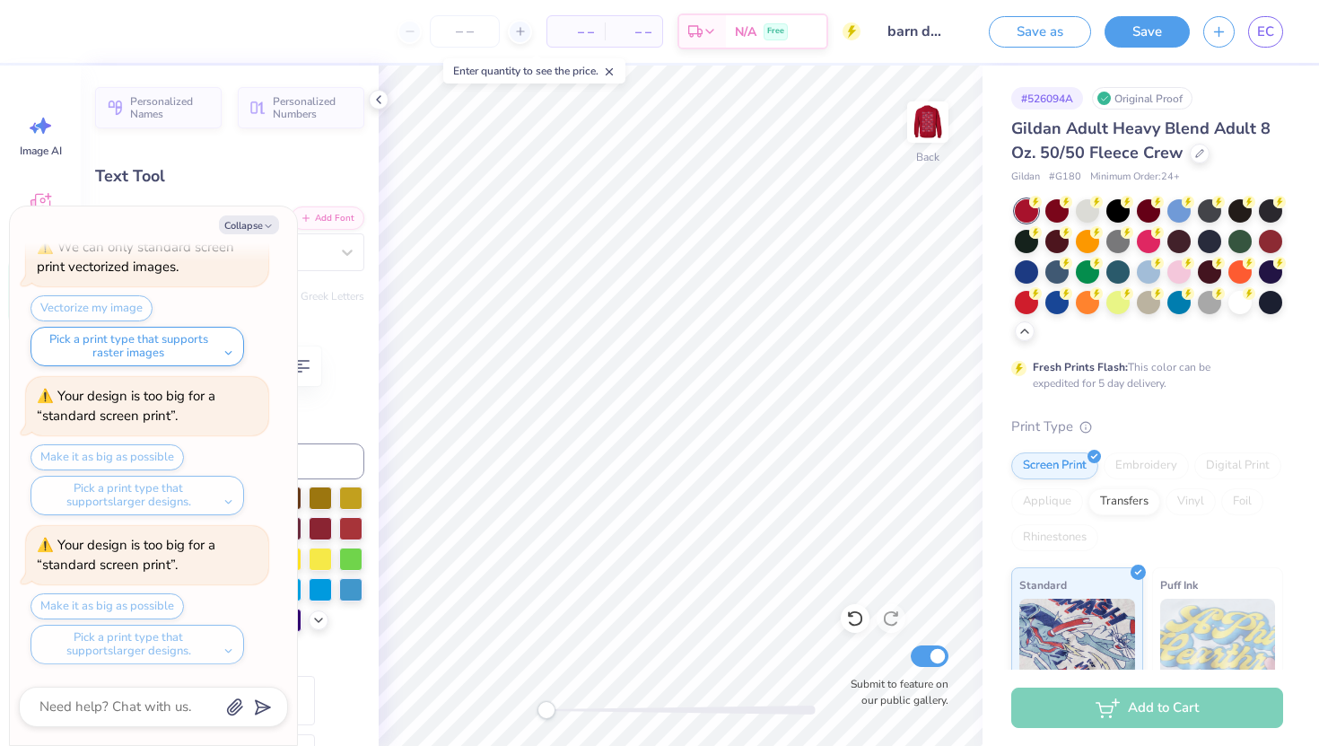
type textarea "x"
type input "2.40"
type input "2.11"
type input "3.63"
type textarea "x"
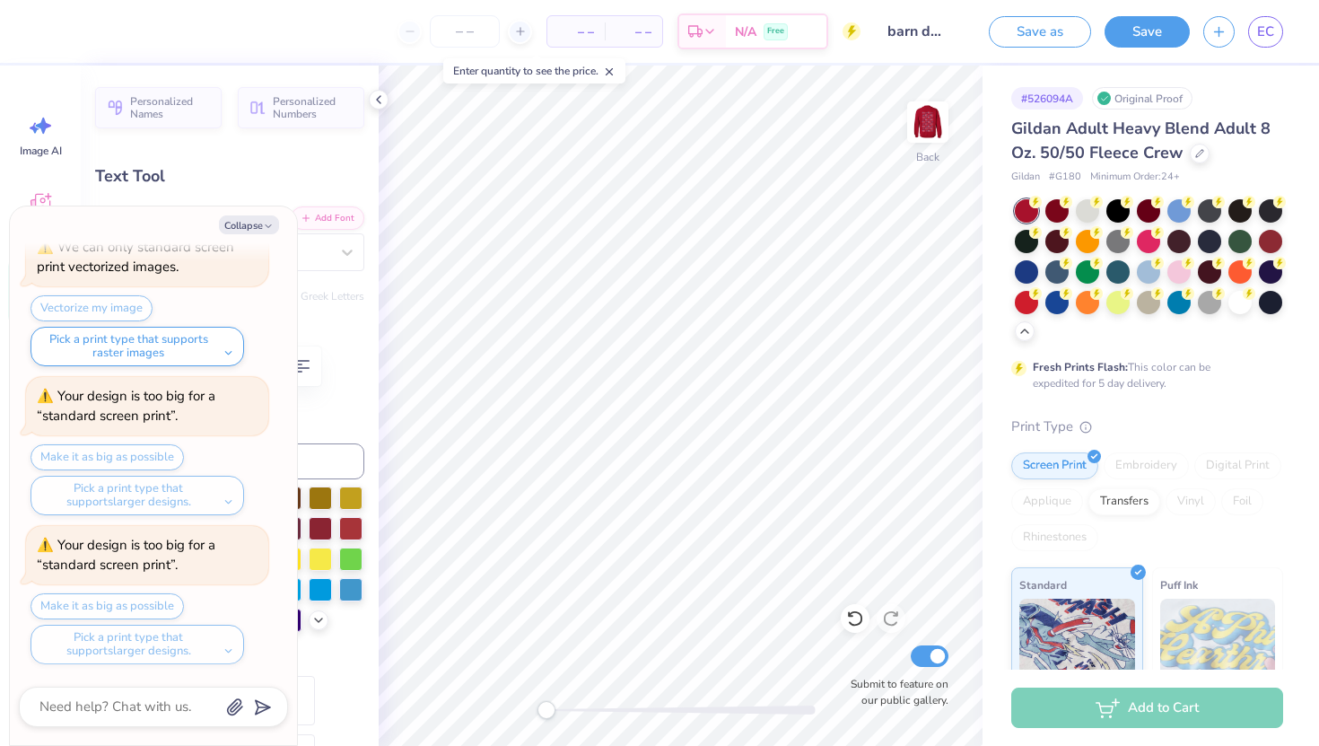
type input "1.61"
type input "1.01"
type input "4.38"
type textarea "x"
type input "1.95"
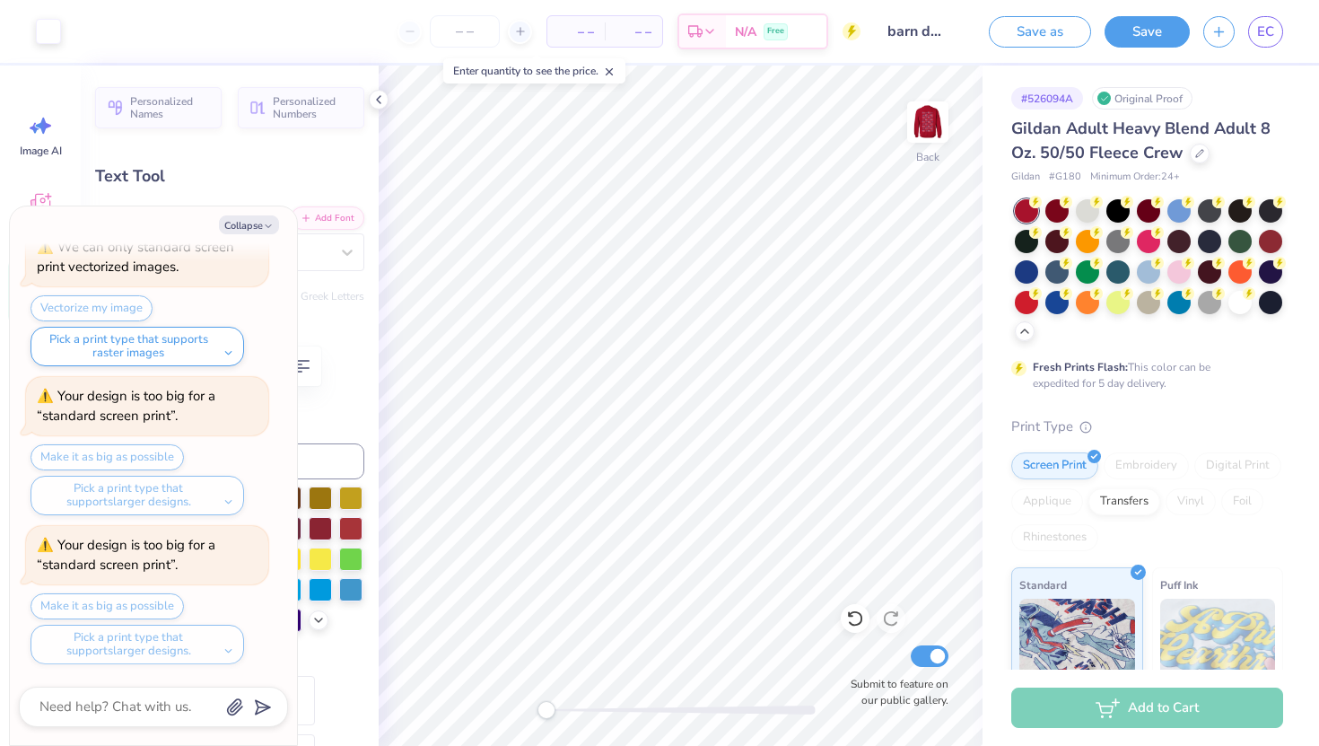
type input "2.12"
type input "3.82"
click at [935, 139] on img at bounding box center [928, 122] width 72 height 72
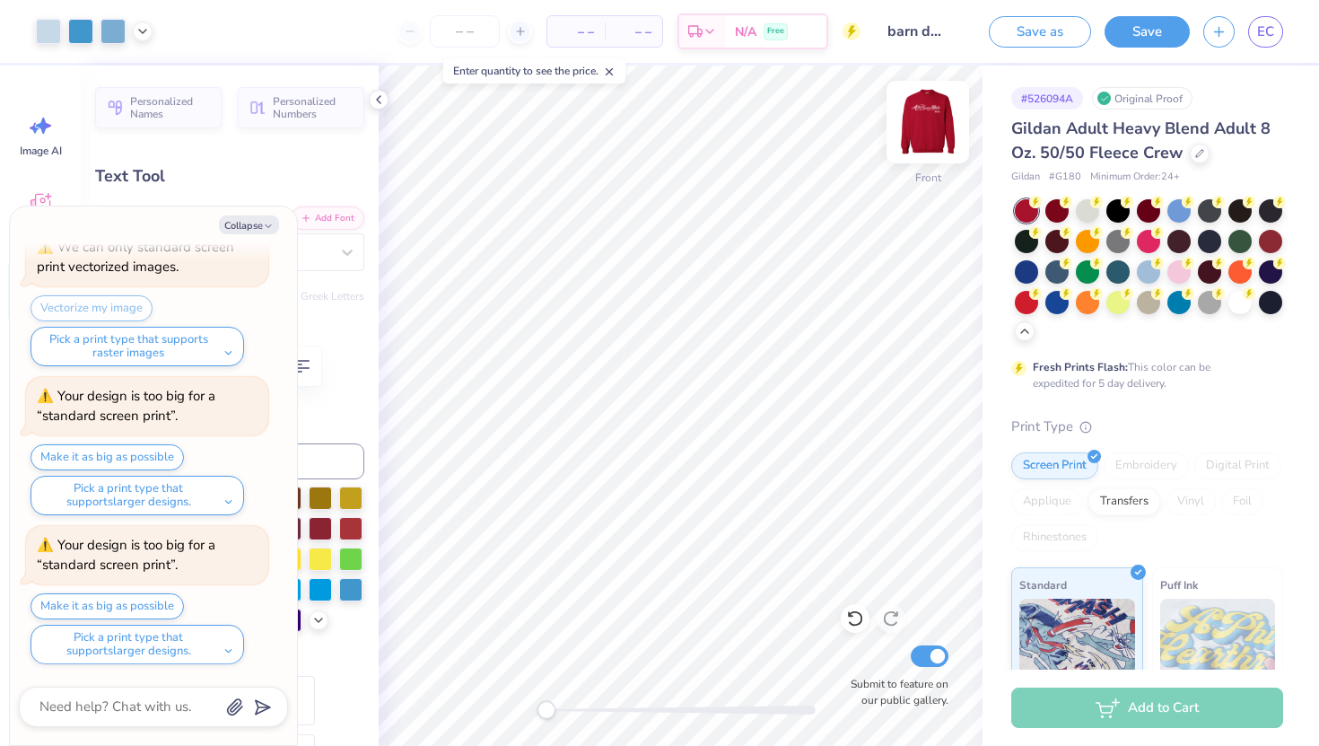
click at [924, 126] on img at bounding box center [928, 122] width 72 height 72
click at [933, 109] on img at bounding box center [928, 122] width 72 height 72
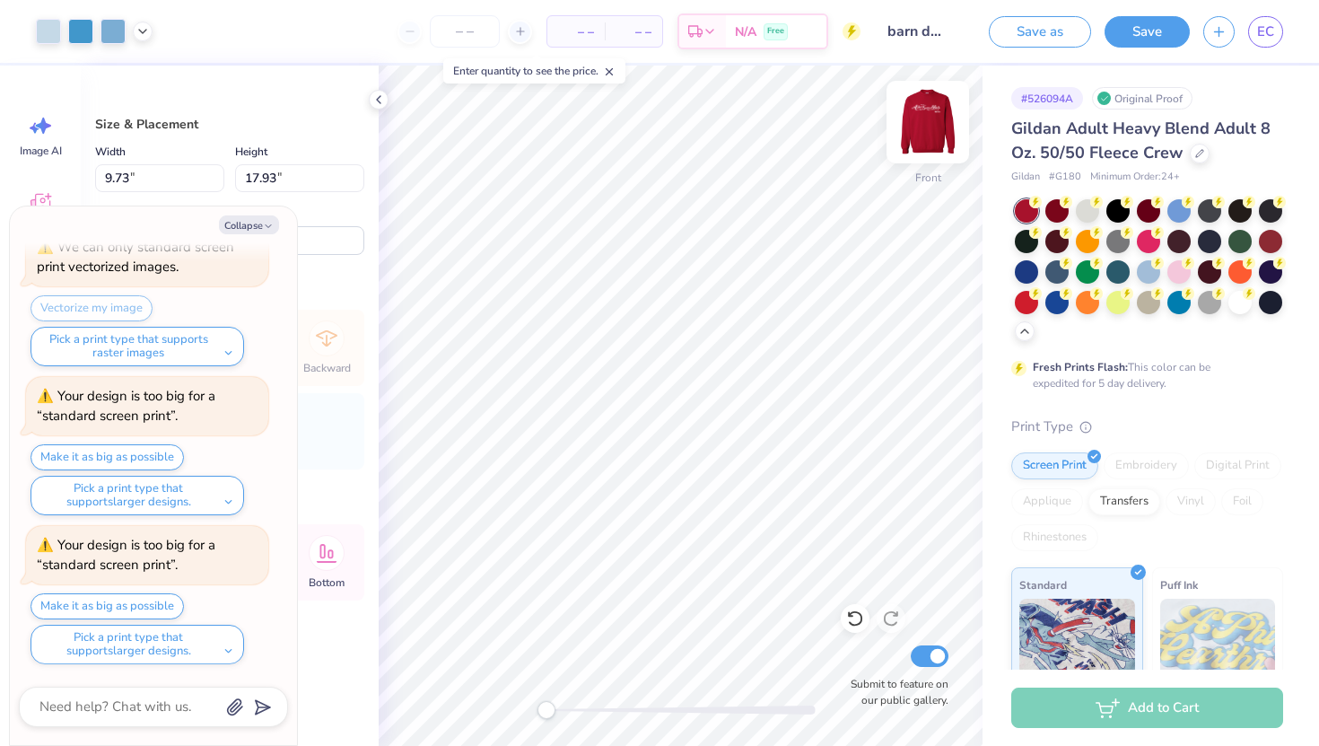
type textarea "x"
type input "3.30"
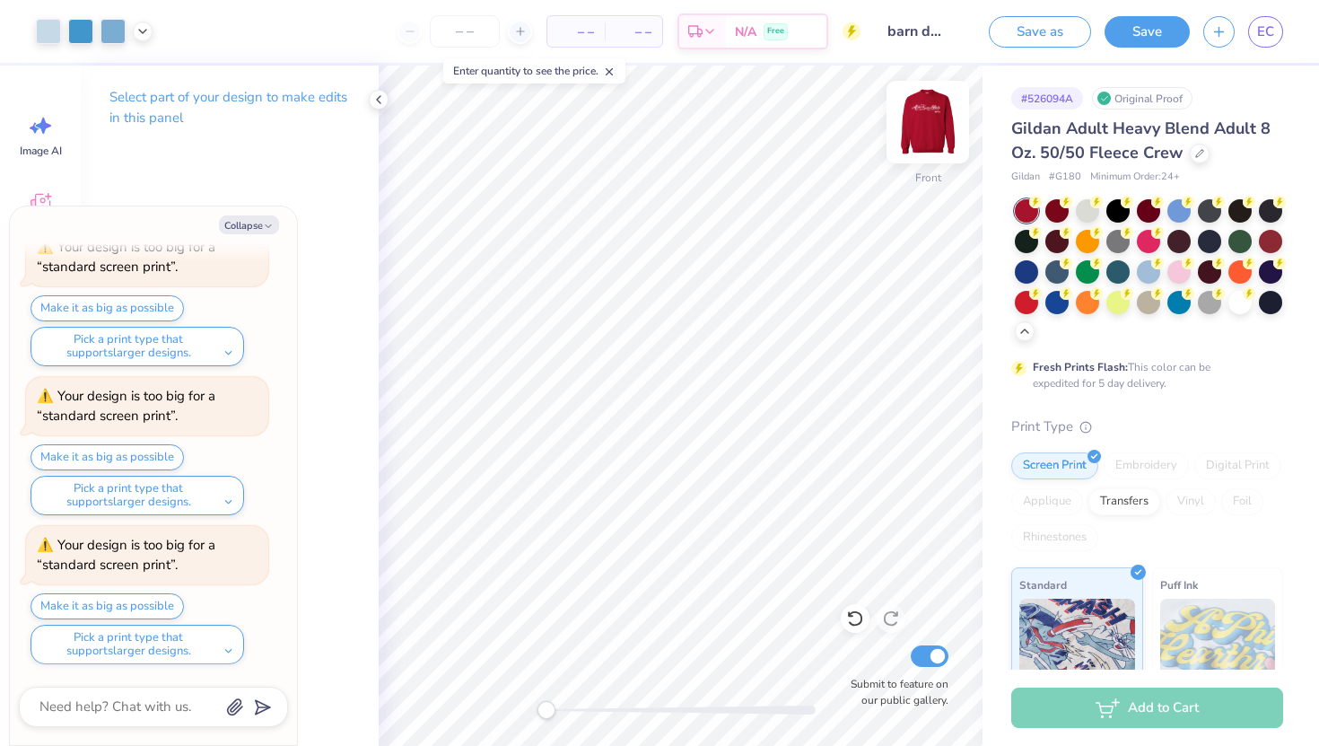
click at [943, 127] on img at bounding box center [928, 122] width 72 height 72
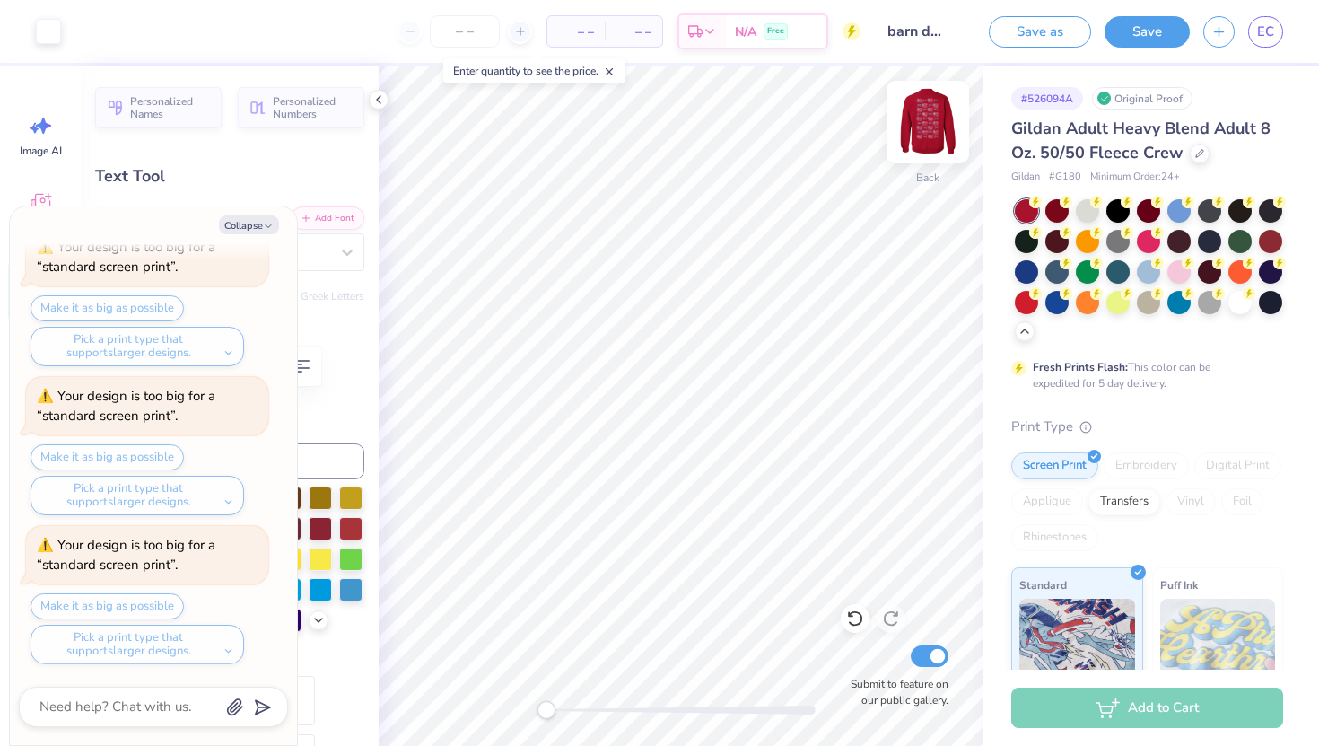
type textarea "x"
type input "2.40"
type input "2.11"
type input "3.83"
type textarea "x"
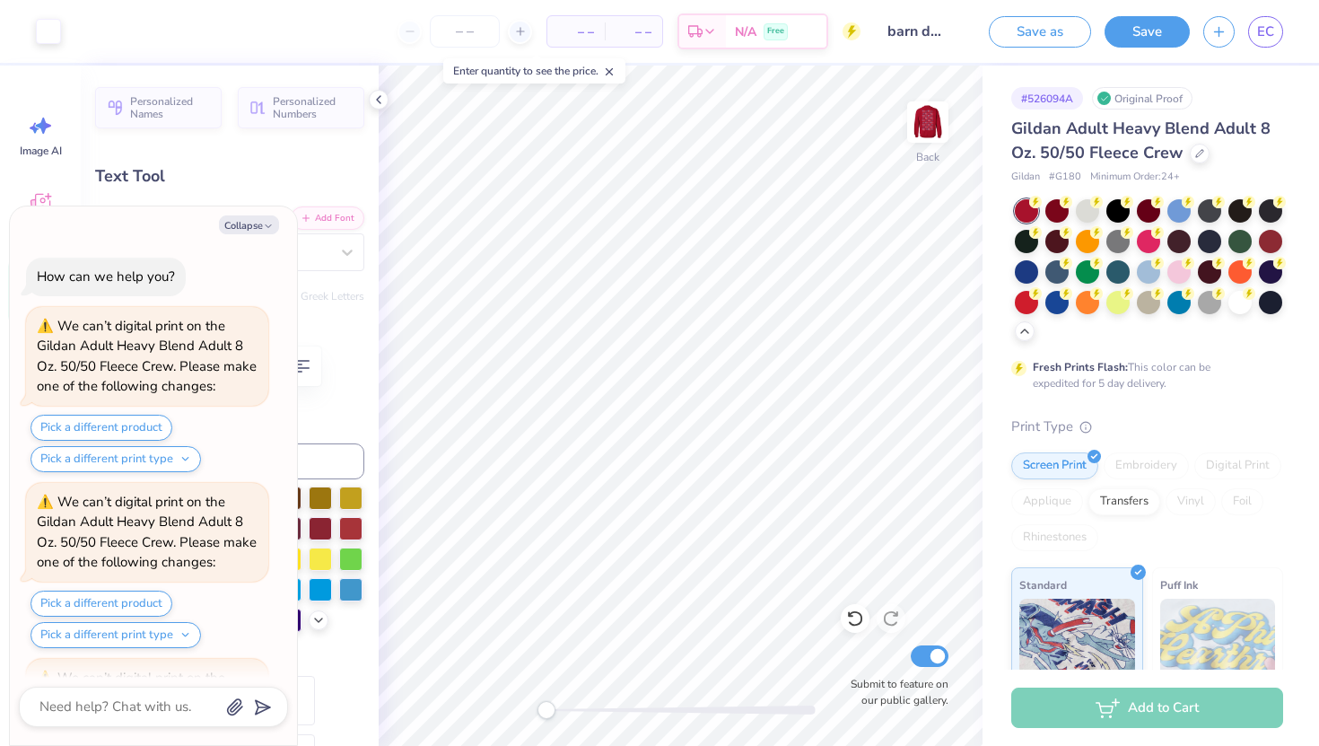
scroll to position [3721, 0]
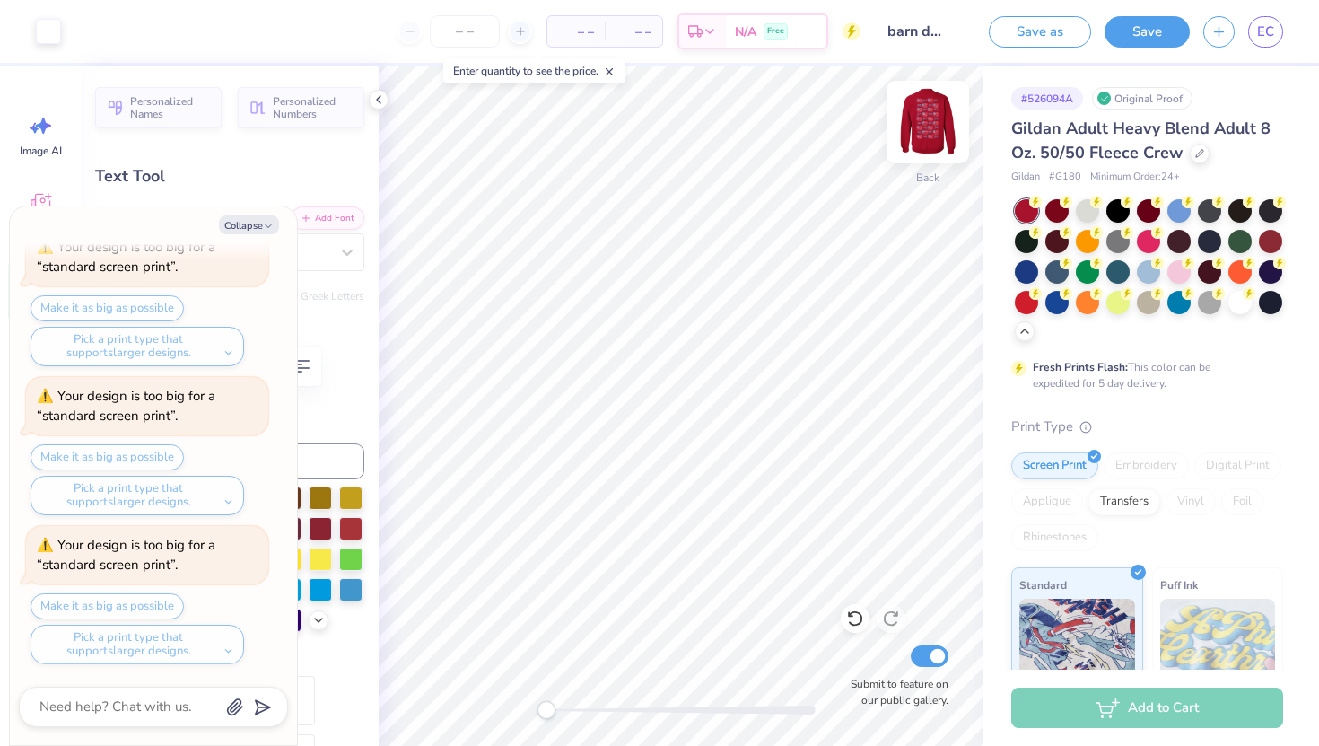
click at [930, 144] on img at bounding box center [928, 122] width 72 height 72
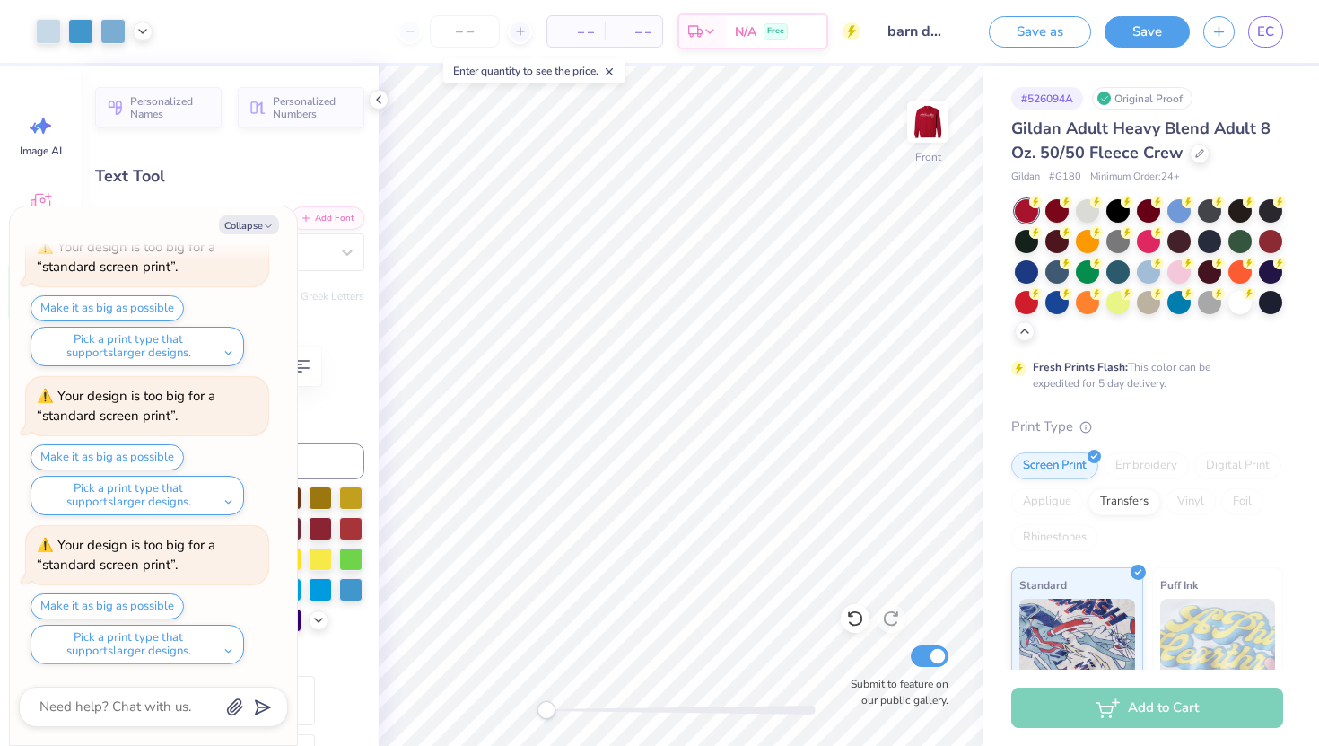
click at [930, 140] on img at bounding box center [928, 122] width 36 height 36
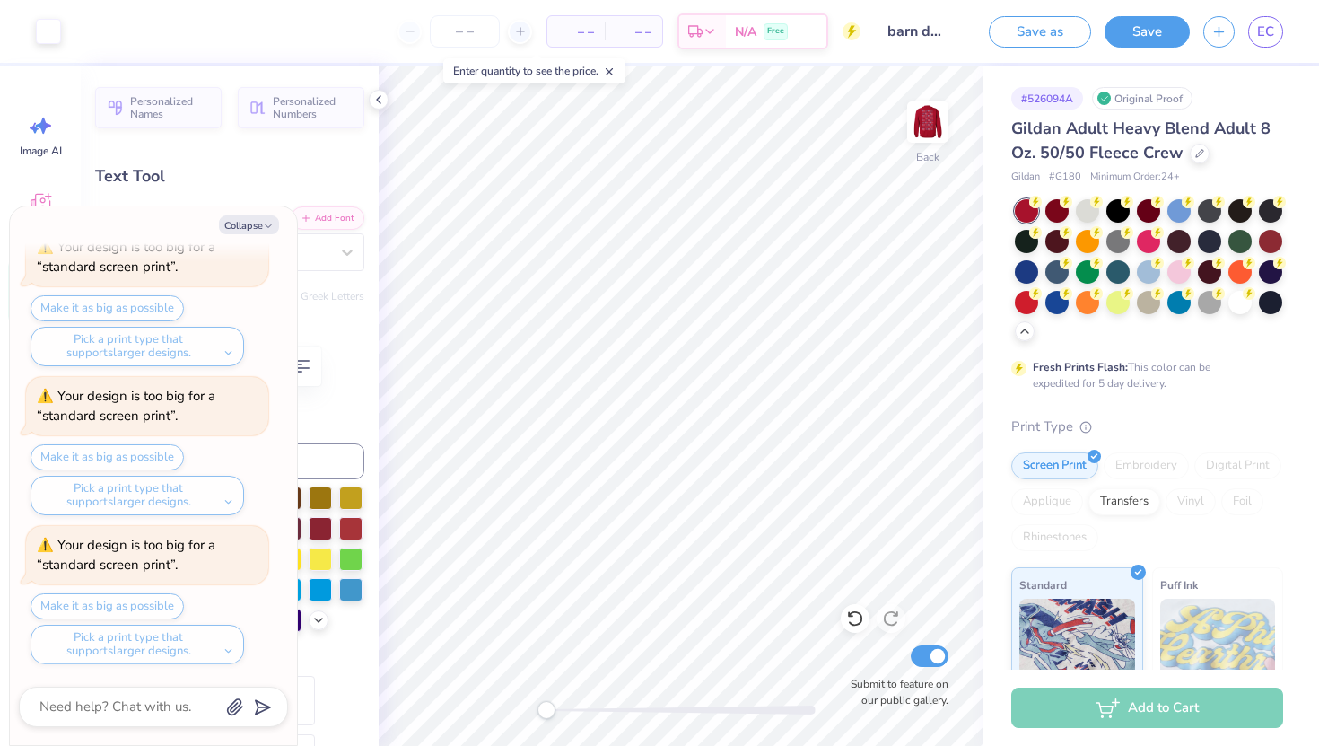
click at [930, 140] on img at bounding box center [928, 122] width 36 height 36
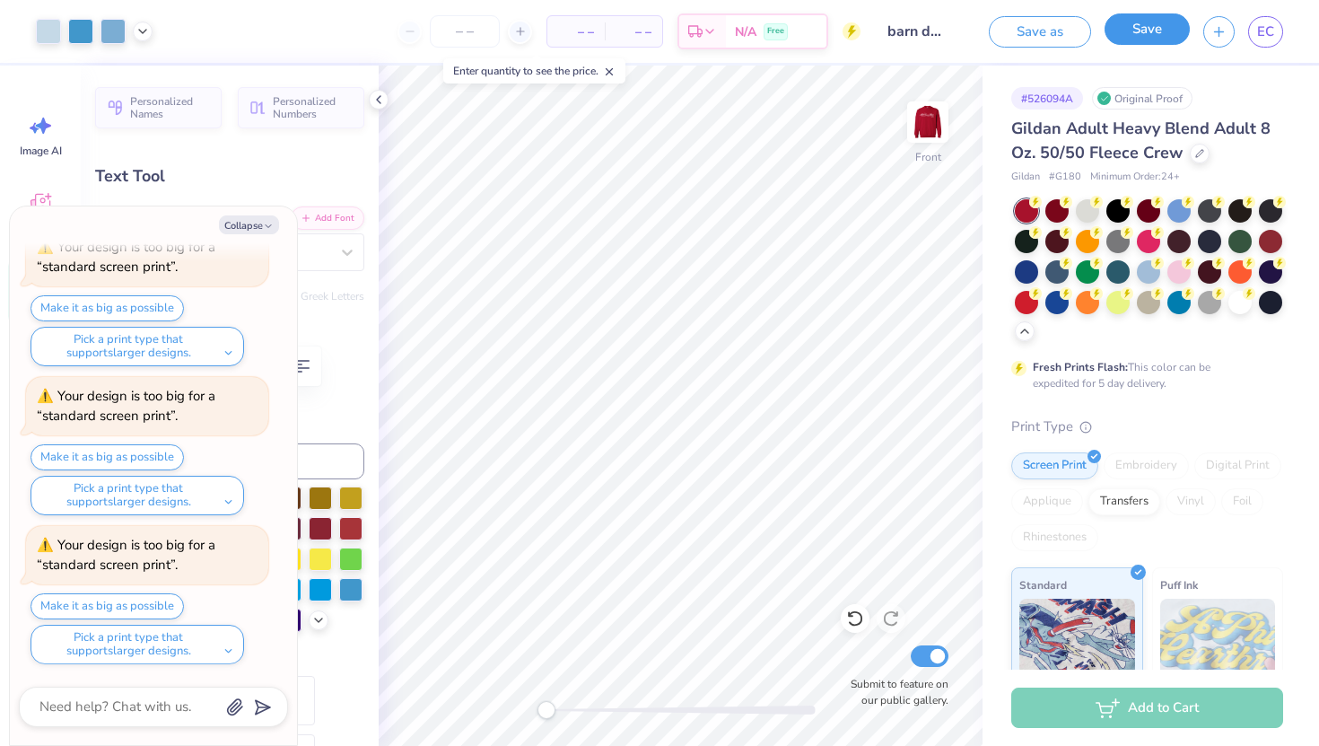
click at [1141, 31] on button "Save" at bounding box center [1147, 28] width 85 height 31
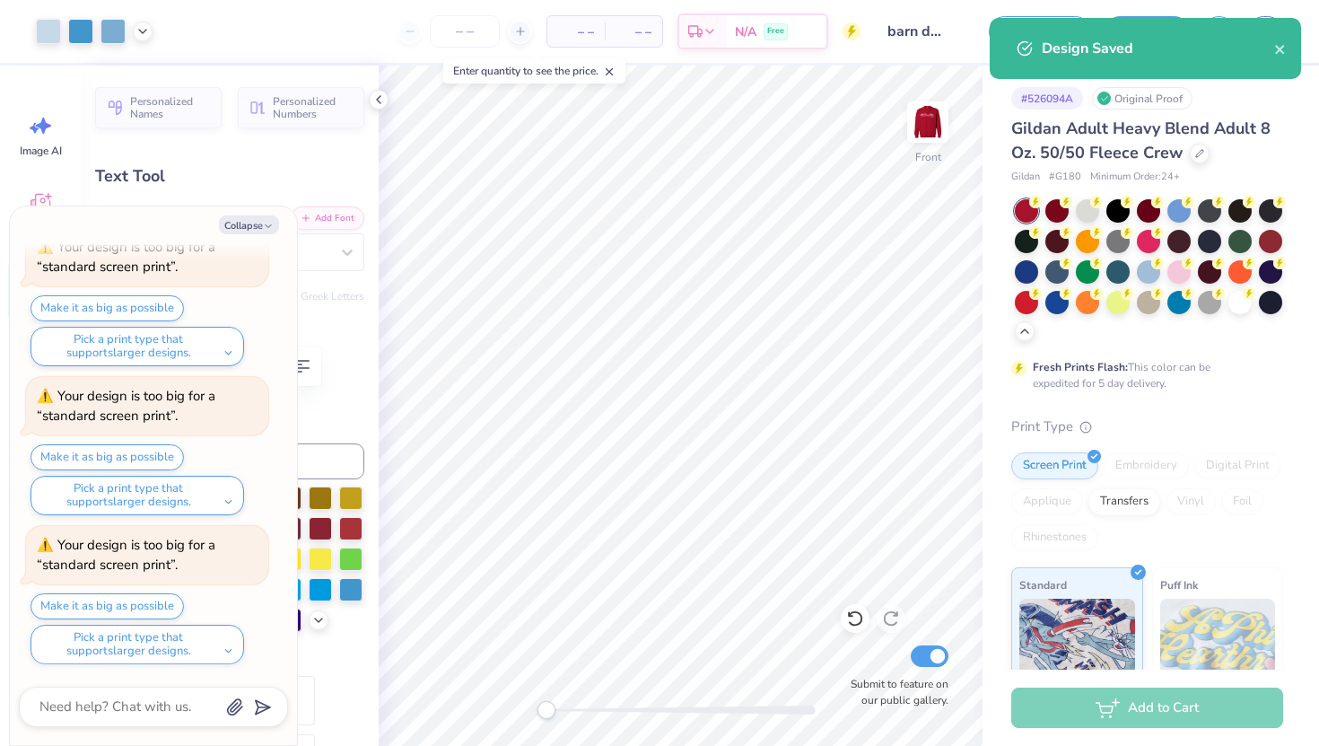
type textarea "x"
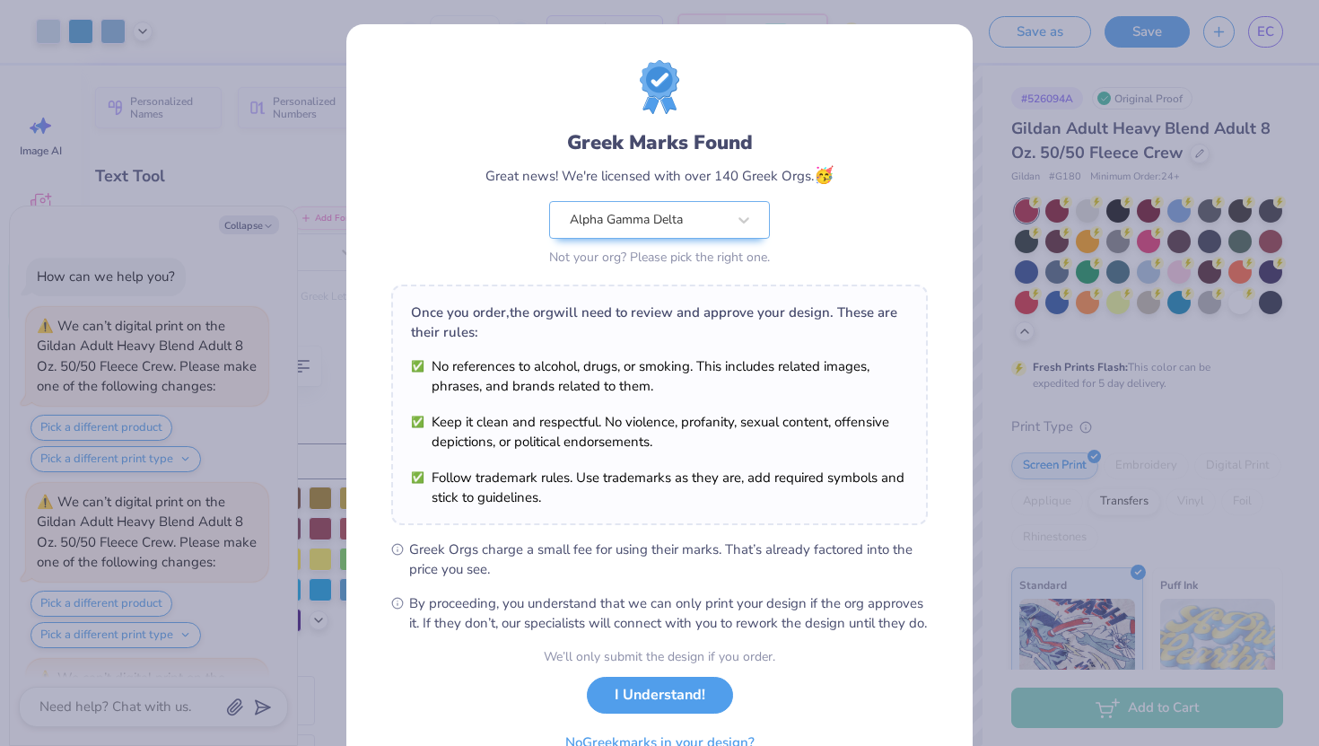
scroll to position [3721, 0]
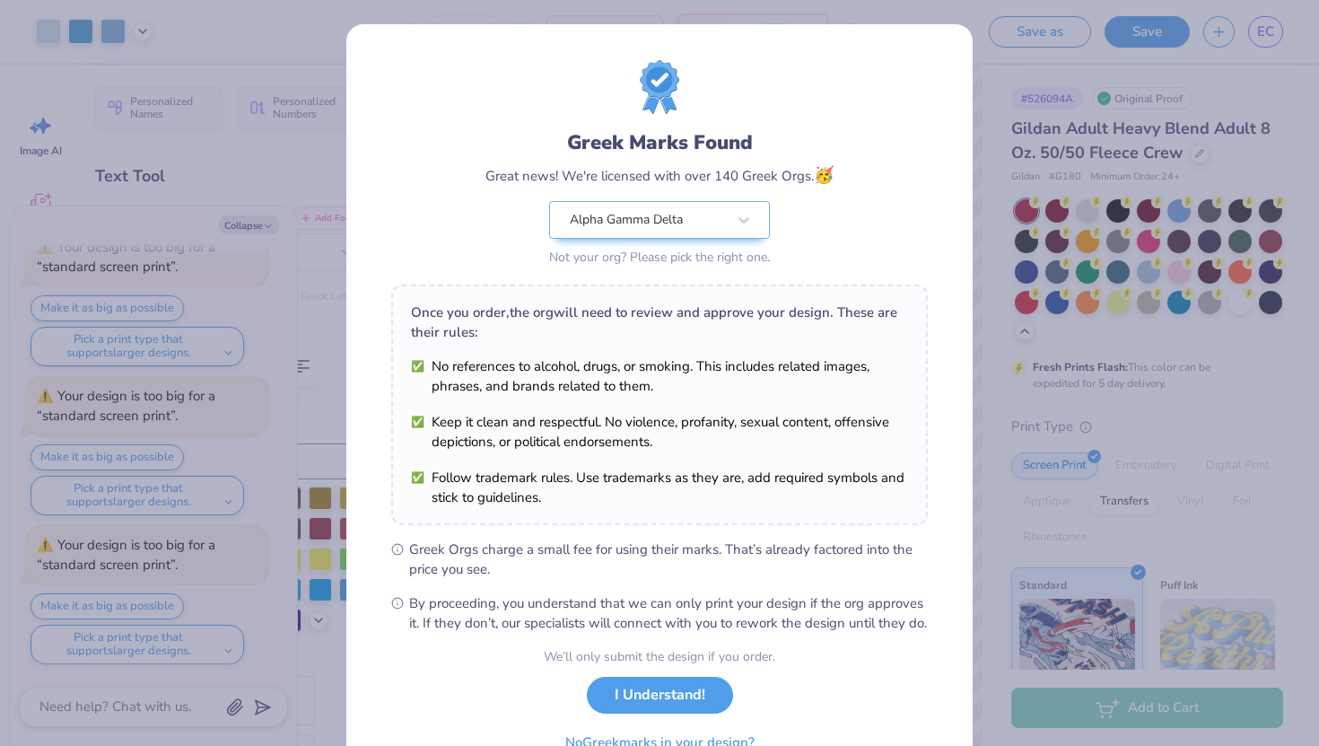
click at [685, 691] on div "We’ll only submit the design if you order. I Understand! No Greek marks in your…" at bounding box center [660, 703] width 232 height 113
click at [685, 708] on button "I Understand!" at bounding box center [660, 690] width 146 height 37
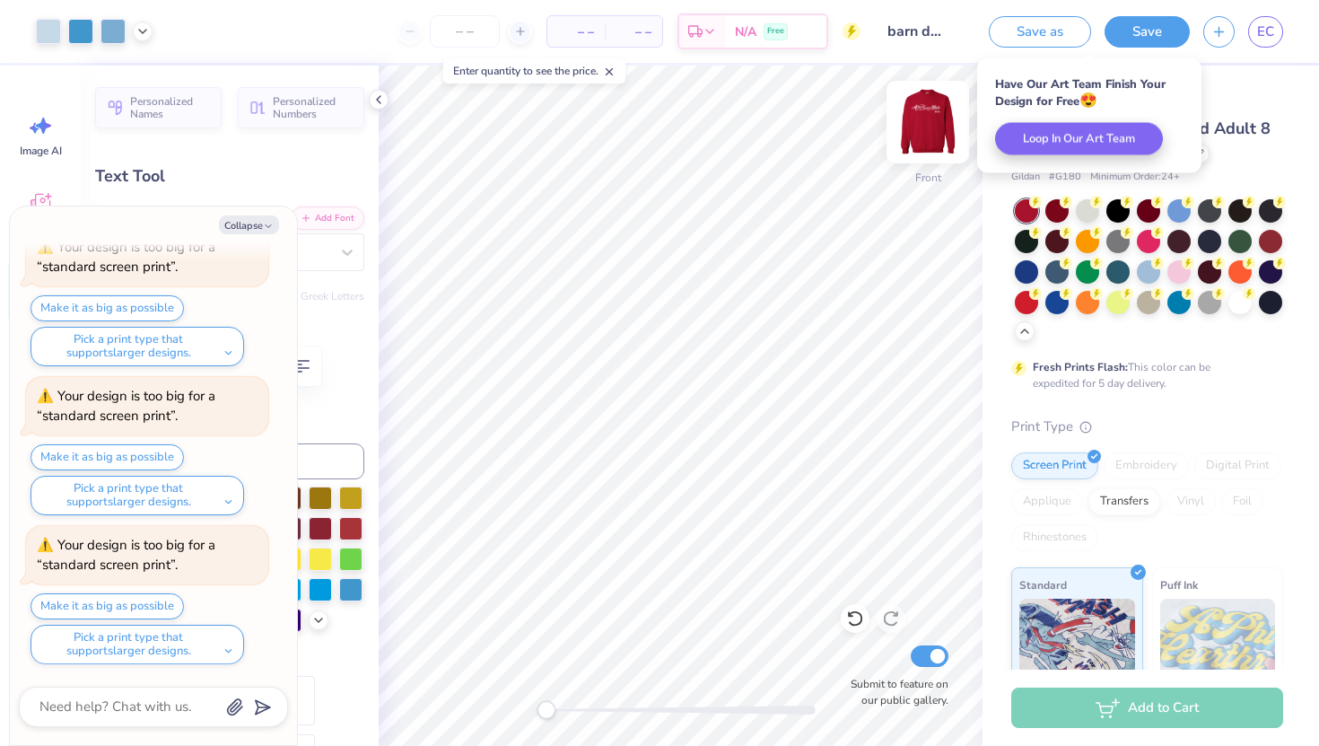
click at [923, 145] on img at bounding box center [928, 122] width 72 height 72
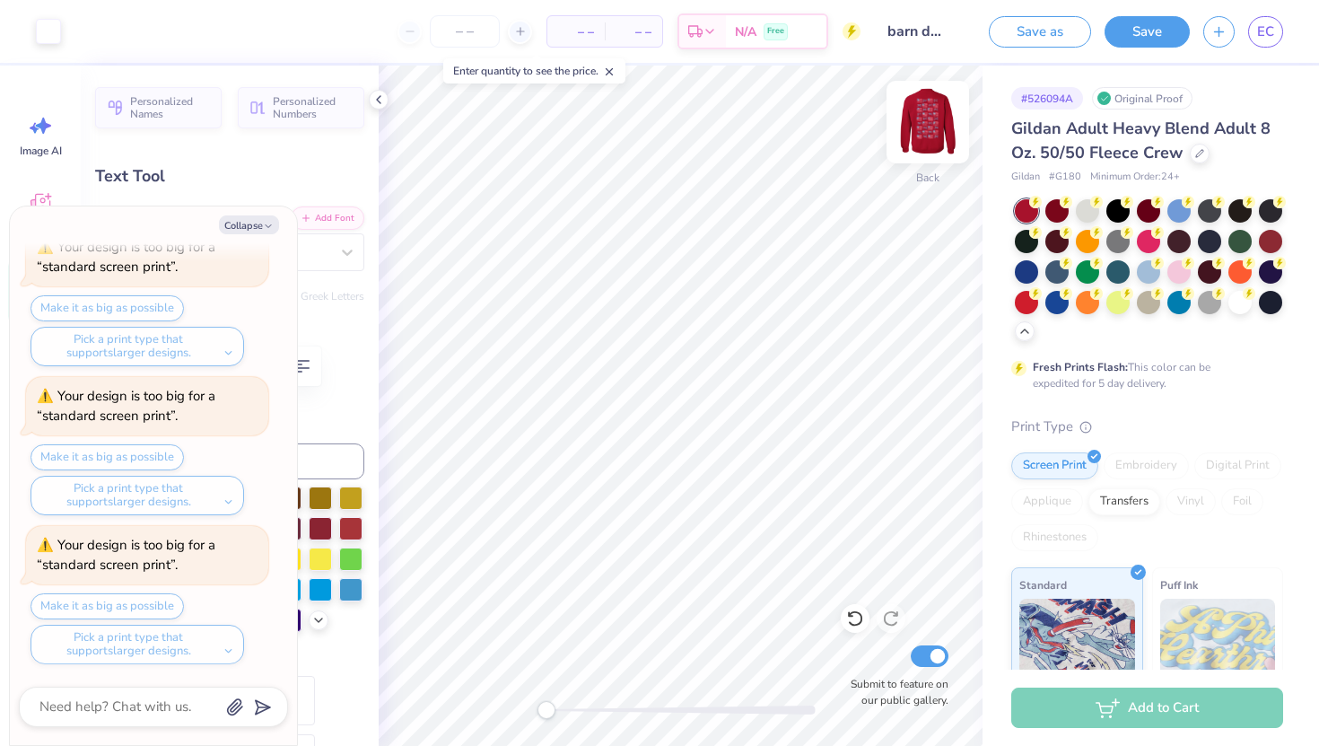
click at [929, 132] on img at bounding box center [928, 122] width 72 height 72
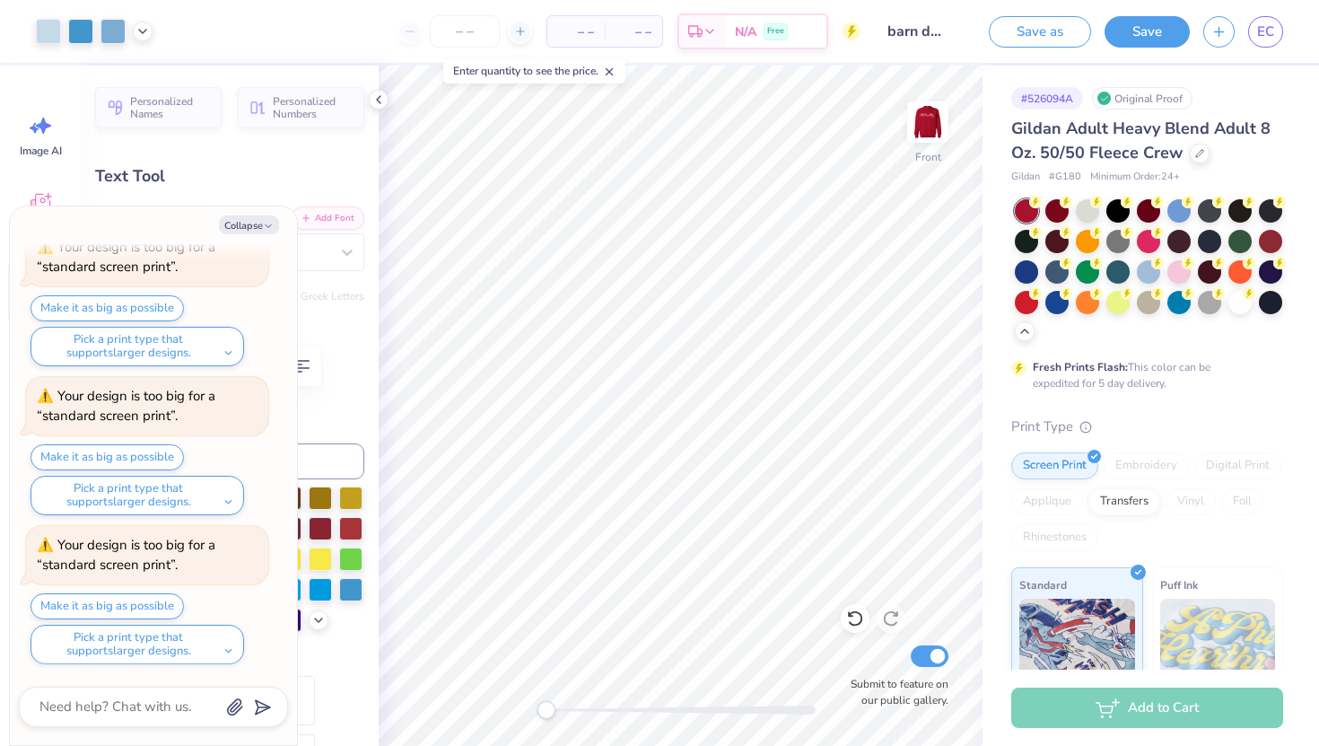
click at [929, 132] on img at bounding box center [928, 122] width 36 height 36
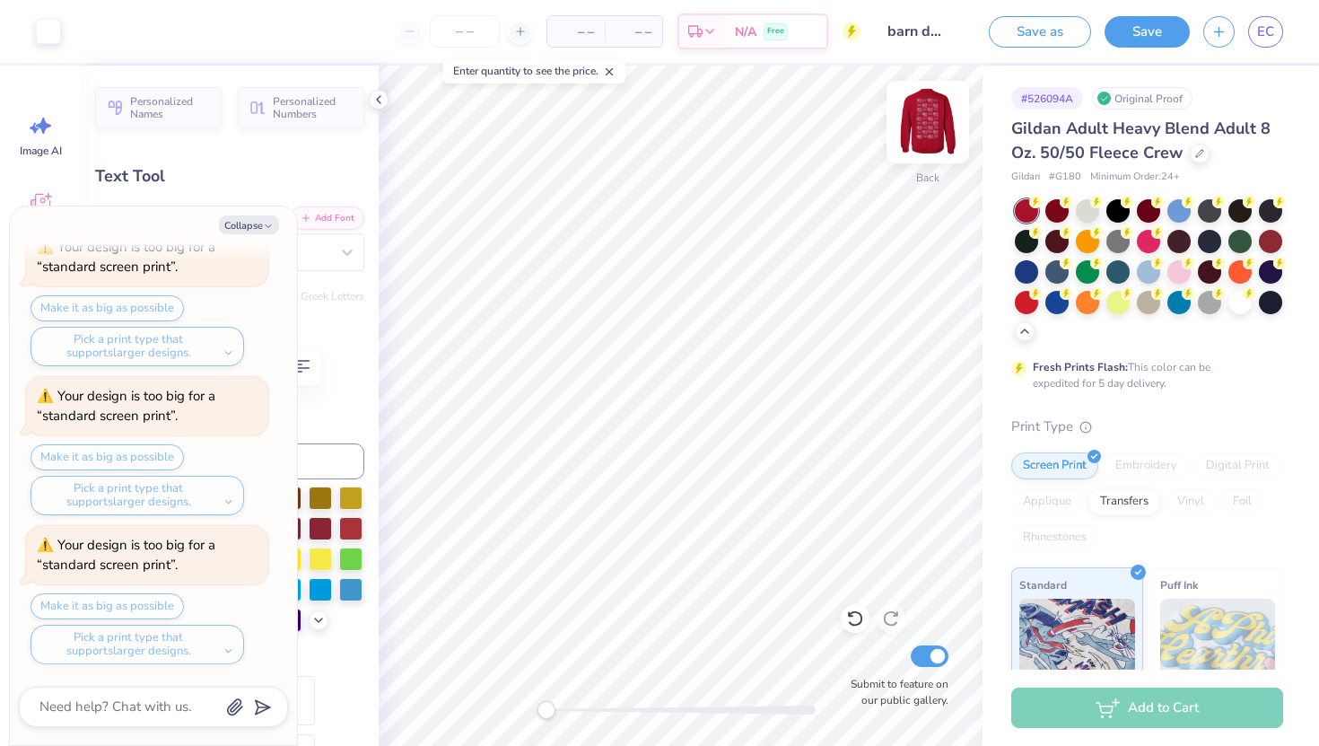
click at [932, 106] on img at bounding box center [928, 122] width 72 height 72
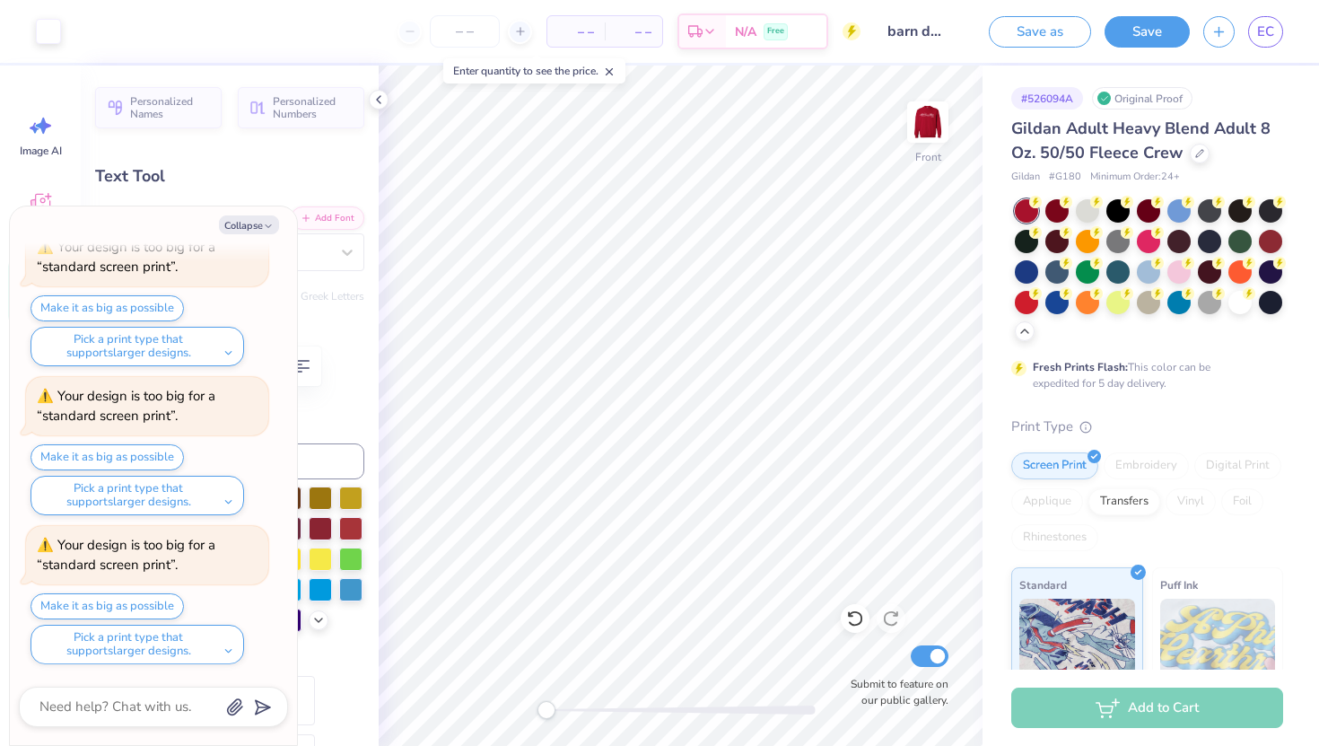
type textarea "x"
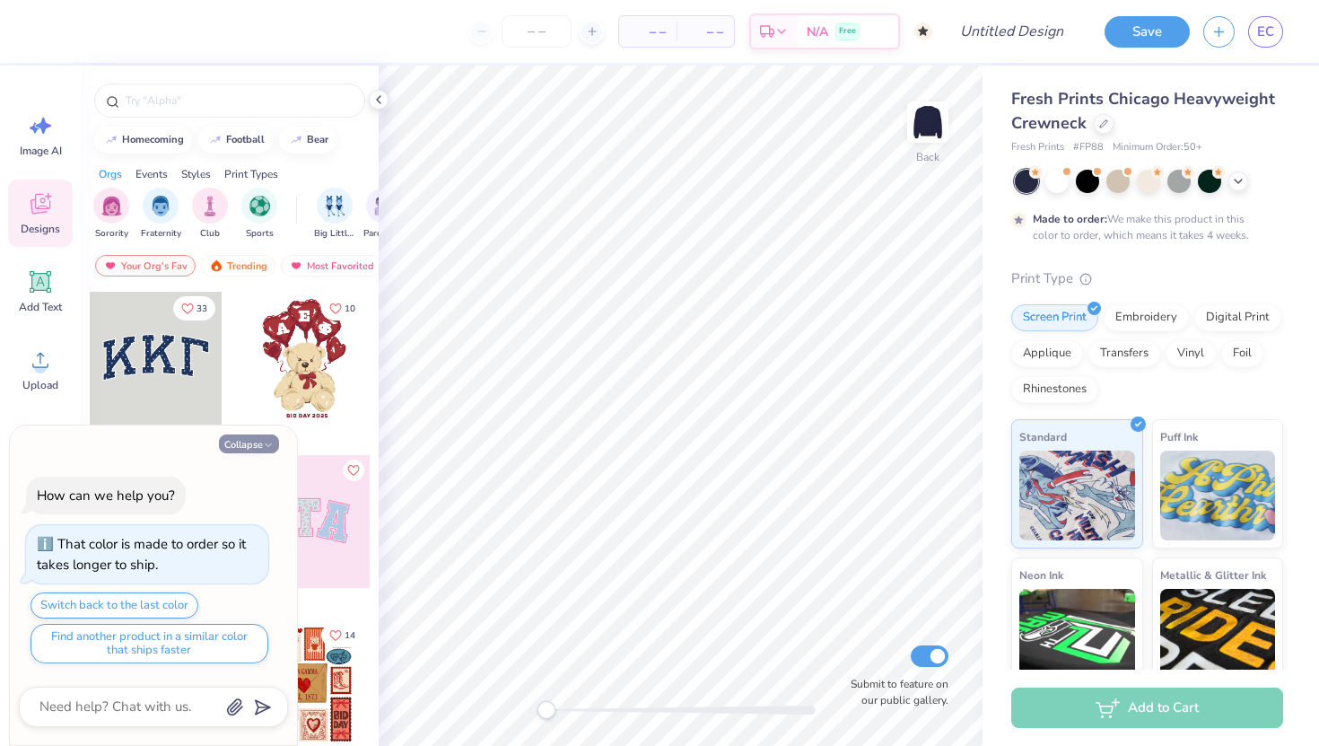
click at [239, 444] on button "Collapse" at bounding box center [249, 443] width 60 height 19
type textarea "x"
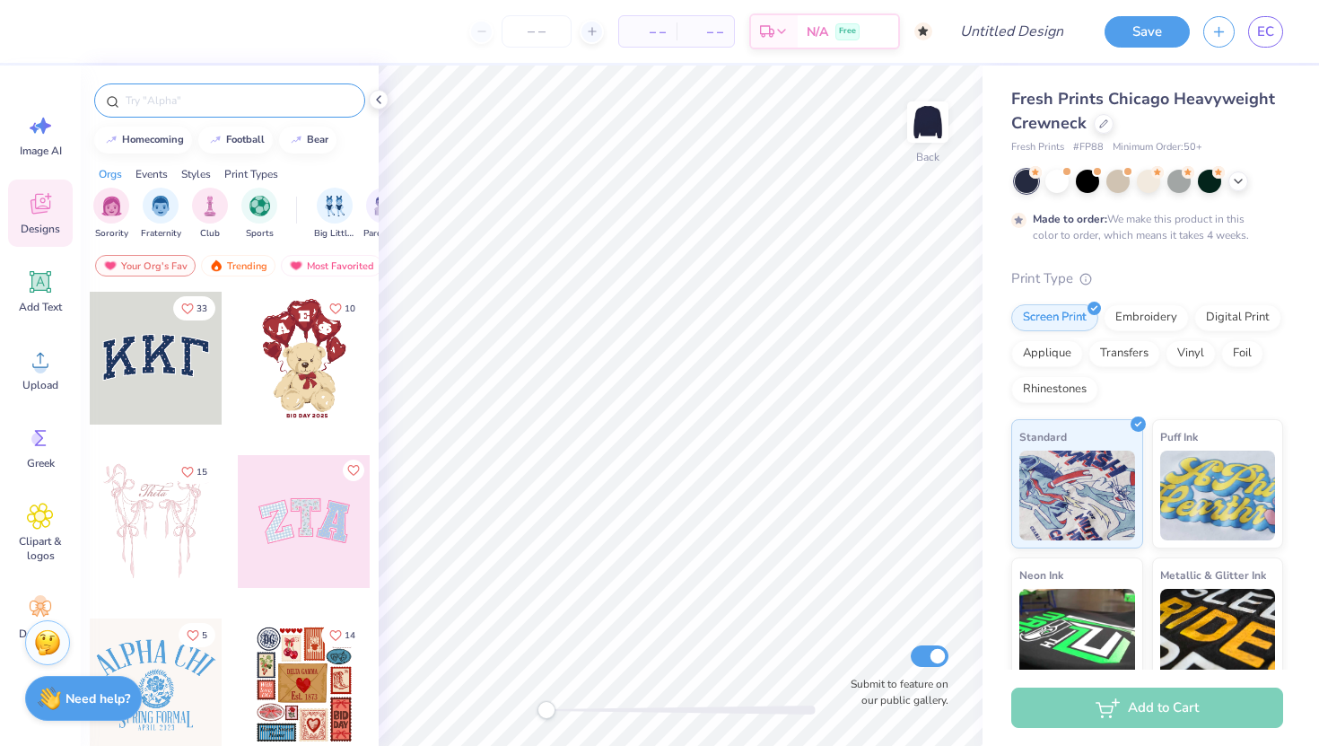
click at [182, 97] on input "text" at bounding box center [239, 101] width 230 height 18
click at [48, 359] on icon at bounding box center [40, 359] width 27 height 27
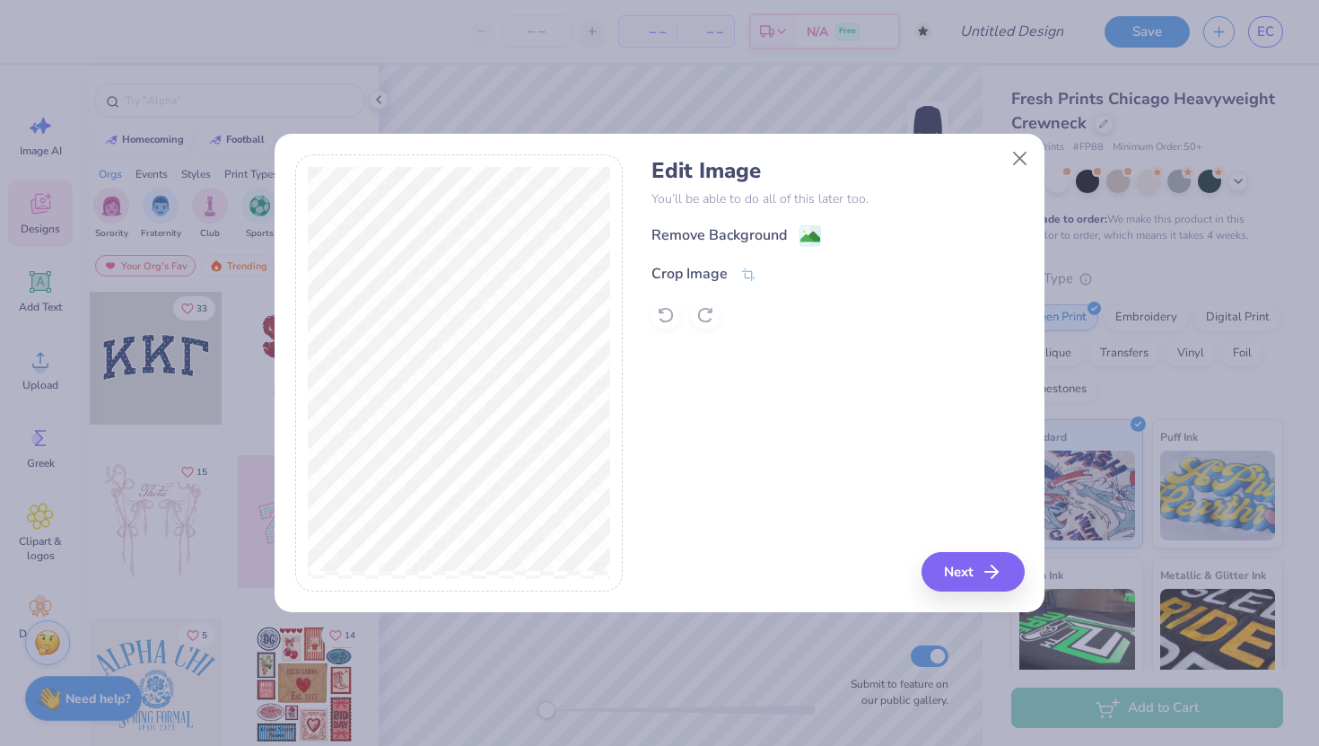
click at [726, 249] on div "Remove Background Crop Image" at bounding box center [838, 276] width 372 height 105
click at [722, 239] on div "Remove Background" at bounding box center [720, 237] width 136 height 22
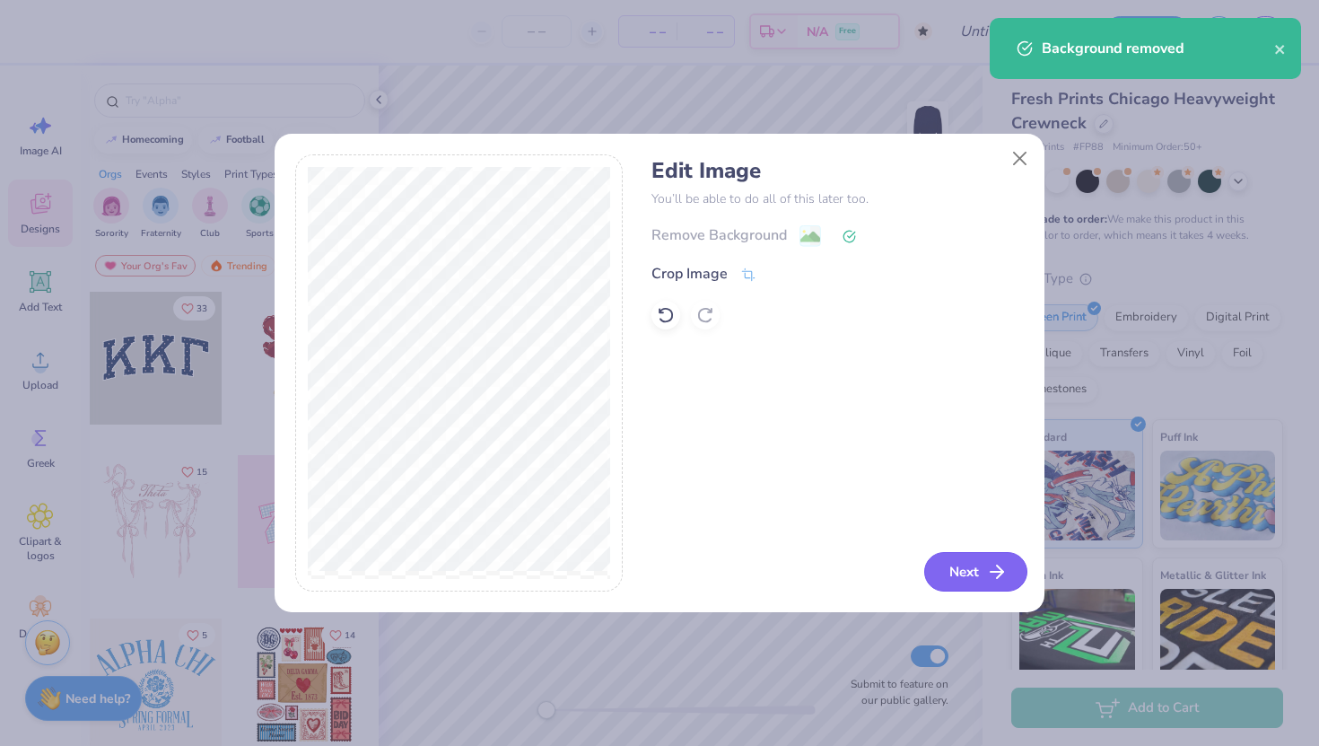
click at [967, 565] on button "Next" at bounding box center [975, 571] width 103 height 39
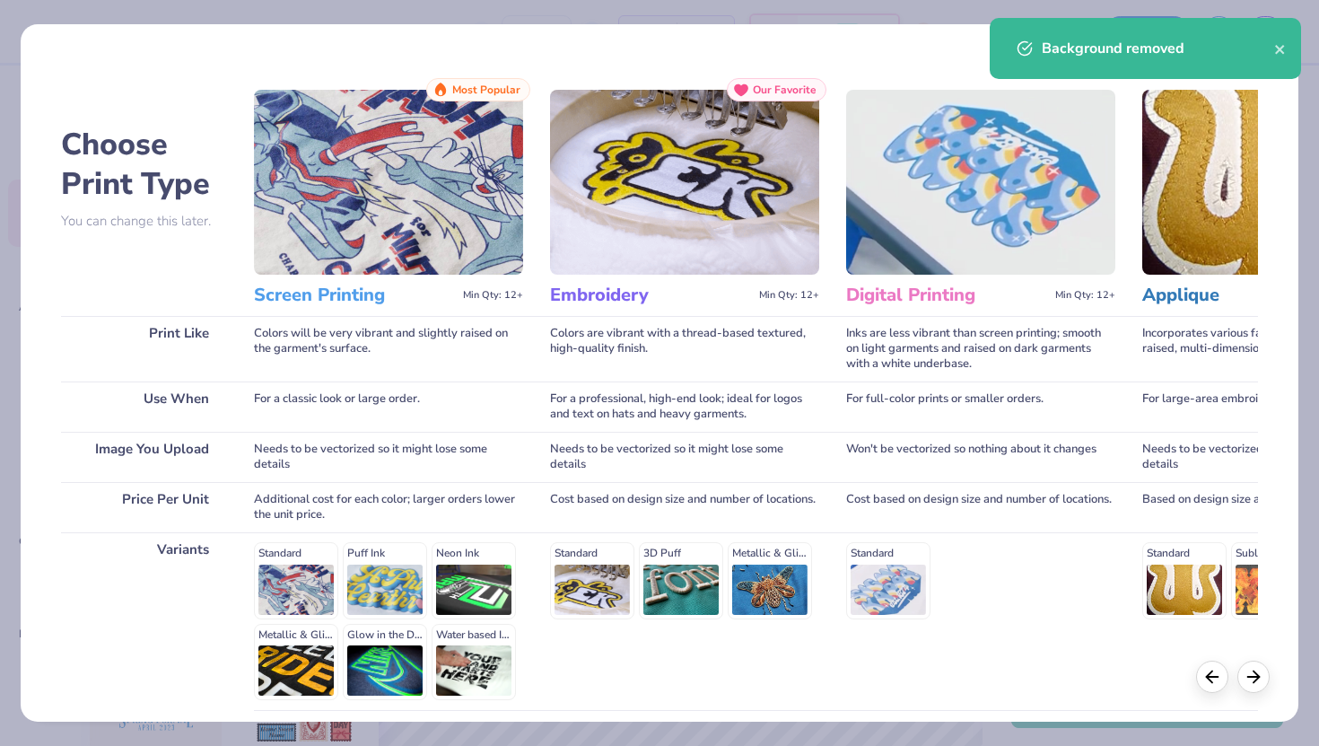
scroll to position [149, 0]
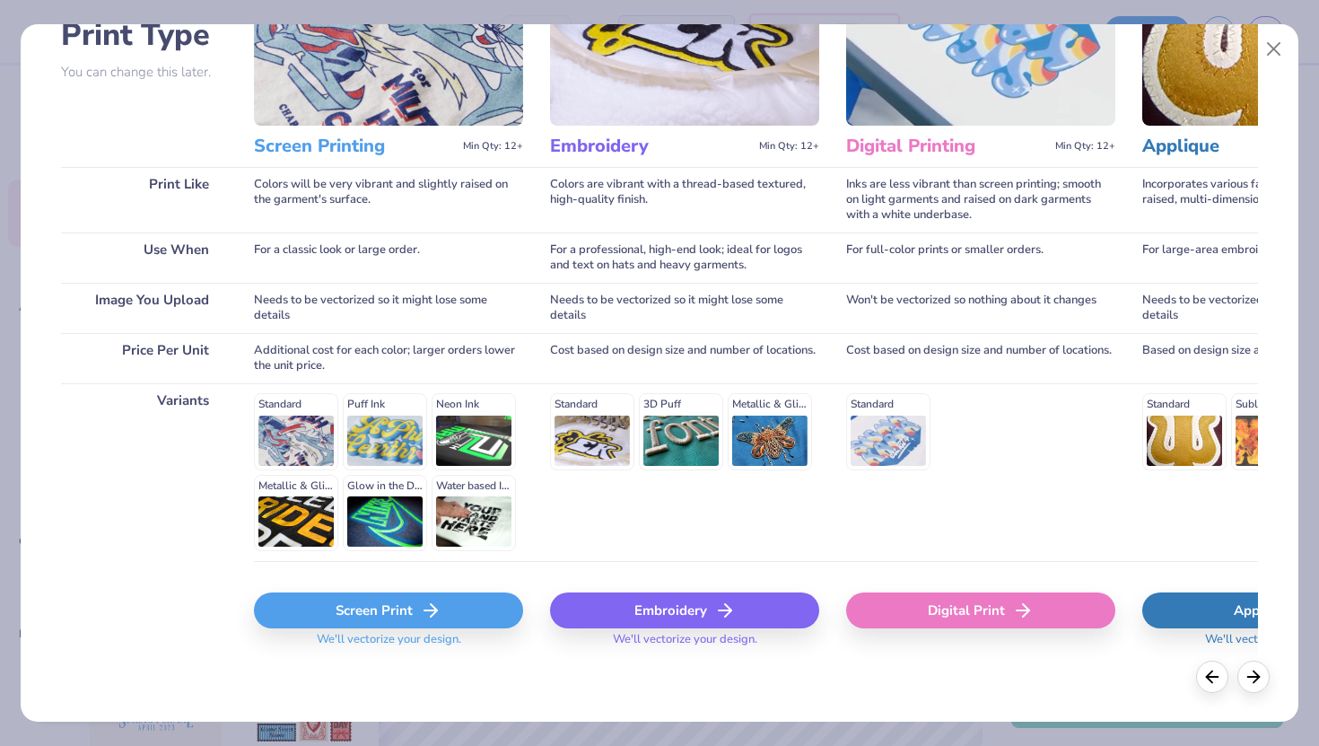
click at [440, 605] on icon at bounding box center [431, 611] width 22 height 22
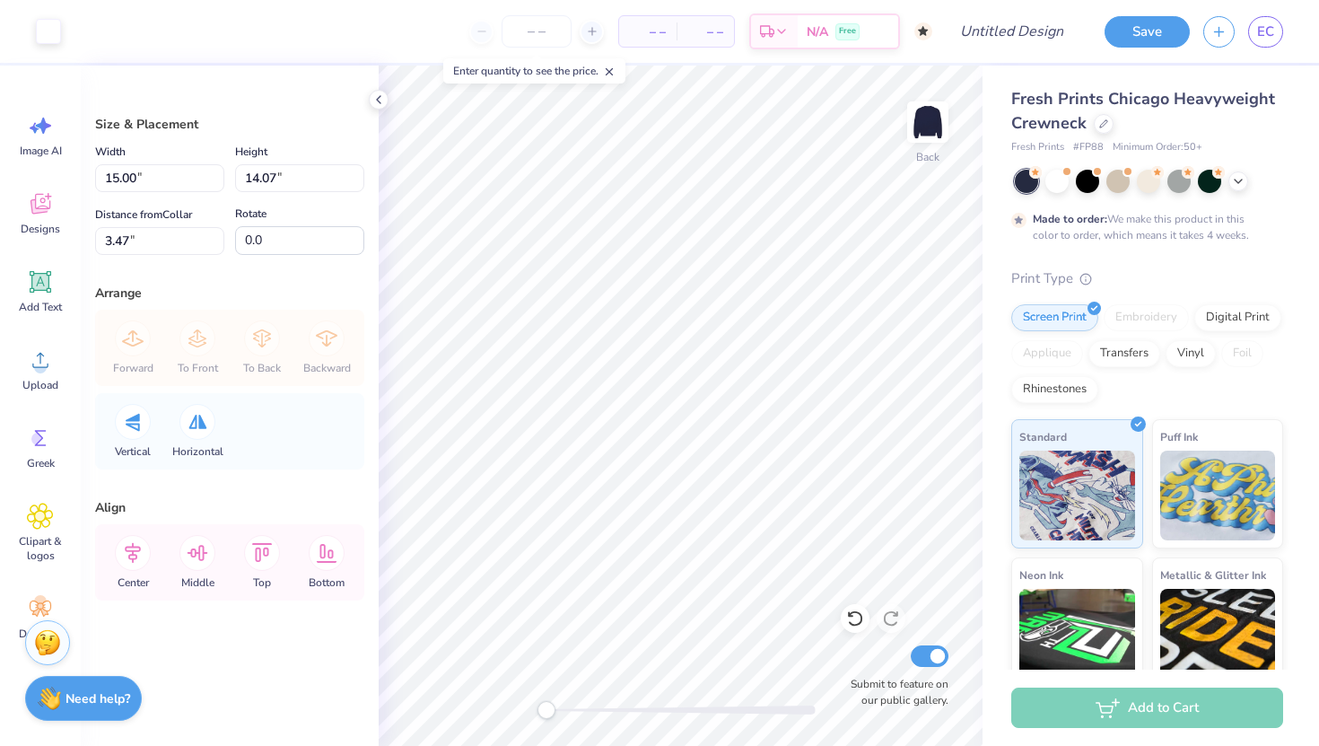
type input "7.22"
type input "6.77"
type input "-21.6"
type input "-53.5"
type input "4.32"
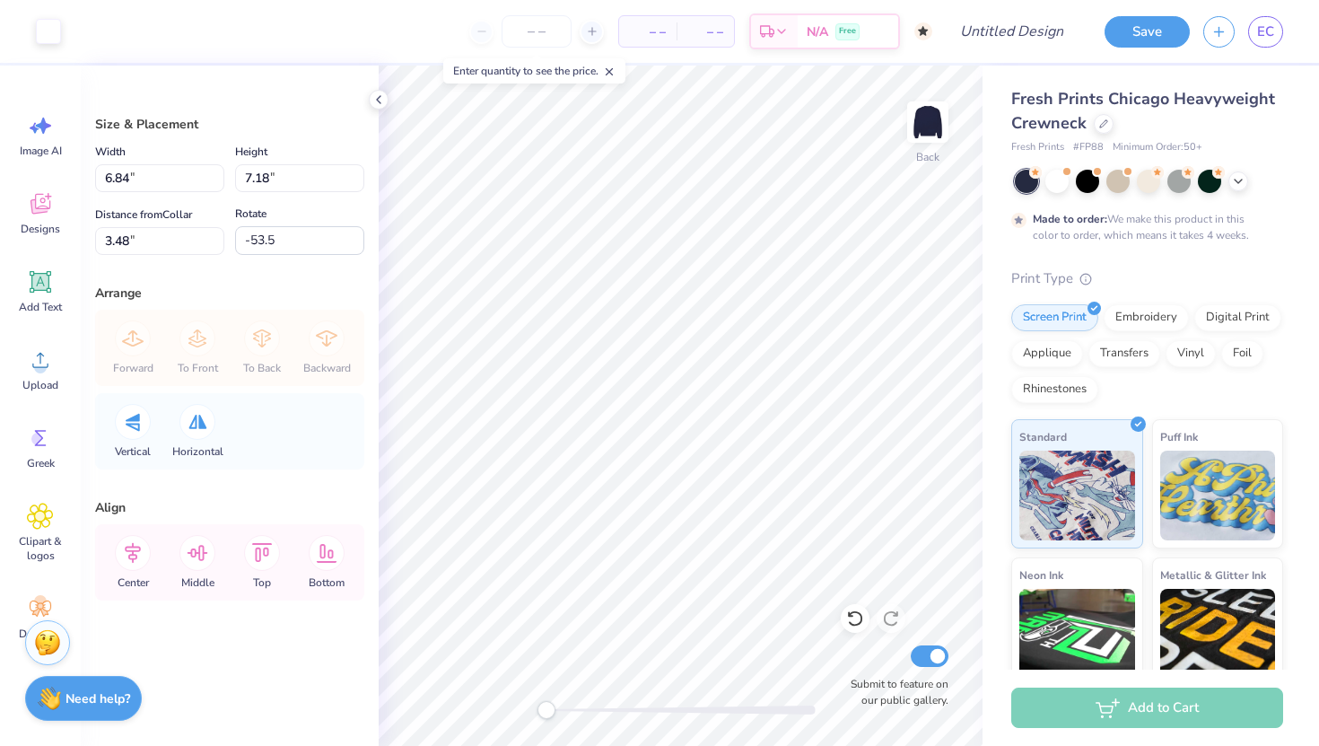
type input "4.54"
type input "2.91"
type input "3.49"
type input "3.66"
type input "3.30"
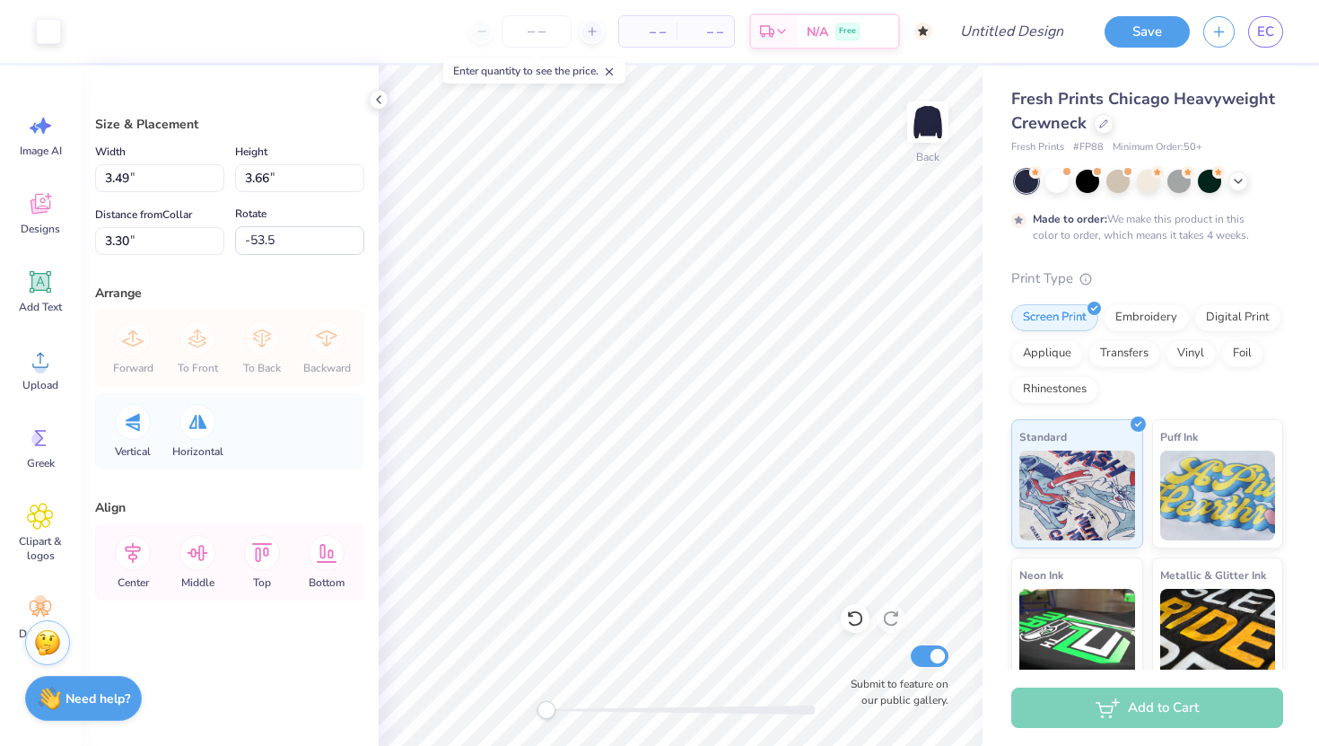
type input "-46.1"
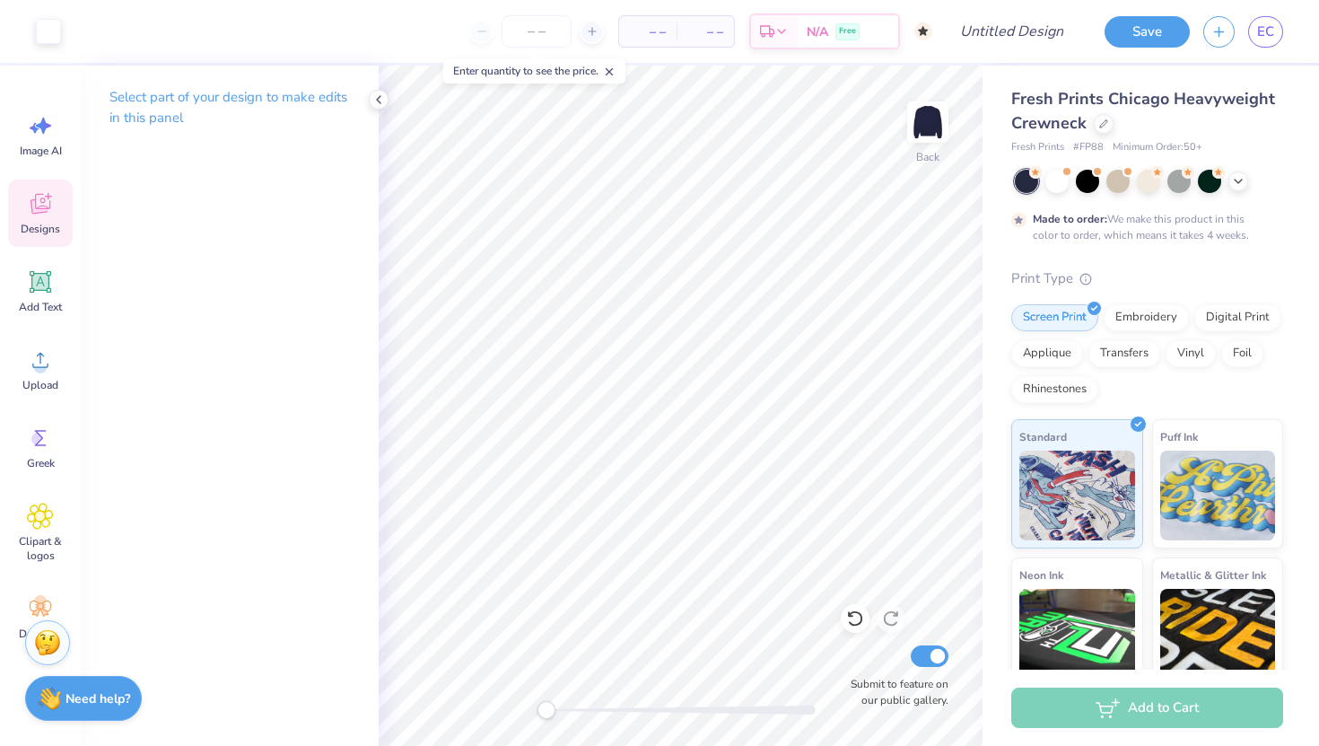
click at [45, 236] on div "Designs" at bounding box center [40, 212] width 65 height 67
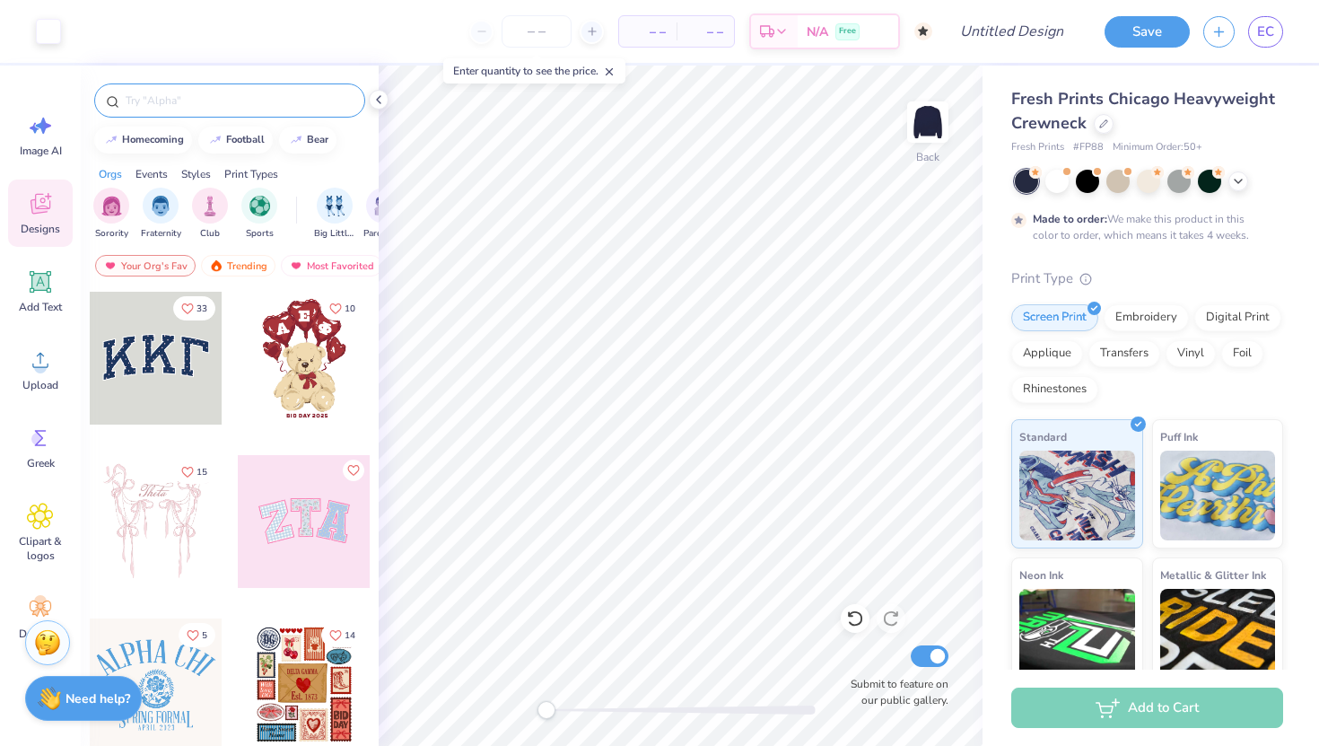
click at [131, 86] on div at bounding box center [229, 100] width 271 height 34
click at [138, 97] on input "text" at bounding box center [239, 101] width 230 height 18
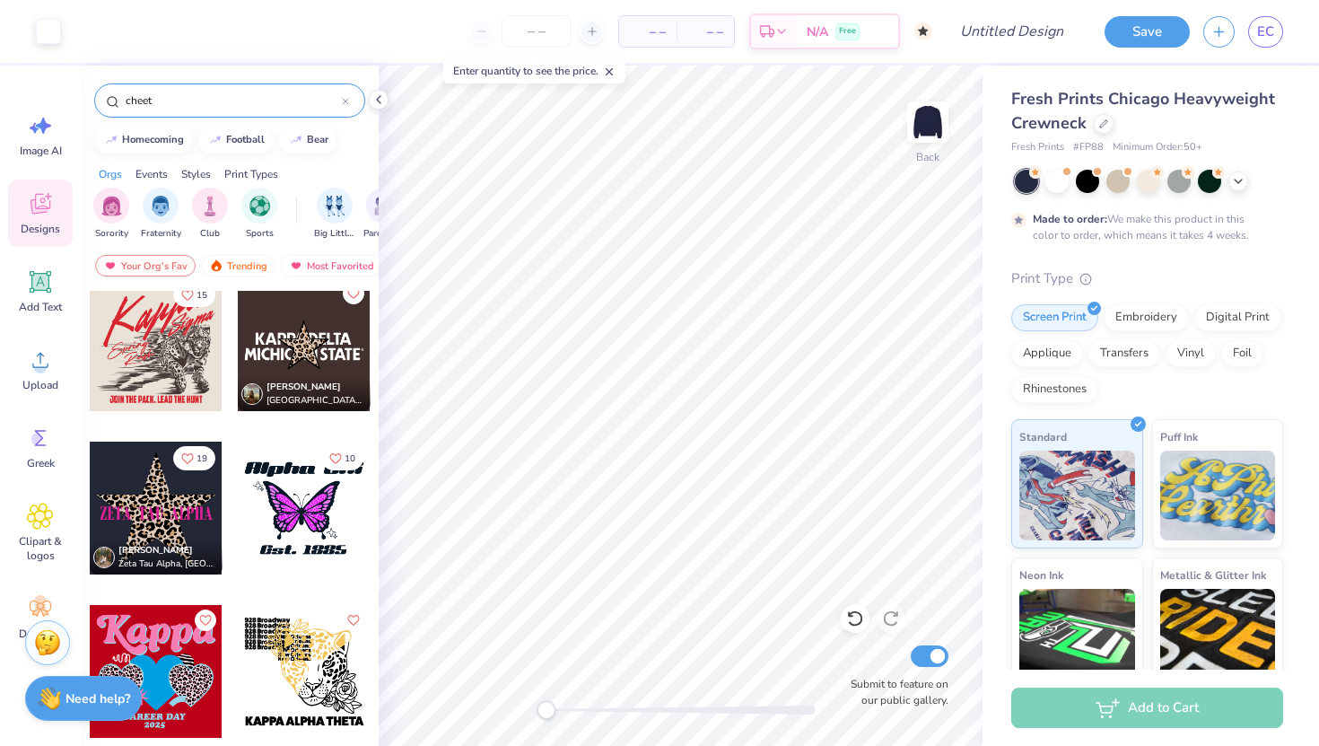
scroll to position [1960, 0]
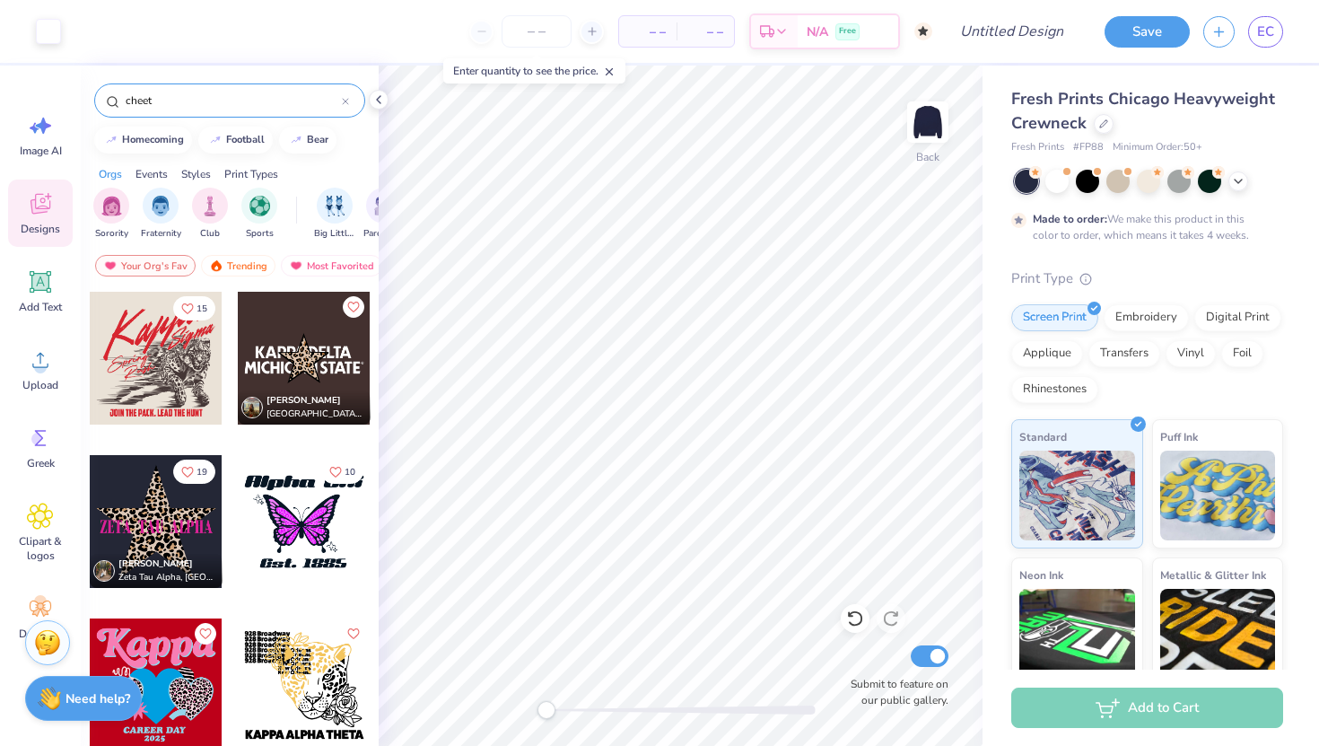
type input "cheet"
click at [162, 500] on div at bounding box center [156, 521] width 133 height 133
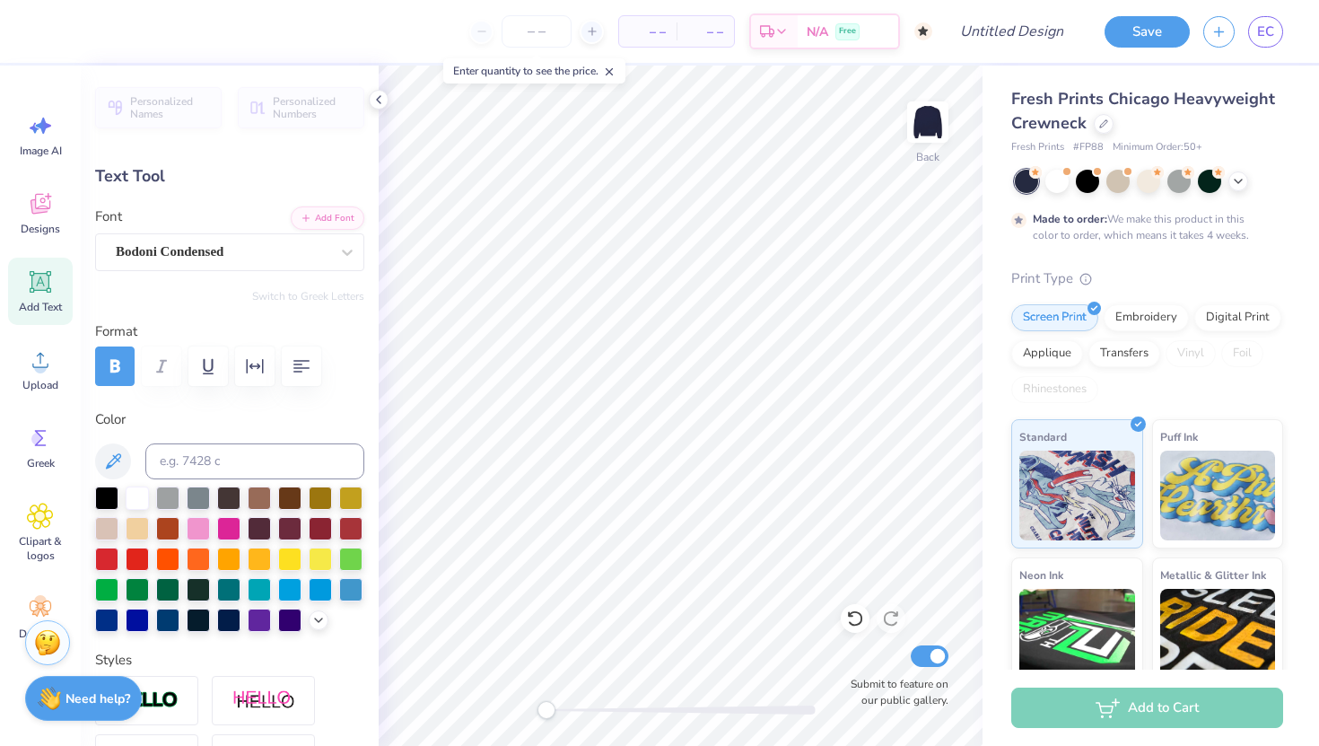
scroll to position [0, 0]
type textarea "Z"
type textarea "Alpha"
type input "3.15"
type input "1.43"
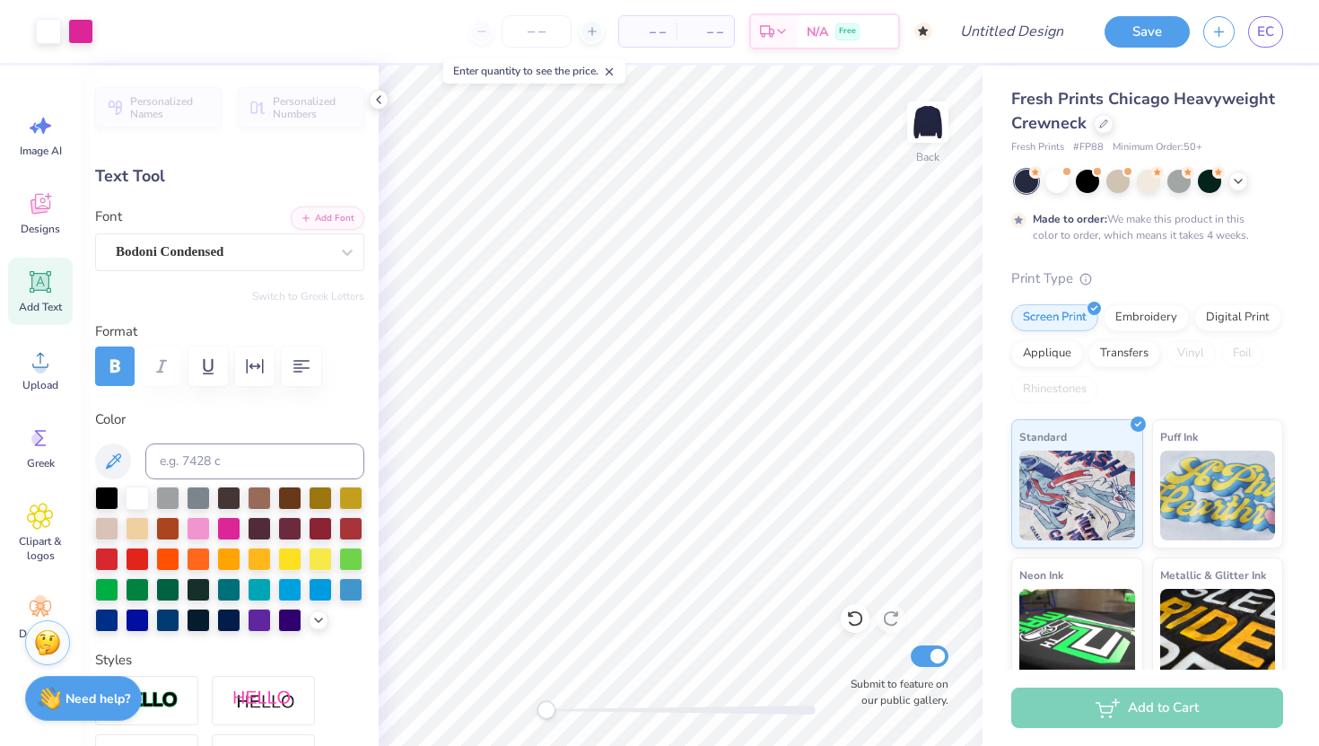
type input "13.86"
click at [20, 285] on div "Add Text" at bounding box center [40, 291] width 65 height 67
type input "5.95"
type input "1.72"
type input "9.64"
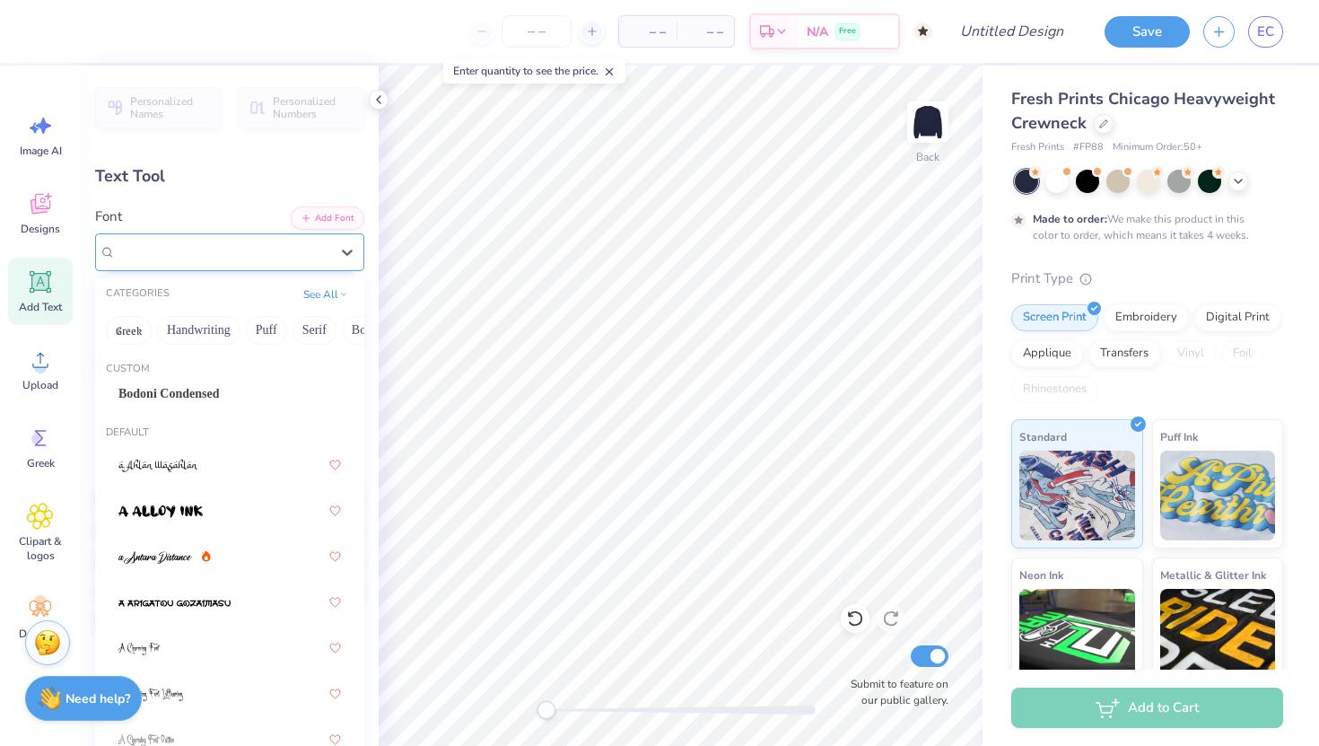
click at [191, 249] on div "Super Dream" at bounding box center [222, 252] width 217 height 28
click at [195, 397] on span "Bodoni Condensed" at bounding box center [168, 393] width 101 height 19
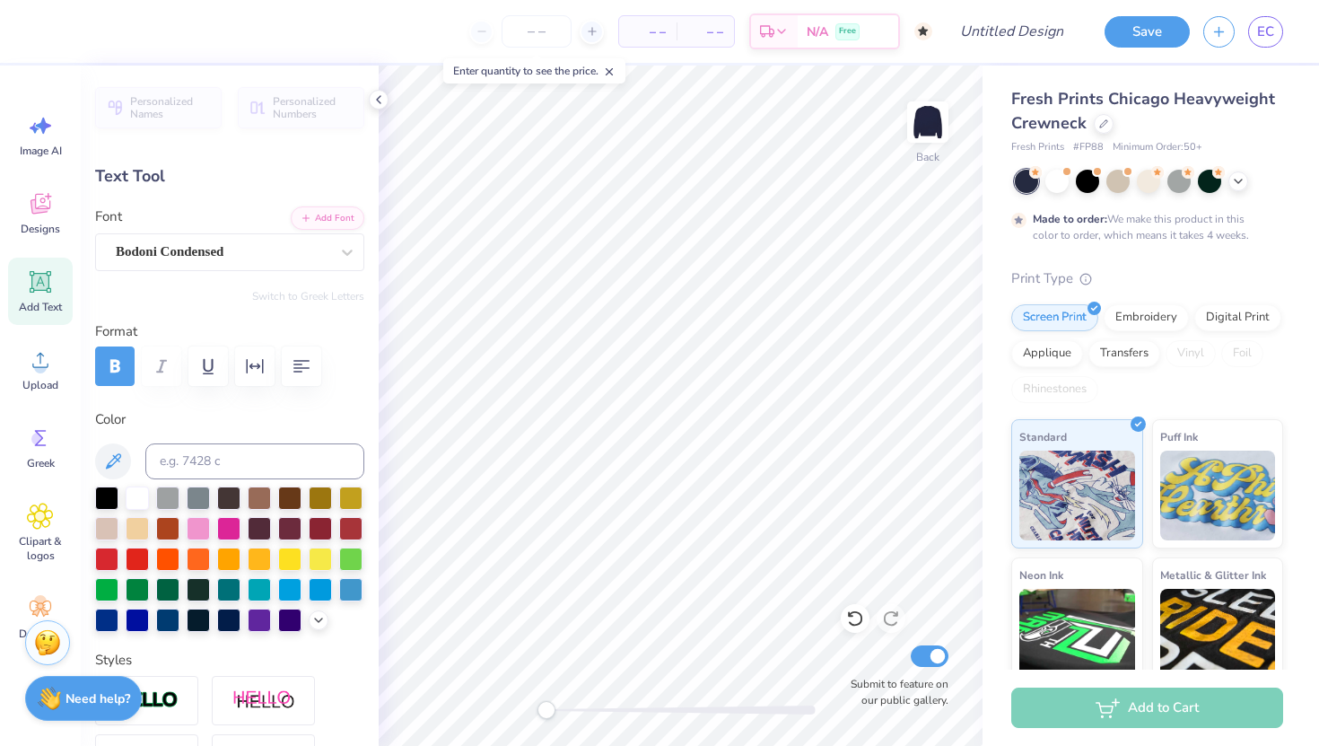
type textarea "T"
type textarea "Gam"
type input "3.45"
type input "1.60"
type input "9.70"
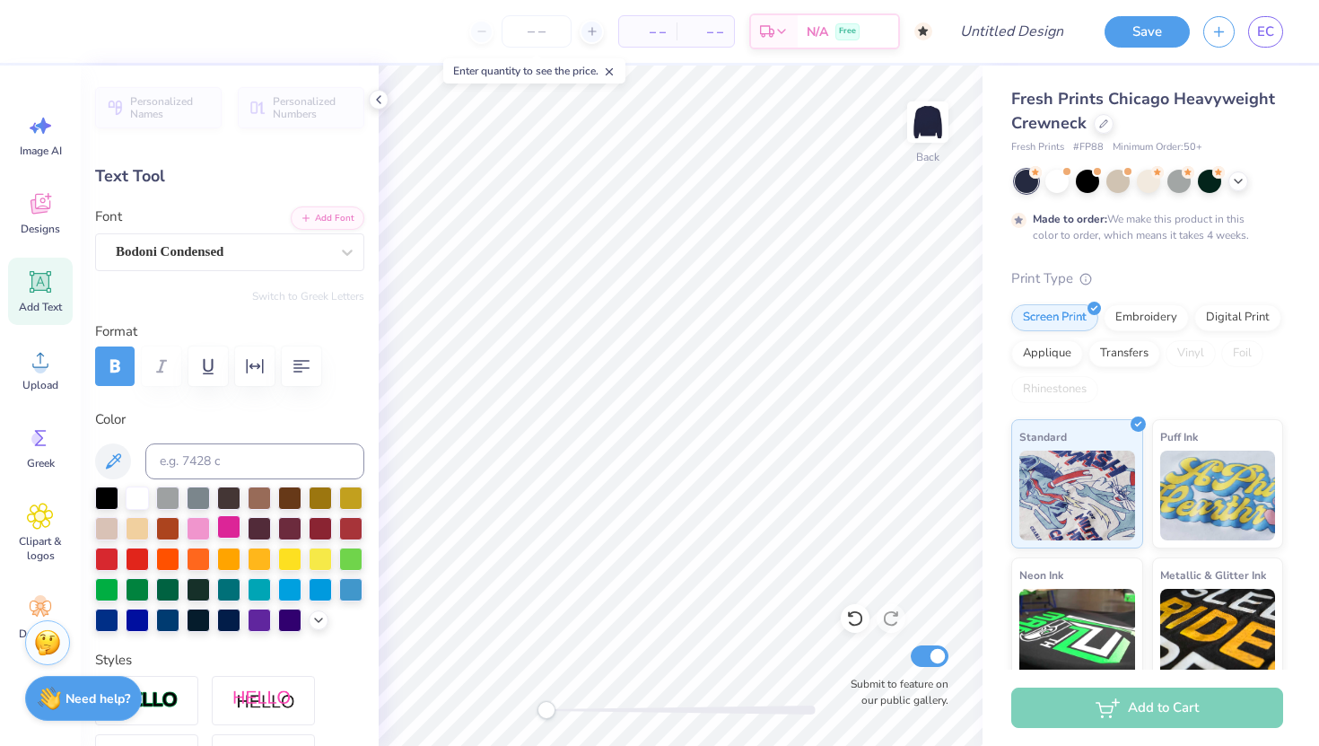
click at [222, 528] on div at bounding box center [228, 526] width 23 height 23
type input "3.15"
type input "1.43"
type input "13.86"
click at [217, 529] on div at bounding box center [228, 526] width 23 height 23
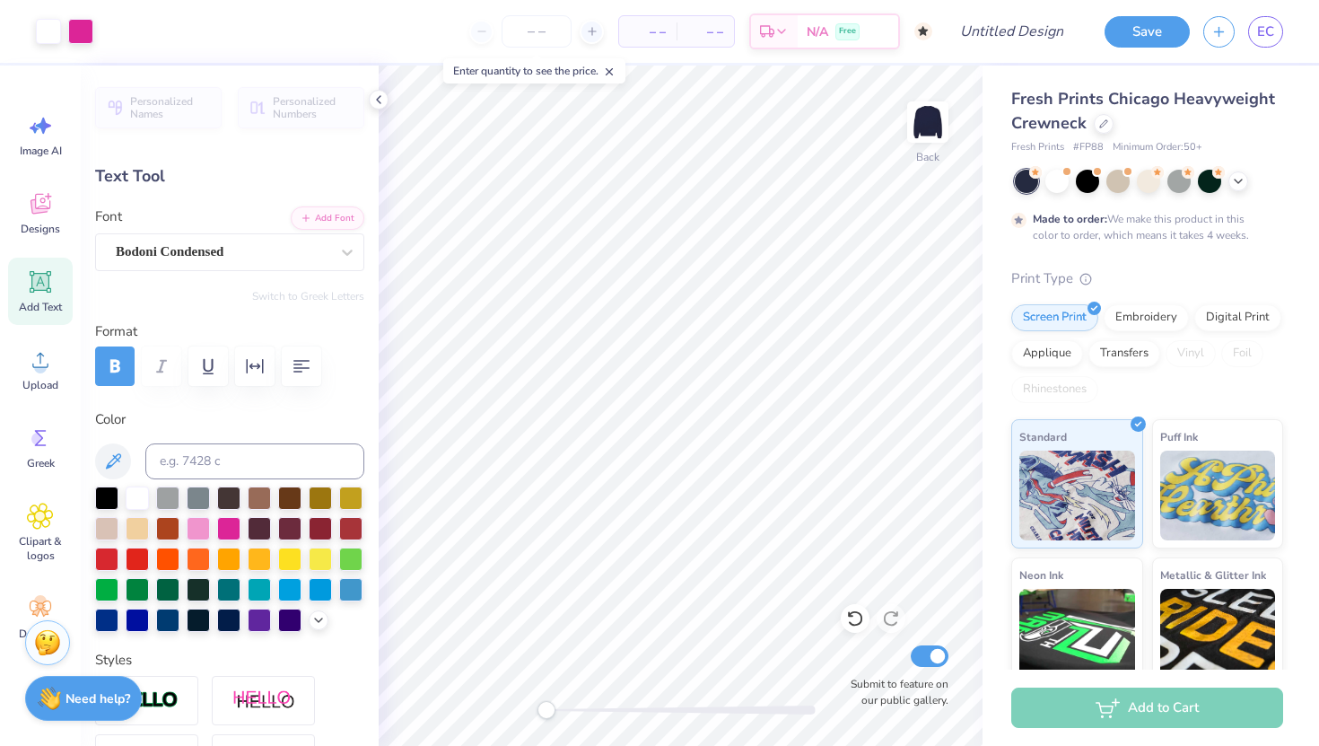
type input "3.45"
type input "1.60"
type input "9.70"
type input "2.62"
type input "1.22"
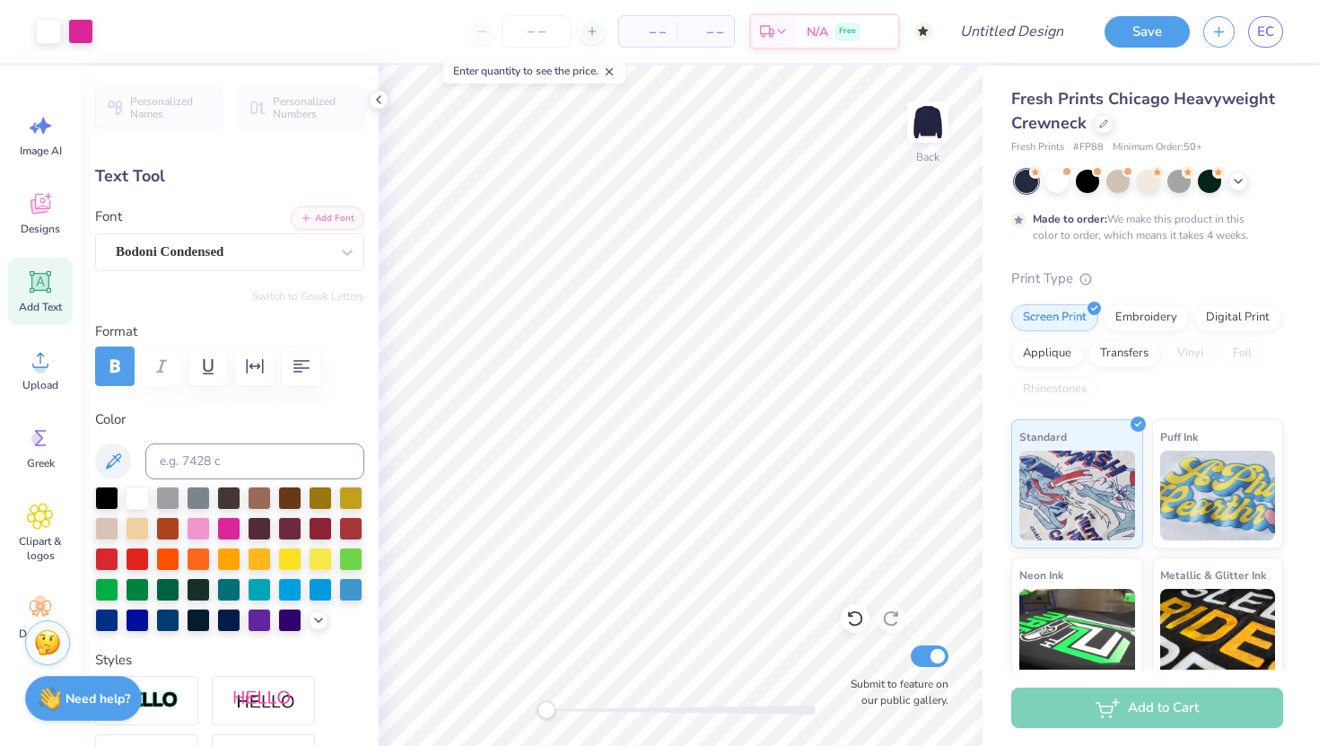
type input "3.33"
type input "2.62"
type input "1.22"
type input "3.71"
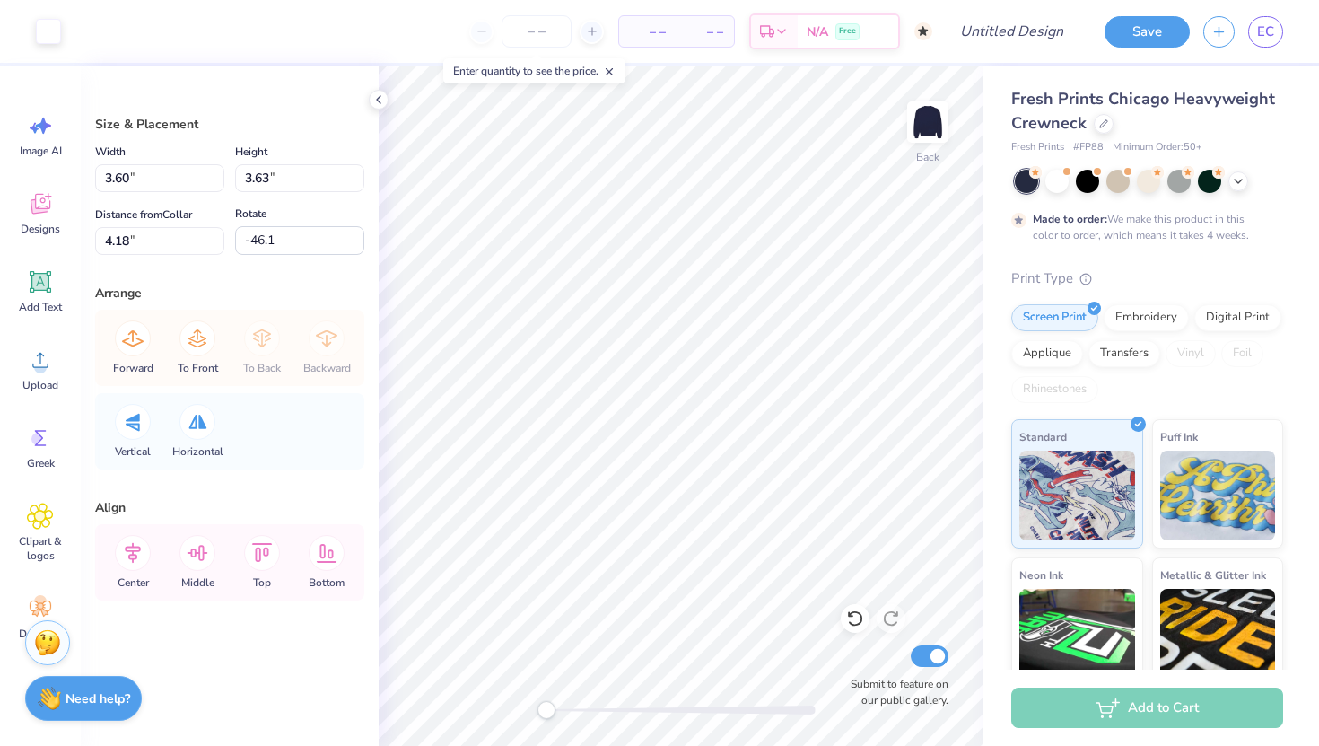
type input "-33.7"
type input "-28.7"
type input "-32.1"
type input "-24.5"
type input "-10.2"
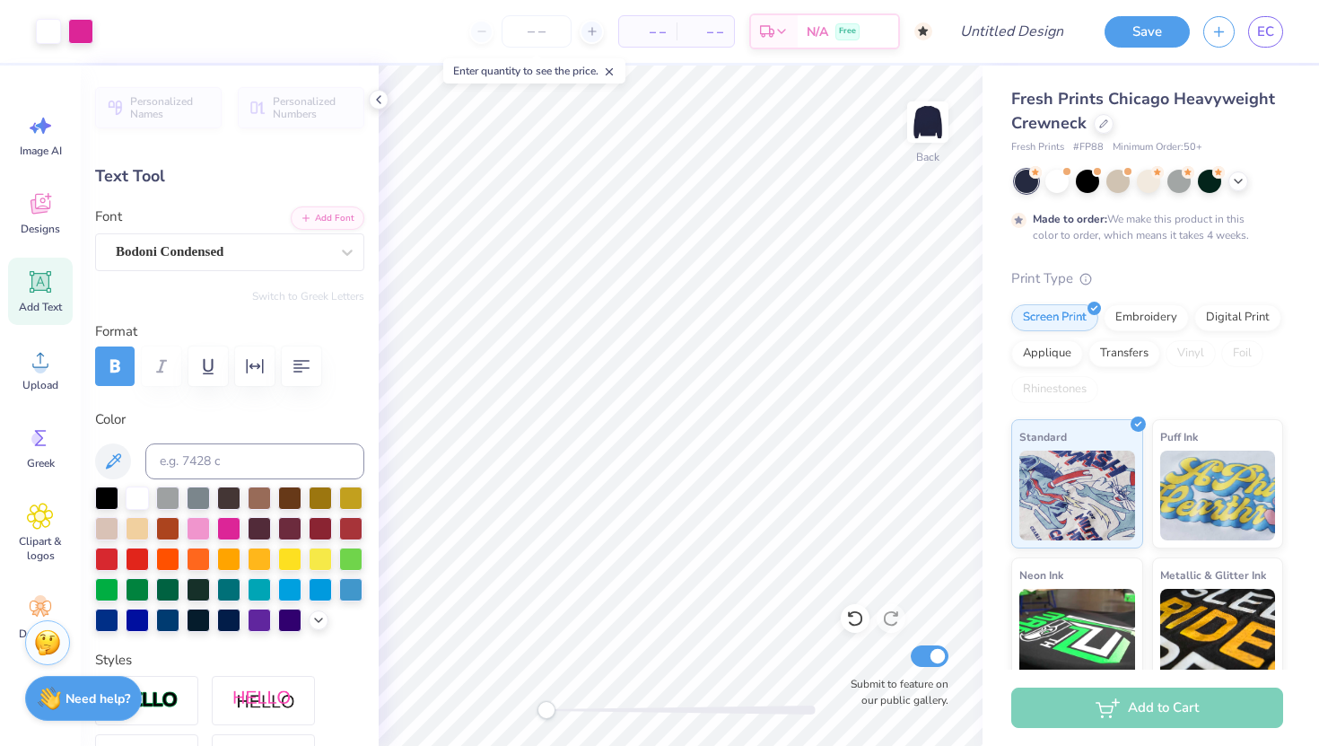
type input "2.62"
type input "1.22"
type input "4.43"
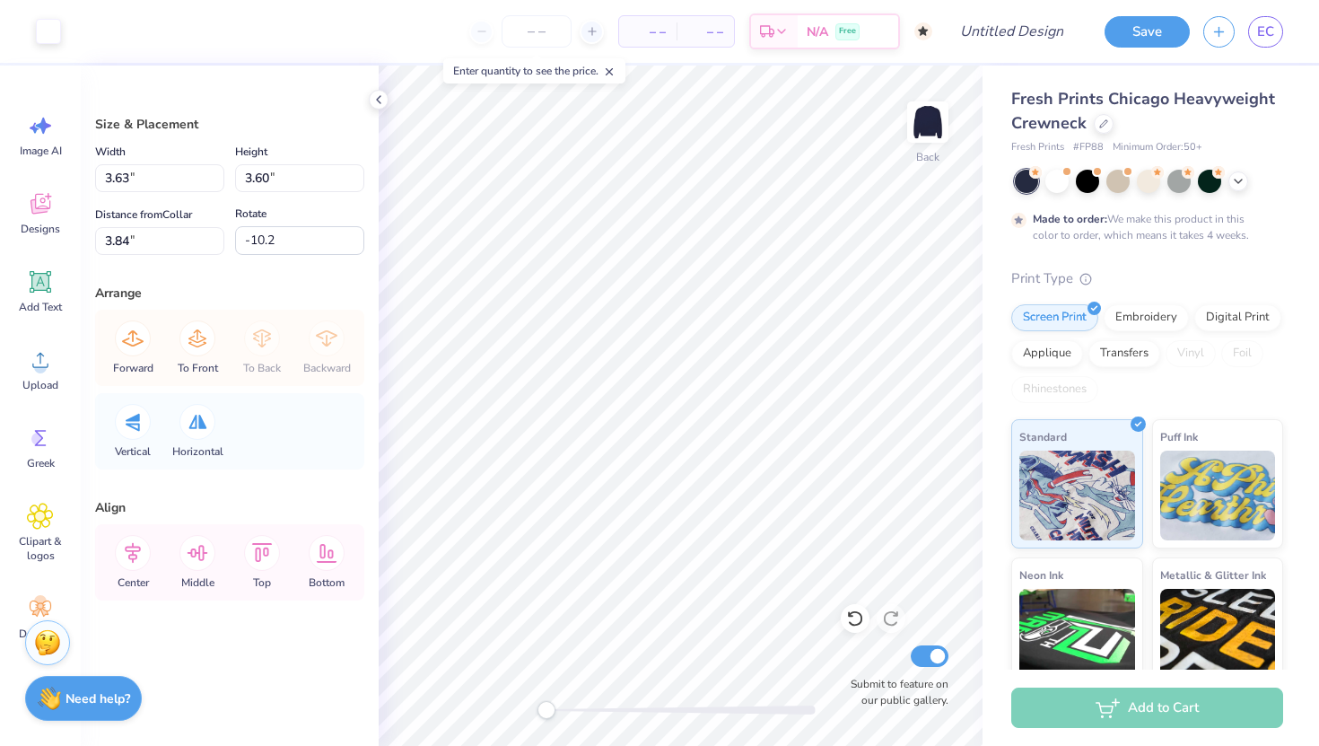
type input "-18.6"
type input "-11.5"
type input "-25.1"
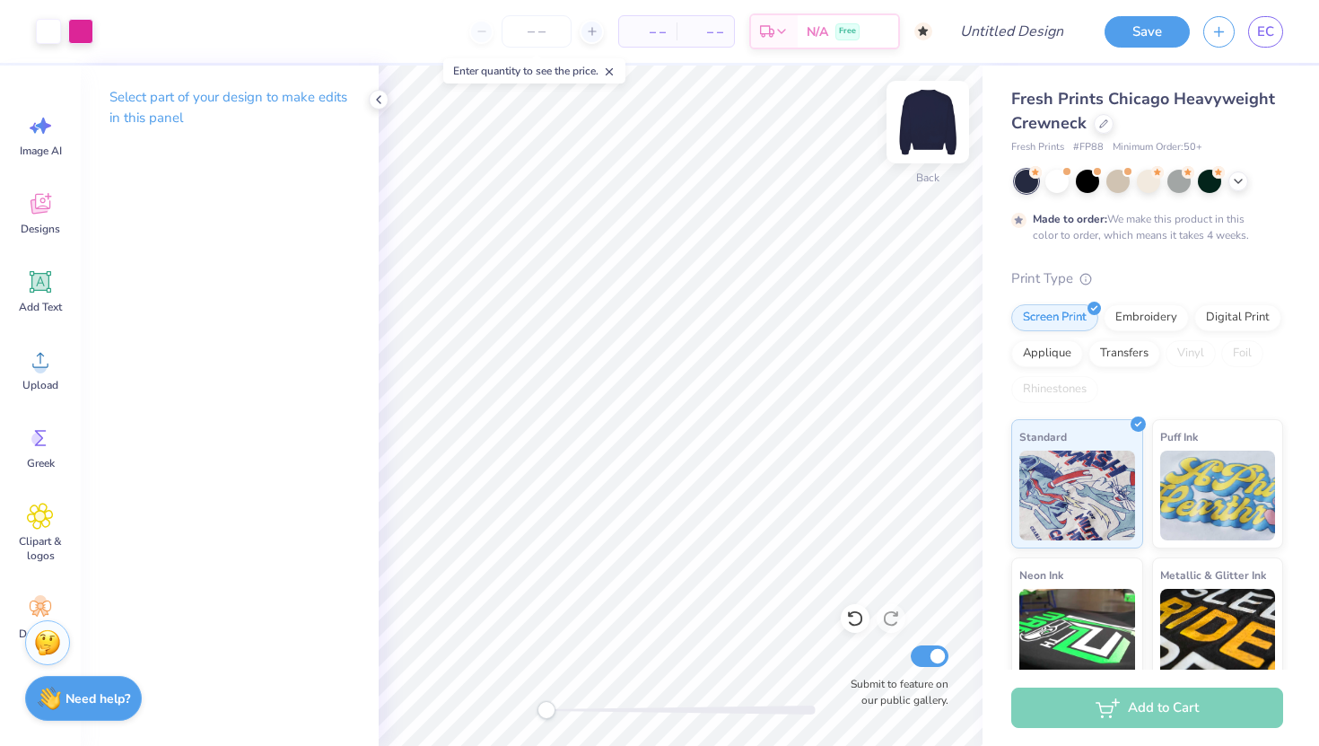
click at [923, 136] on img at bounding box center [928, 122] width 72 height 72
click at [44, 210] on icon at bounding box center [39, 206] width 17 height 14
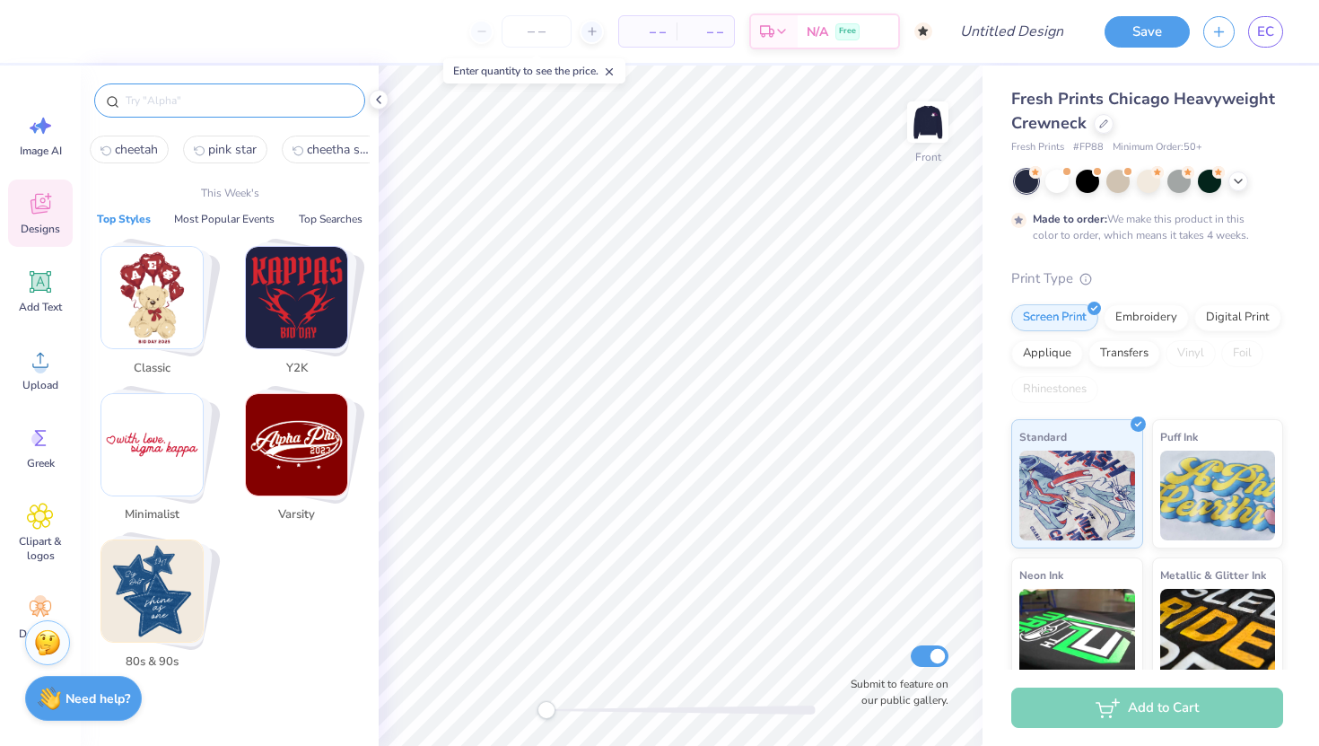
click at [196, 97] on input "text" at bounding box center [239, 101] width 230 height 18
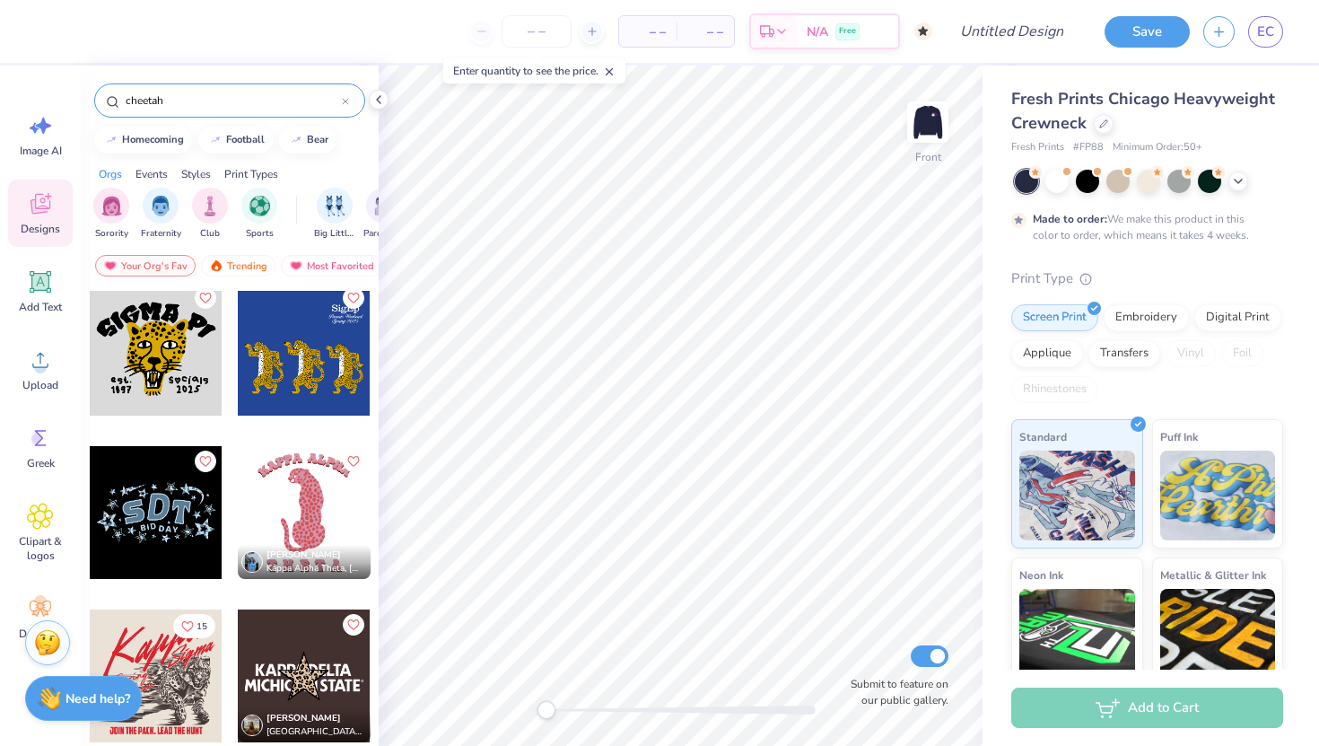
scroll to position [1928, 0]
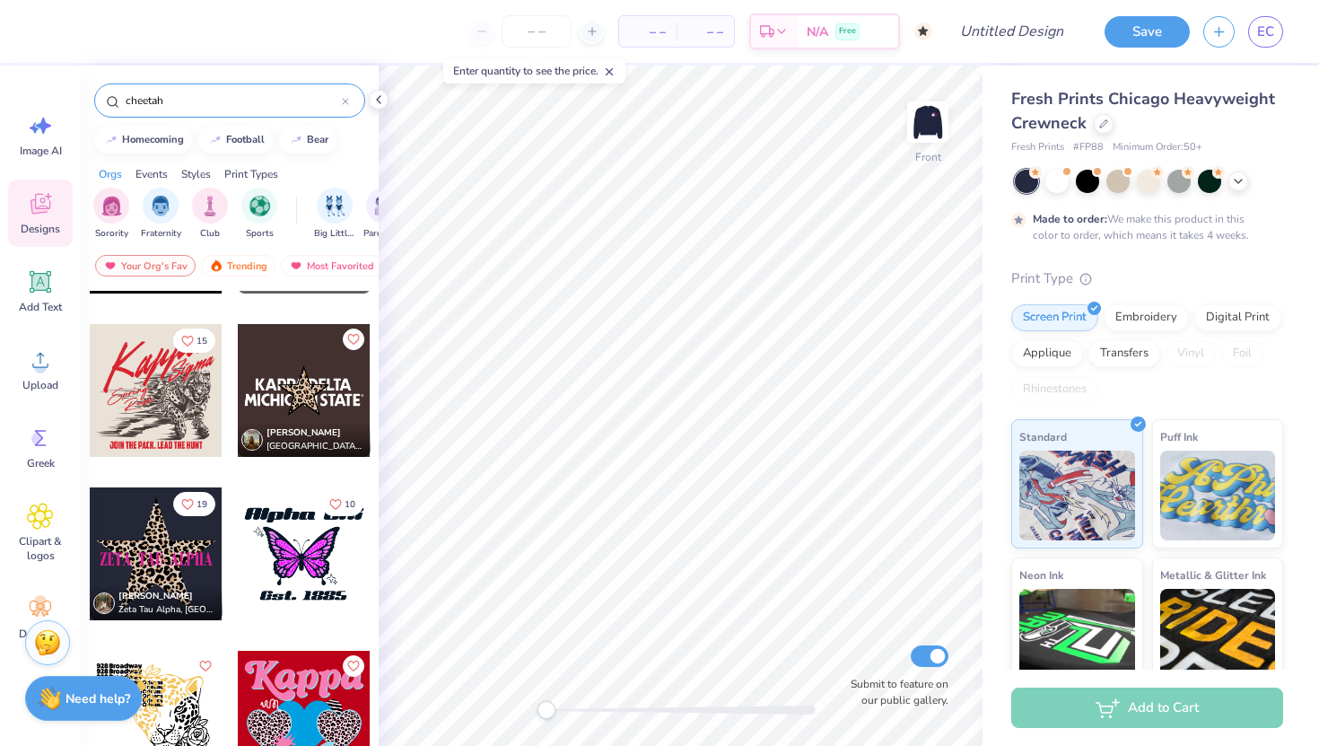
type input "cheetah"
click at [176, 588] on div "Isabelle Vigilante Zeta Tau Alpha, University of Miami" at bounding box center [156, 603] width 133 height 34
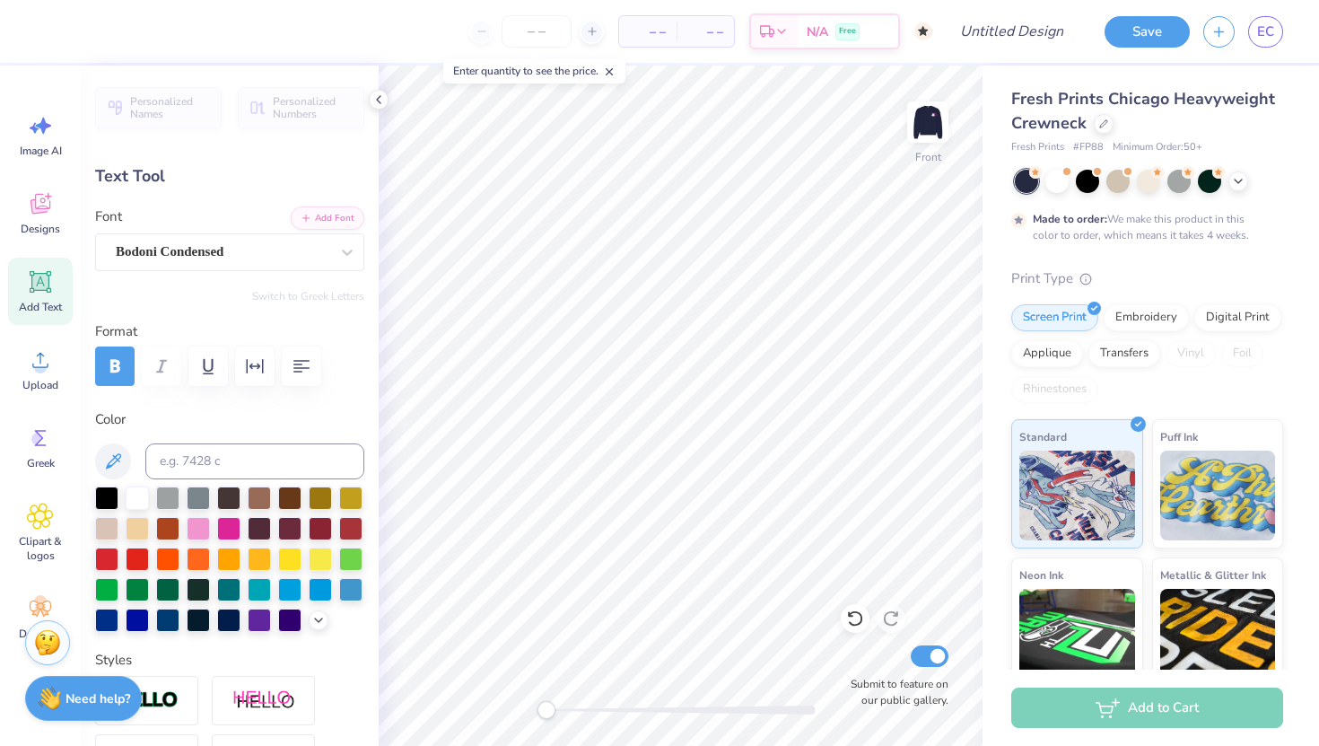
type textarea "A"
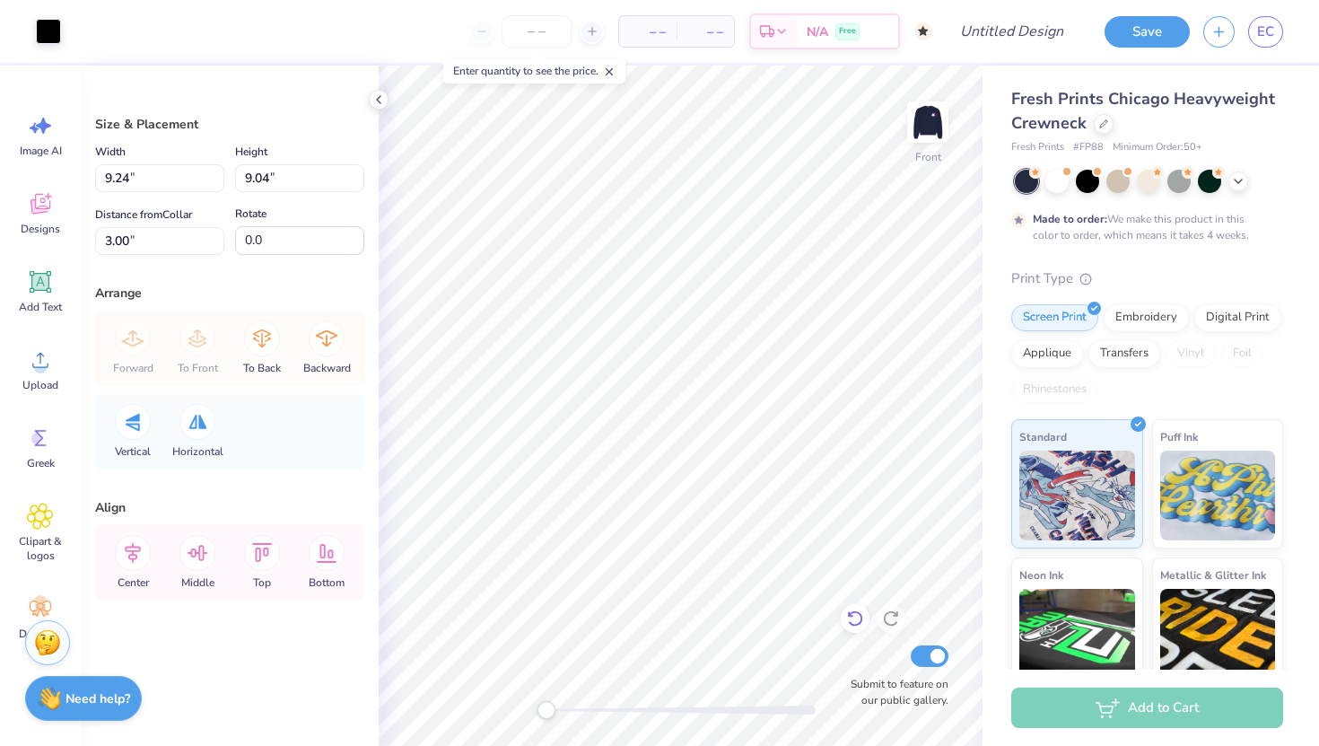
click at [858, 624] on icon at bounding box center [854, 619] width 15 height 16
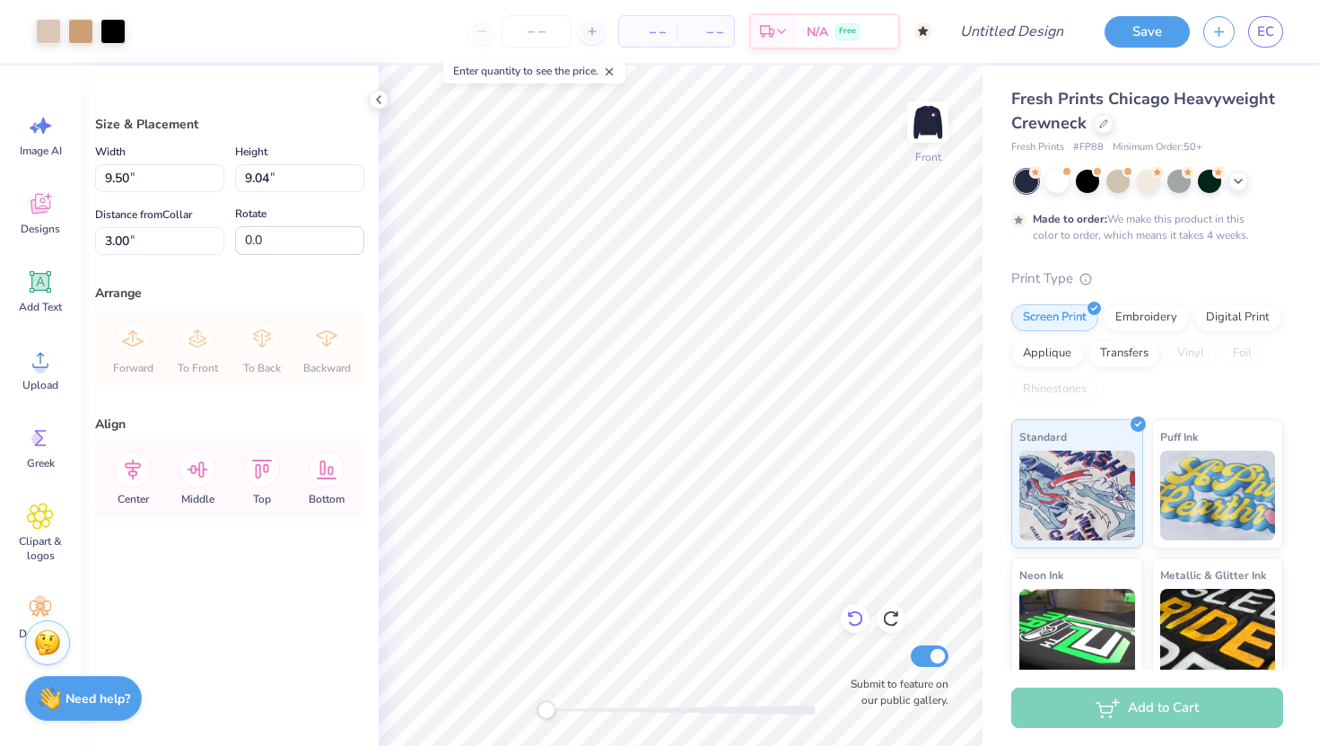
type input "5.78"
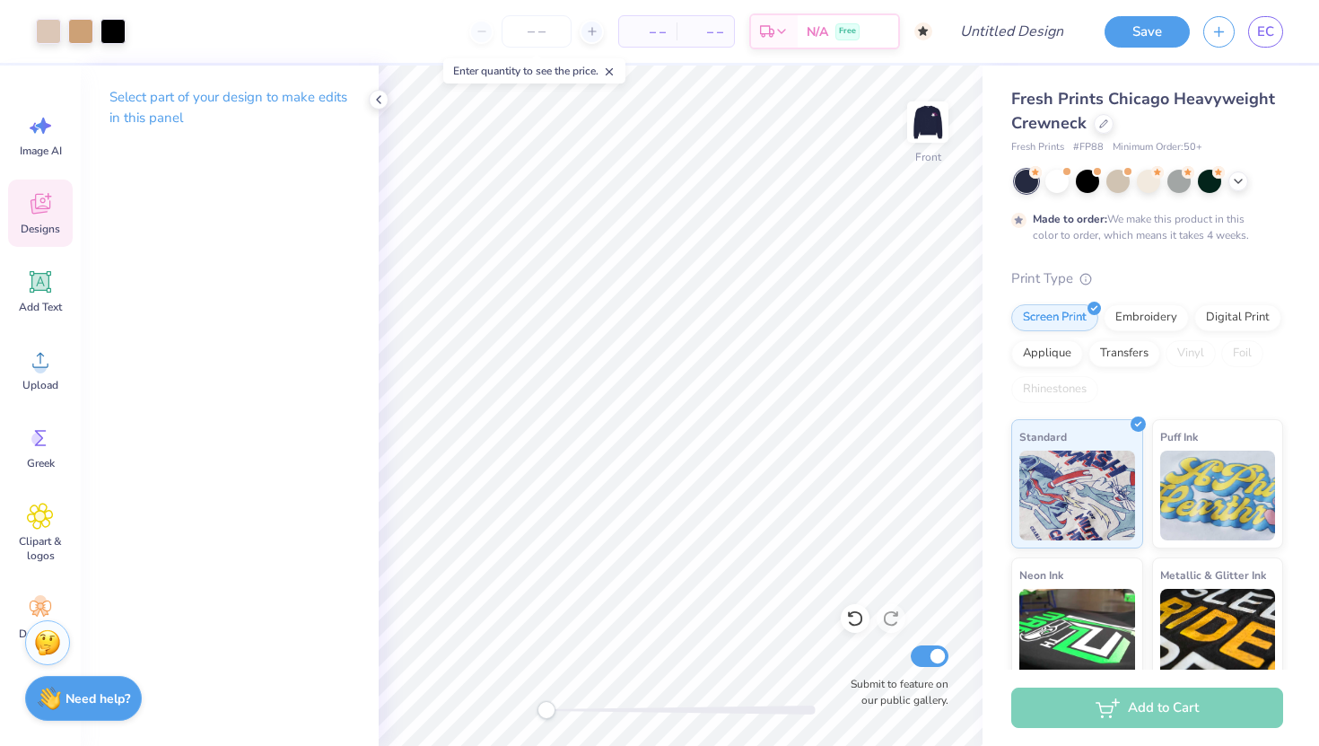
click at [31, 216] on icon at bounding box center [40, 203] width 27 height 27
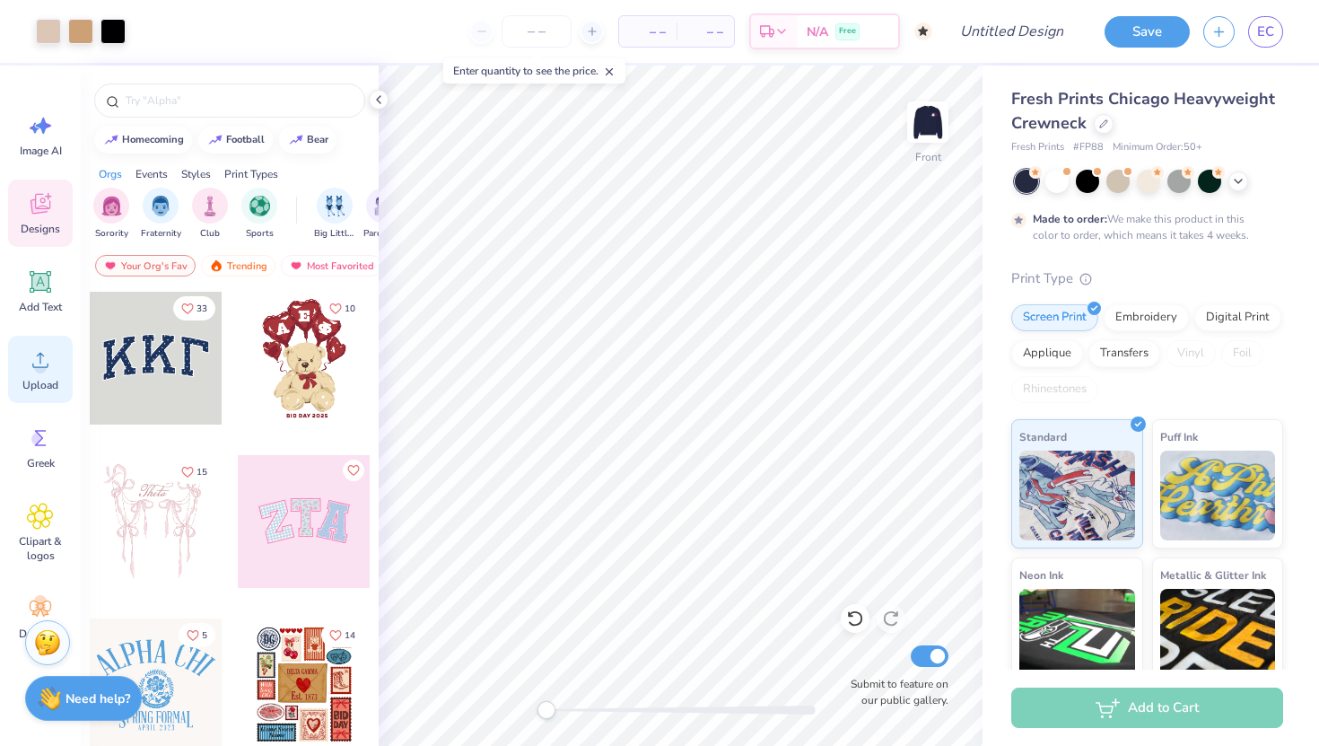
click at [39, 372] on circle at bounding box center [40, 367] width 13 height 13
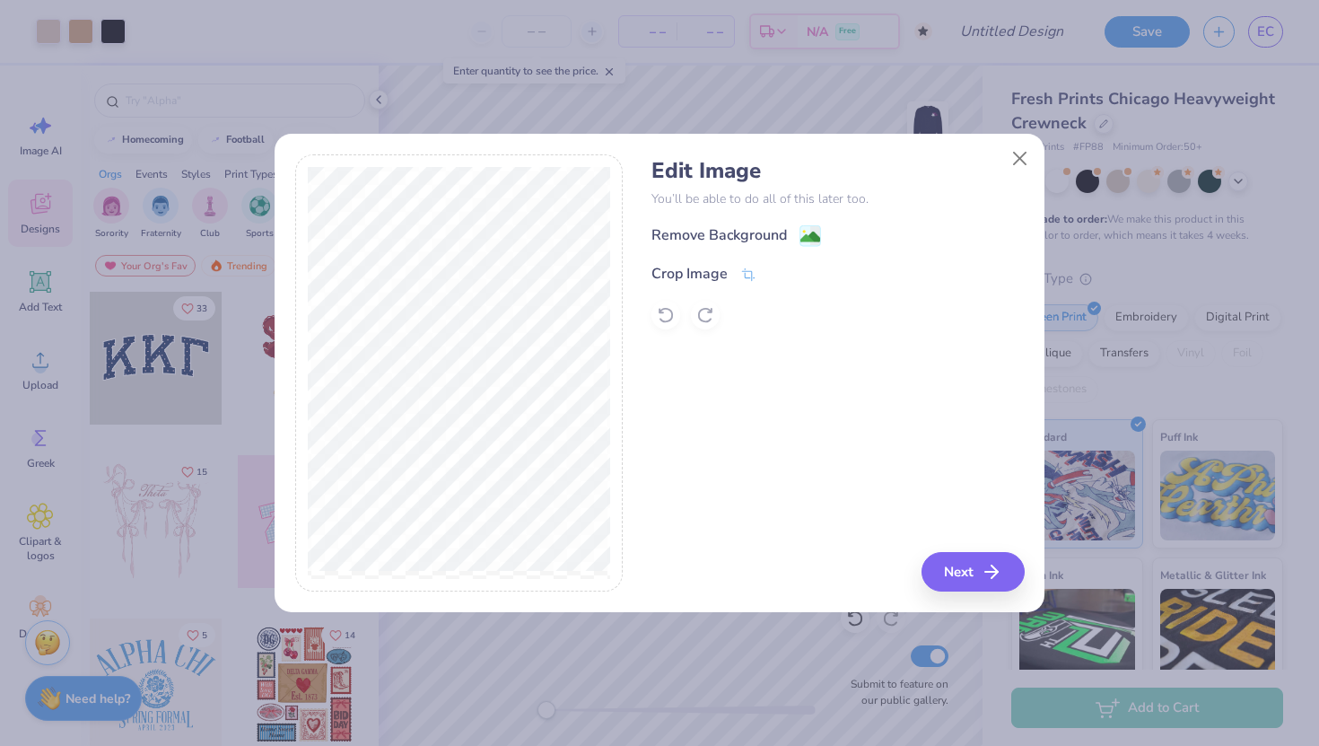
click at [712, 216] on div "Edit Image You’ll be able to do all of this later too. Remove Background Crop I…" at bounding box center [838, 243] width 372 height 171
click at [710, 237] on div "Remove Background" at bounding box center [720, 237] width 136 height 22
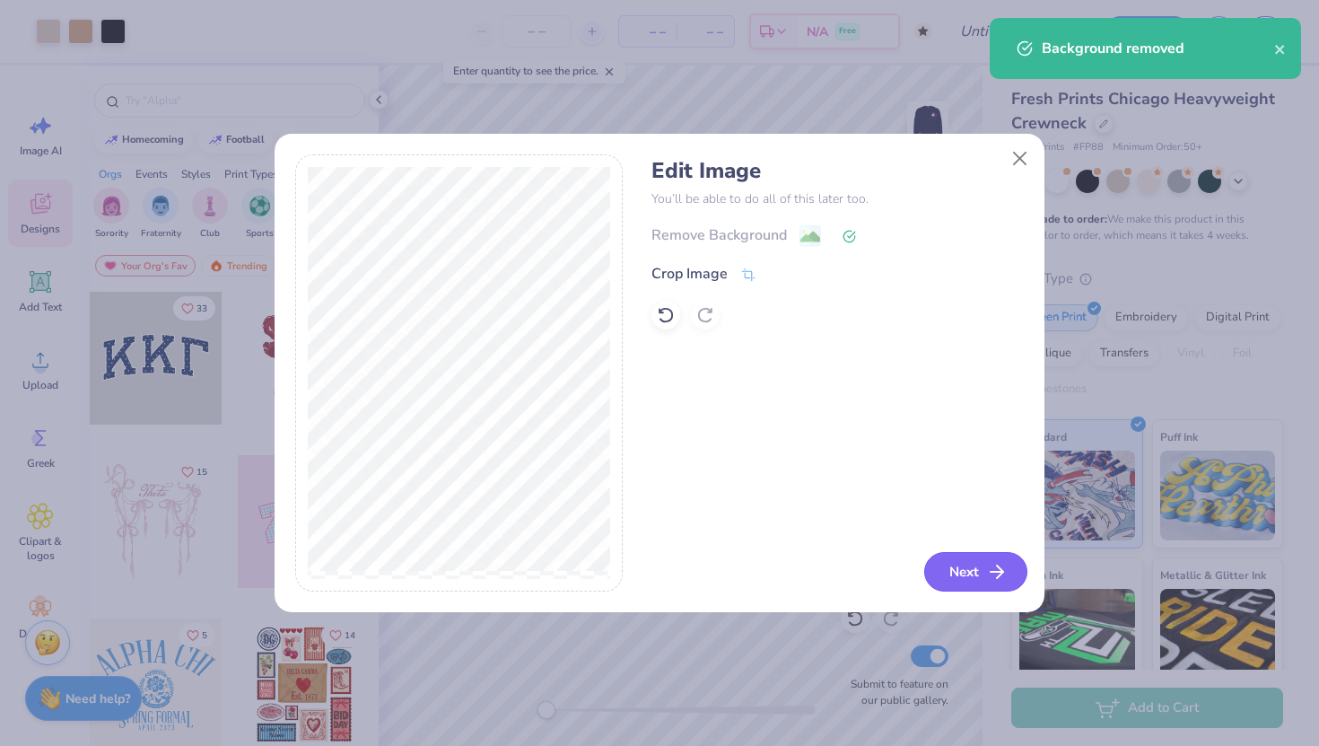
click at [973, 557] on button "Next" at bounding box center [975, 571] width 103 height 39
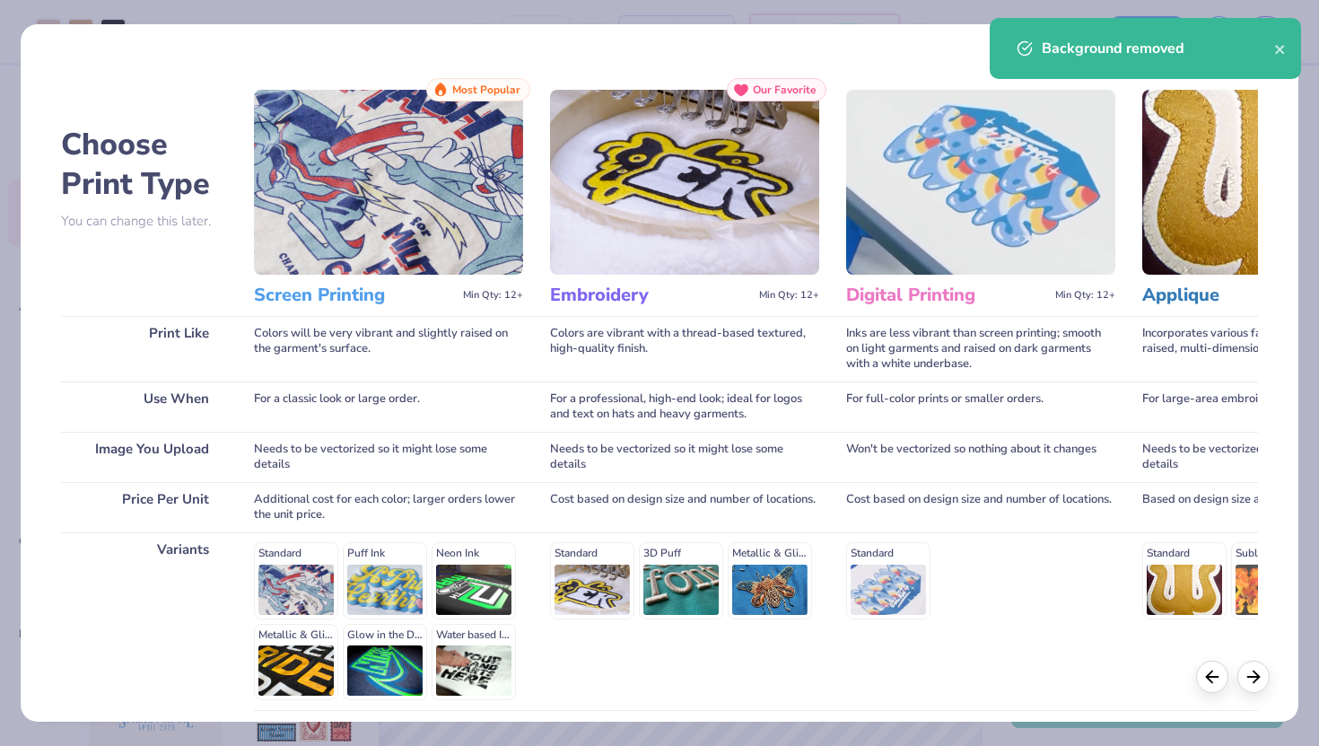
scroll to position [149, 0]
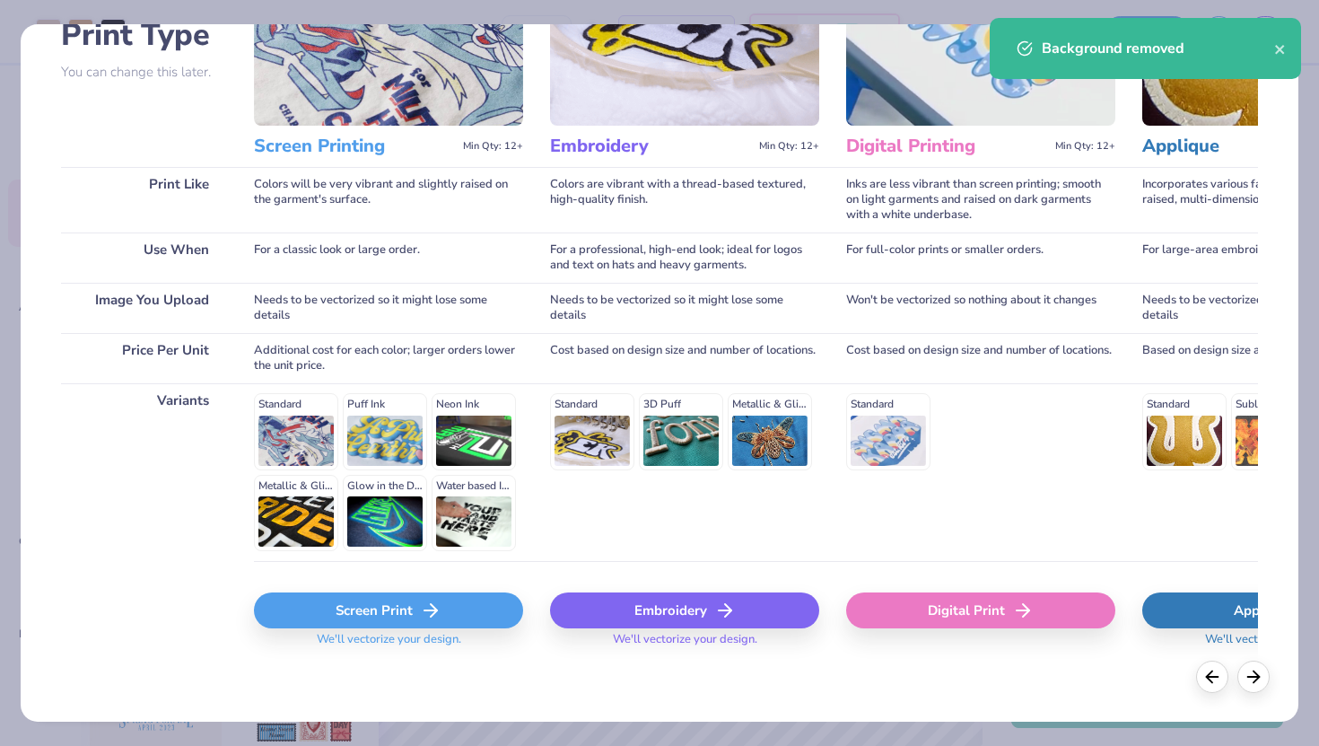
click at [408, 586] on div "Screen Print We'll vectorize your design." at bounding box center [388, 614] width 269 height 107
click at [409, 612] on div "Screen Print" at bounding box center [388, 610] width 269 height 36
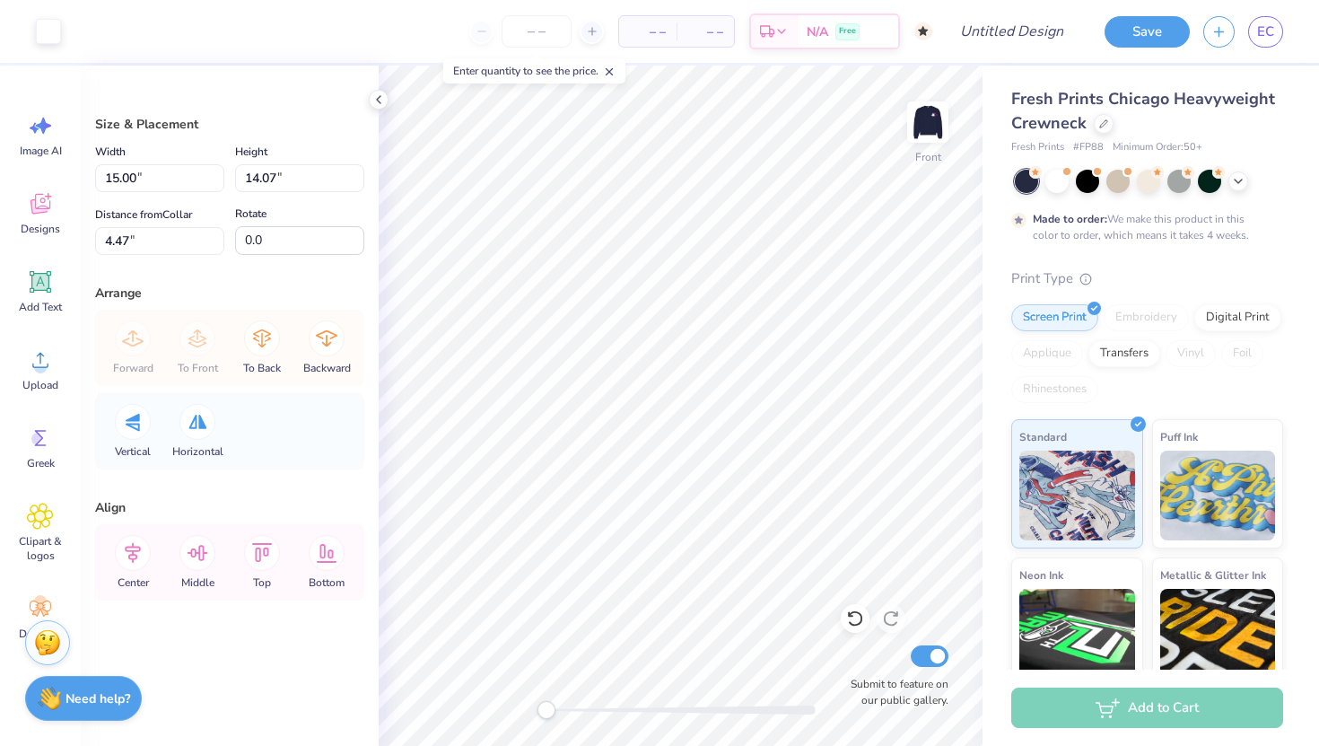
click at [49, 50] on div "Art colors" at bounding box center [30, 31] width 61 height 63
click at [48, 37] on div at bounding box center [48, 29] width 25 height 25
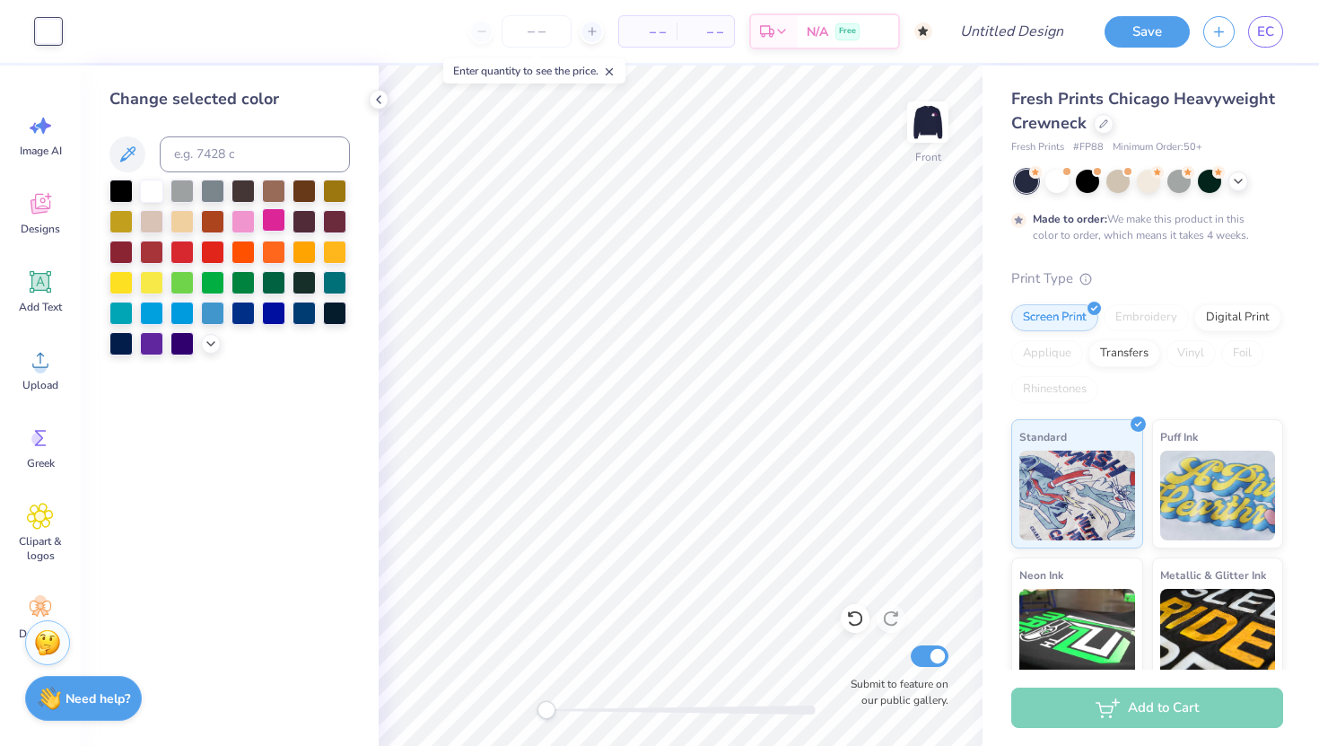
click at [268, 223] on div at bounding box center [273, 219] width 23 height 23
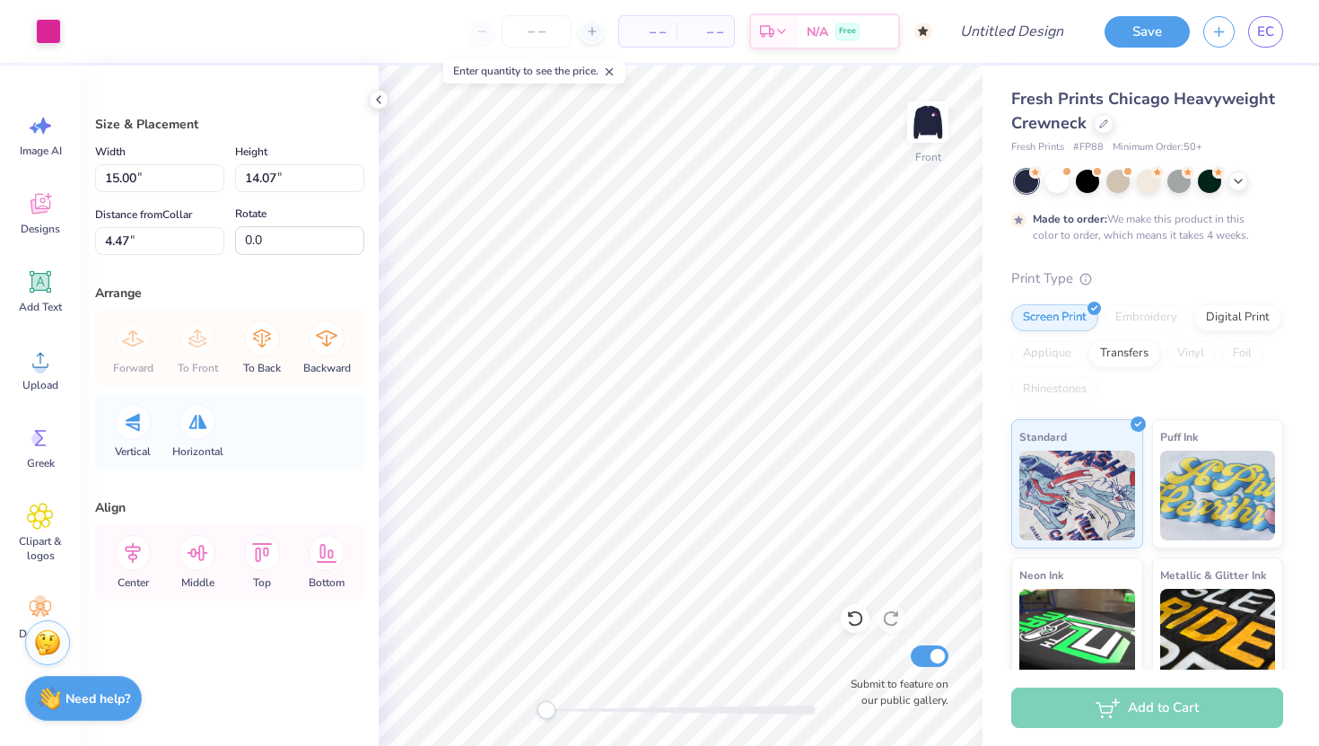
type input "6.77"
type input "6.35"
type input "9.24"
type input "9.04"
type input "5.78"
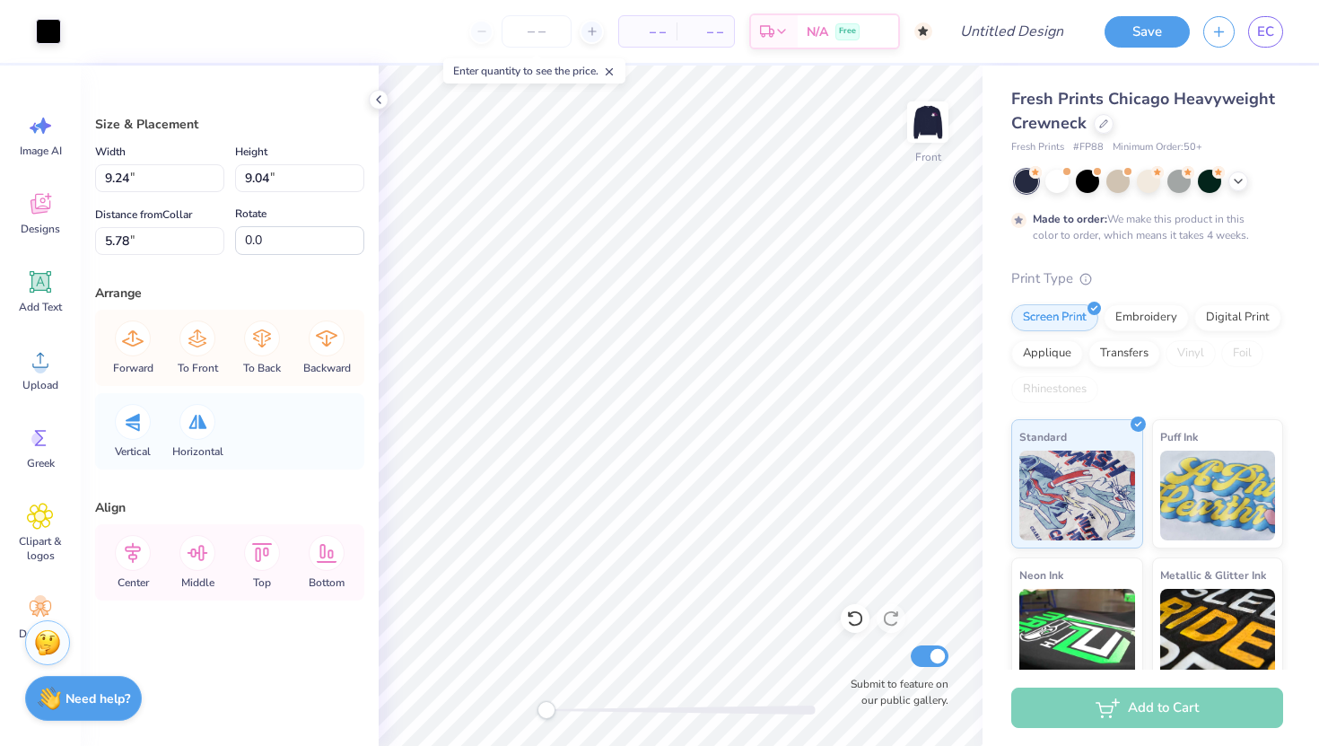
type input "9.22"
type input "9.01"
type input "5.80"
type input "6.77"
type input "6.35"
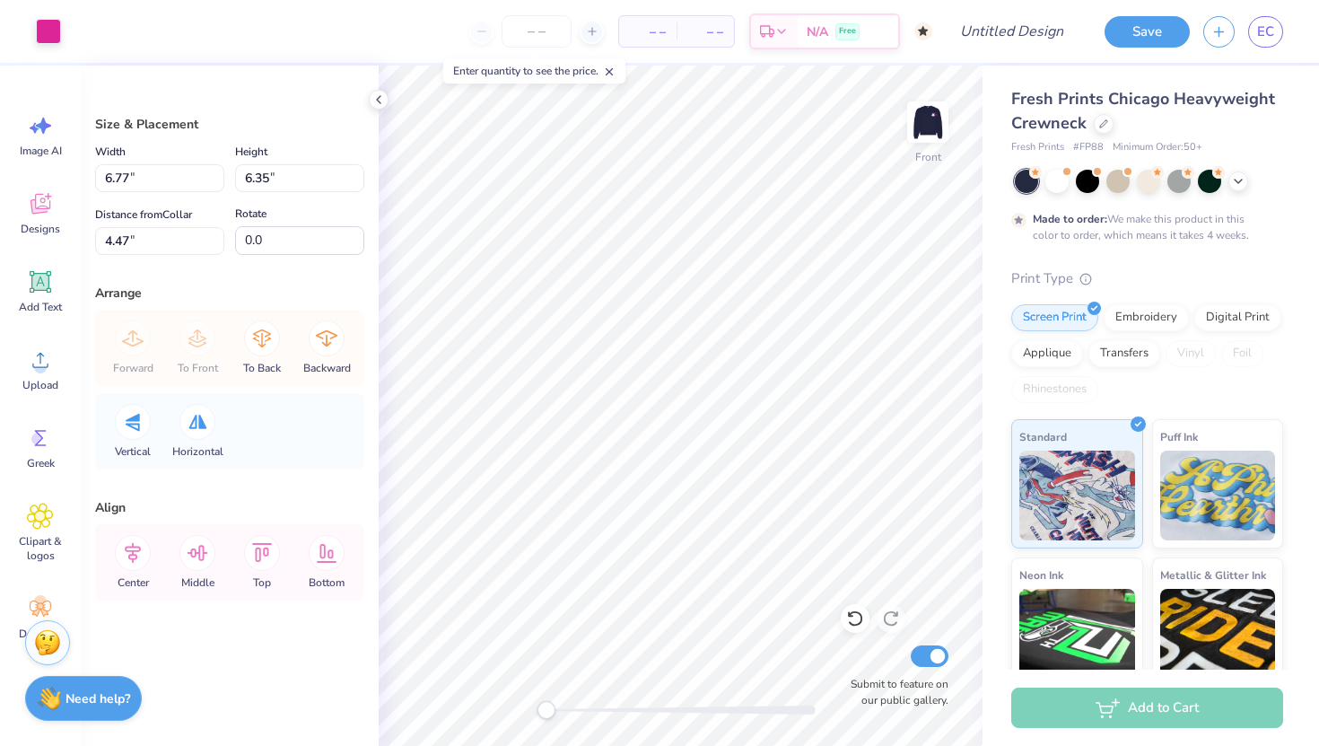
type input "14.13"
type input "2.94"
type input "2.76"
type input "17.72"
click at [855, 617] on icon at bounding box center [855, 618] width 18 height 18
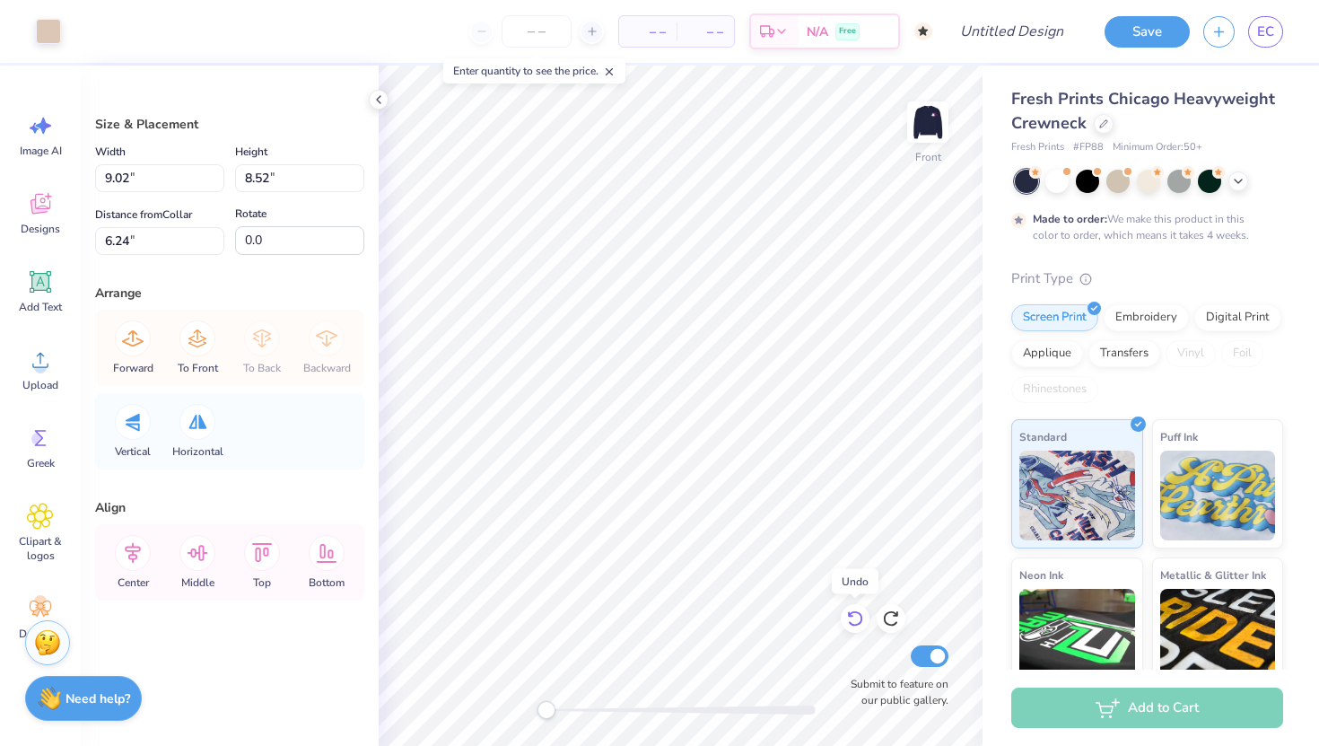
click at [855, 617] on icon at bounding box center [855, 618] width 18 height 18
type input "6.77"
type input "6.35"
type input "14.13"
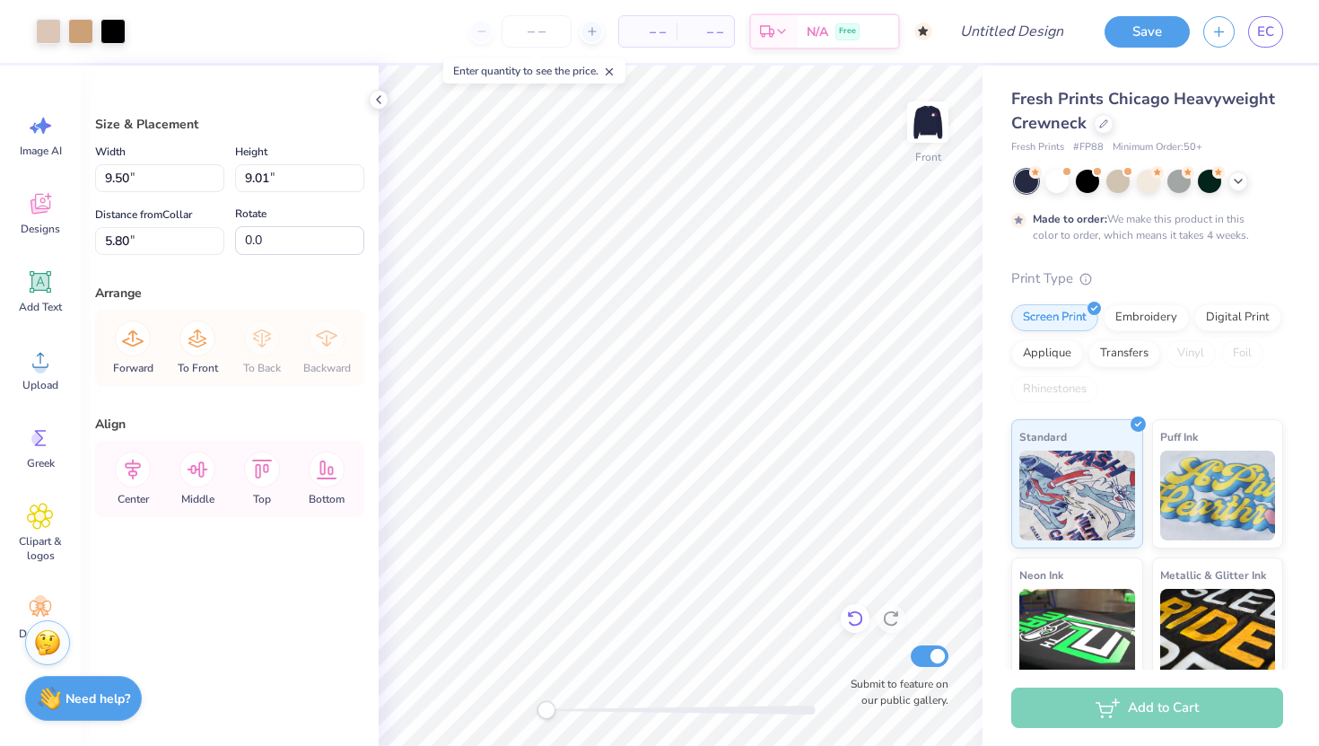
type input "11.50"
type input "10.91"
type input "5.37"
type input "12.52"
type input "11.88"
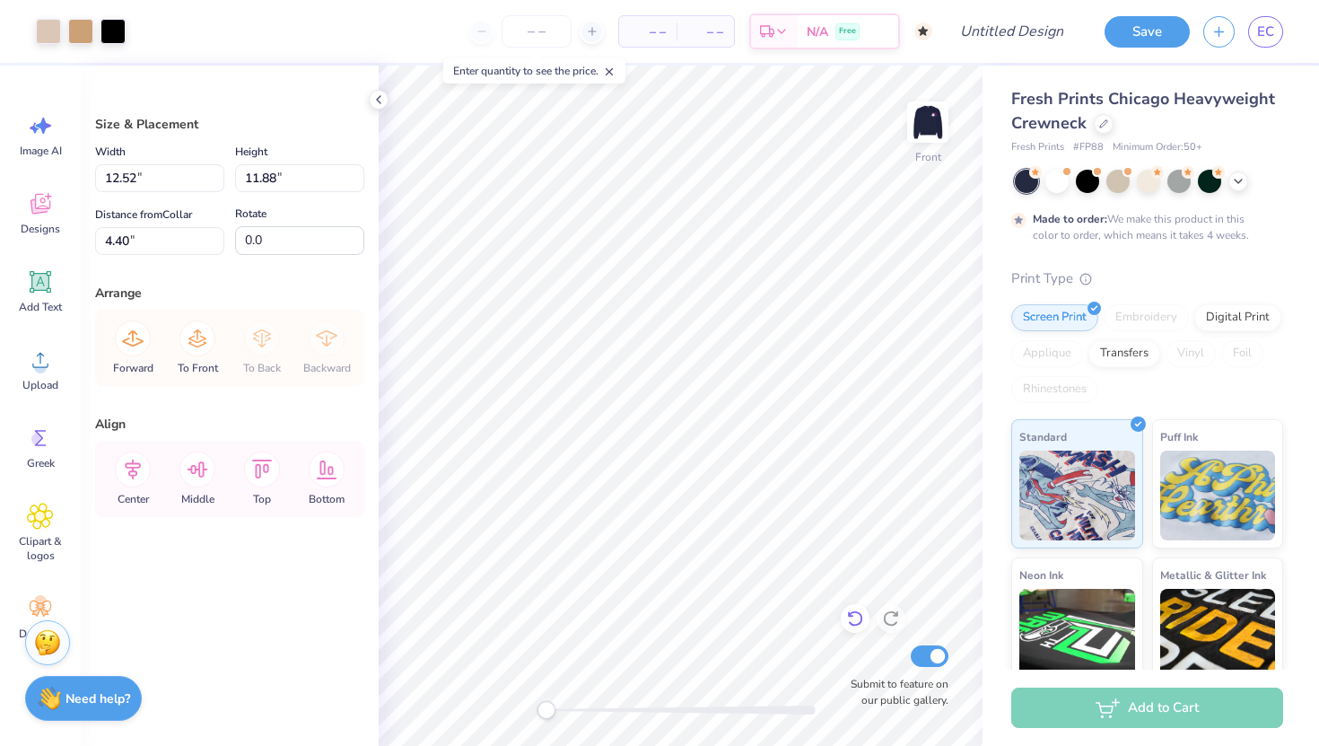
type input "4.75"
type input "13.52"
type input "12.83"
type input "4.31"
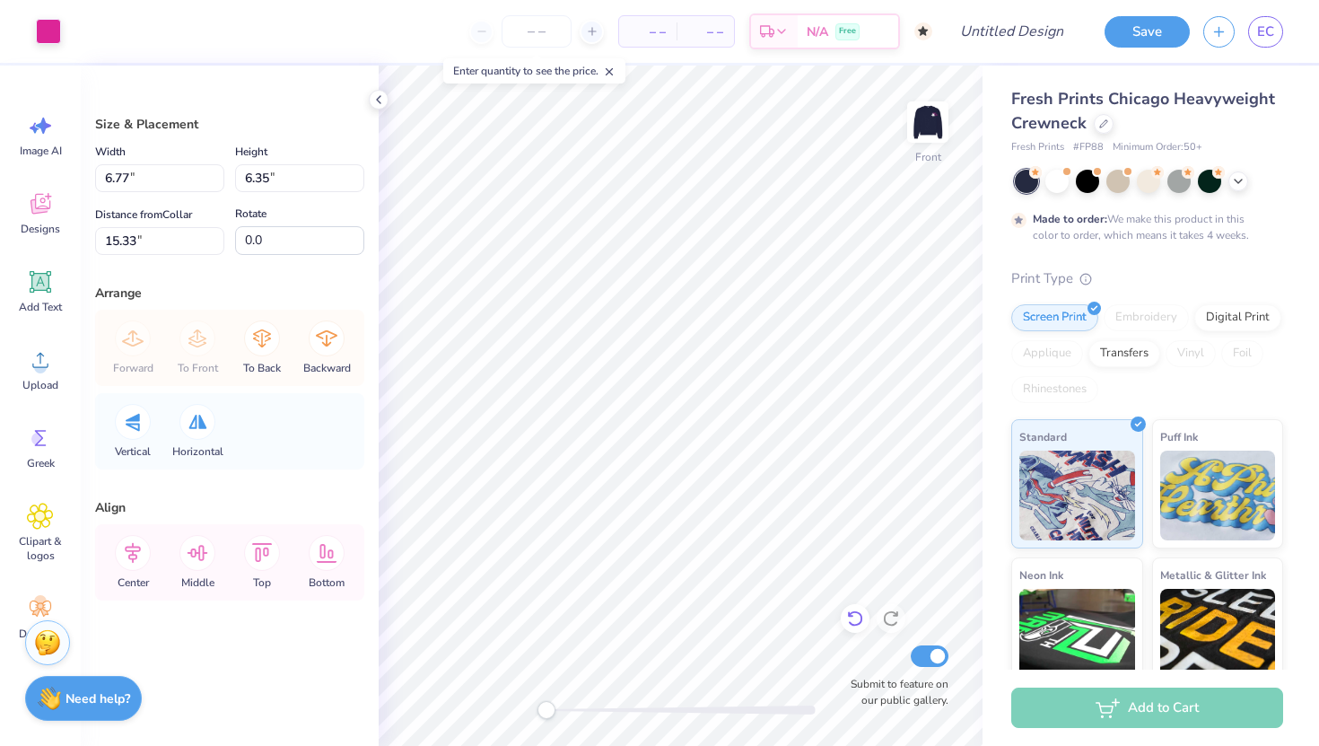
type input "5.42"
type input "5.09"
type input "7.67"
type input "20.7"
type input "4.97"
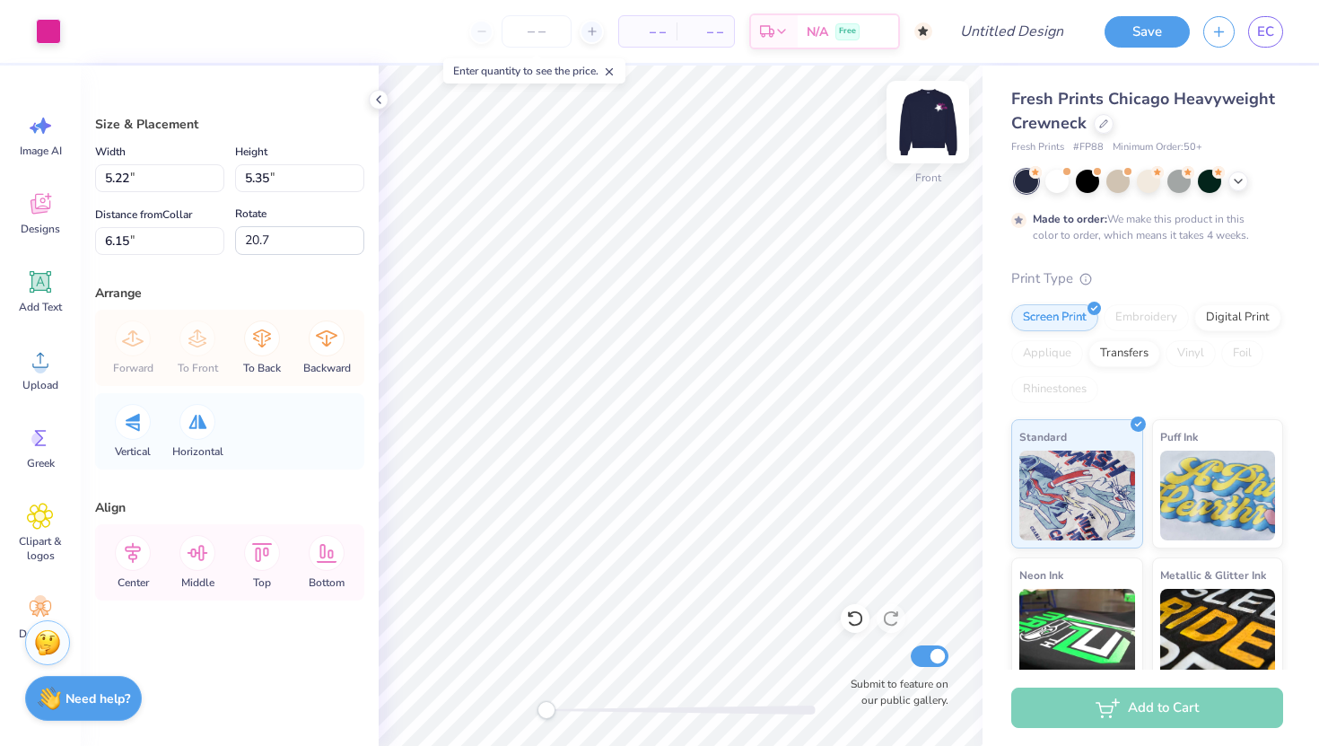
type input "5.10"
type input "6.42"
type input "4.51"
type input "4.62"
type input "6.74"
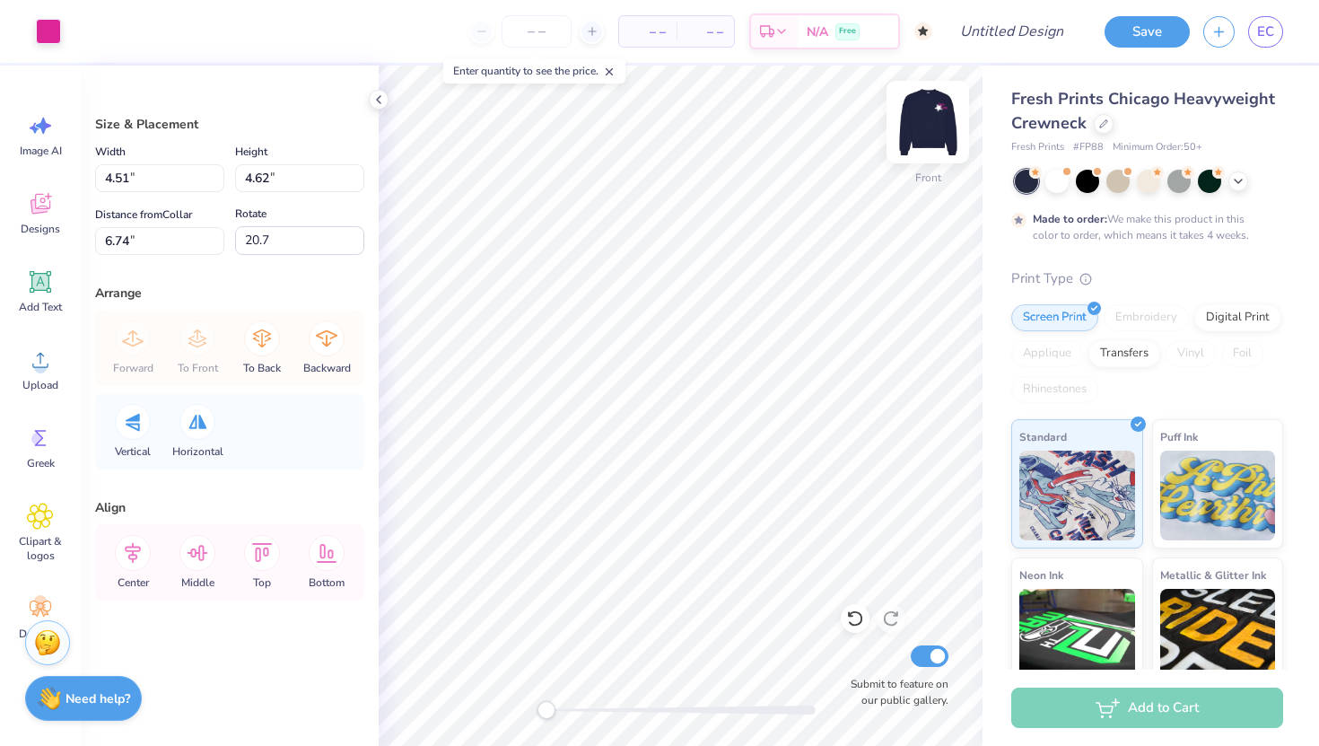
type input "10.3"
type input "16.1"
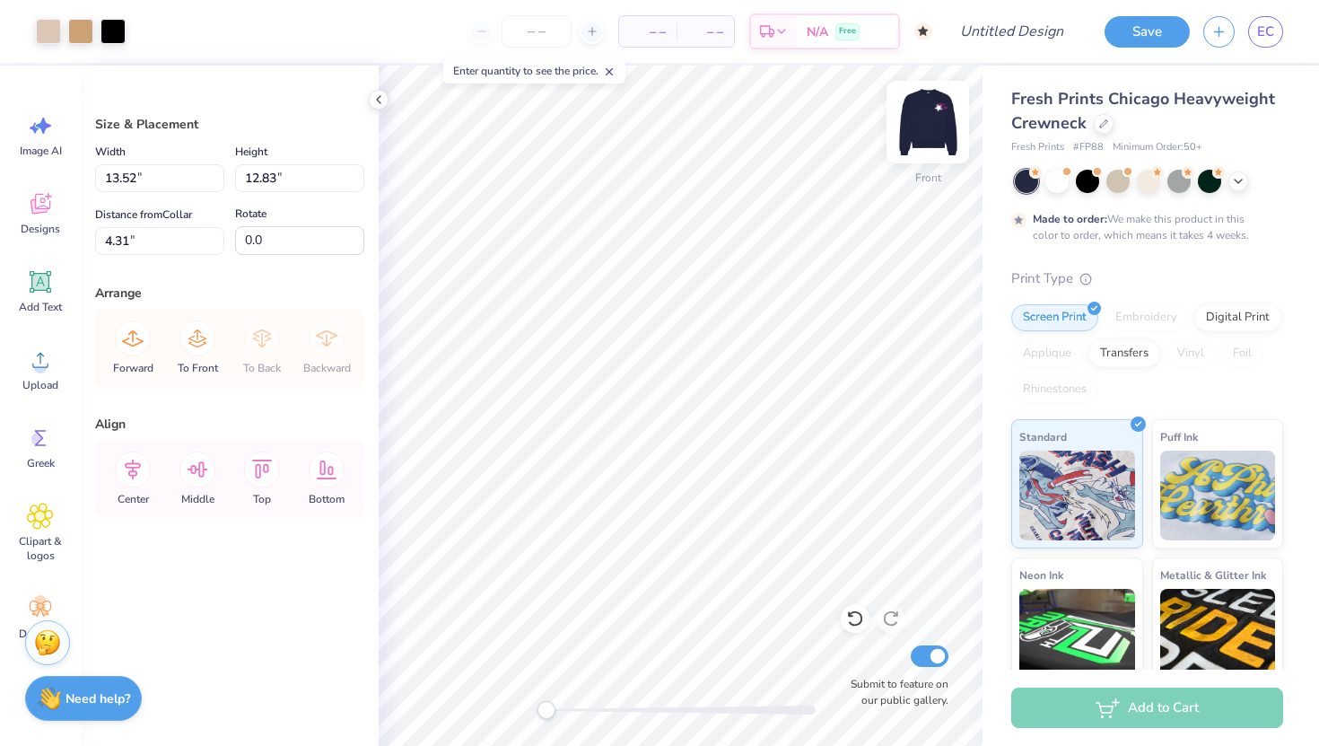
type input "4.34"
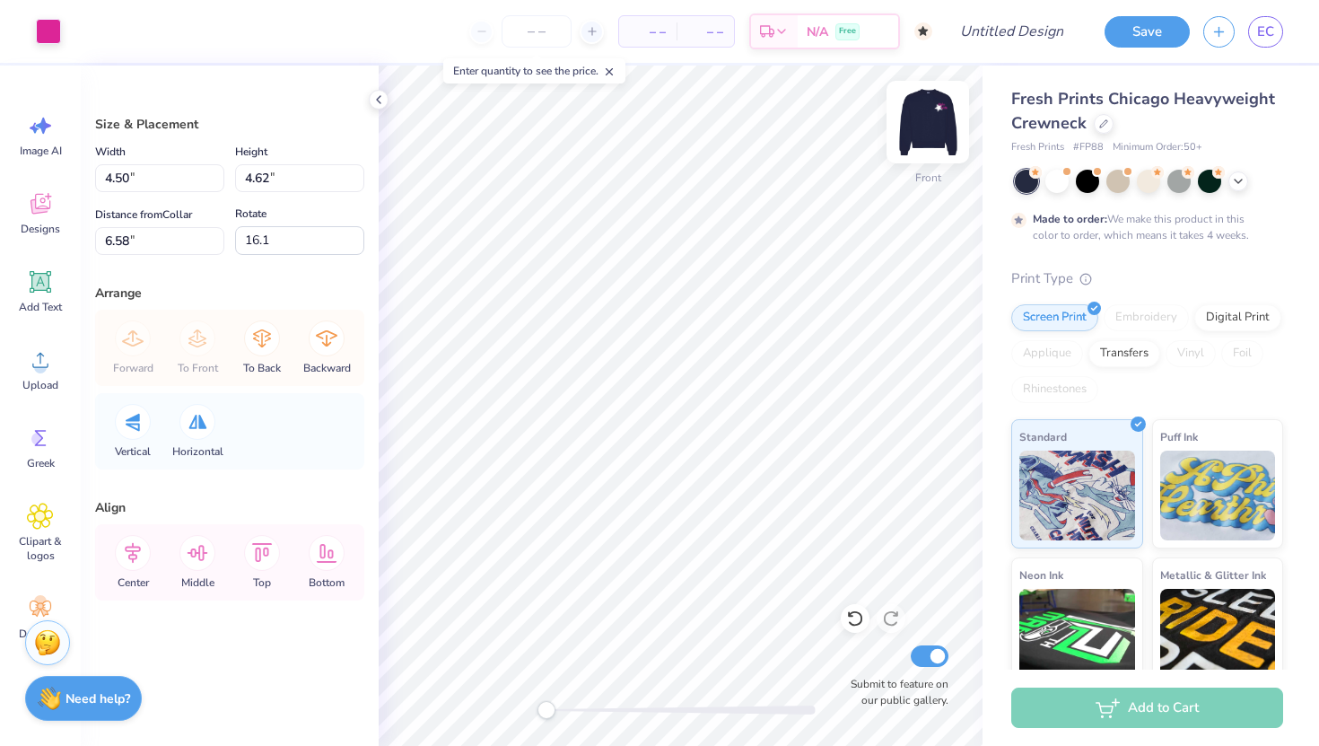
type input "6.40"
type input "4.58"
type input "4.71"
type input "6.31"
type input "5.05"
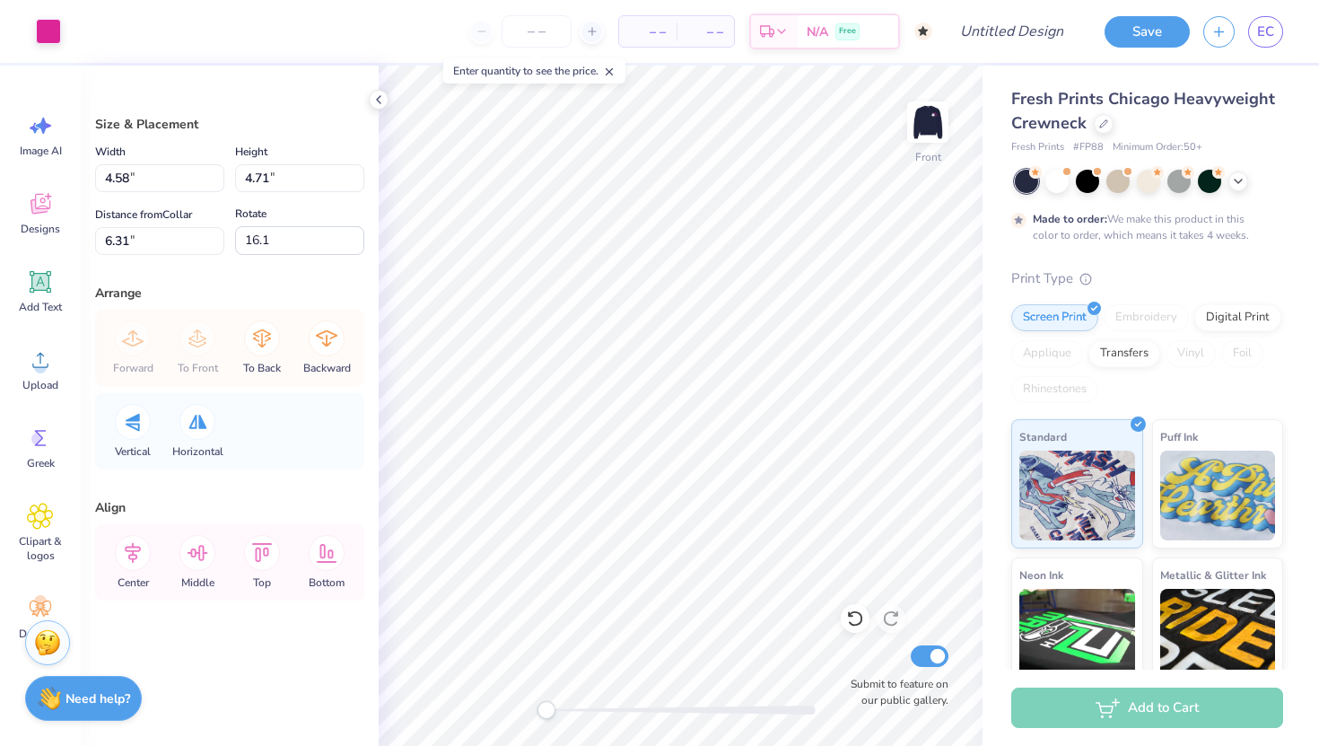
type input "5.19"
type input "6.28"
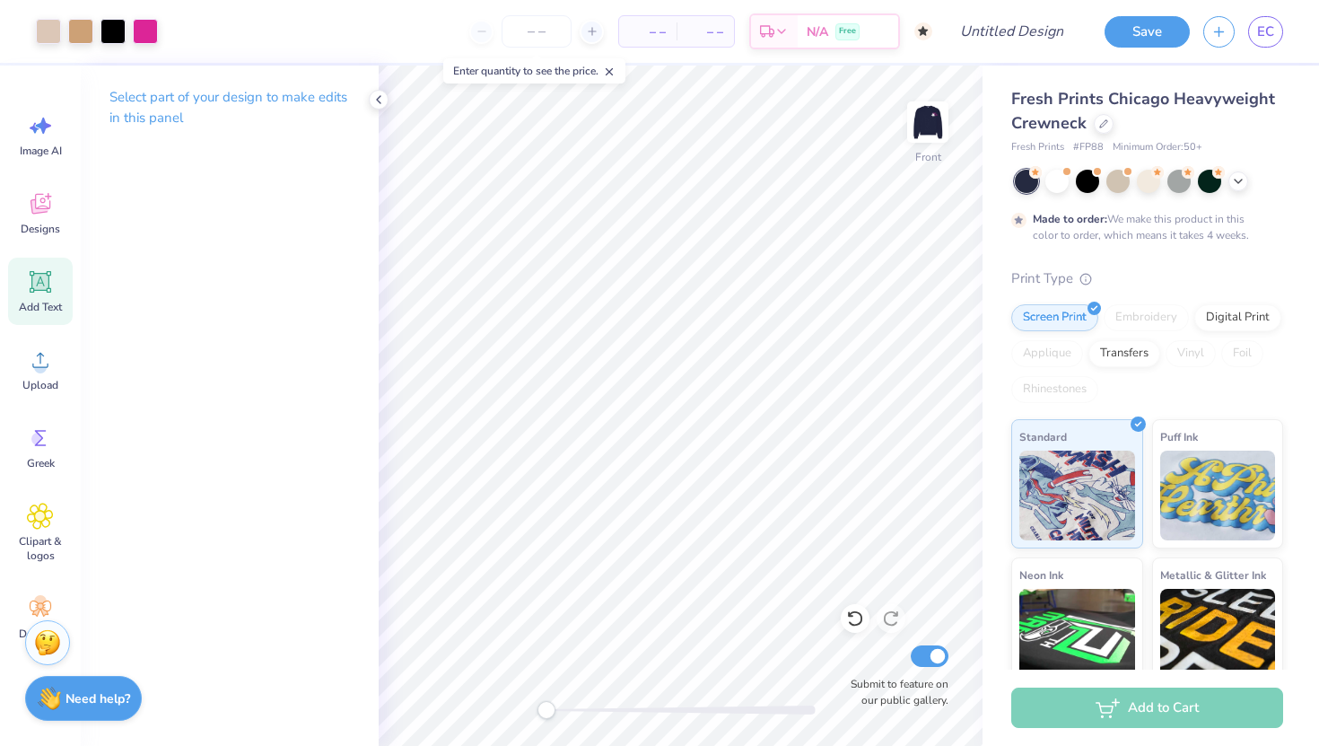
click at [46, 300] on span "Add Text" at bounding box center [40, 307] width 43 height 14
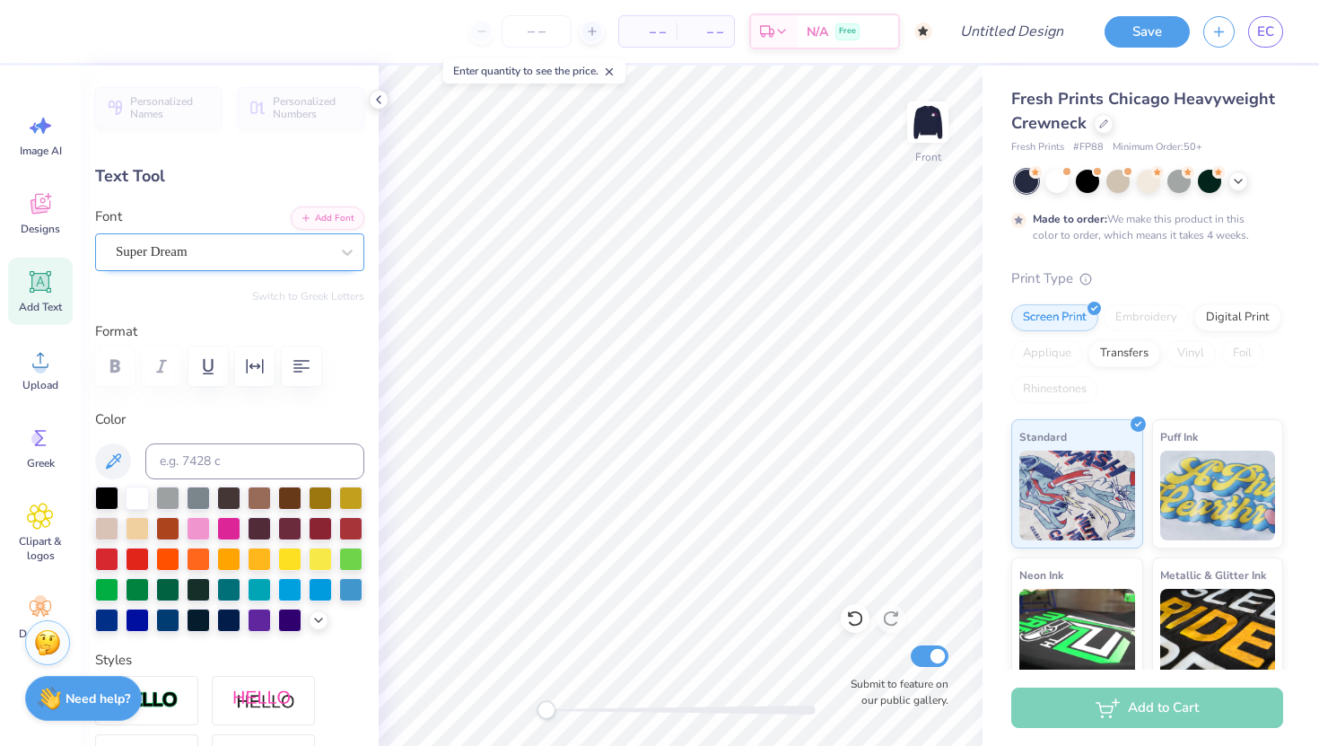
click at [247, 258] on div "Super Dream" at bounding box center [222, 252] width 217 height 28
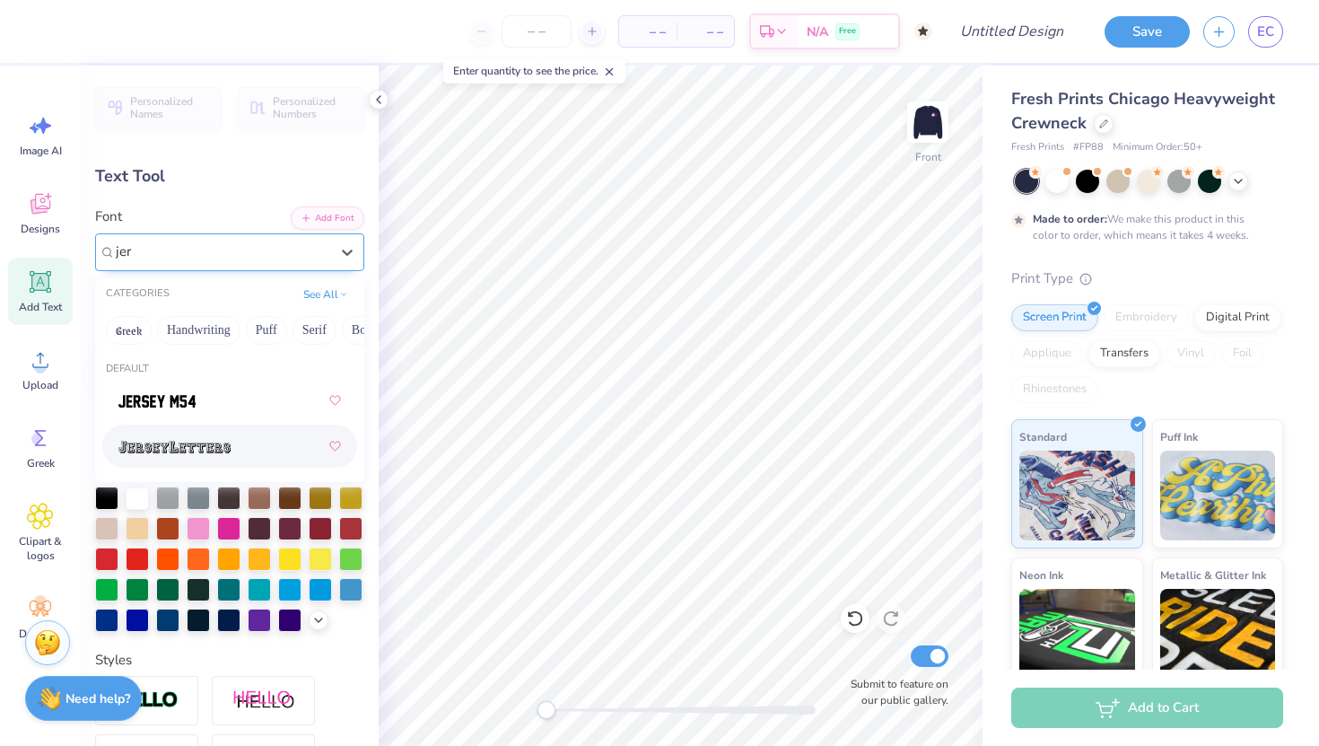
click at [210, 444] on img at bounding box center [174, 447] width 112 height 13
type input "jer"
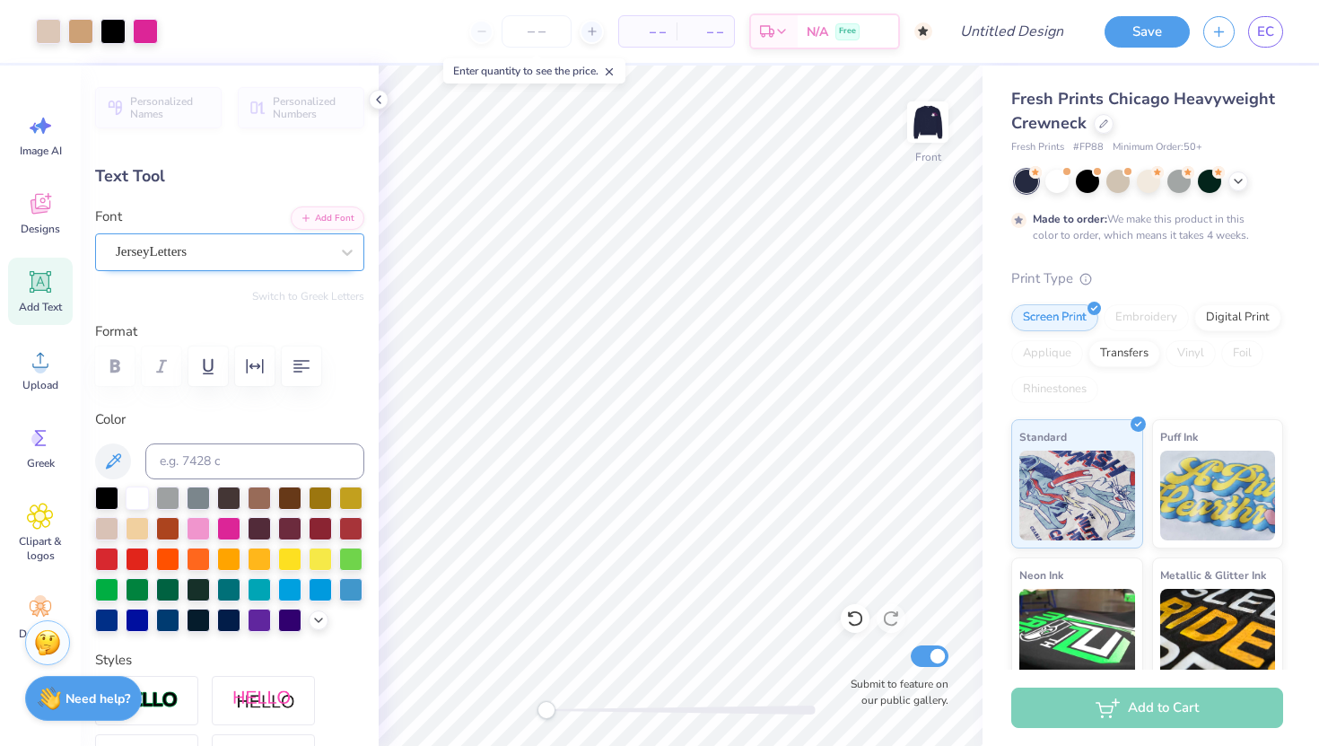
click at [57, 311] on span "Add Text" at bounding box center [40, 307] width 43 height 14
click at [267, 253] on div "Super Dream" at bounding box center [222, 252] width 217 height 28
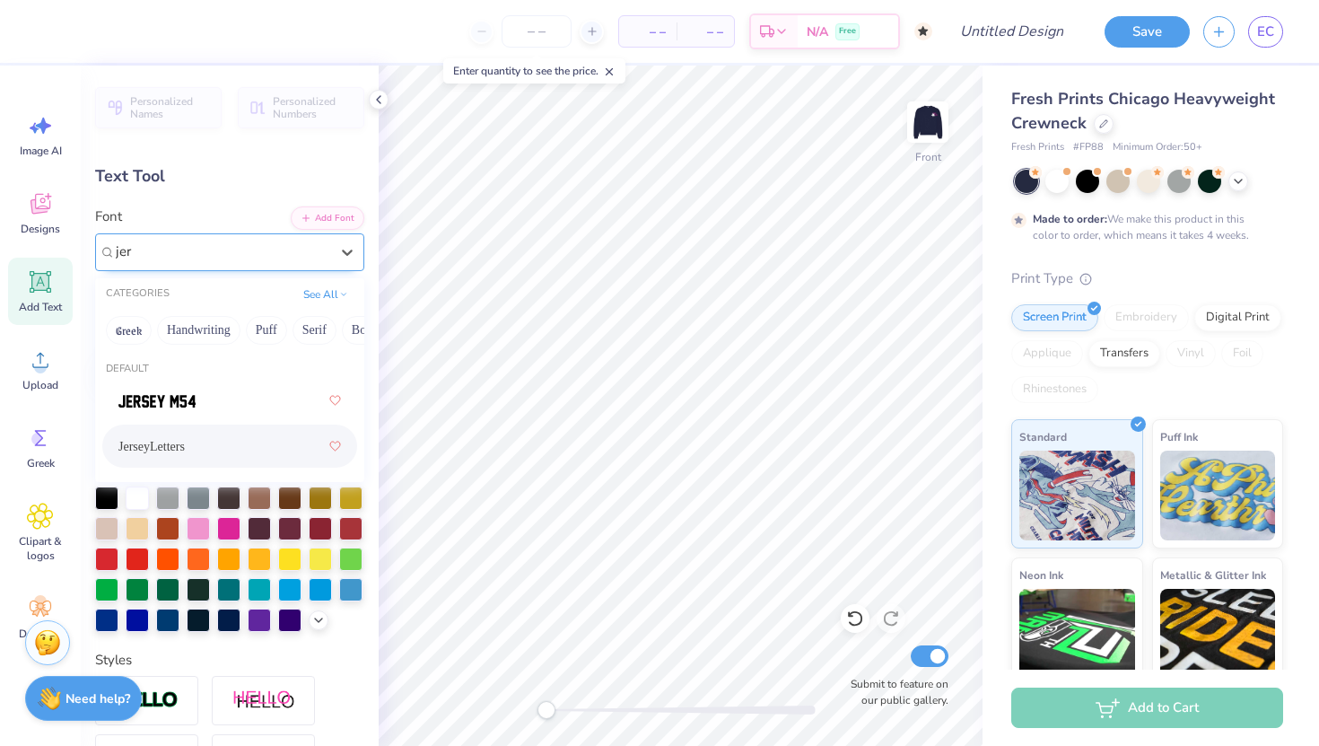
click at [225, 434] on div "JerseyLetters" at bounding box center [229, 446] width 223 height 32
type input "jer"
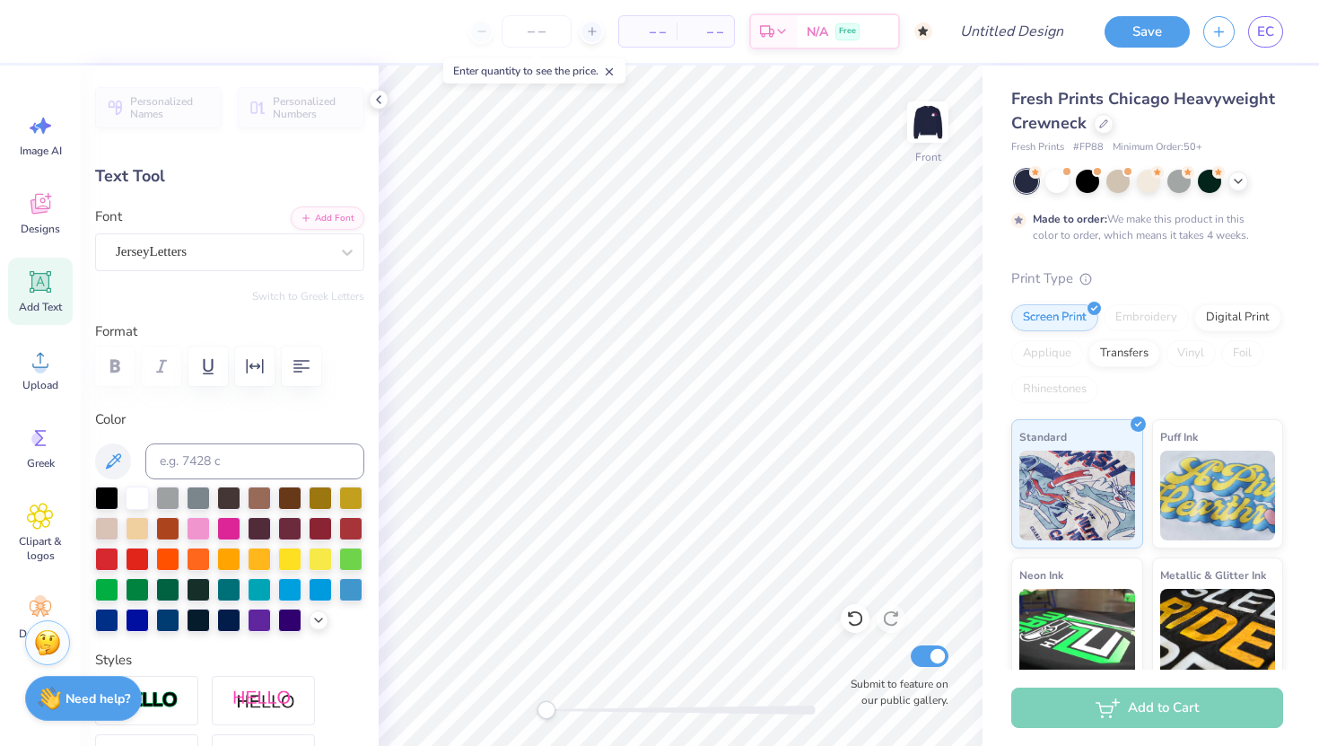
scroll to position [0, 0]
type textarea "T"
type textarea "04"
type input "2.94"
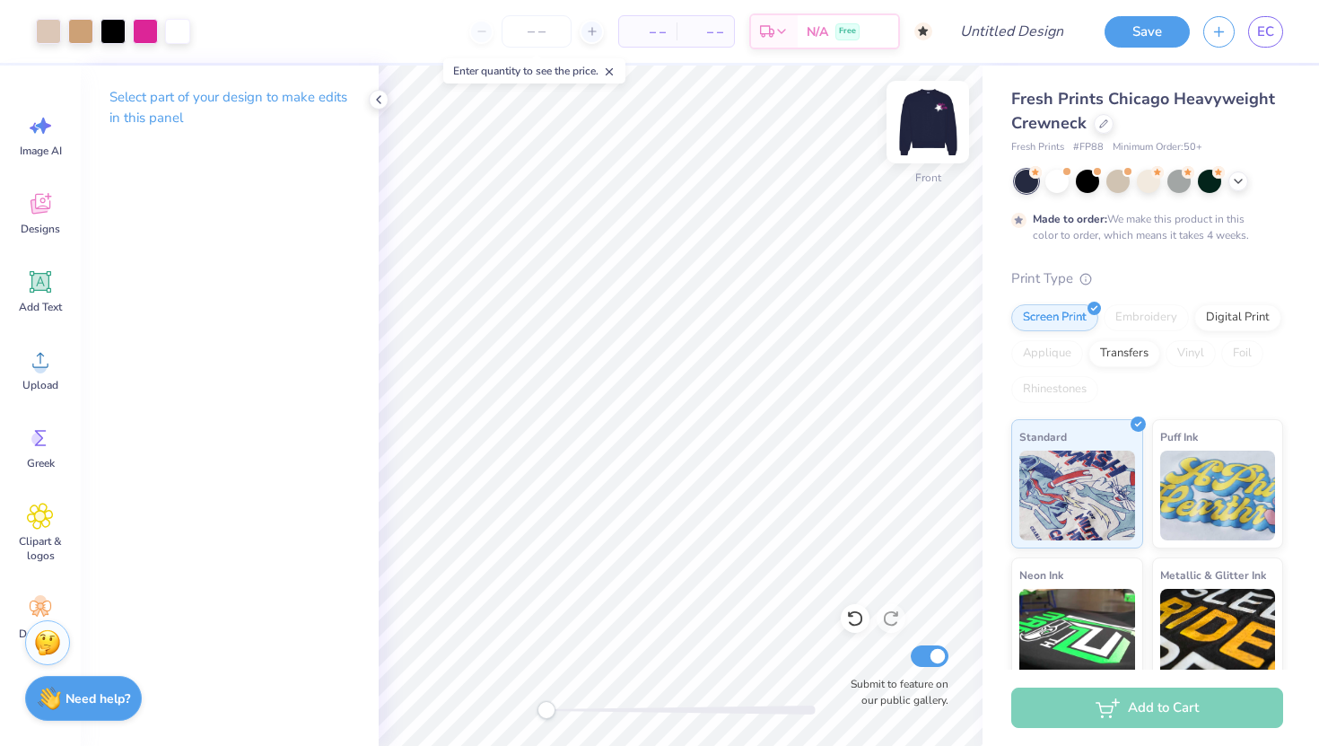
click at [924, 160] on div at bounding box center [928, 122] width 83 height 83
click at [922, 142] on img at bounding box center [928, 122] width 72 height 72
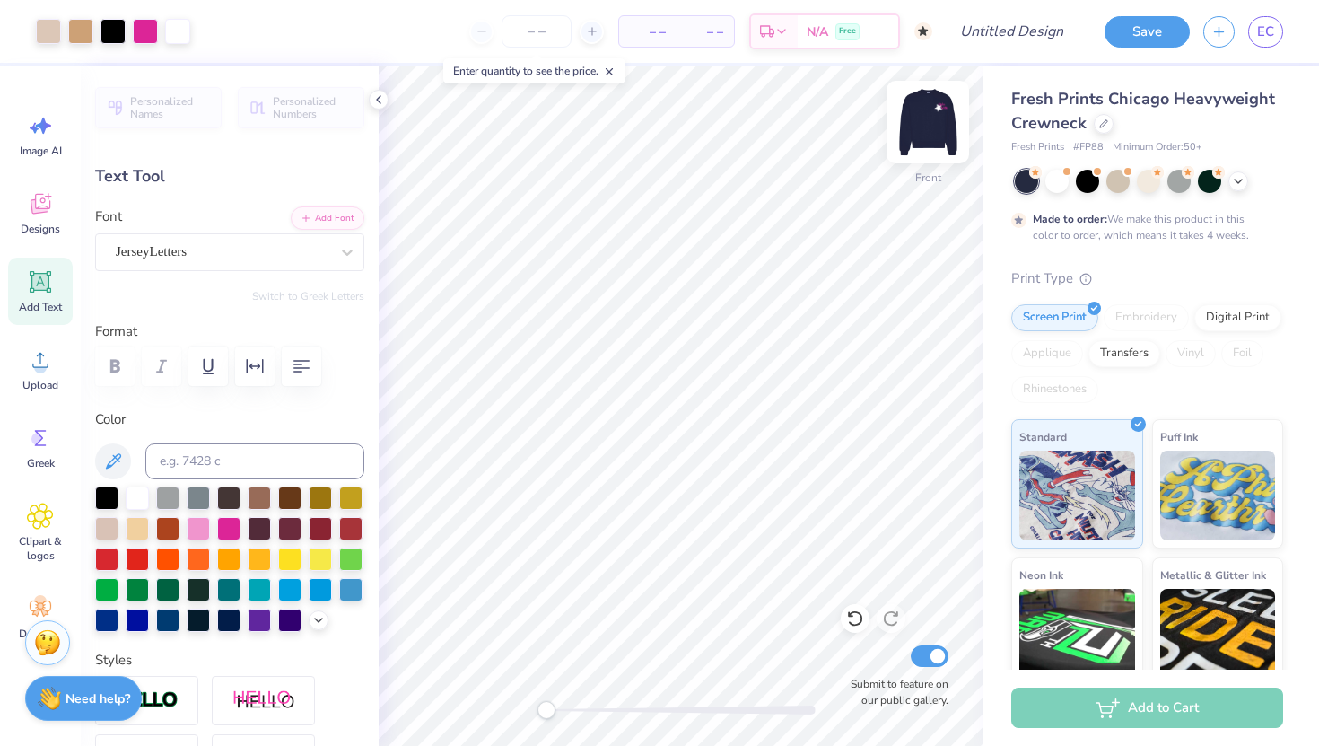
click at [935, 127] on img at bounding box center [928, 122] width 72 height 72
click at [935, 127] on img at bounding box center [928, 122] width 36 height 36
click at [993, 22] on input "Design Title" at bounding box center [1034, 31] width 88 height 36
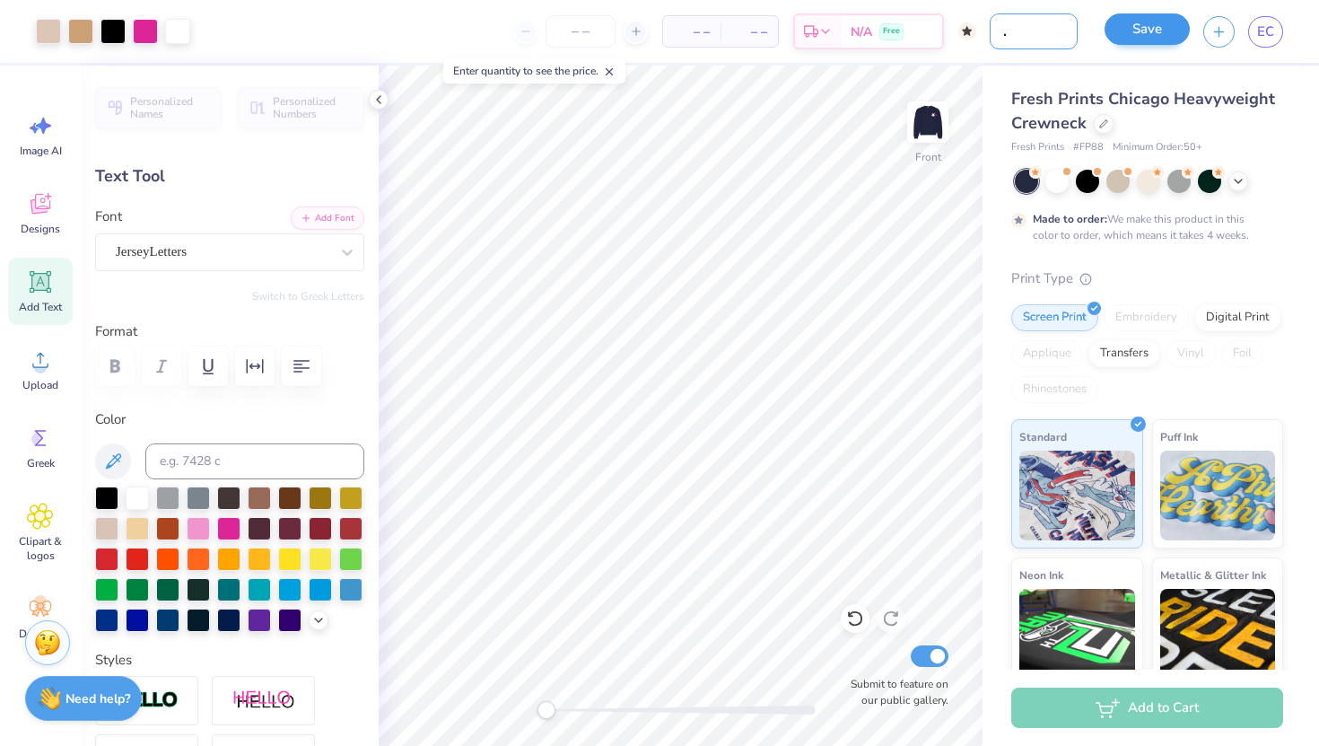
type input "matching set top"
click at [1143, 43] on button "Save" at bounding box center [1147, 28] width 85 height 31
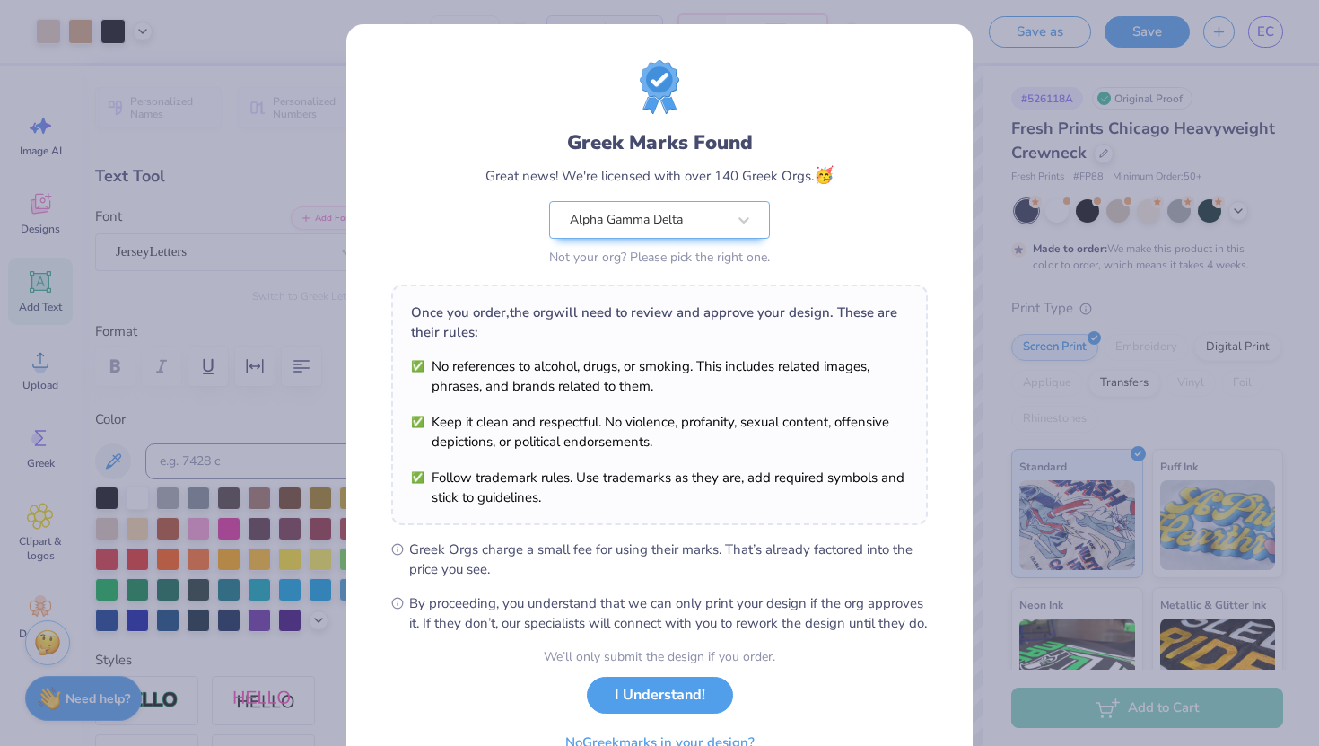
click at [719, 696] on div "We’ll only submit the design if you order. I Understand! No Greek marks in your…" at bounding box center [660, 703] width 232 height 113
click at [714, 709] on button "I Understand!" at bounding box center [660, 690] width 146 height 37
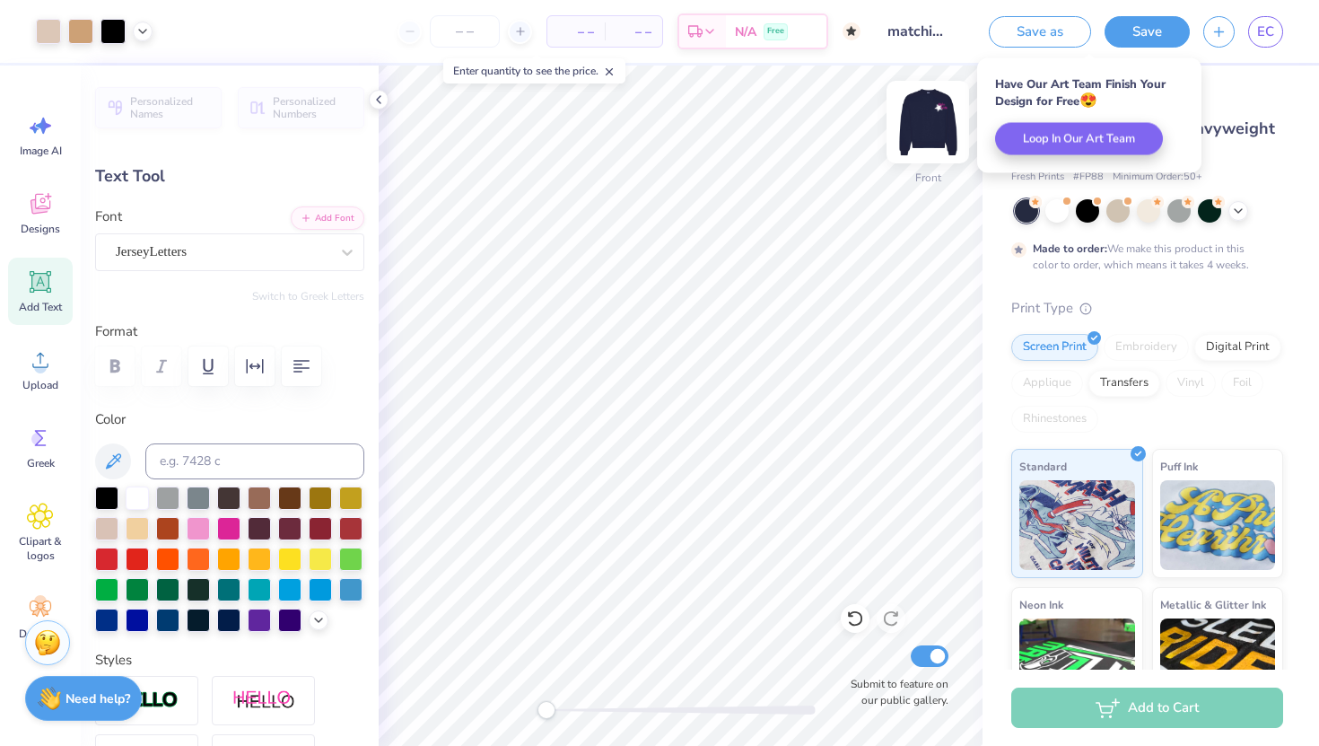
click at [932, 140] on img at bounding box center [928, 122] width 72 height 72
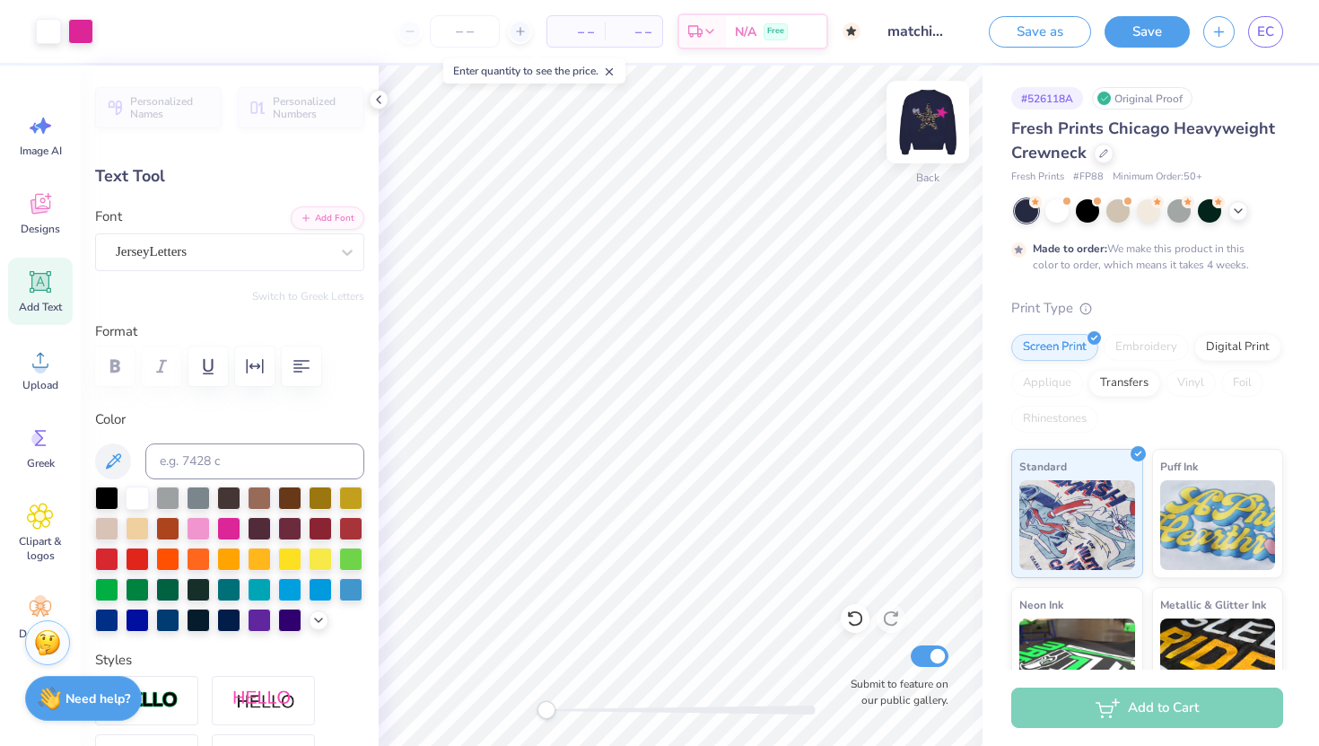
click at [938, 117] on img at bounding box center [928, 122] width 72 height 72
click at [910, 121] on img at bounding box center [928, 122] width 72 height 72
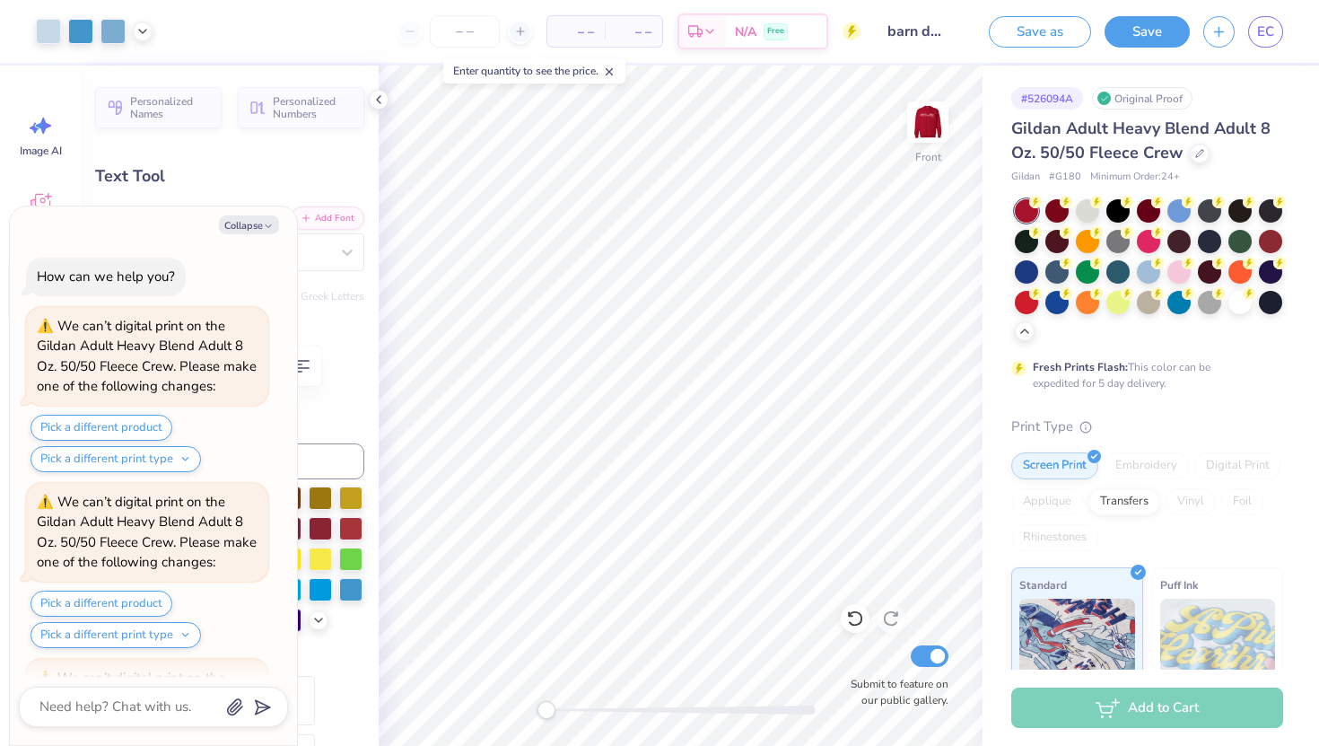
scroll to position [3721, 0]
